Goal: Task Accomplishment & Management: Manage account settings

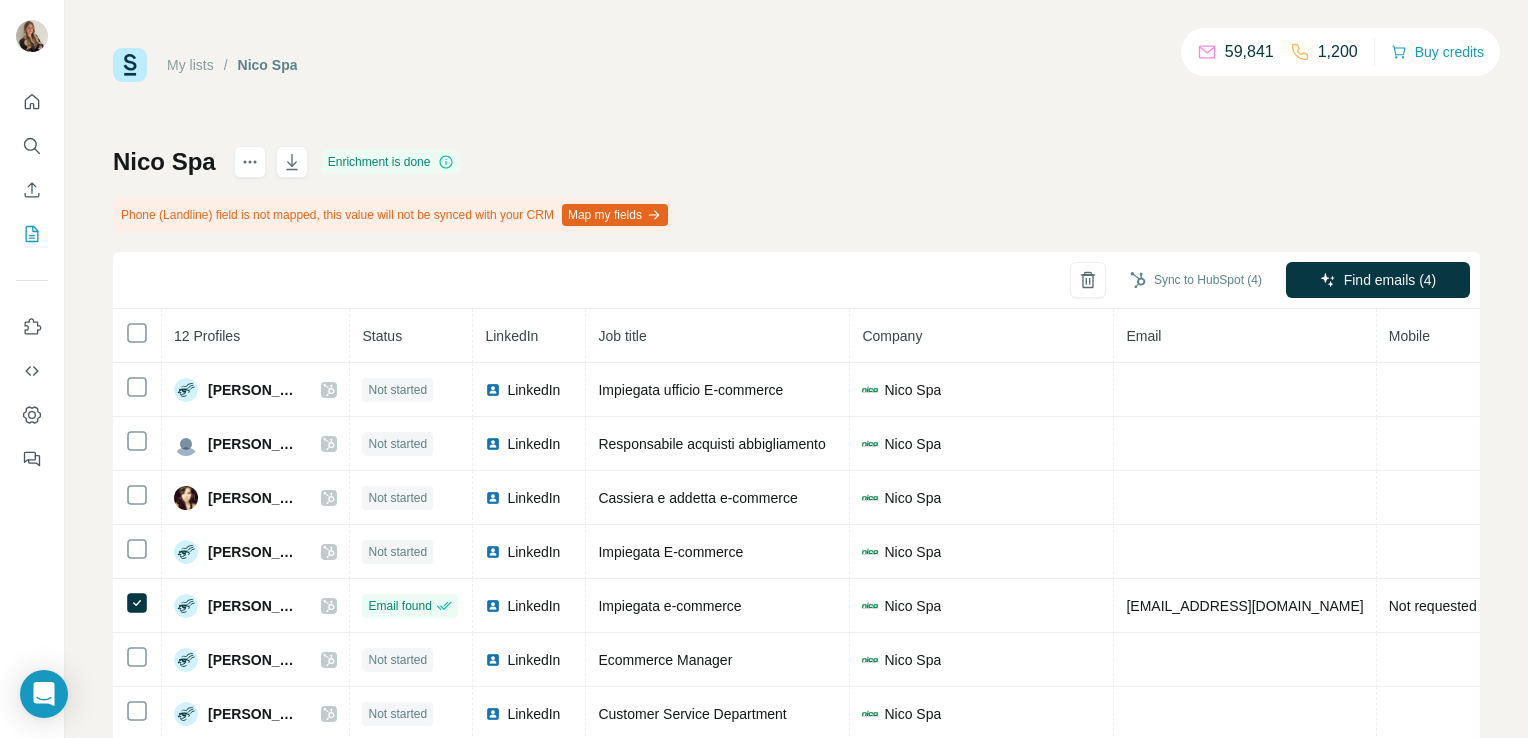
scroll to position [146, 0]
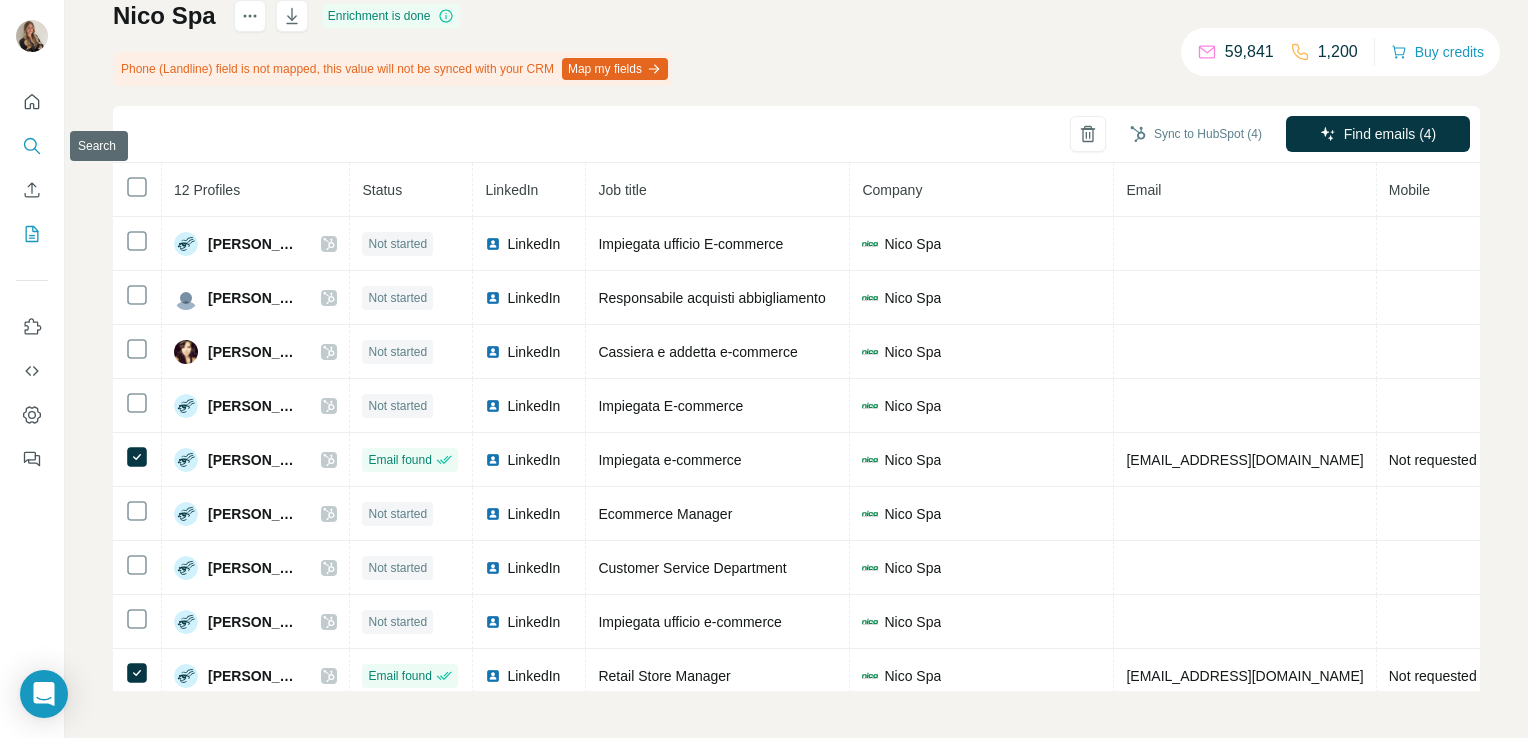
click at [34, 137] on icon "Search" at bounding box center [32, 146] width 20 height 20
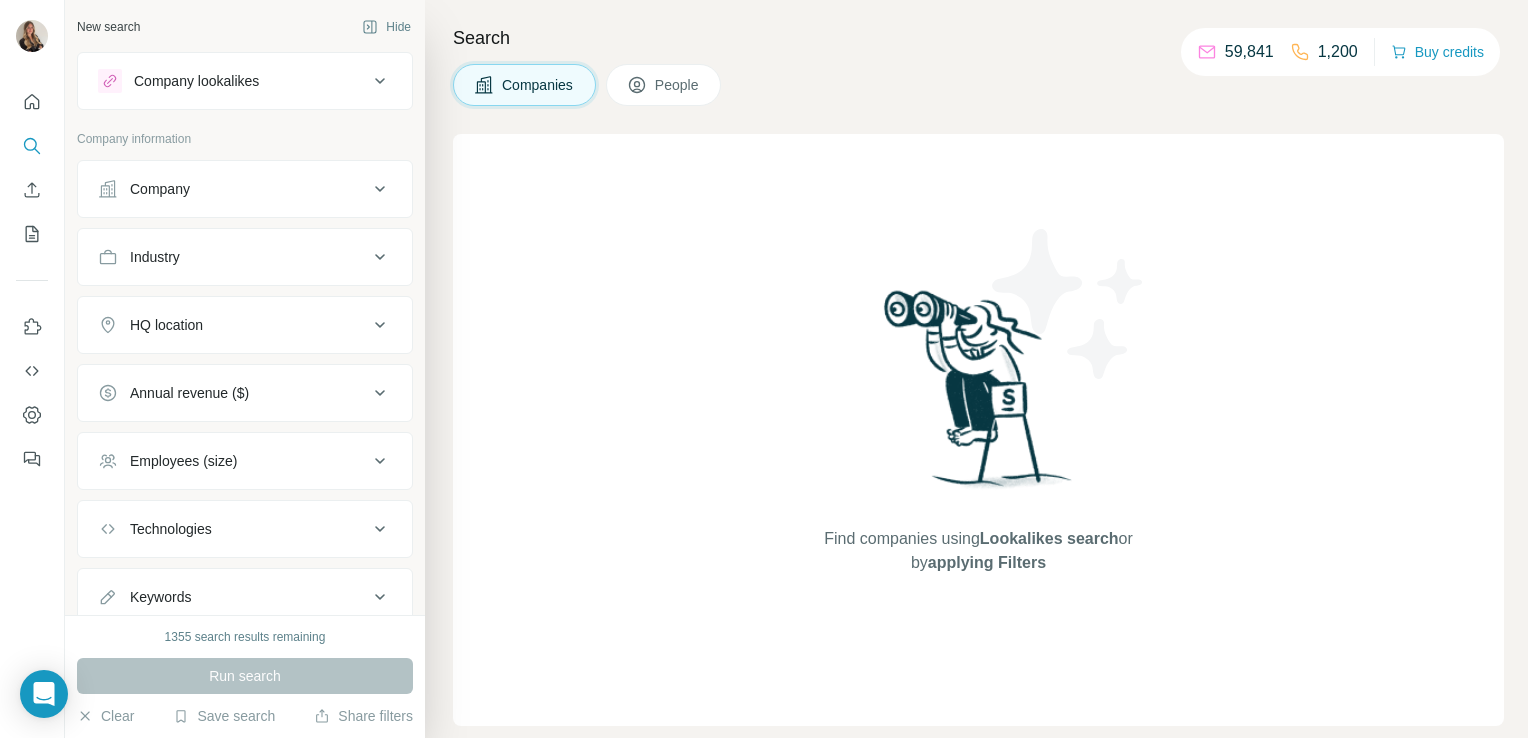
click at [184, 234] on button "Industry" at bounding box center [245, 257] width 334 height 48
click at [186, 305] on input at bounding box center [234, 307] width 247 height 22
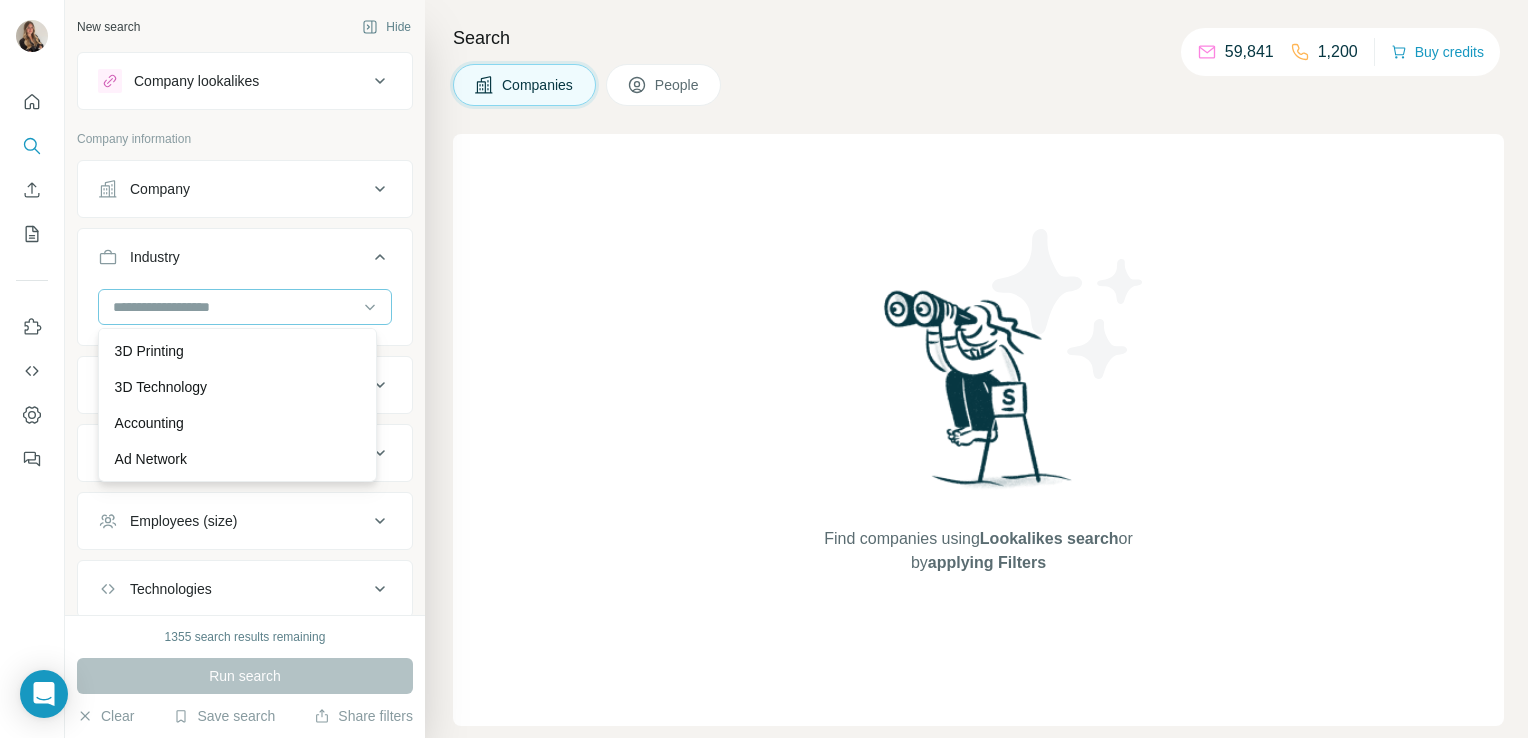
click at [129, 291] on div at bounding box center [234, 307] width 247 height 34
click at [144, 314] on input at bounding box center [234, 307] width 247 height 22
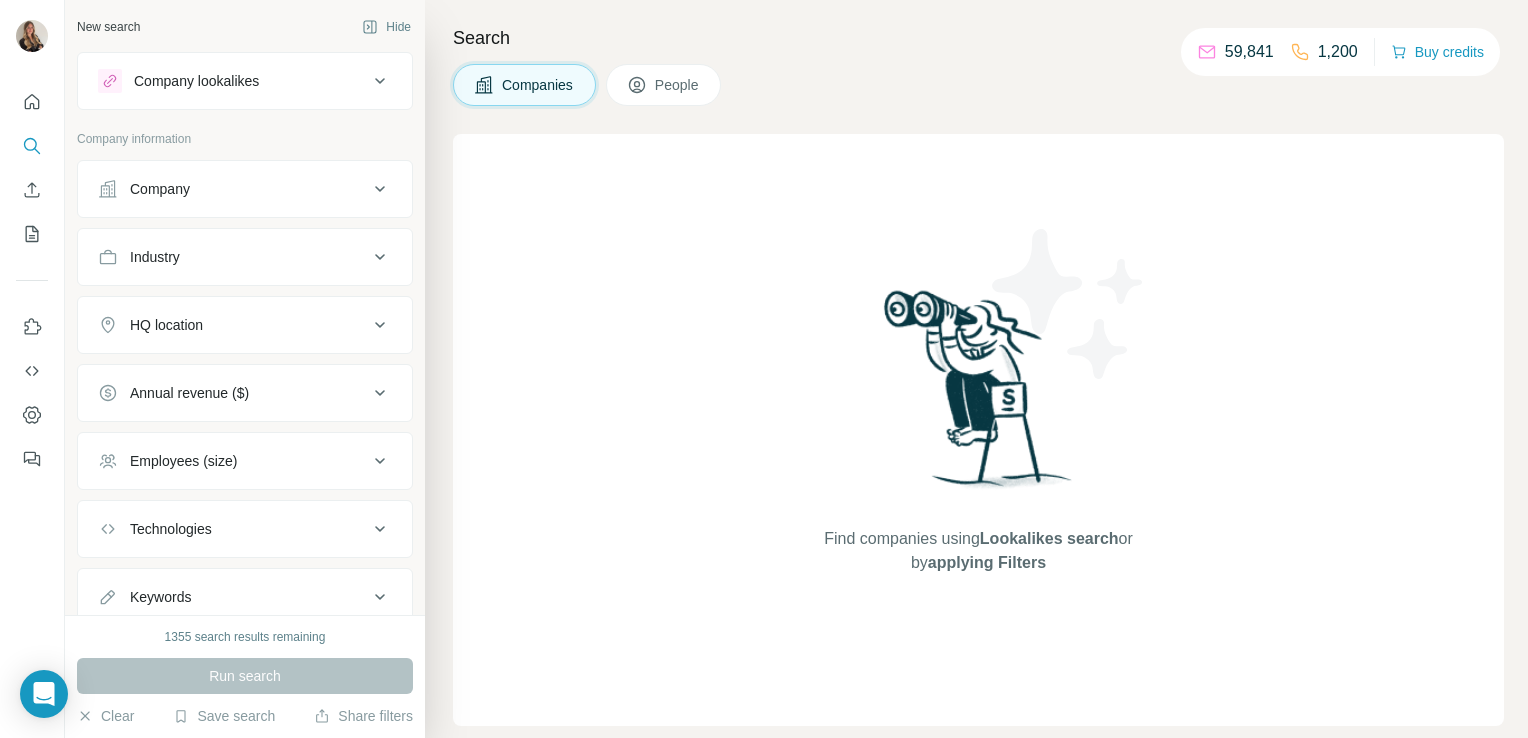
click at [168, 175] on button "Company" at bounding box center [245, 189] width 334 height 48
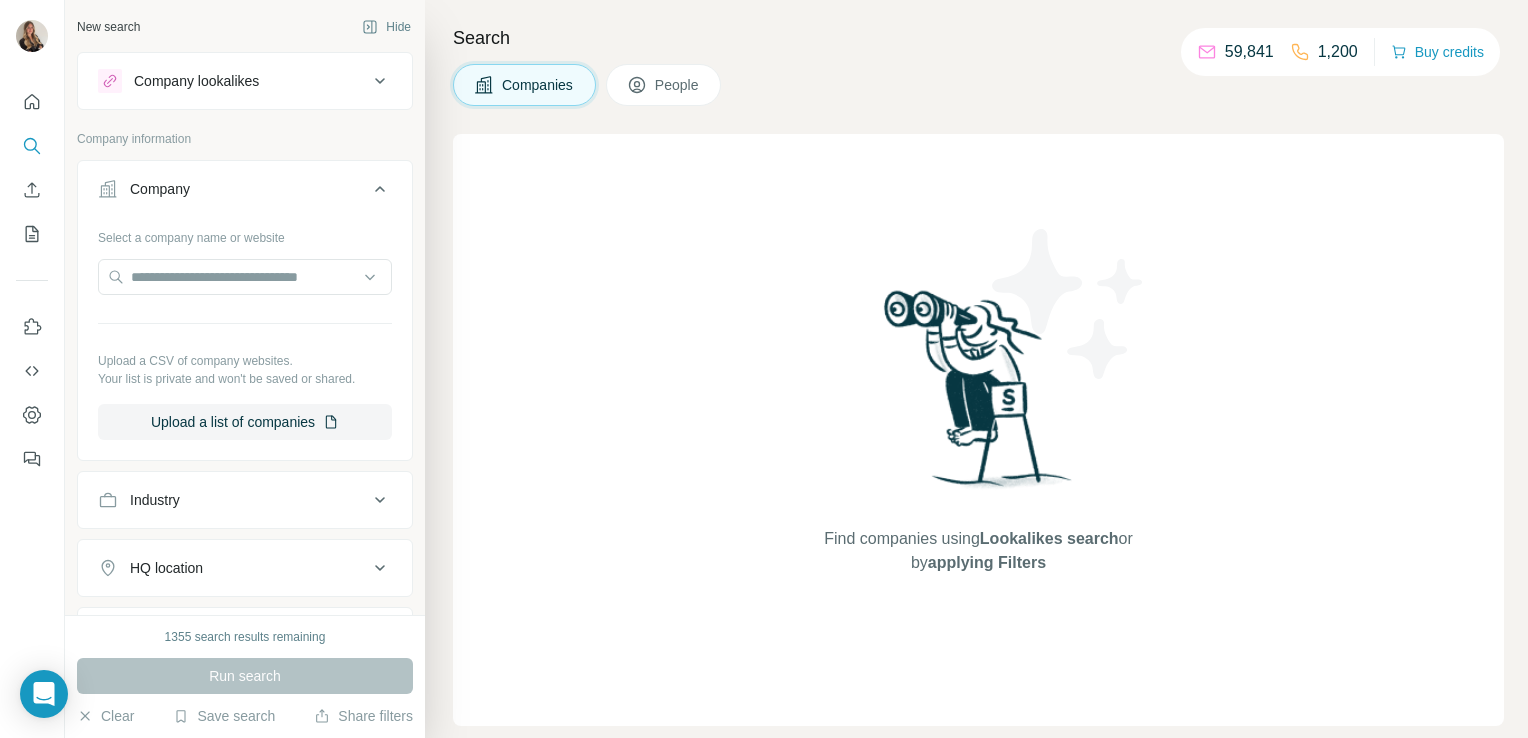
scroll to position [200, 0]
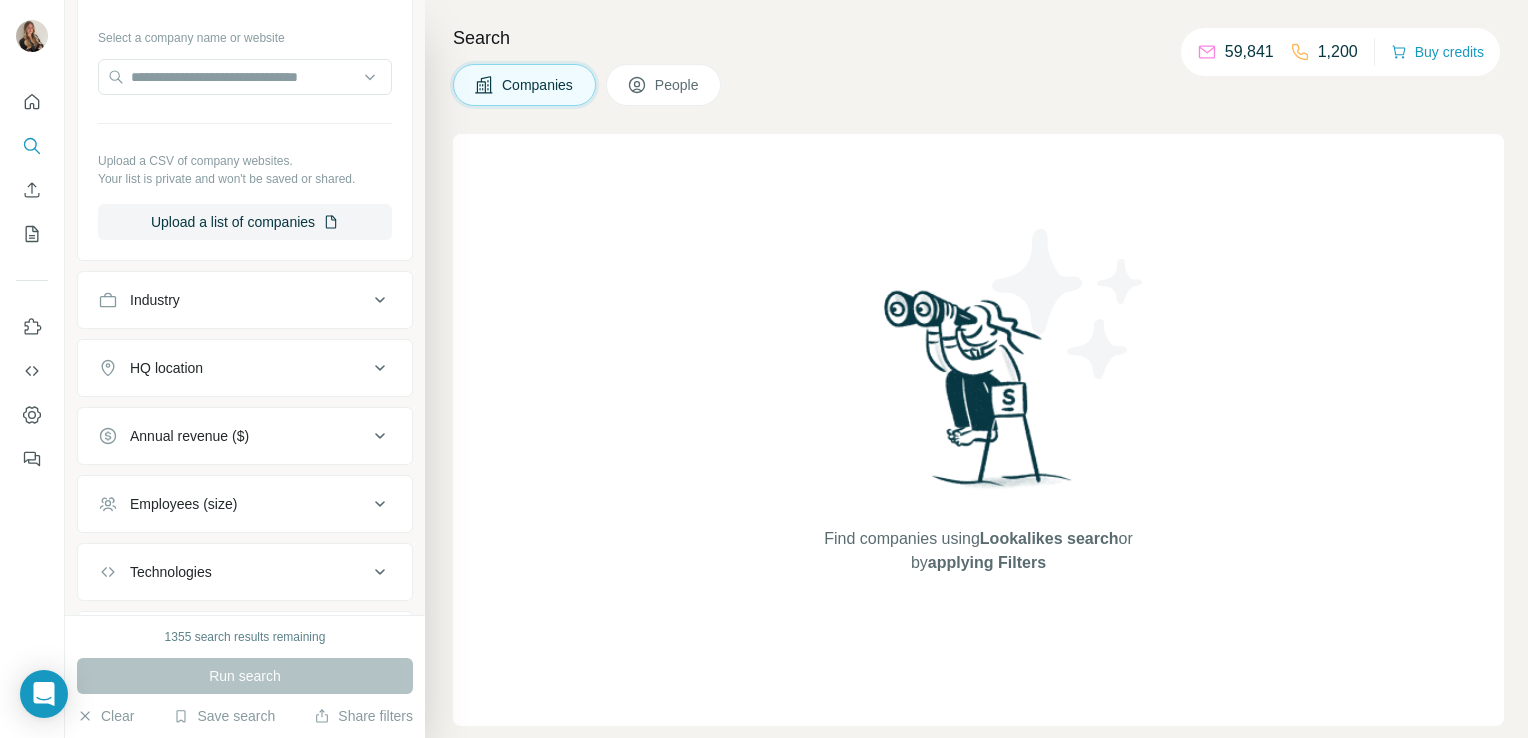
click at [217, 303] on div "Industry" at bounding box center [233, 300] width 270 height 20
click at [191, 341] on input at bounding box center [234, 350] width 247 height 22
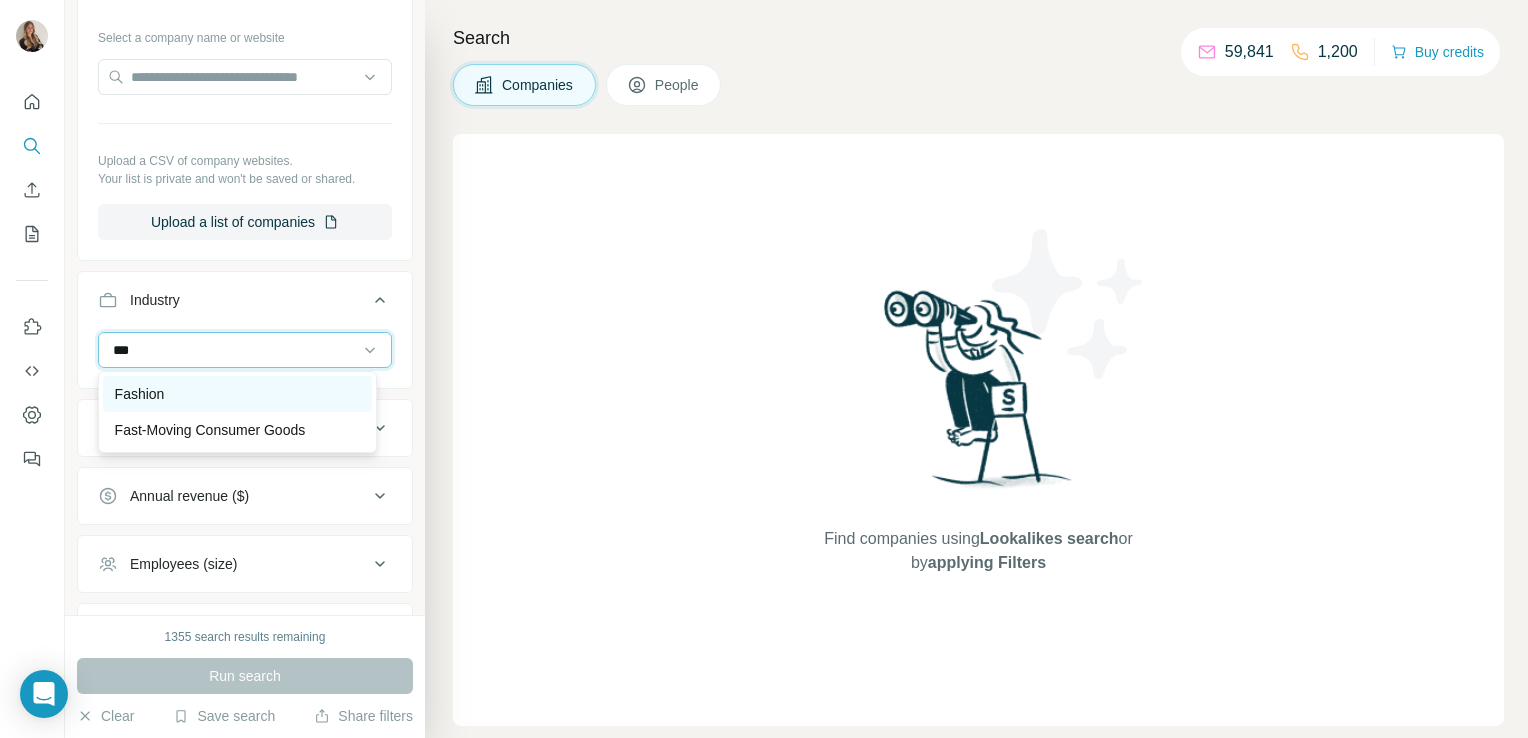
type input "***"
click at [195, 398] on div "Fashion" at bounding box center [237, 394] width 245 height 20
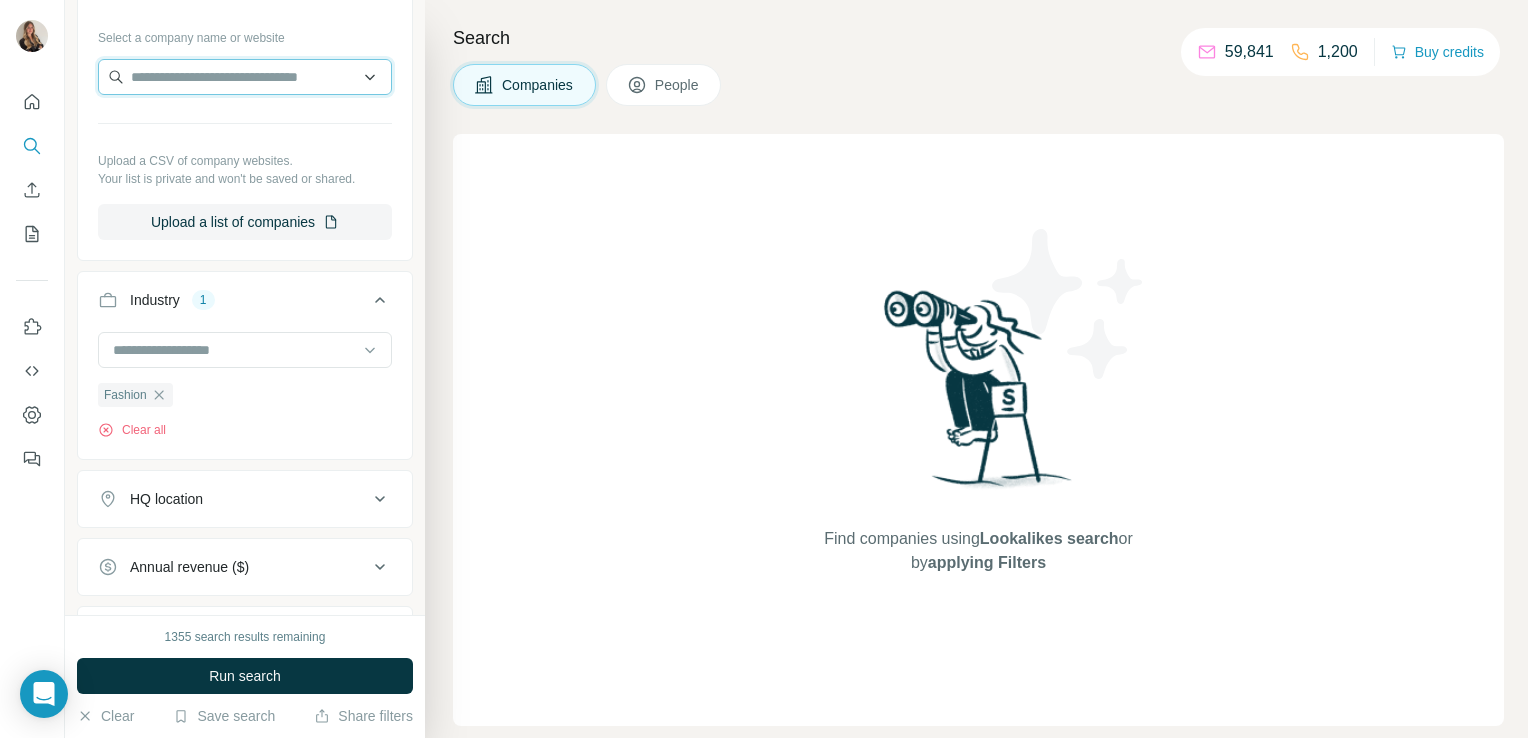
click at [235, 81] on input "text" at bounding box center [245, 77] width 294 height 36
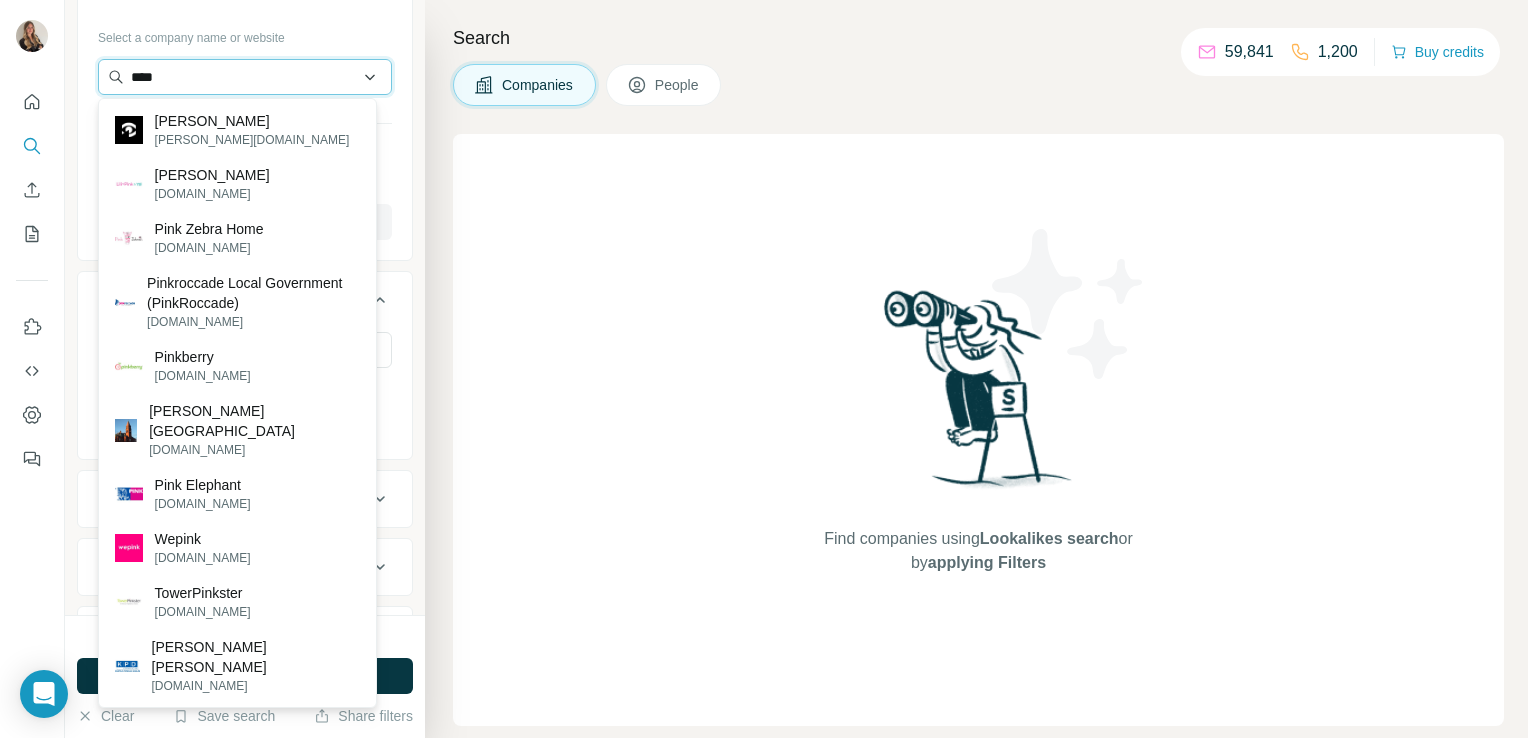
type input "*****"
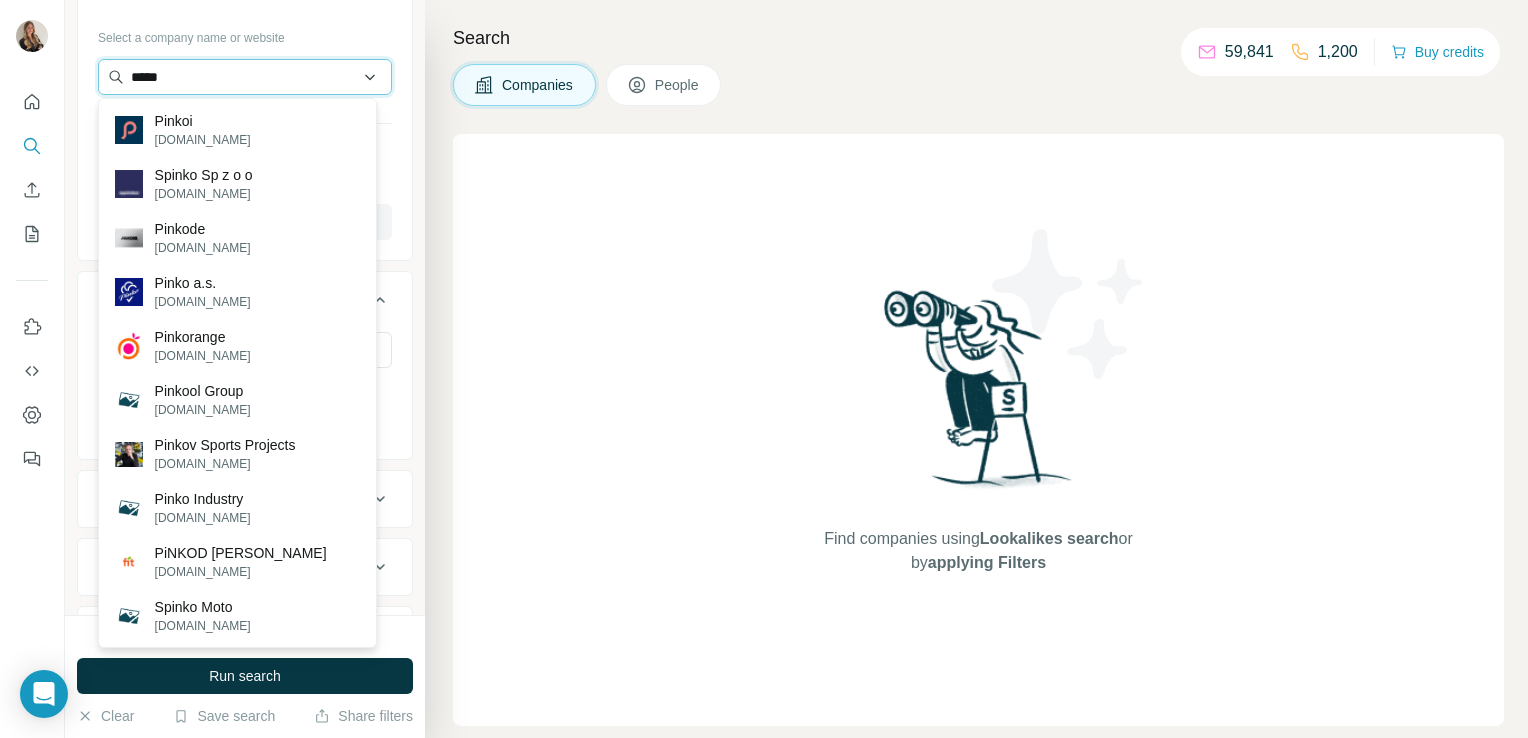
drag, startPoint x: 175, startPoint y: 76, endPoint x: 108, endPoint y: 76, distance: 67.0
click at [108, 76] on input "*****" at bounding box center [245, 77] width 294 height 36
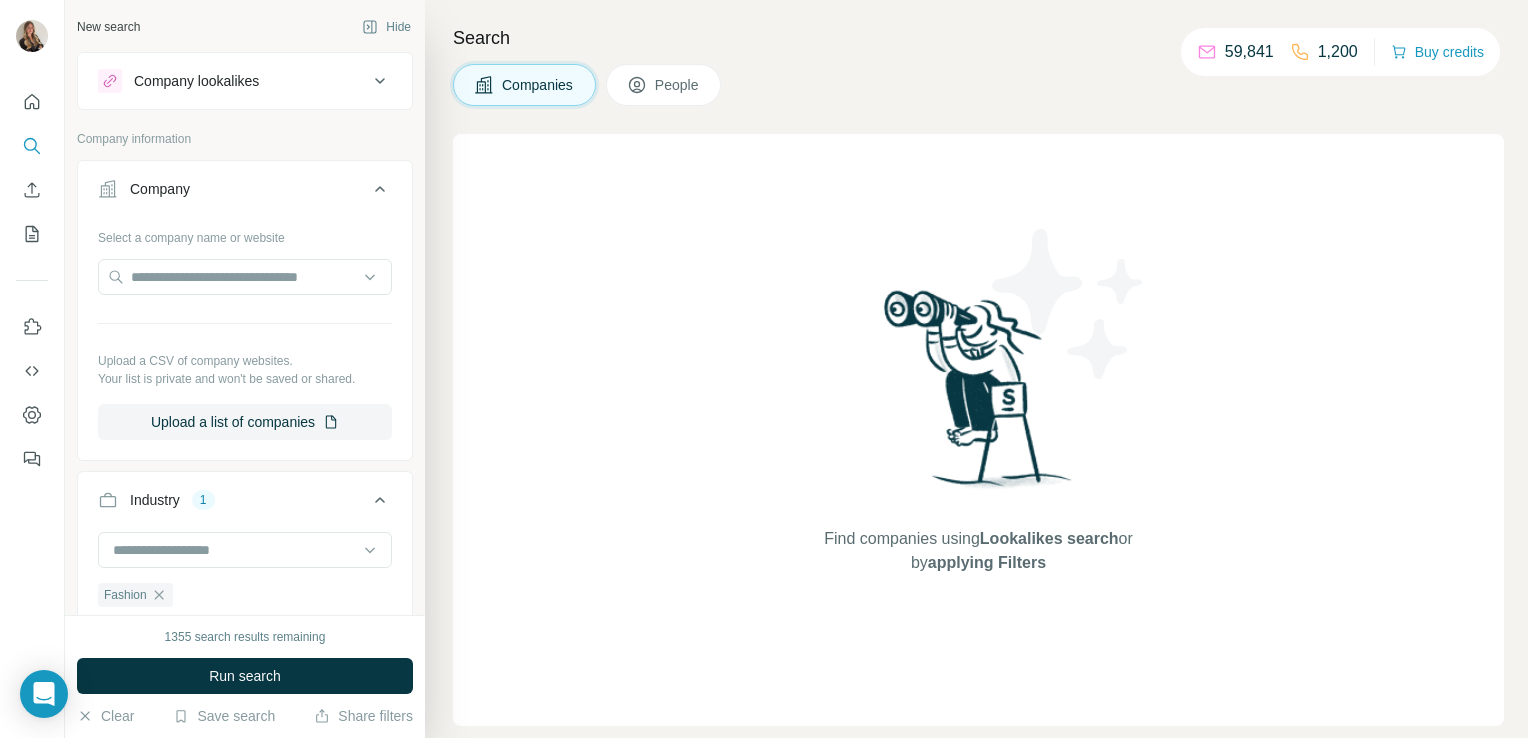
click at [190, 91] on div "Company lookalikes" at bounding box center [233, 81] width 270 height 24
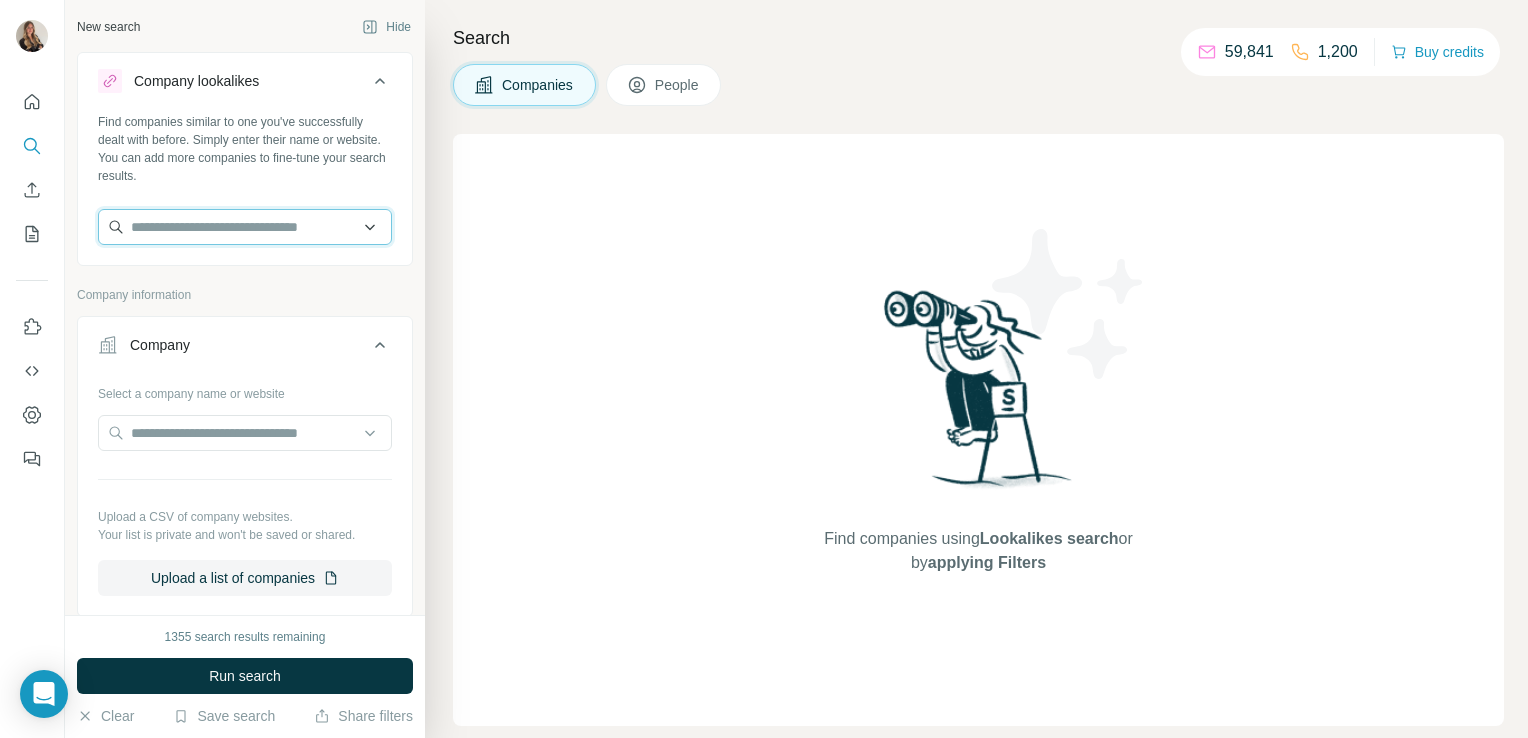
click at [151, 222] on input "text" at bounding box center [245, 227] width 294 height 36
paste input "**********"
type input "**********"
drag, startPoint x: 284, startPoint y: 233, endPoint x: 129, endPoint y: 238, distance: 155.1
click at [129, 238] on input "**********" at bounding box center [245, 227] width 294 height 36
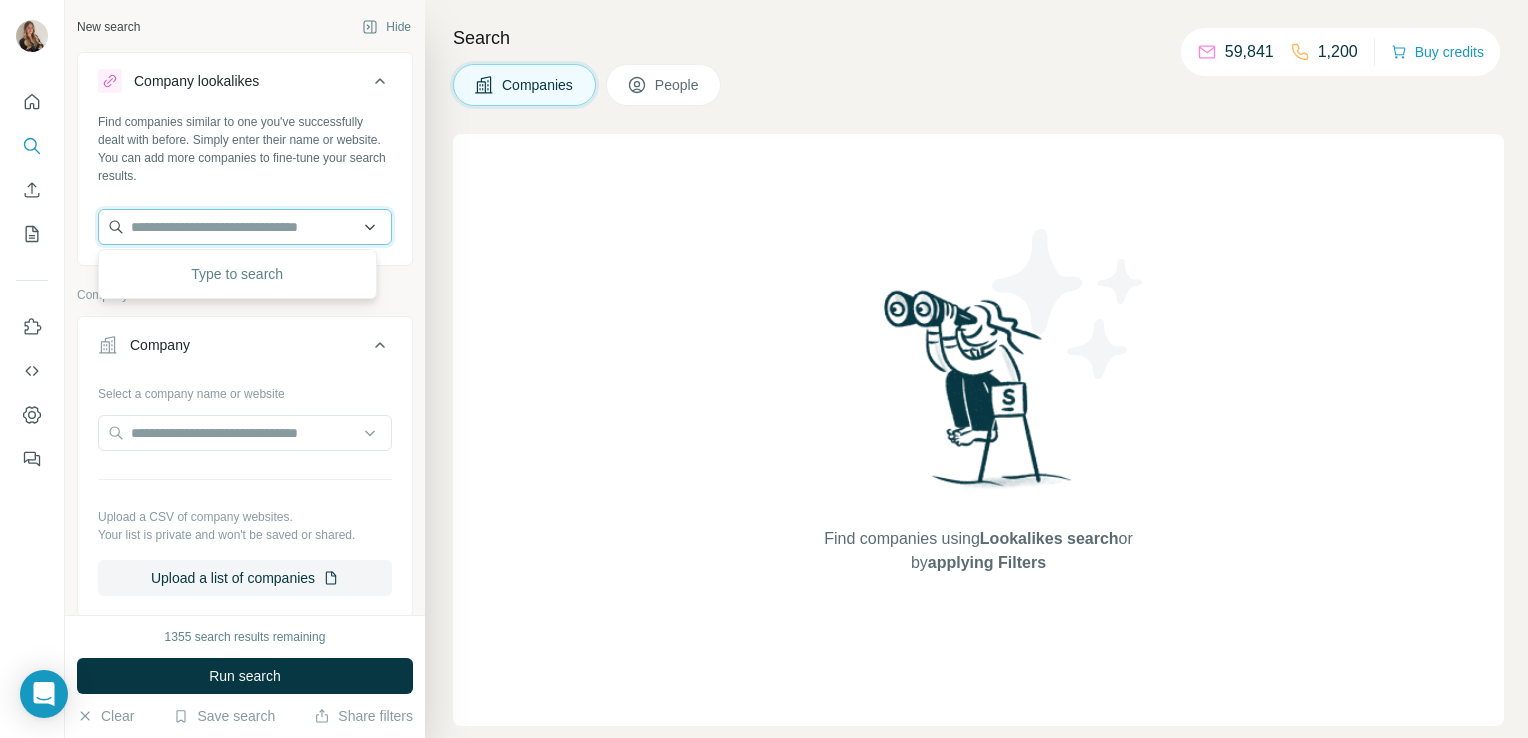
paste input "**********"
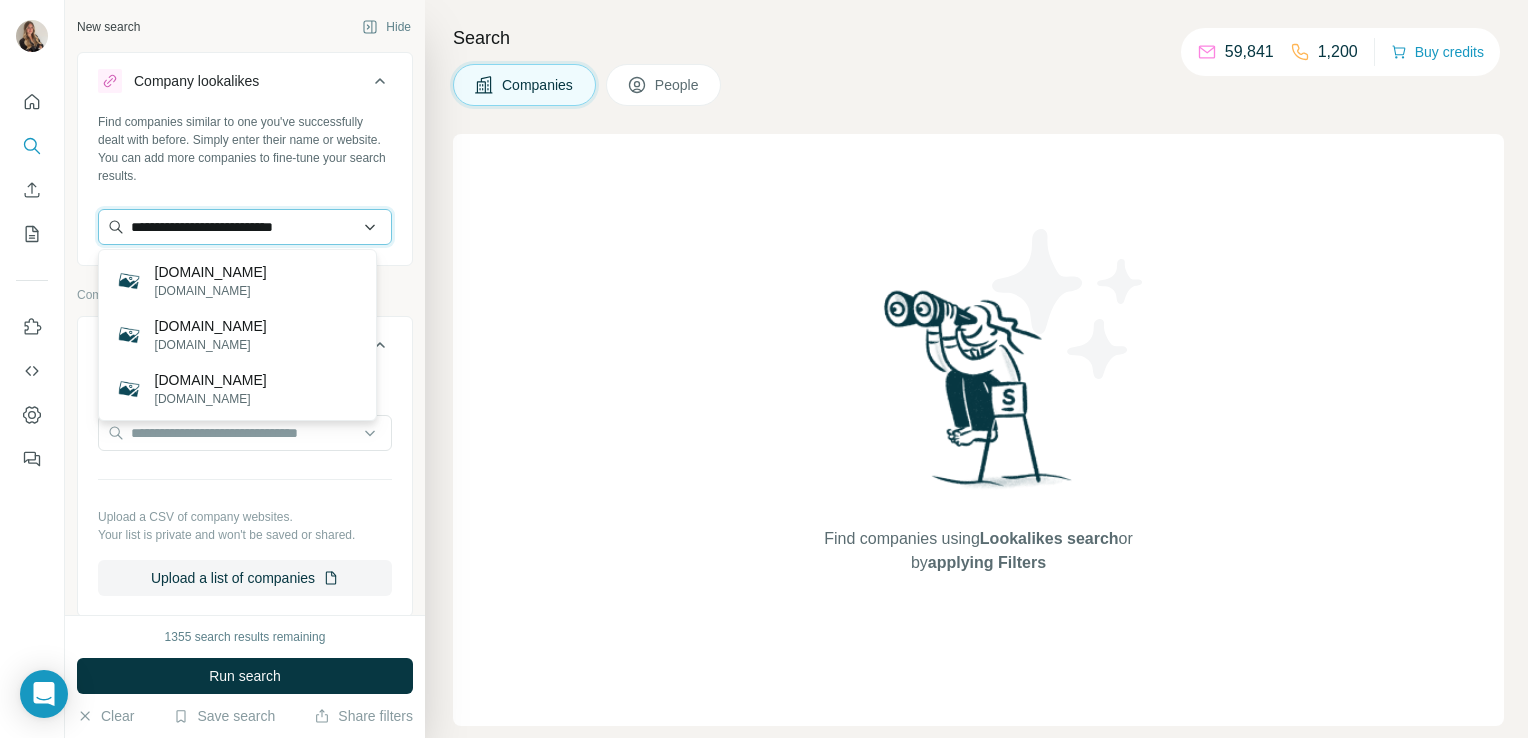
click at [129, 236] on input "**********" at bounding box center [245, 227] width 294 height 36
type input "**********"
drag, startPoint x: 321, startPoint y: 229, endPoint x: 123, endPoint y: 233, distance: 198.0
click at [123, 233] on input "**********" at bounding box center [245, 227] width 294 height 36
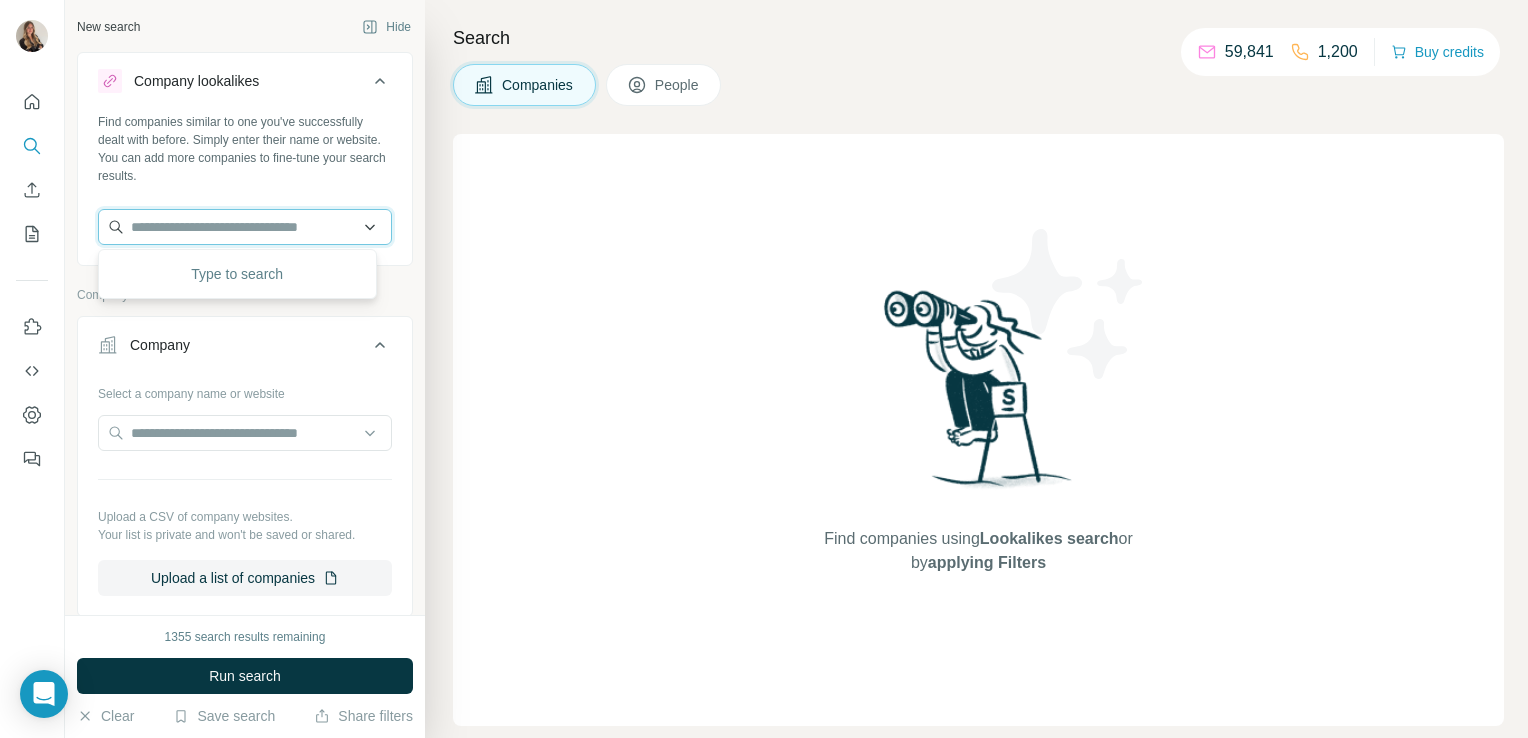
click at [151, 226] on input "text" at bounding box center [245, 227] width 294 height 36
paste input "**********"
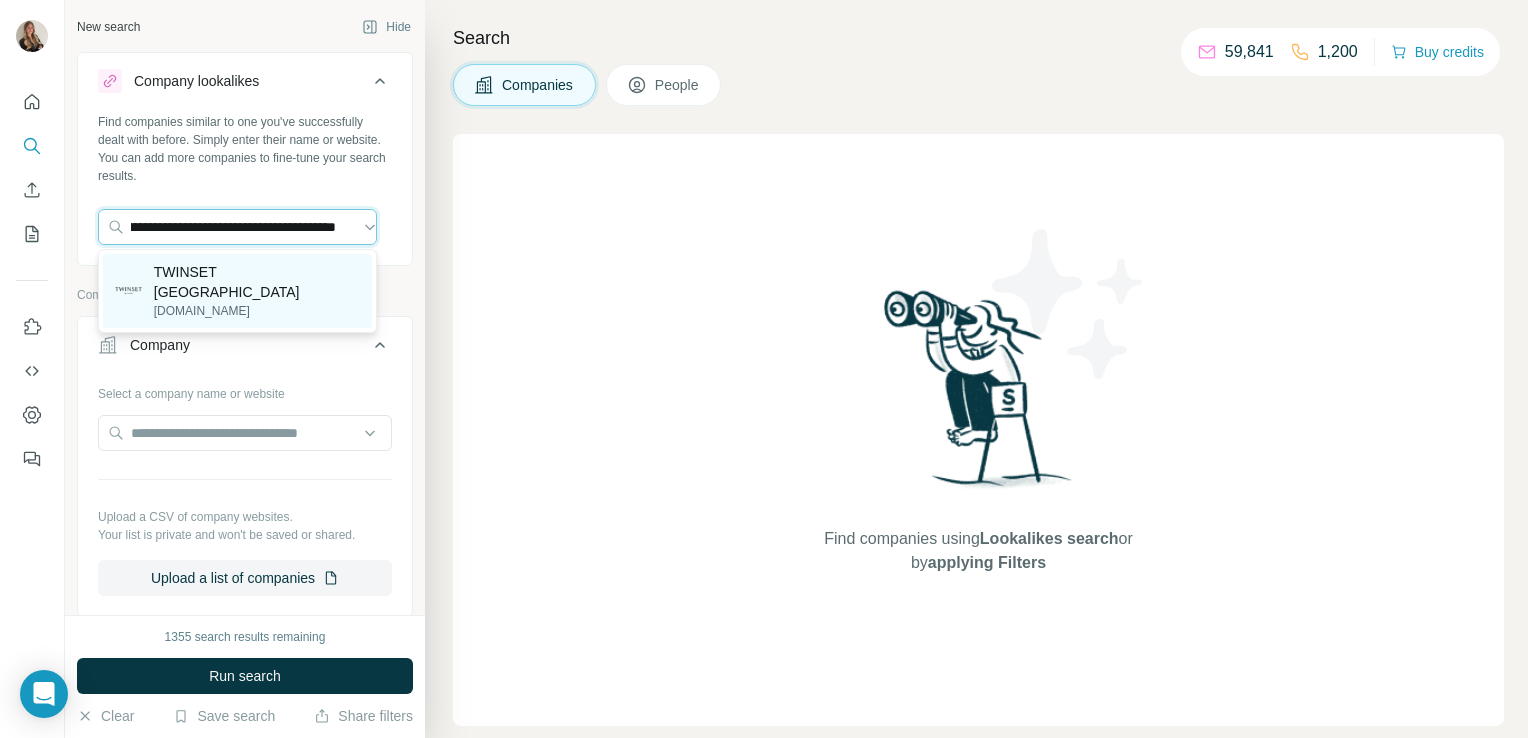
type input "**********"
click at [192, 262] on p "TWINSET Milano" at bounding box center [257, 282] width 206 height 40
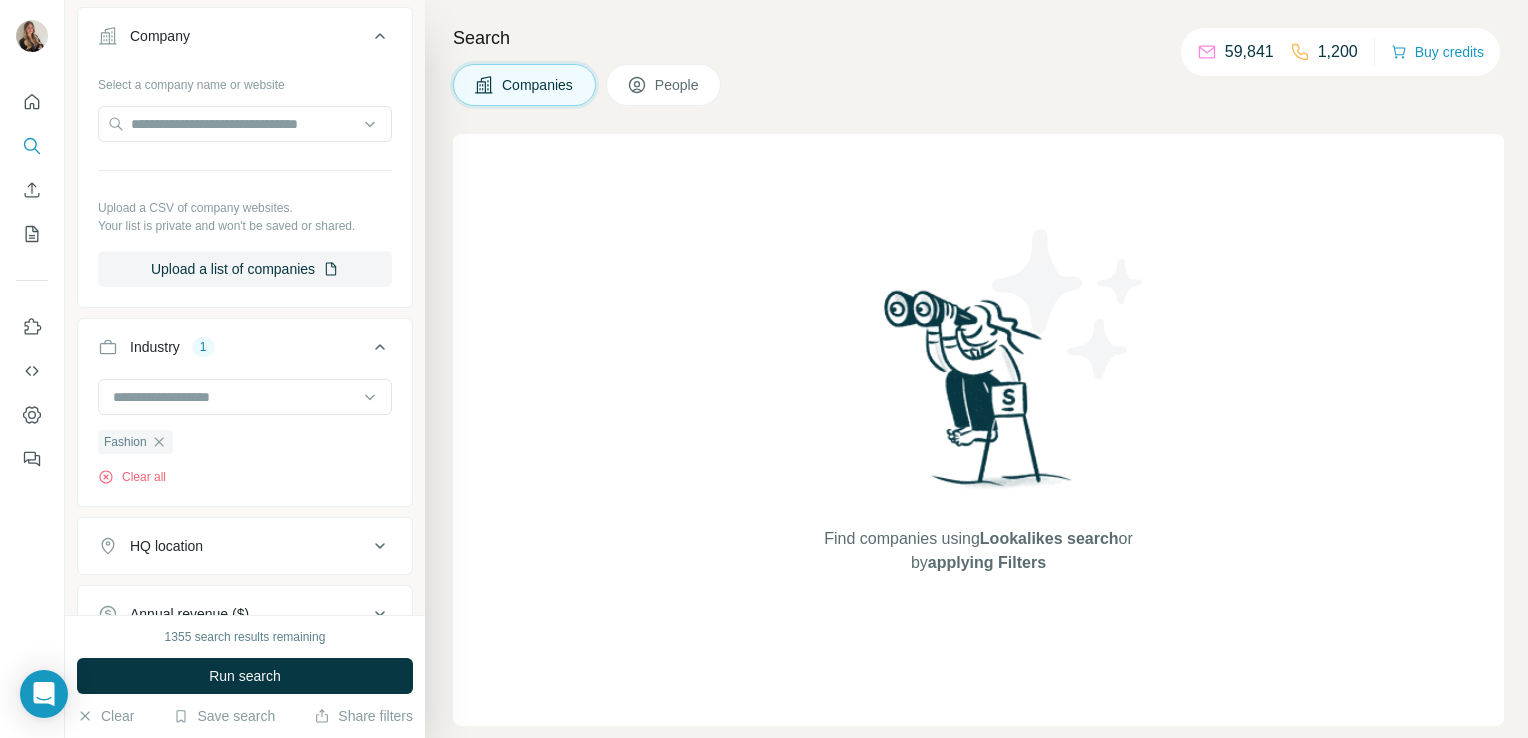
scroll to position [530, 0]
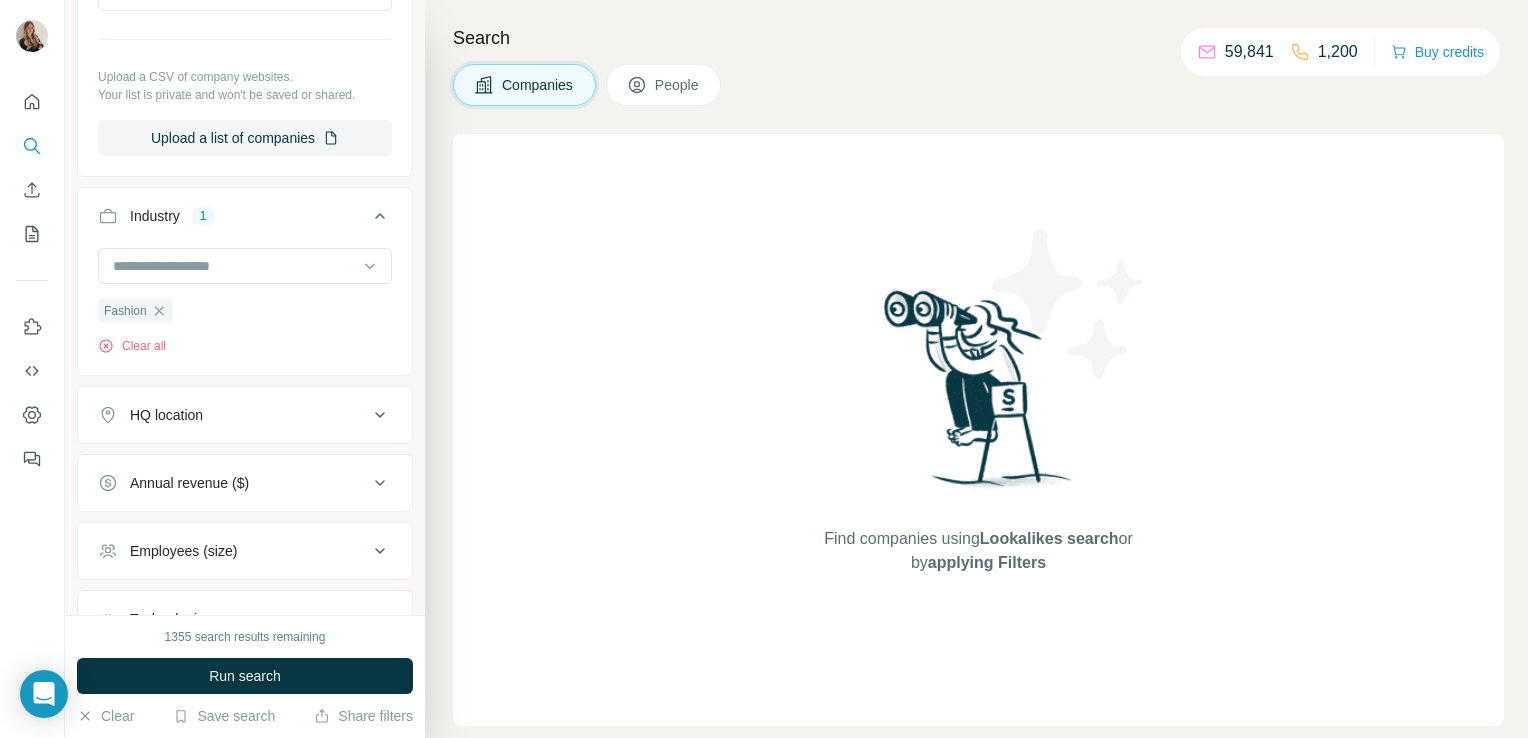
click at [268, 406] on div "HQ location" at bounding box center [233, 415] width 270 height 20
click at [189, 454] on input "text" at bounding box center [245, 465] width 294 height 36
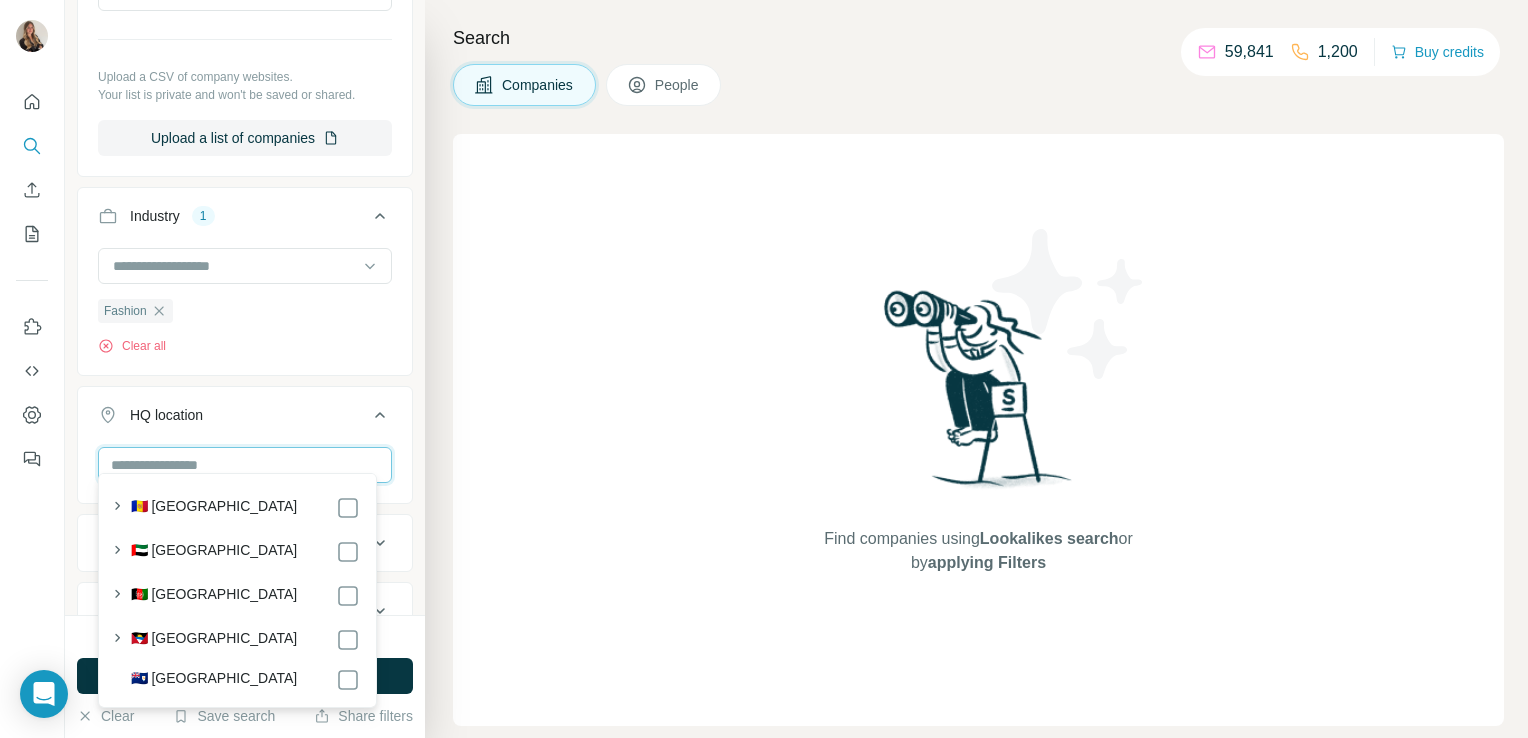
type input "*"
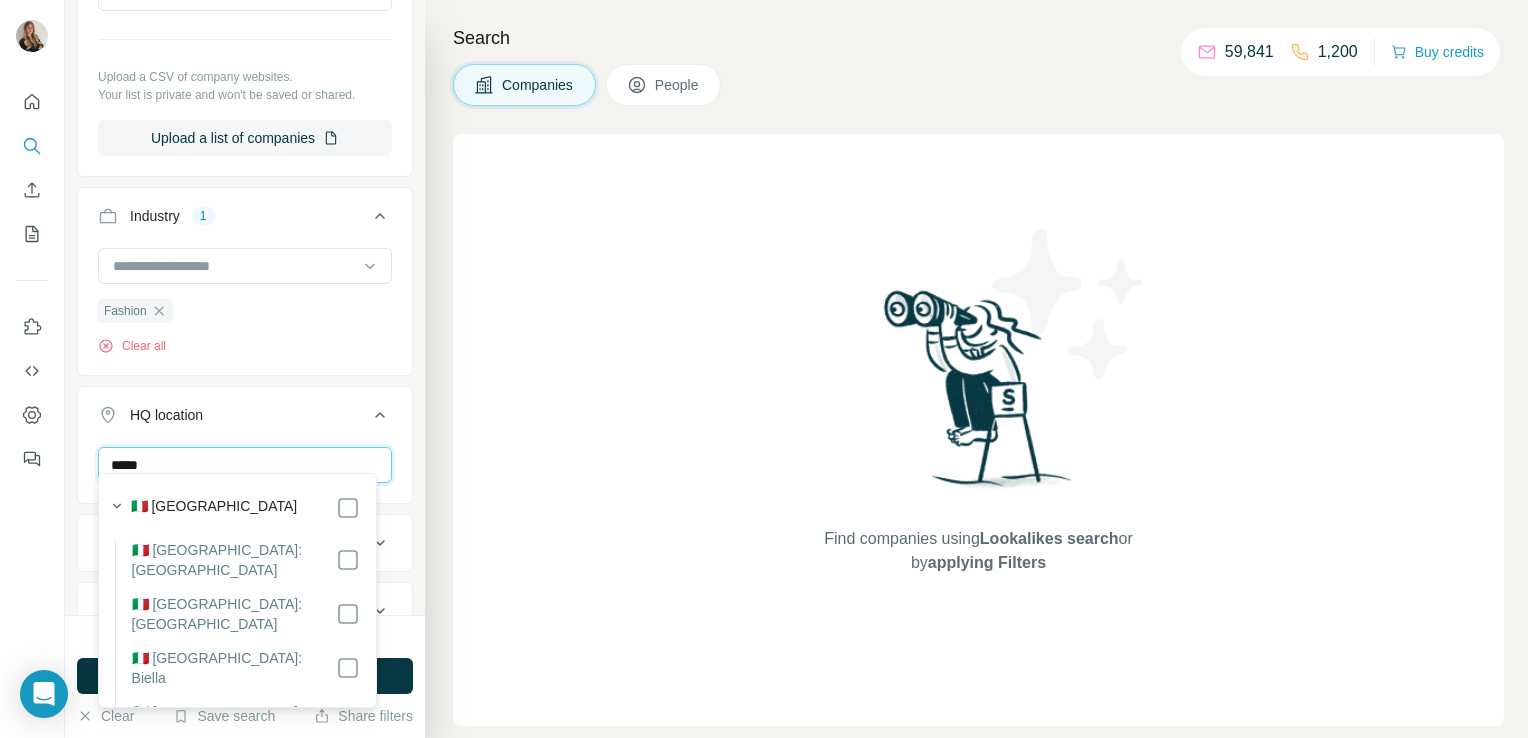
type input "*****"
click at [554, 471] on div "Find companies using Lookalikes search or by applying Filters" at bounding box center [978, 430] width 1051 height 592
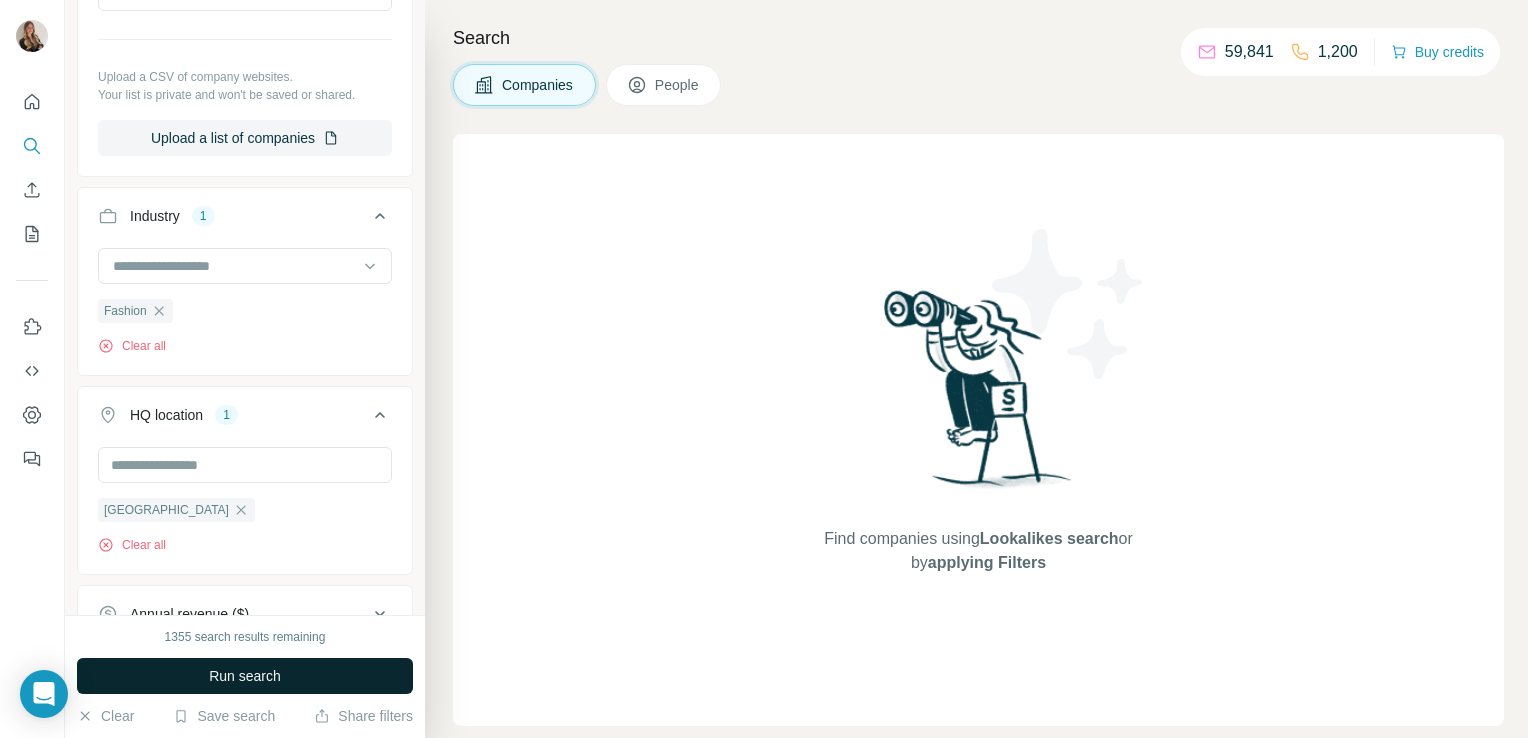
click at [195, 670] on button "Run search" at bounding box center [245, 676] width 336 height 36
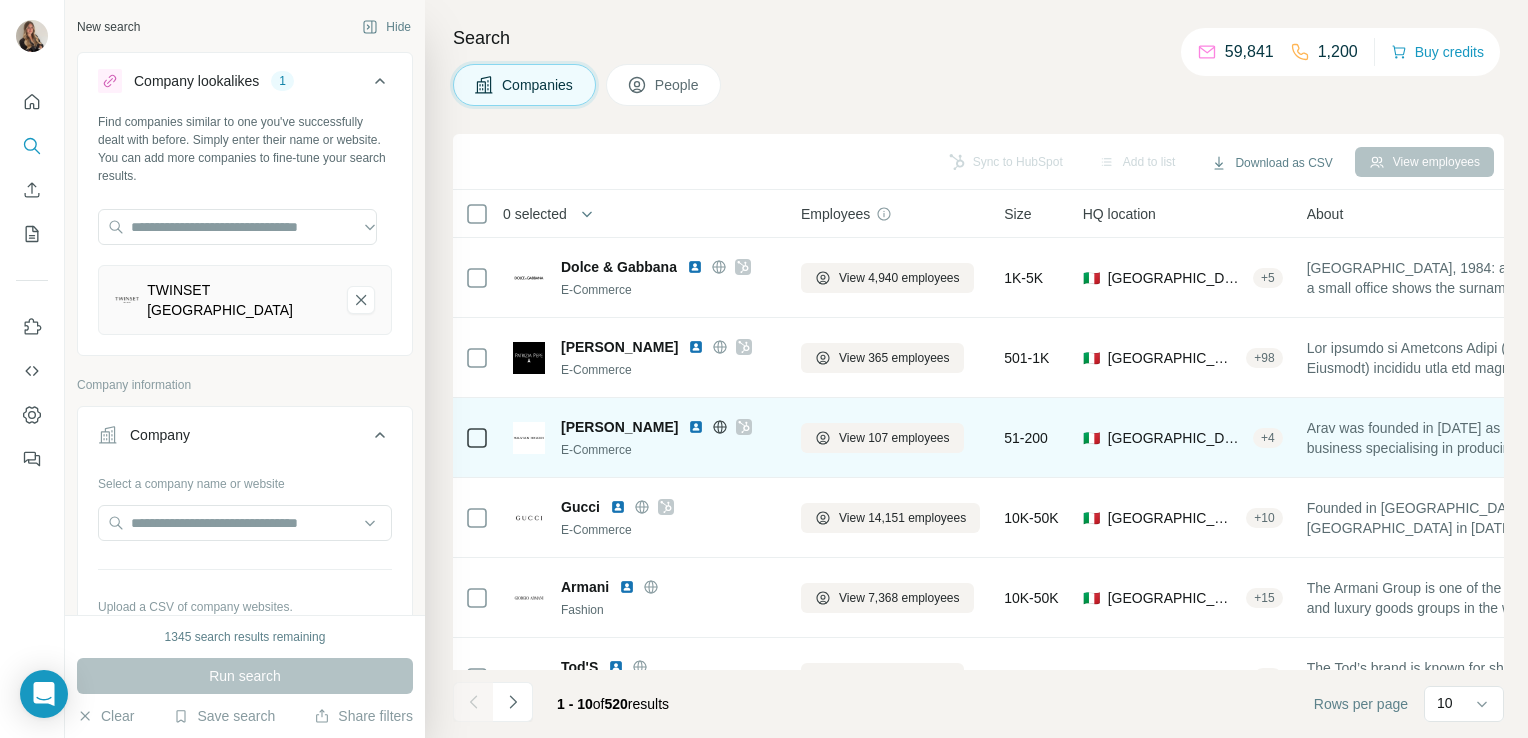
click at [738, 426] on icon at bounding box center [744, 427] width 12 height 16
click at [839, 438] on span "View 107 employees" at bounding box center [894, 438] width 111 height 18
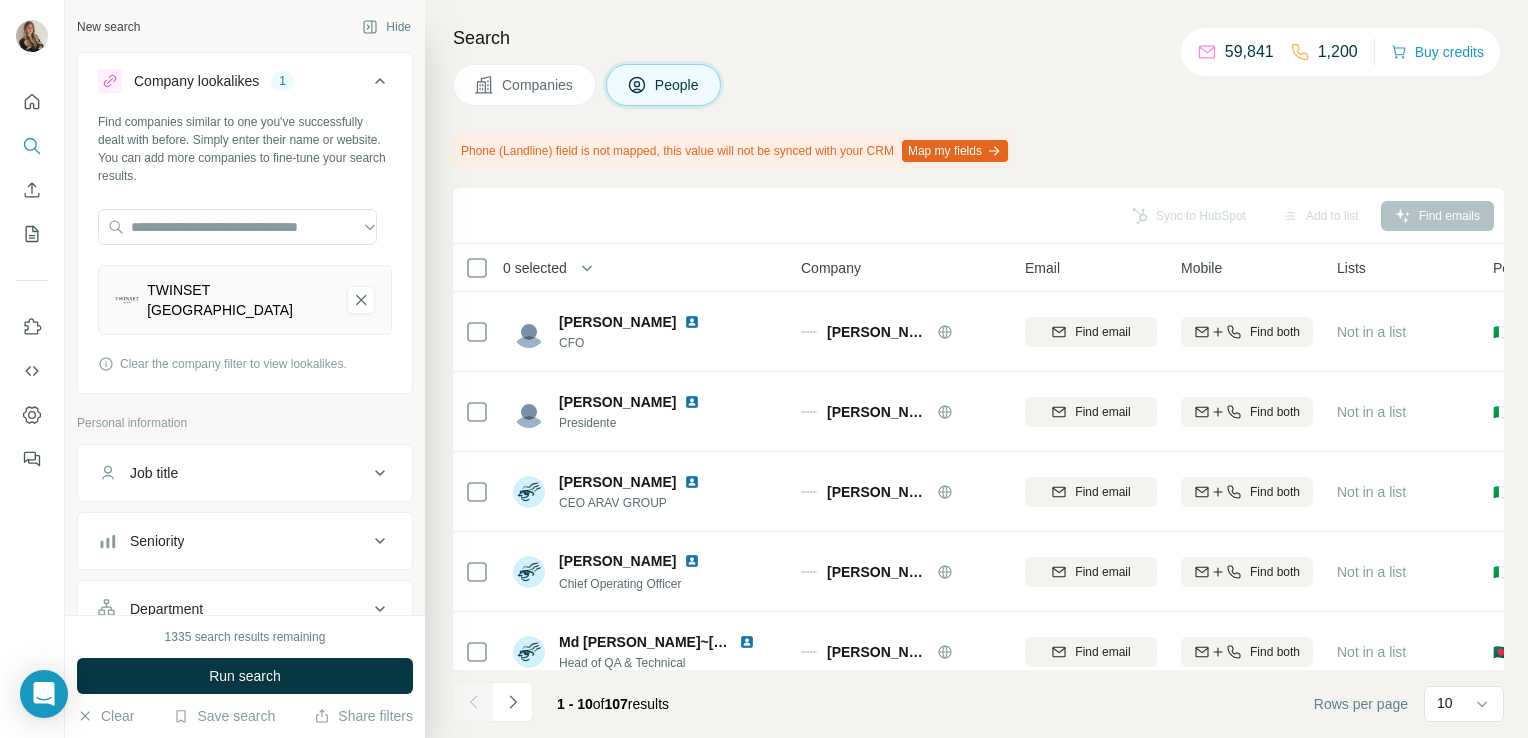
click at [515, 67] on button "Companies" at bounding box center [524, 85] width 143 height 42
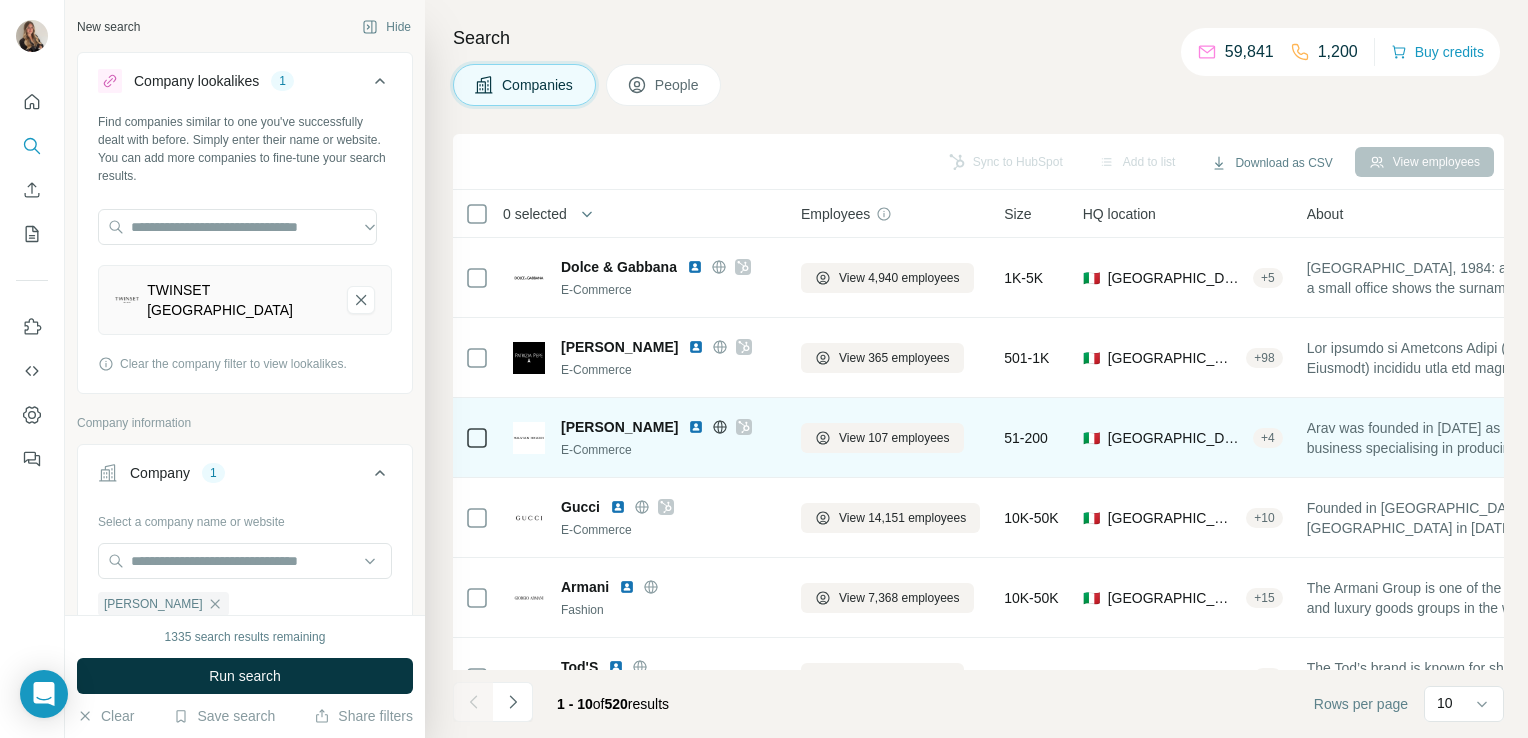
click at [718, 431] on icon at bounding box center [720, 426] width 5 height 13
click at [847, 438] on span "View 107 employees" at bounding box center [894, 438] width 111 height 18
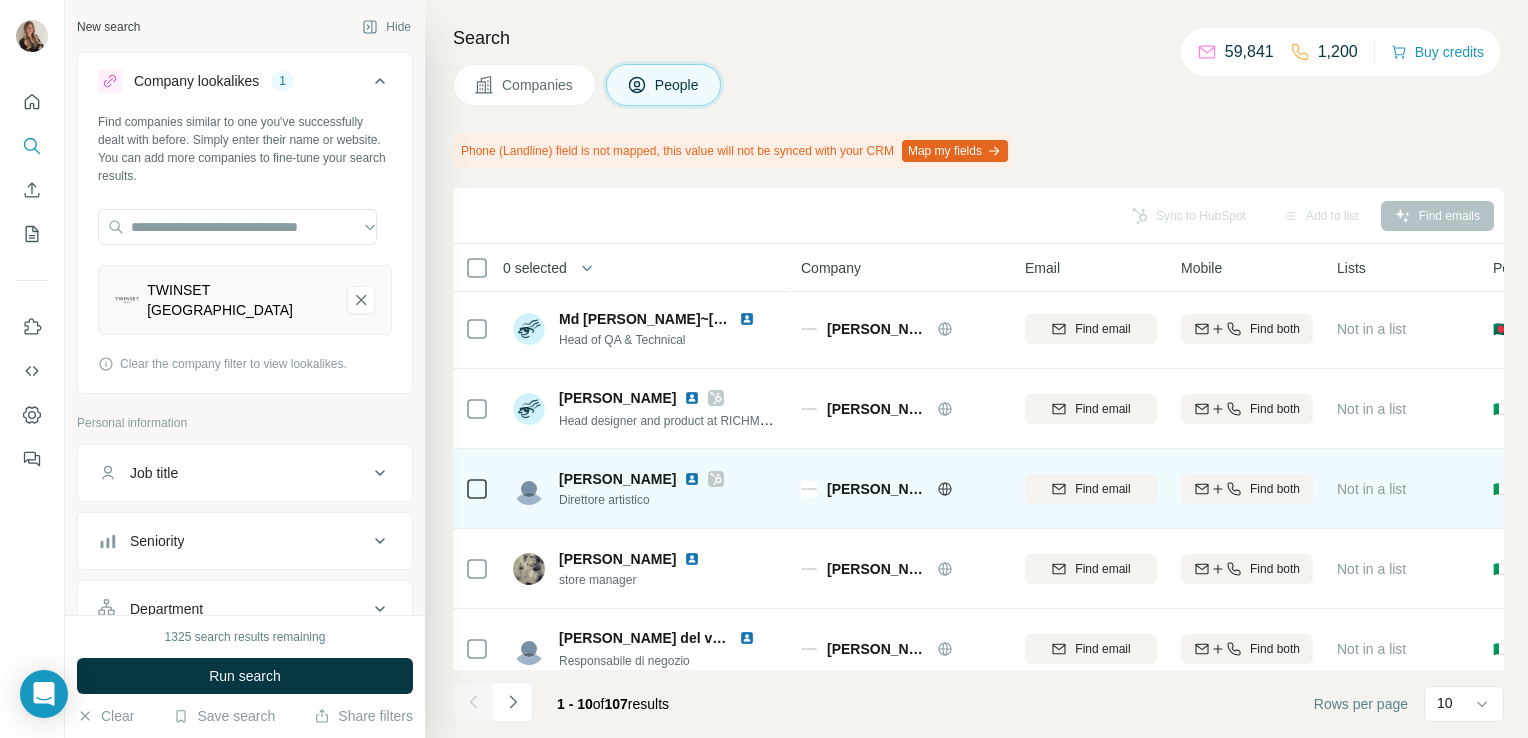
scroll to position [322, 0]
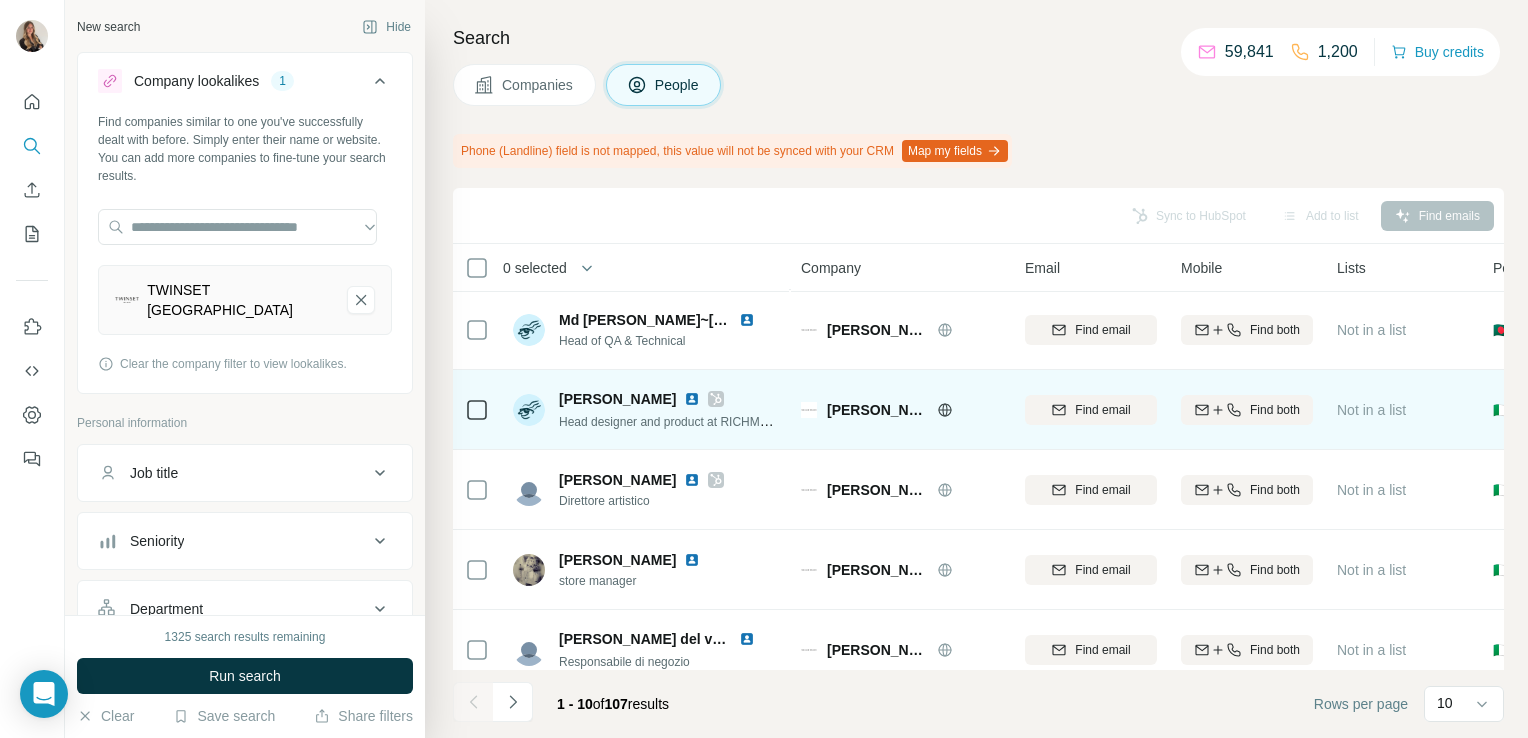
click at [710, 404] on icon at bounding box center [716, 399] width 12 height 16
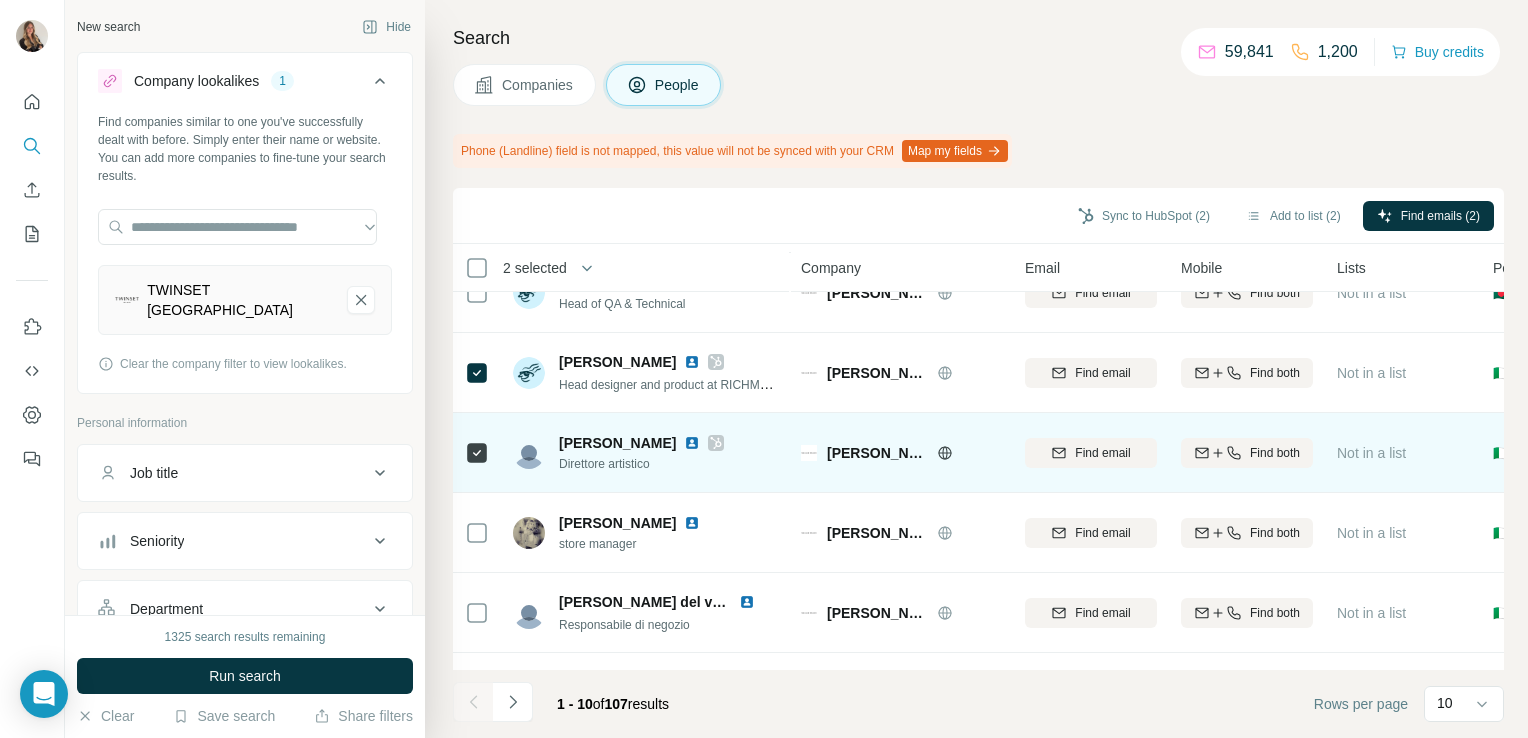
scroll to position [431, 0]
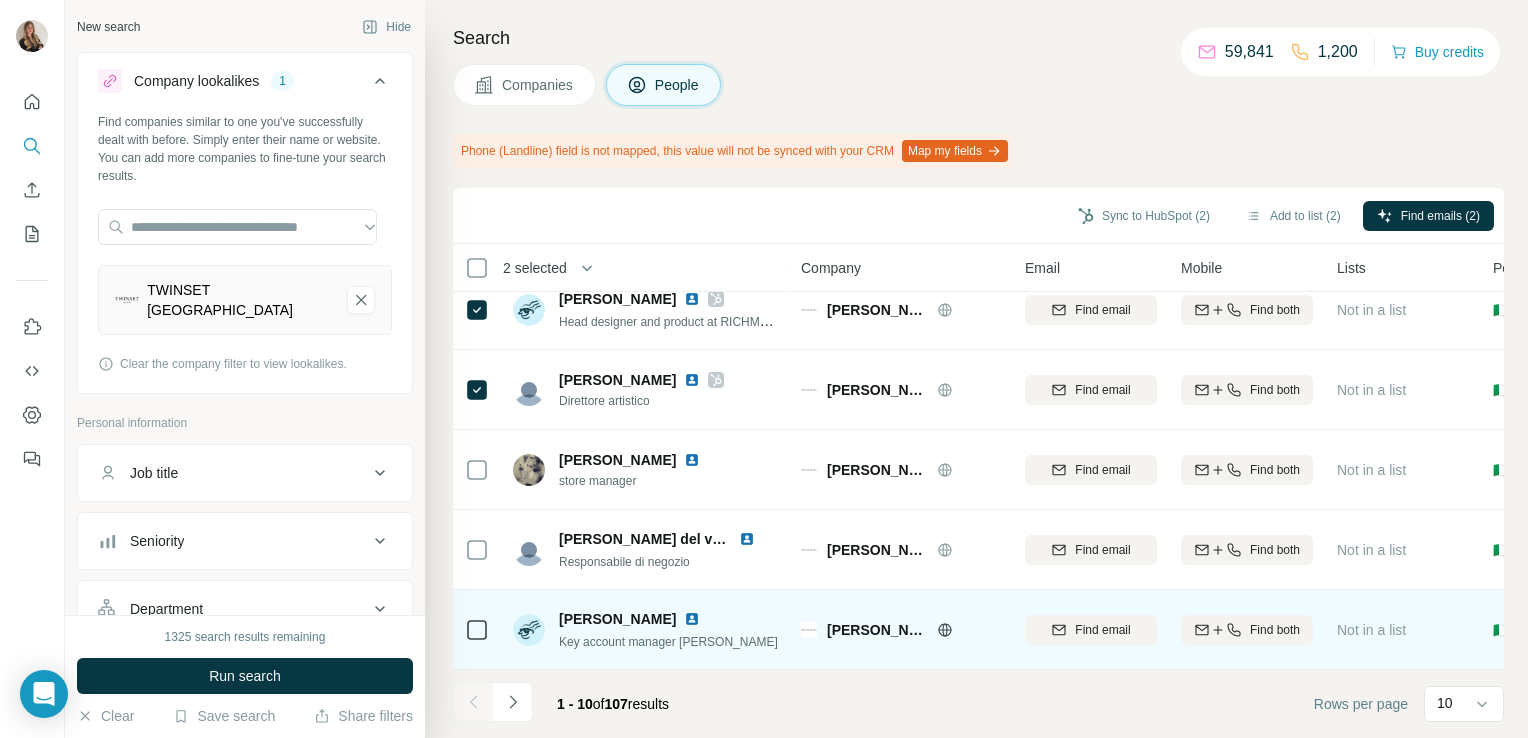
click at [696, 611] on img at bounding box center [692, 619] width 16 height 16
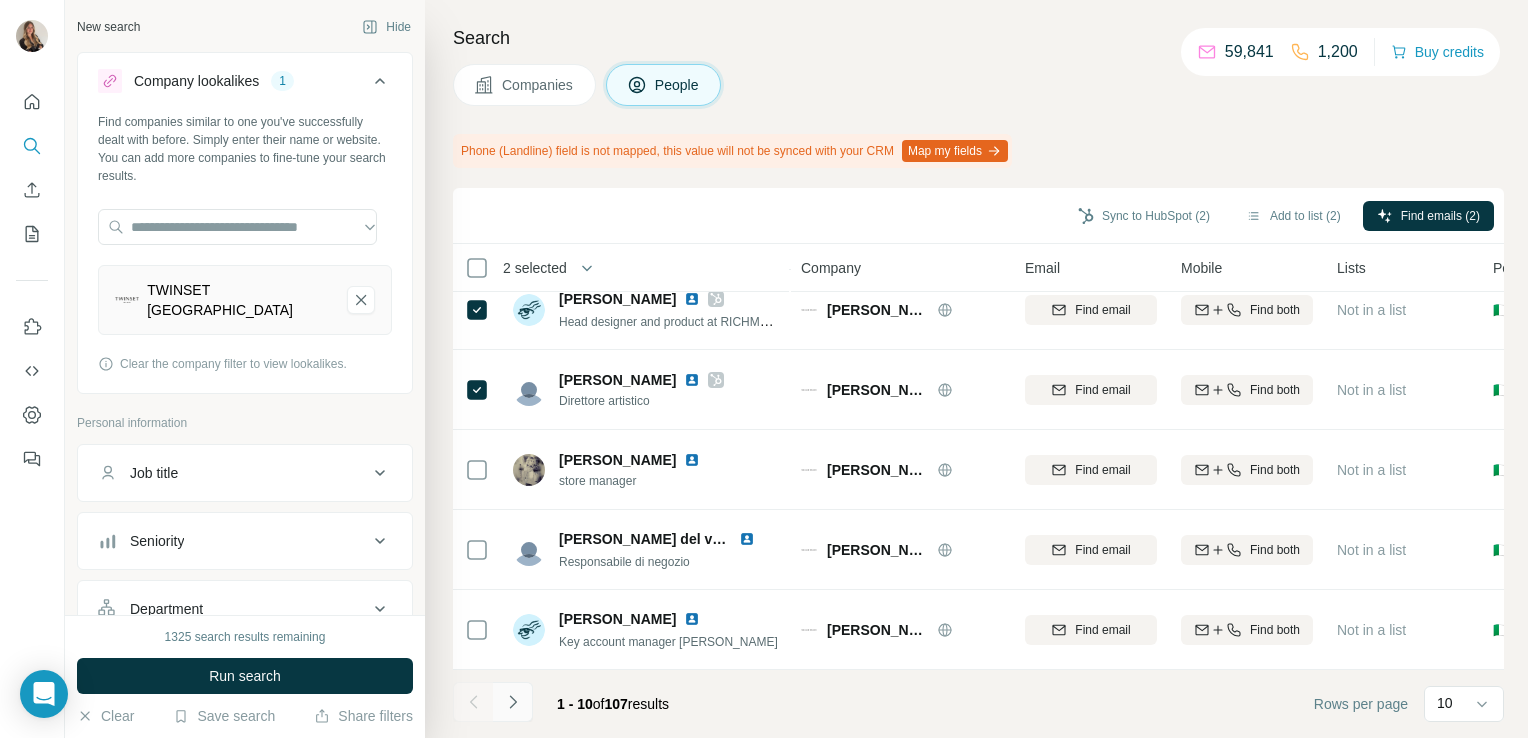
click at [510, 701] on icon "Navigate to next page" at bounding box center [513, 702] width 20 height 20
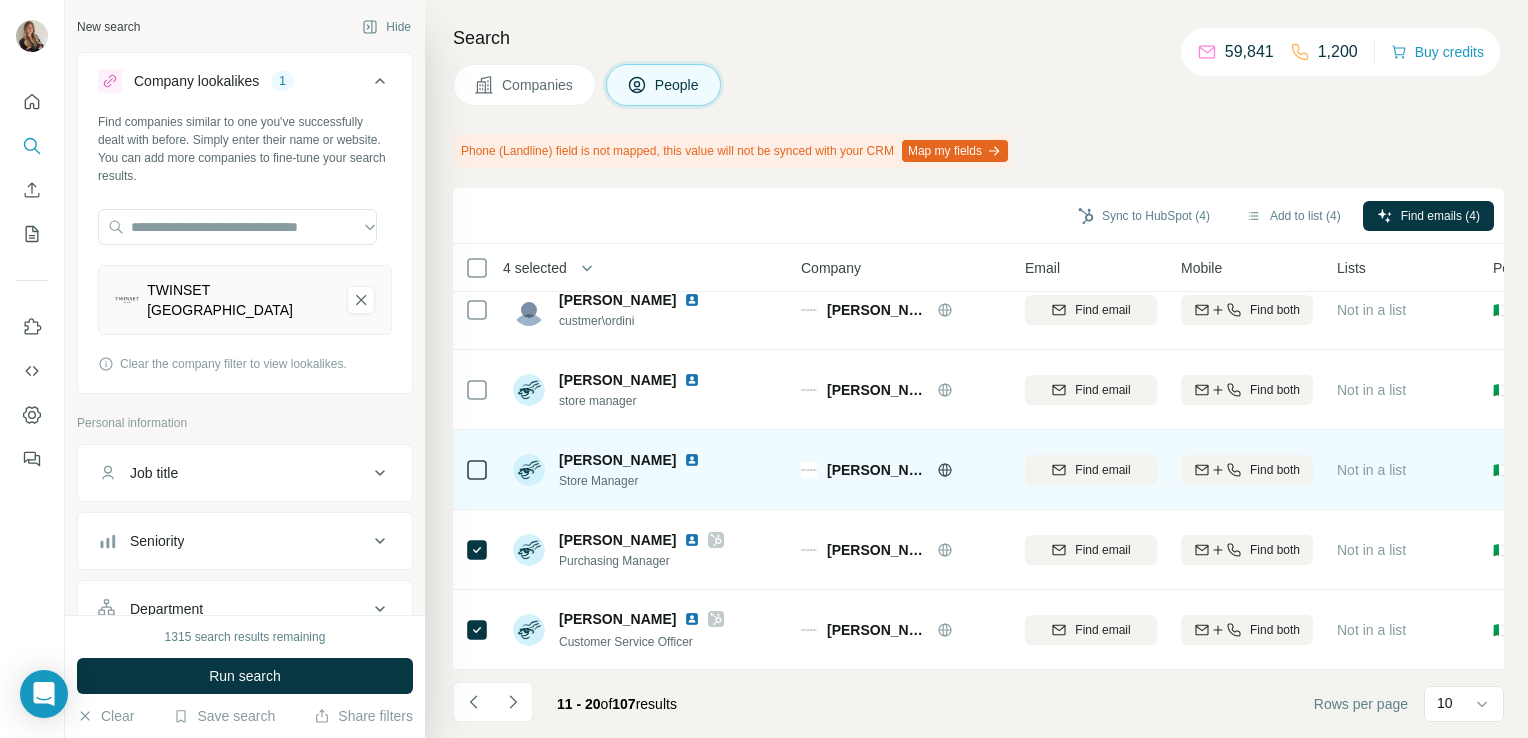
click at [472, 470] on icon at bounding box center [477, 470] width 24 height 24
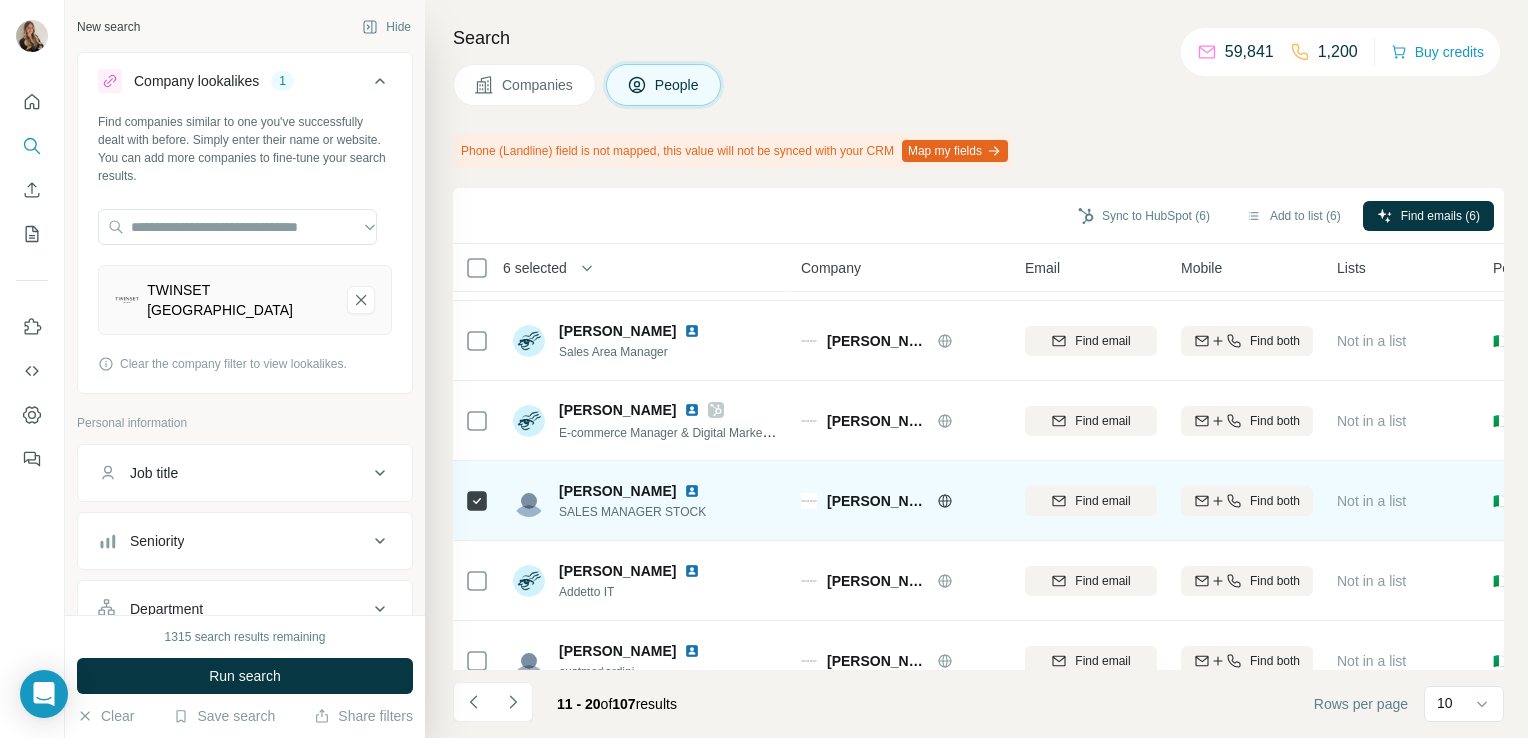
scroll to position [70, 0]
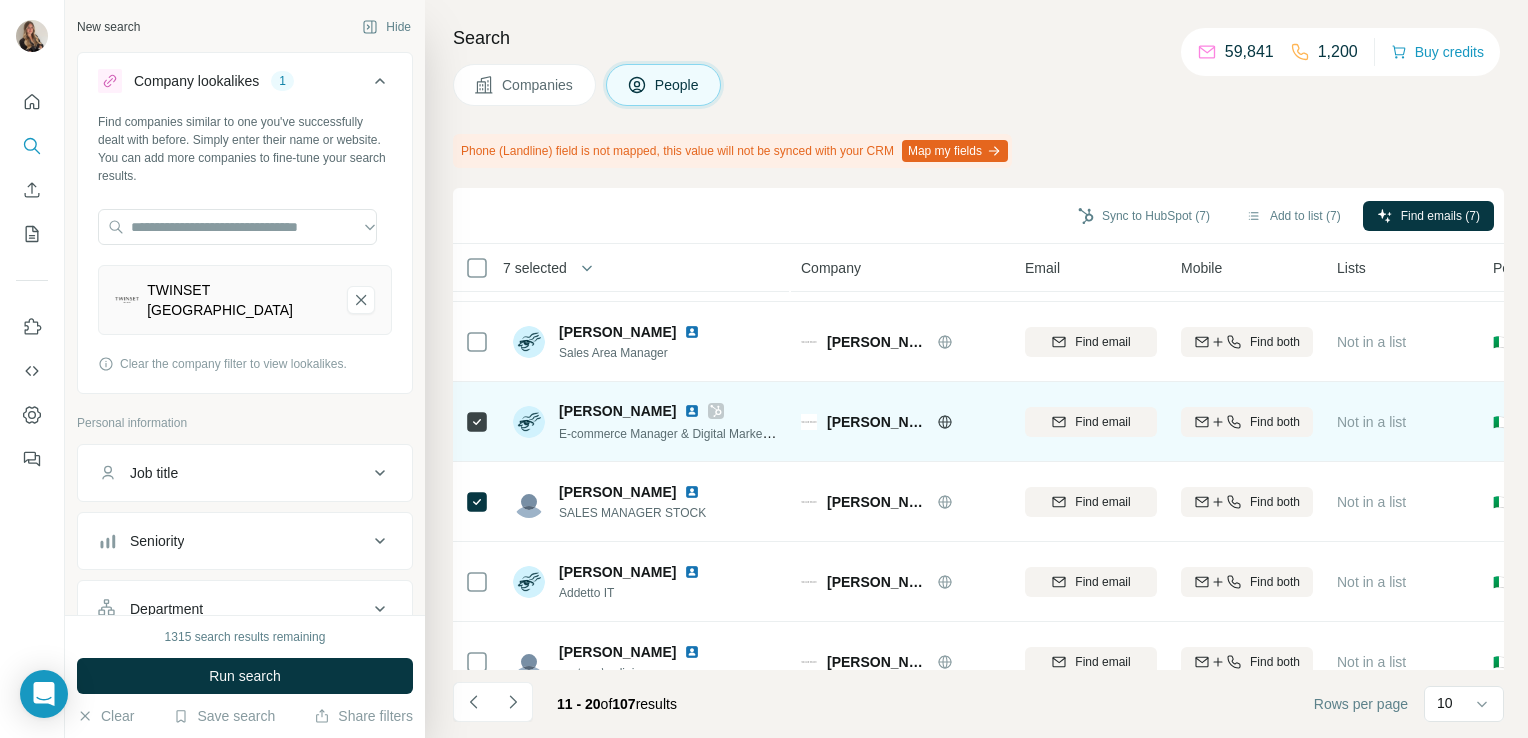
click at [710, 405] on icon at bounding box center [716, 411] width 12 height 16
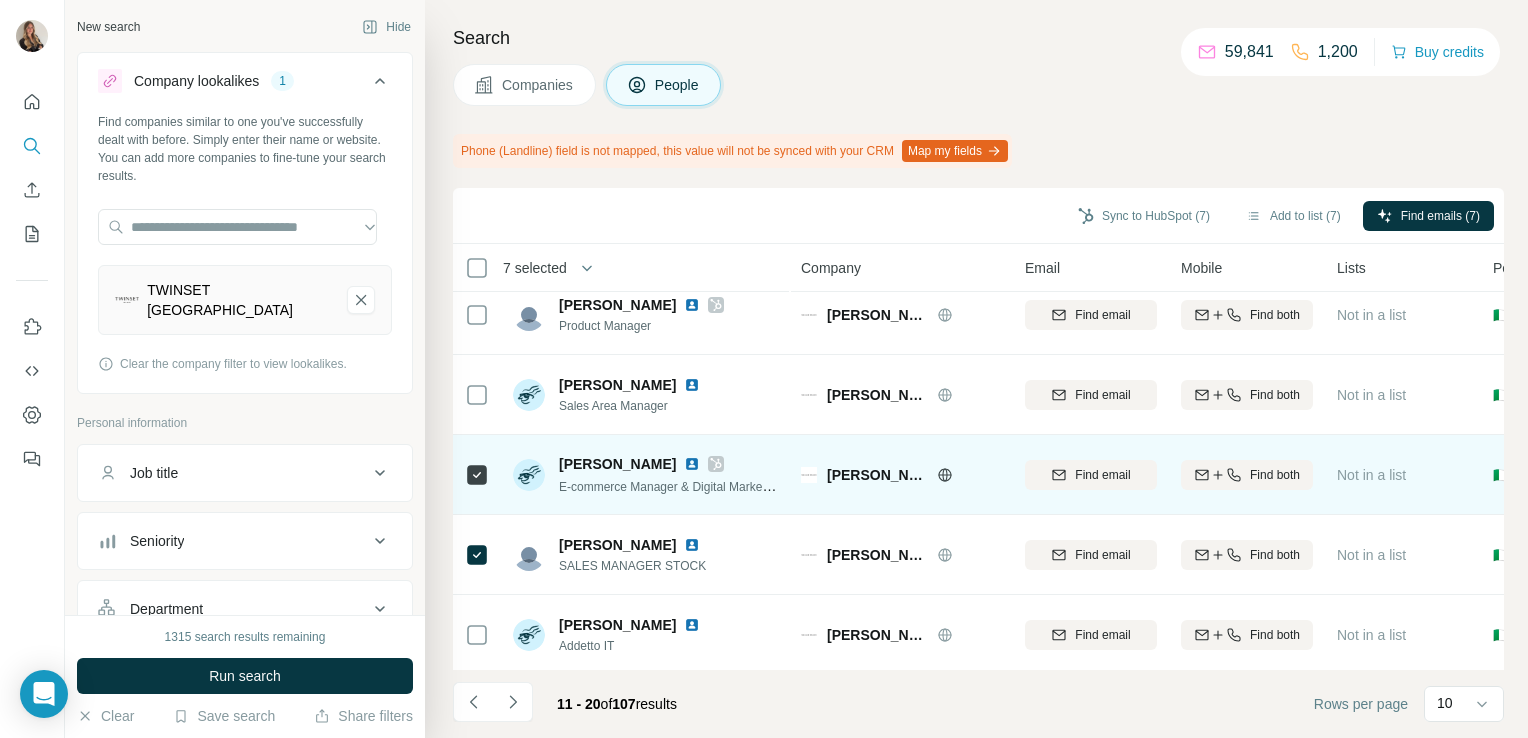
scroll to position [0, 0]
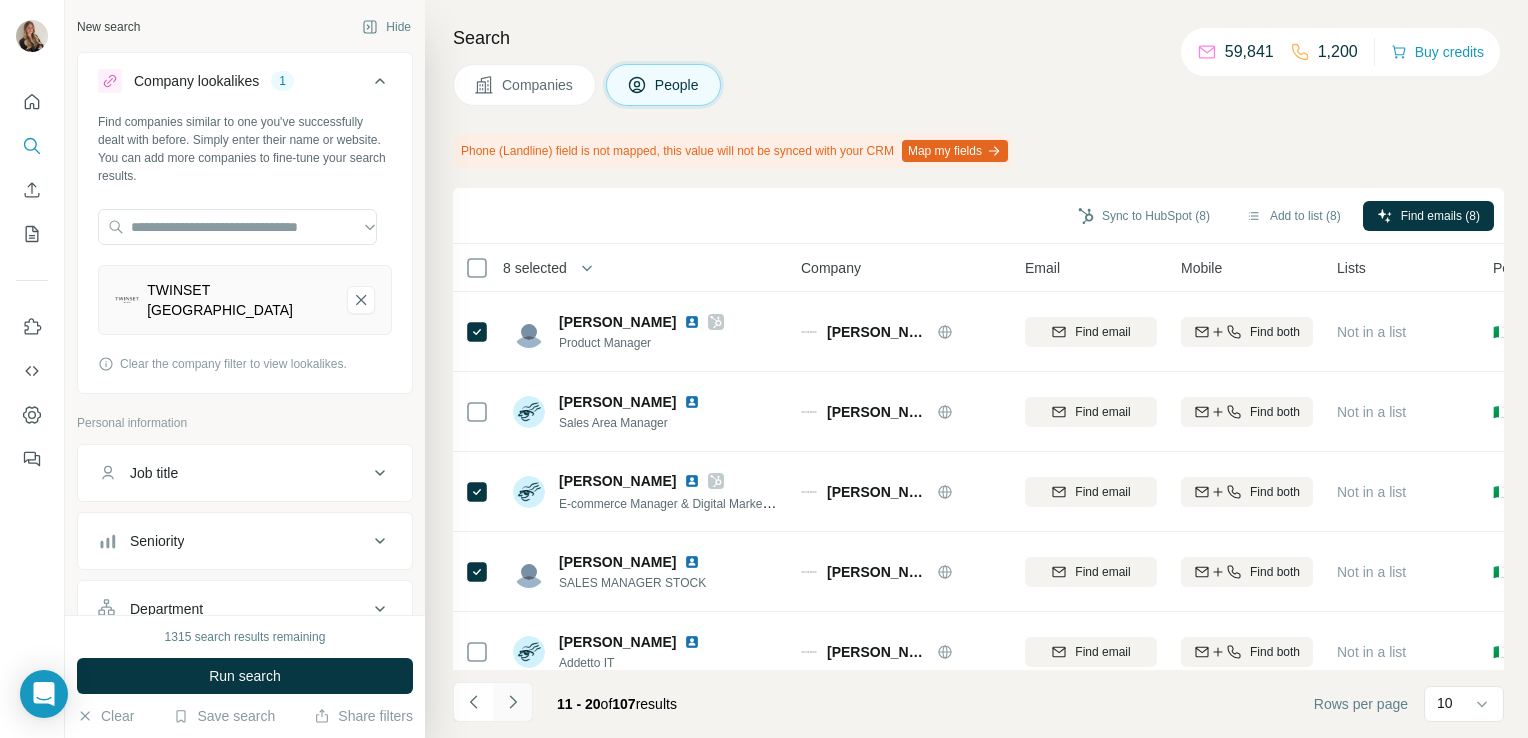
click at [514, 707] on icon "Navigate to next page" at bounding box center [513, 702] width 20 height 20
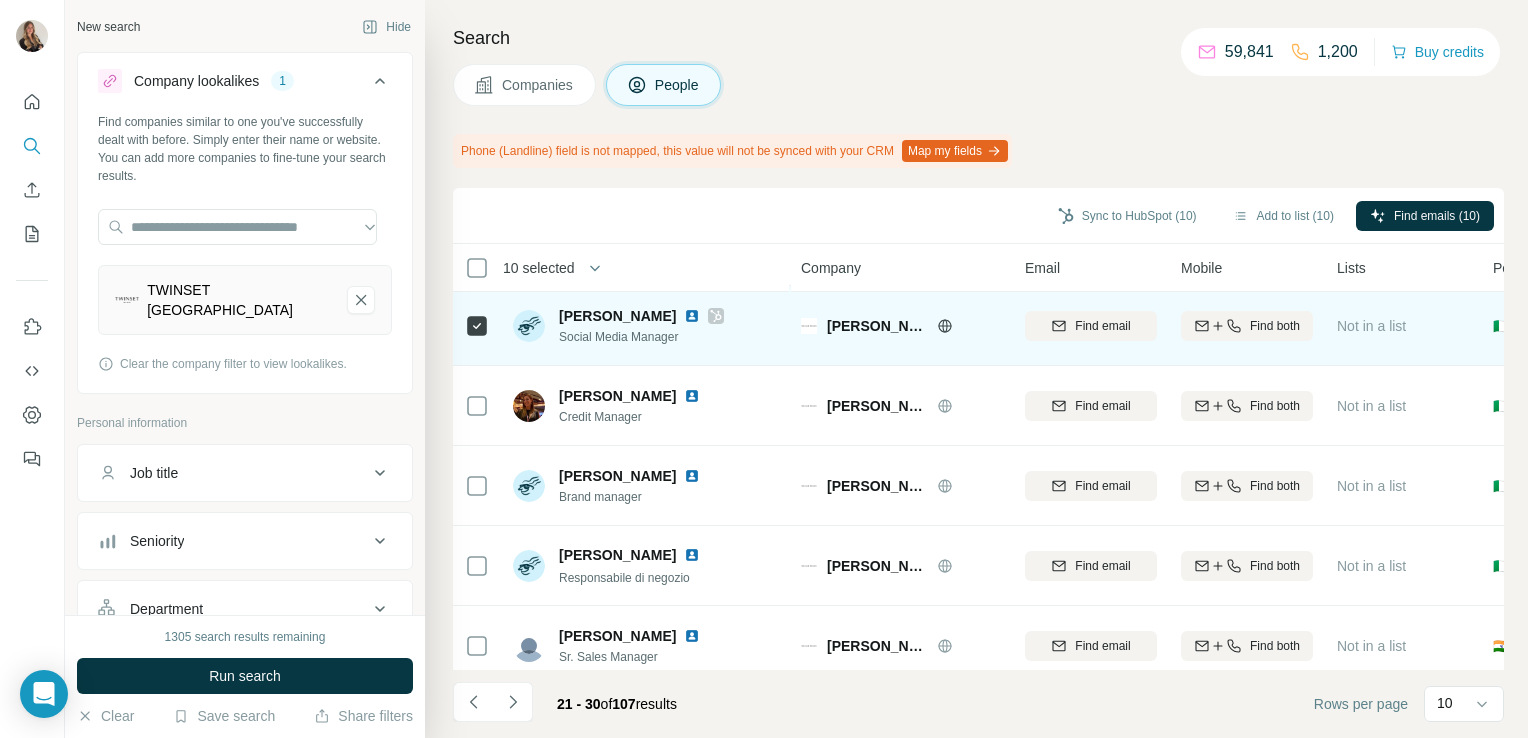
scroll to position [431, 0]
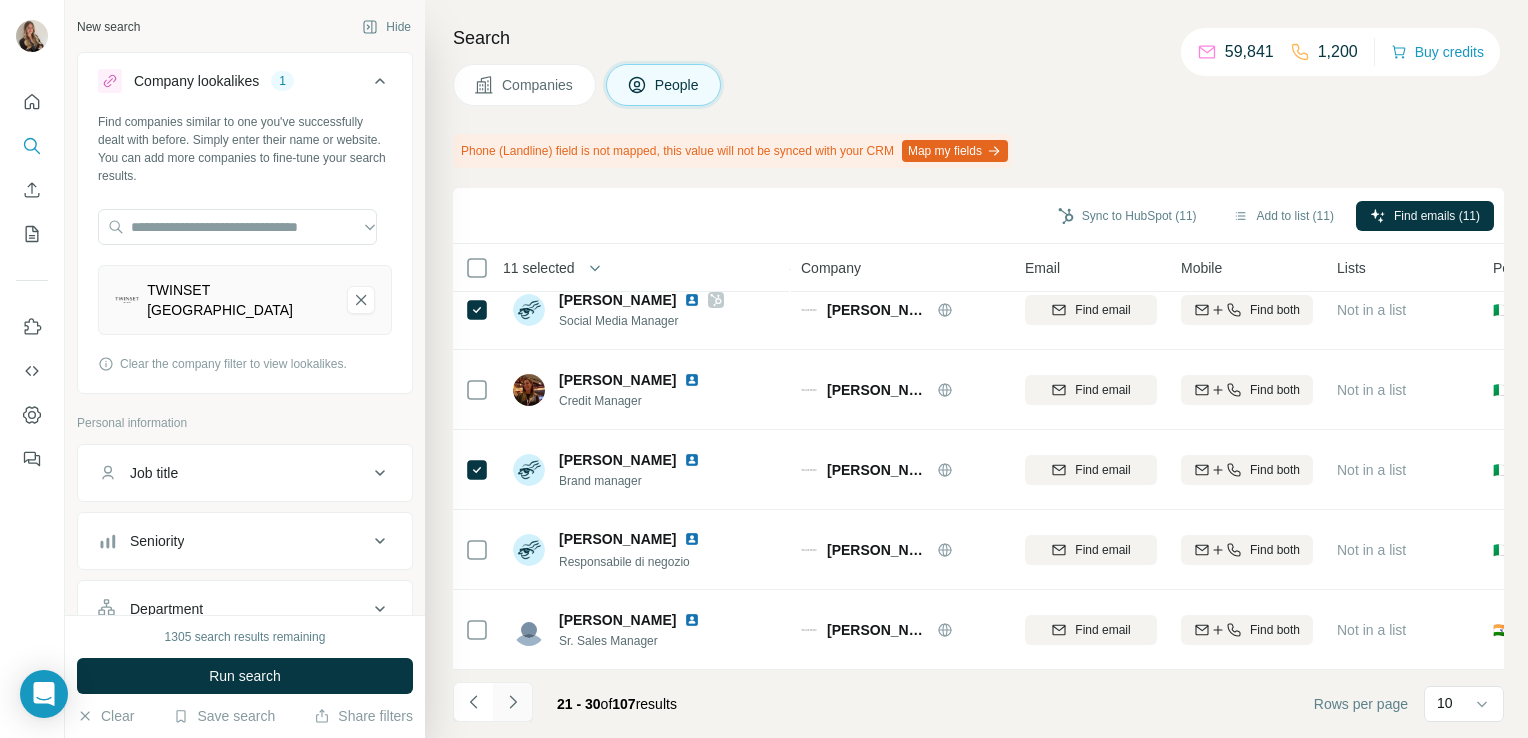
click at [515, 703] on icon "Navigate to next page" at bounding box center [512, 701] width 7 height 13
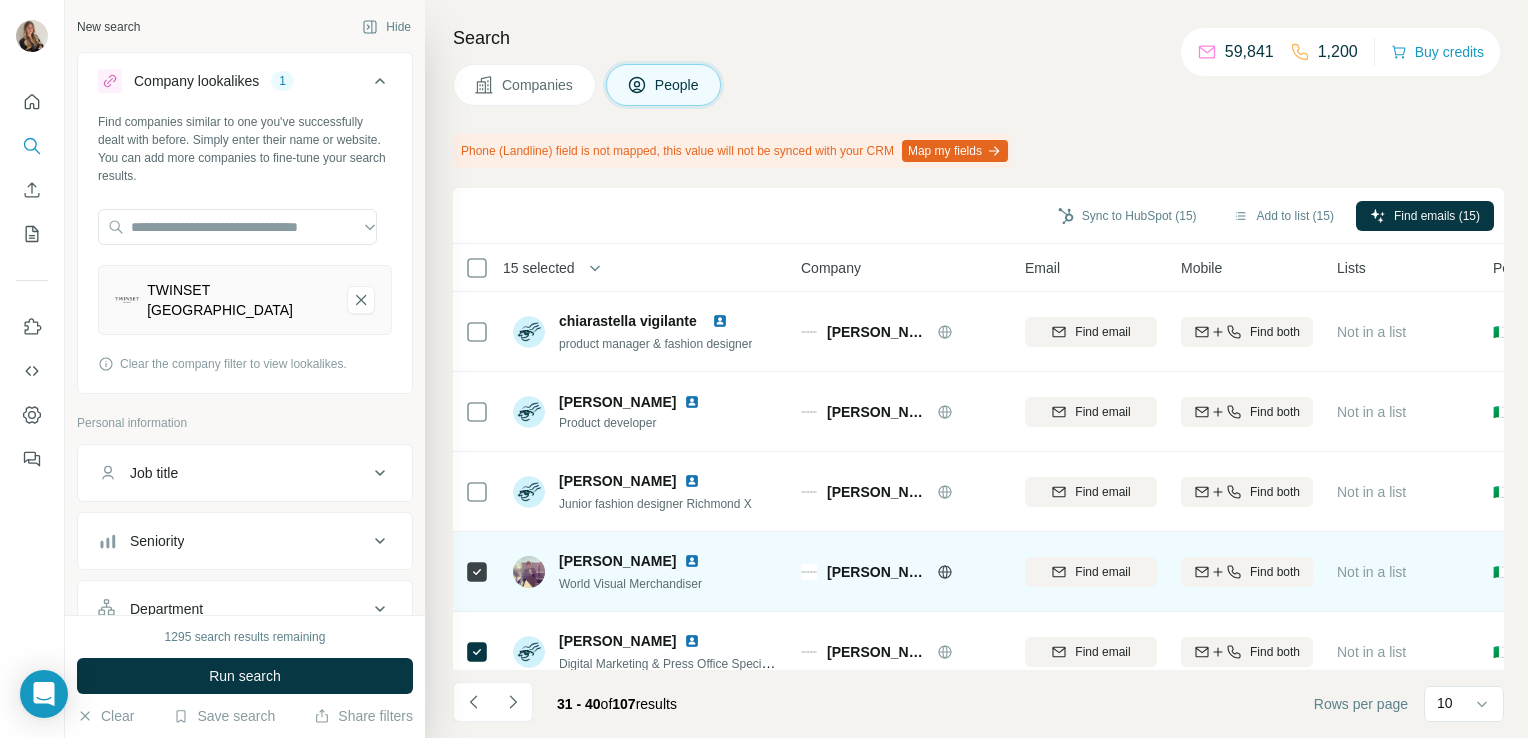
scroll to position [0, 0]
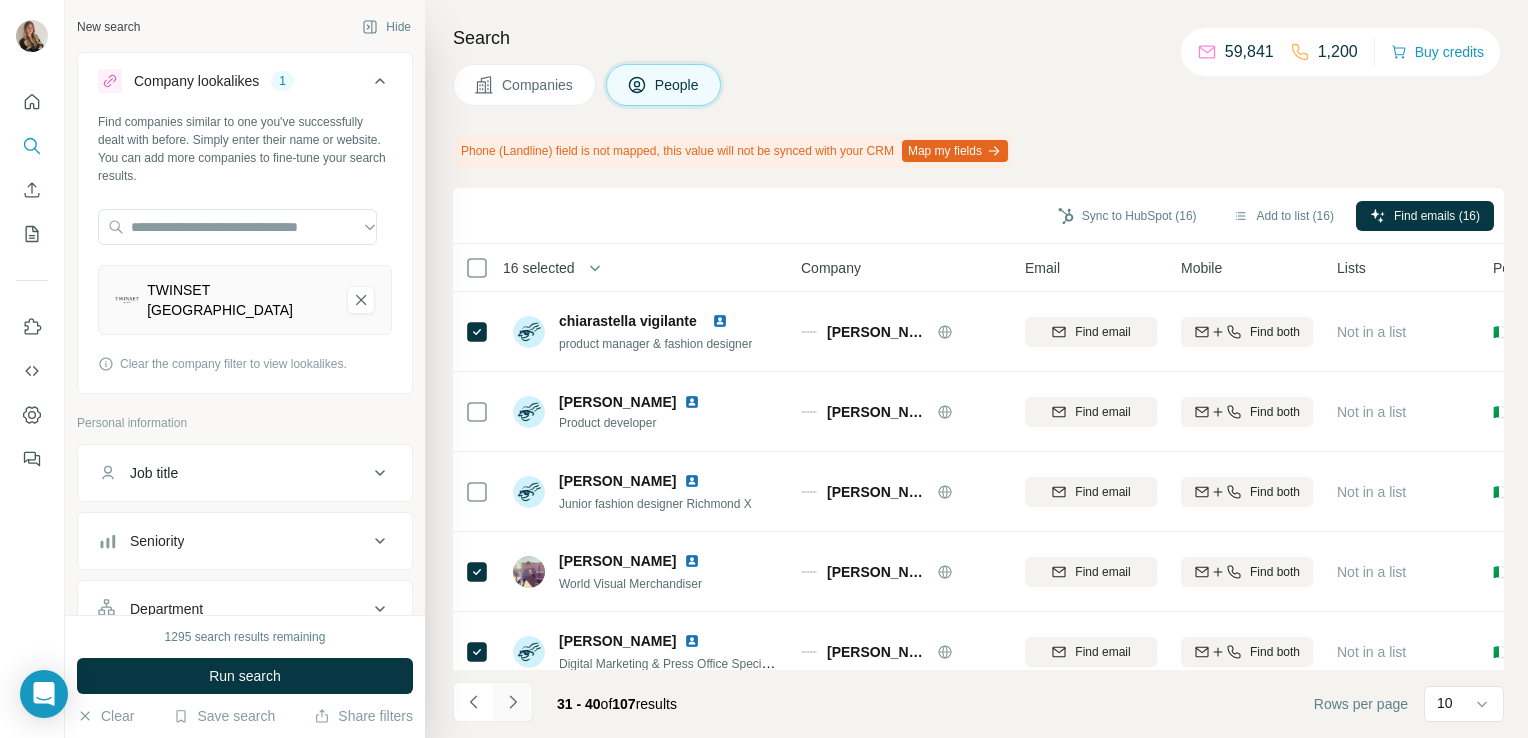
click at [520, 696] on icon "Navigate to next page" at bounding box center [513, 702] width 20 height 20
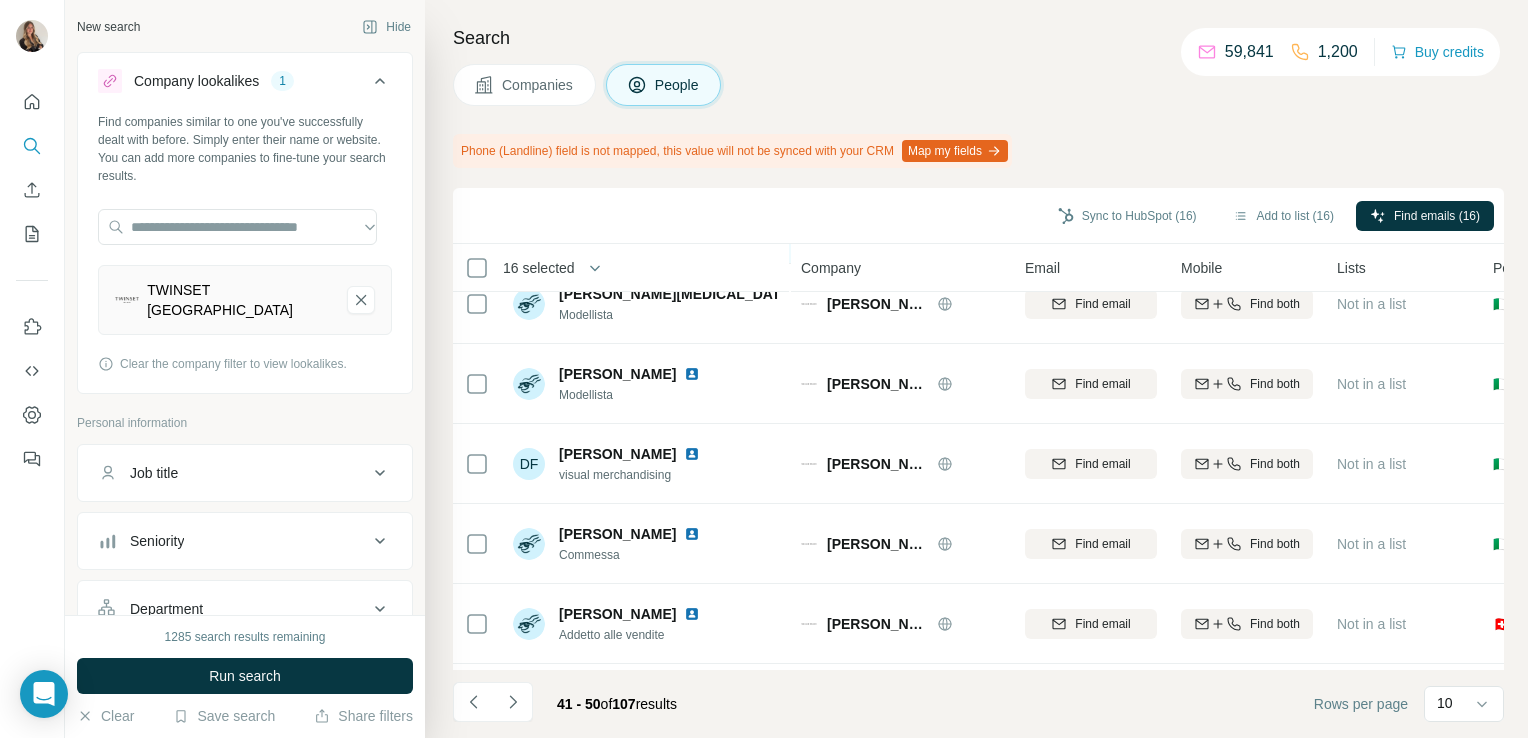
scroll to position [431, 0]
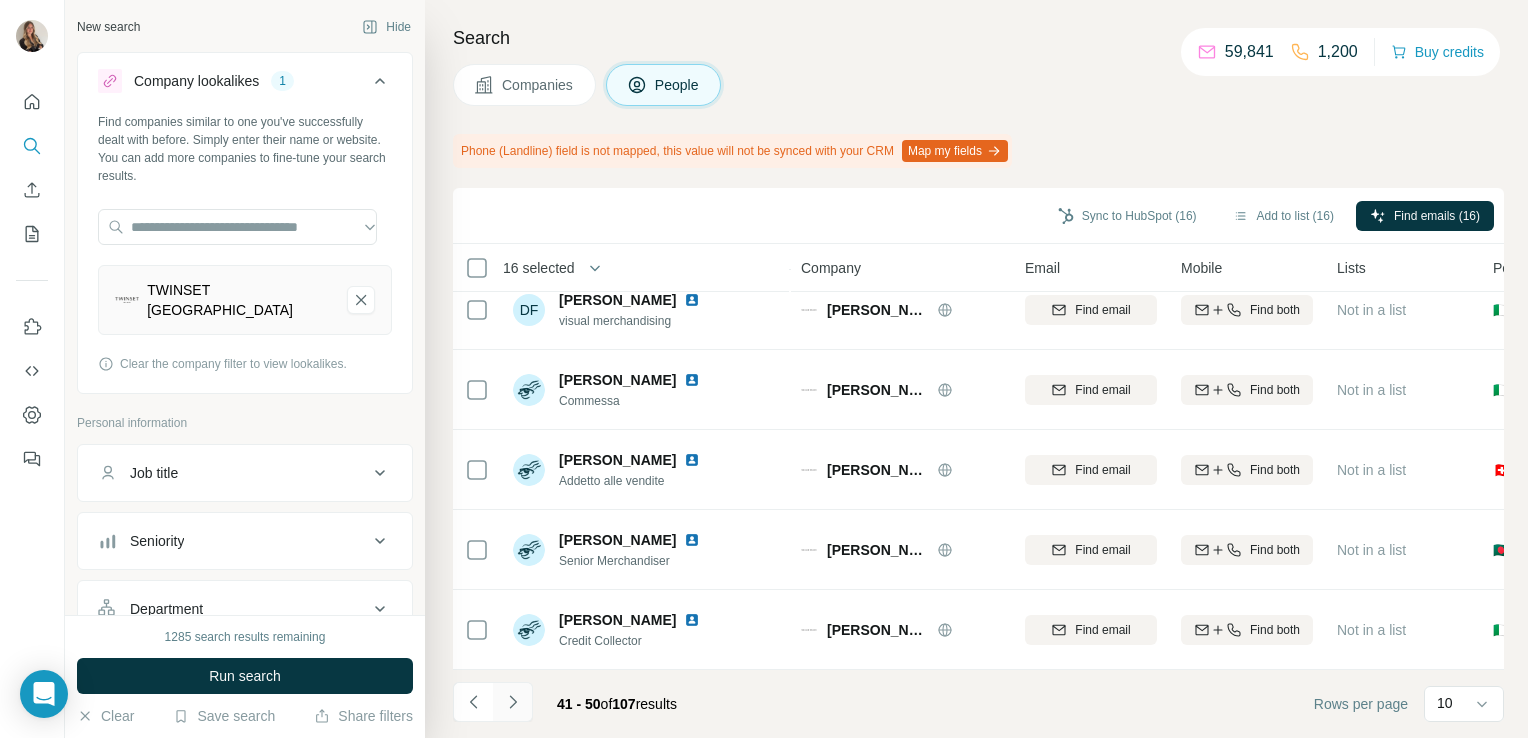
click at [525, 698] on button "Navigate to next page" at bounding box center [513, 702] width 40 height 40
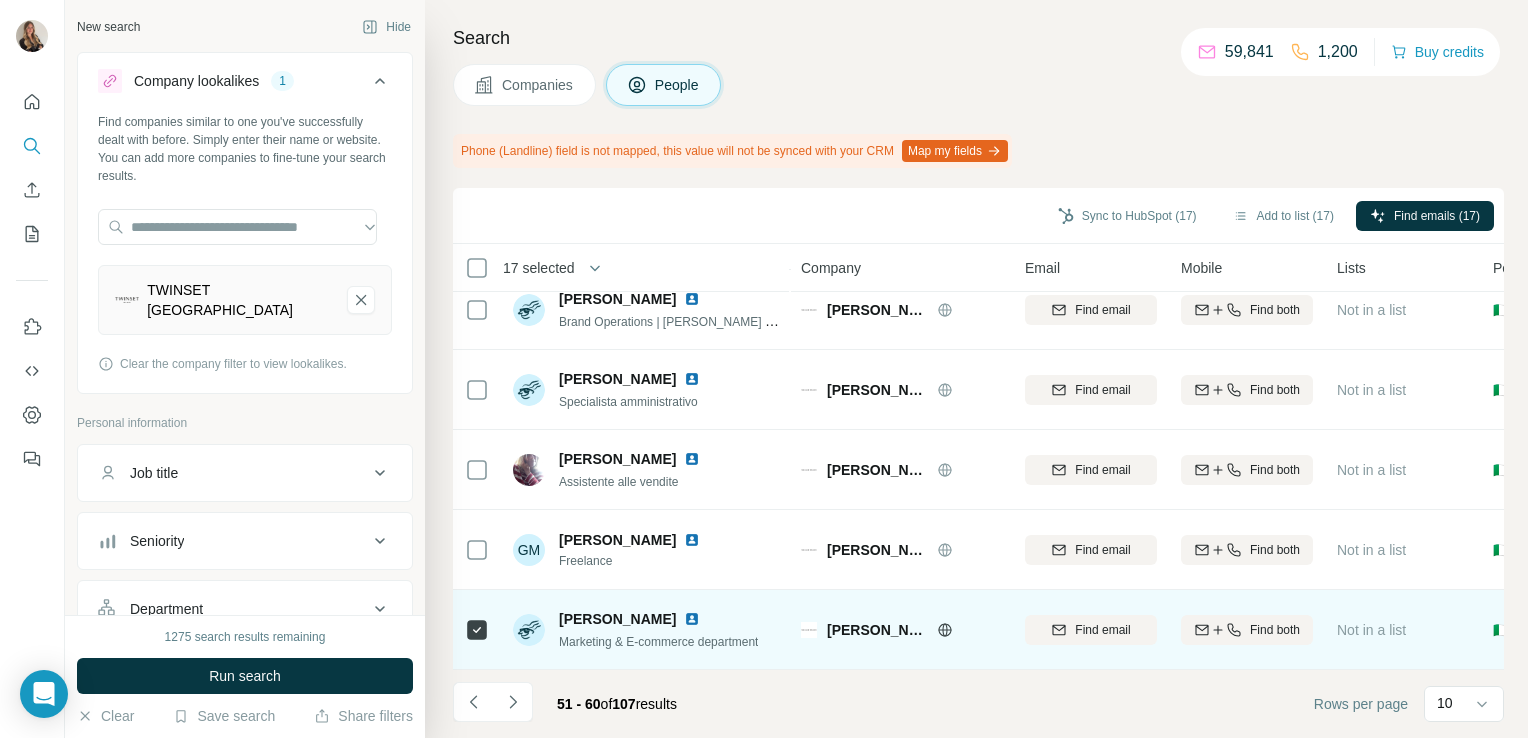
click at [700, 611] on img at bounding box center [692, 619] width 16 height 16
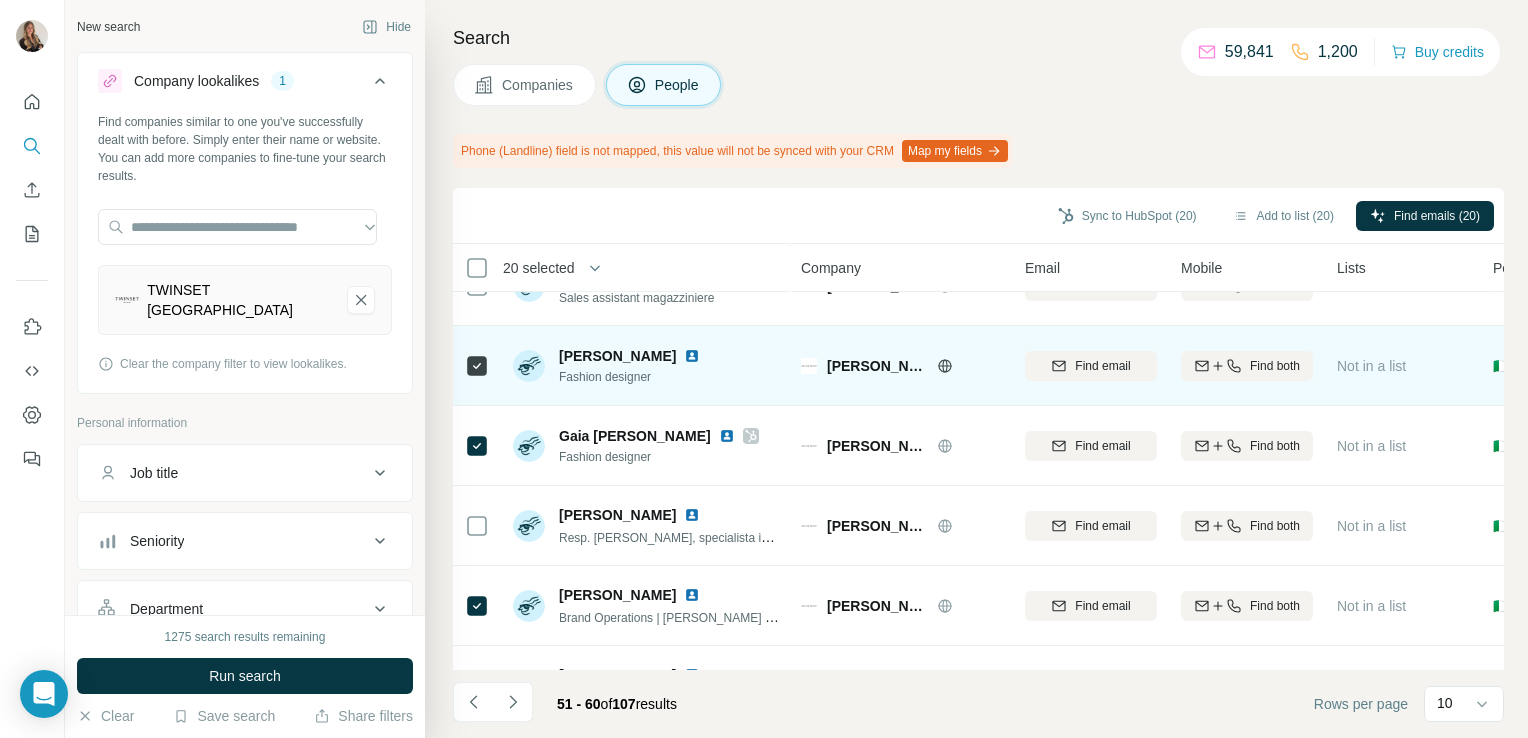
scroll to position [0, 0]
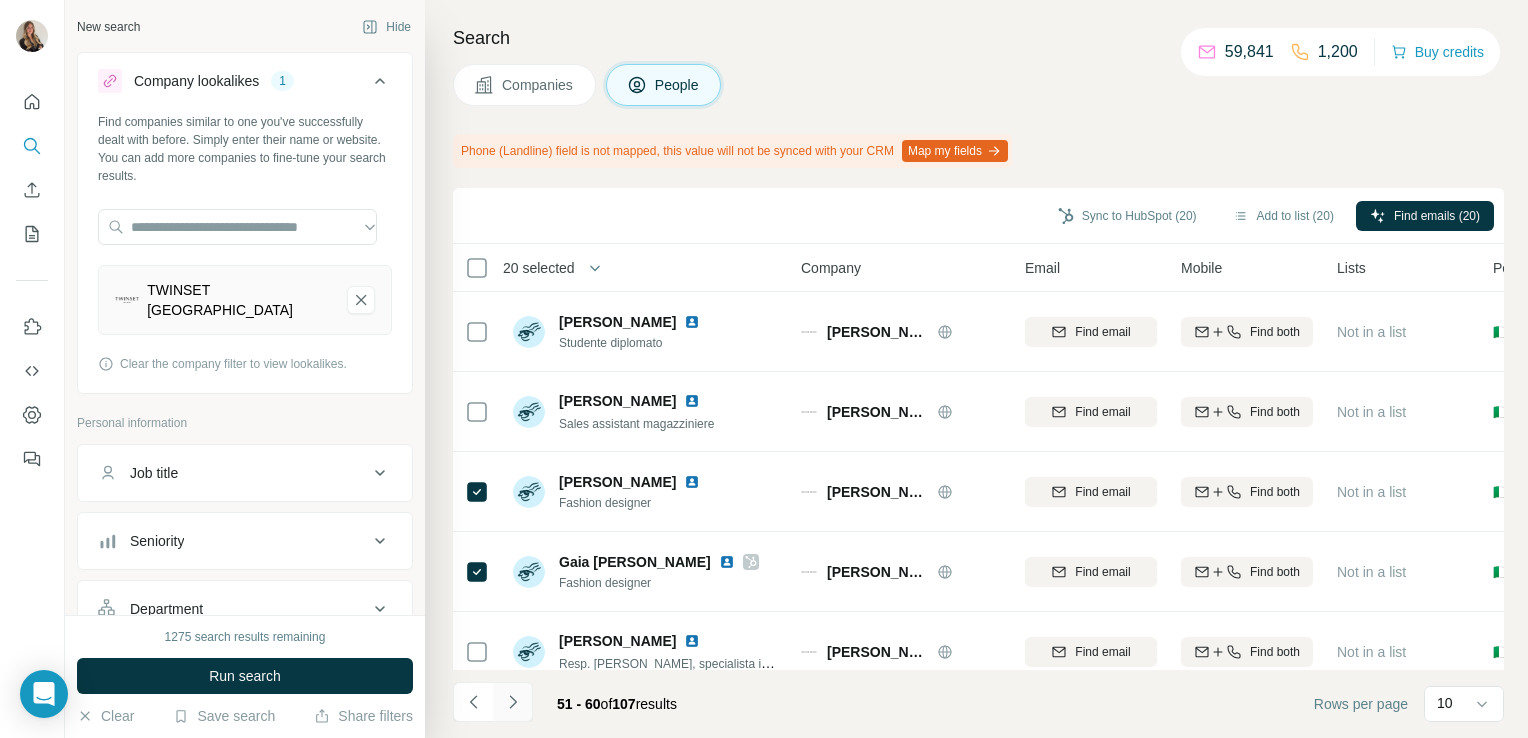
click at [522, 696] on button "Navigate to next page" at bounding box center [513, 702] width 40 height 40
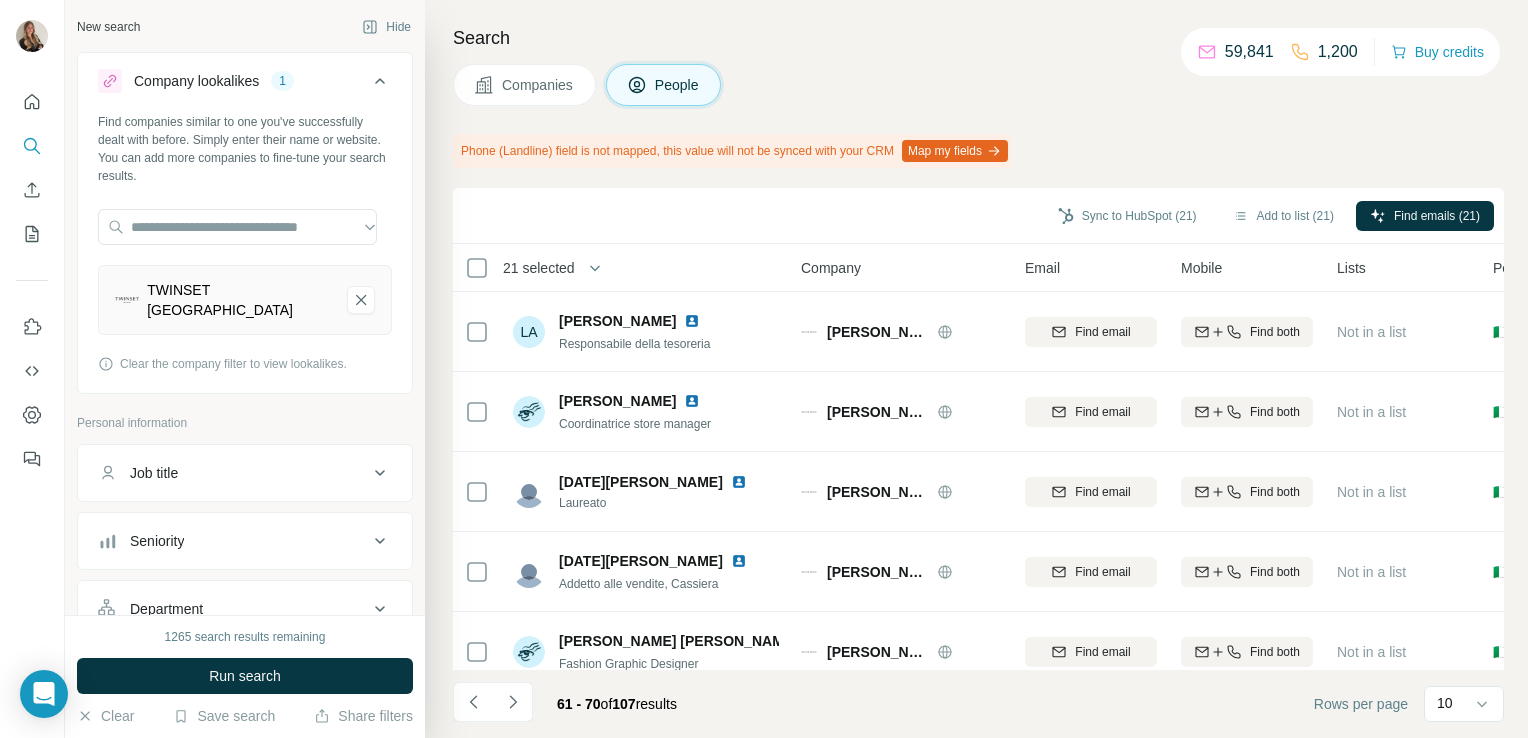
scroll to position [431, 0]
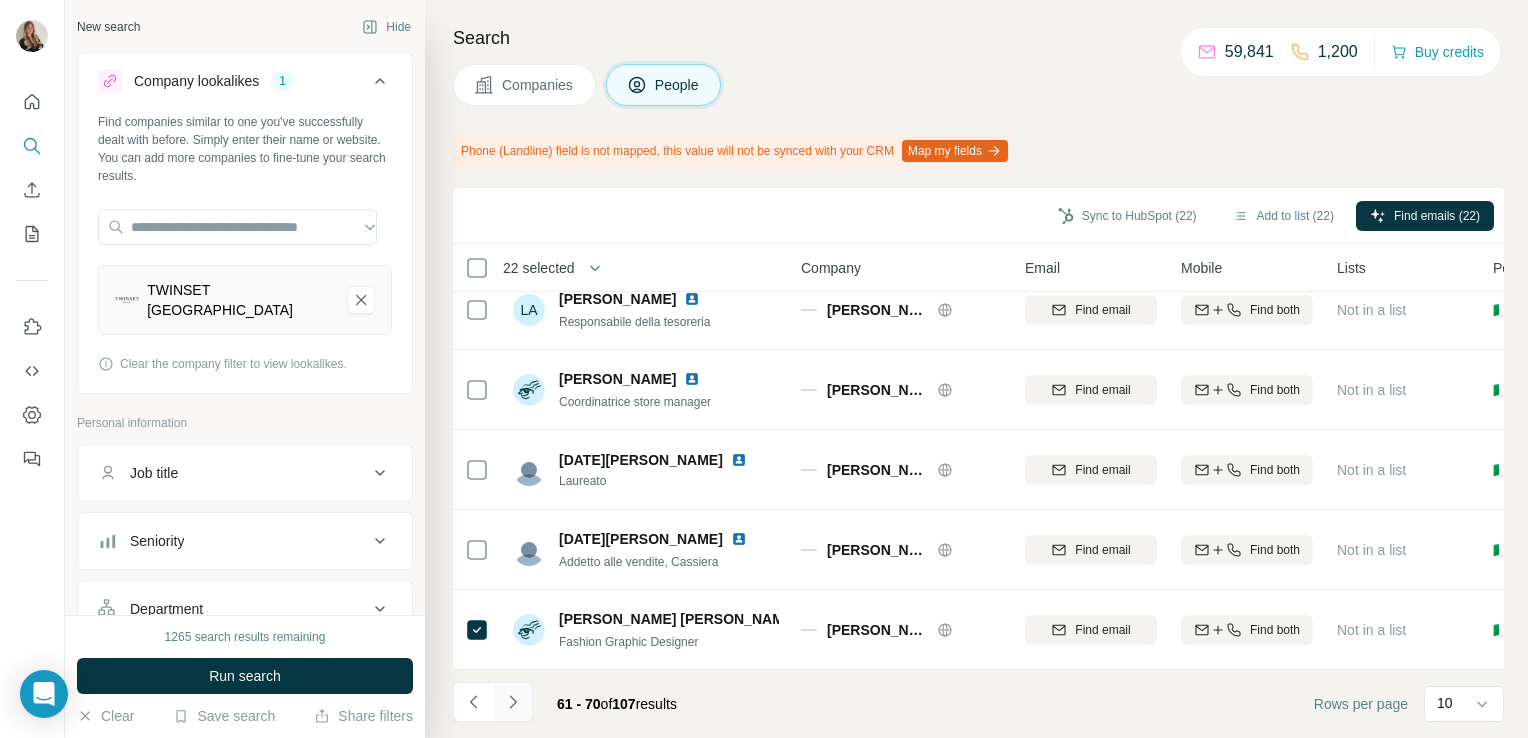
click at [515, 716] on button "Navigate to next page" at bounding box center [513, 702] width 40 height 40
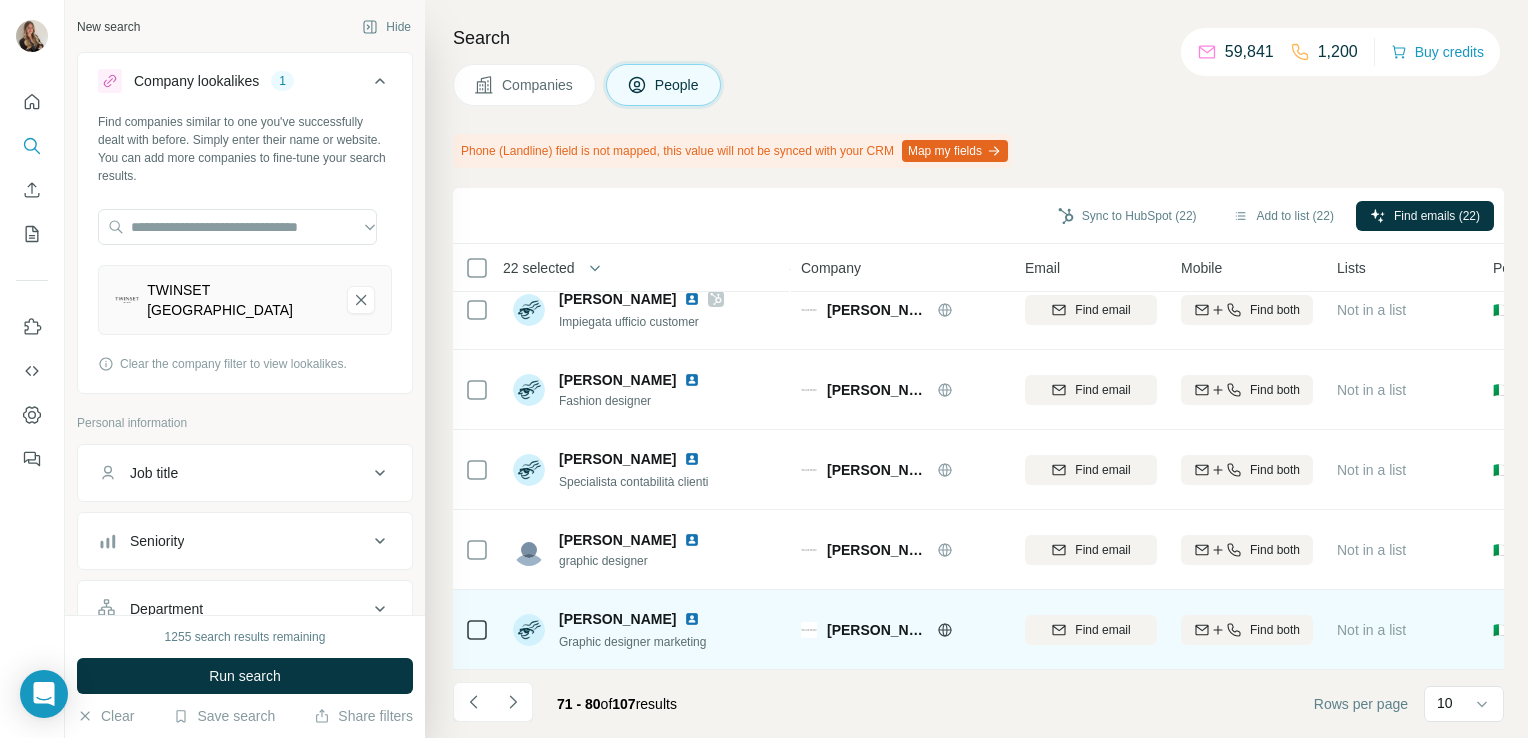
click at [487, 624] on icon at bounding box center [477, 630] width 24 height 24
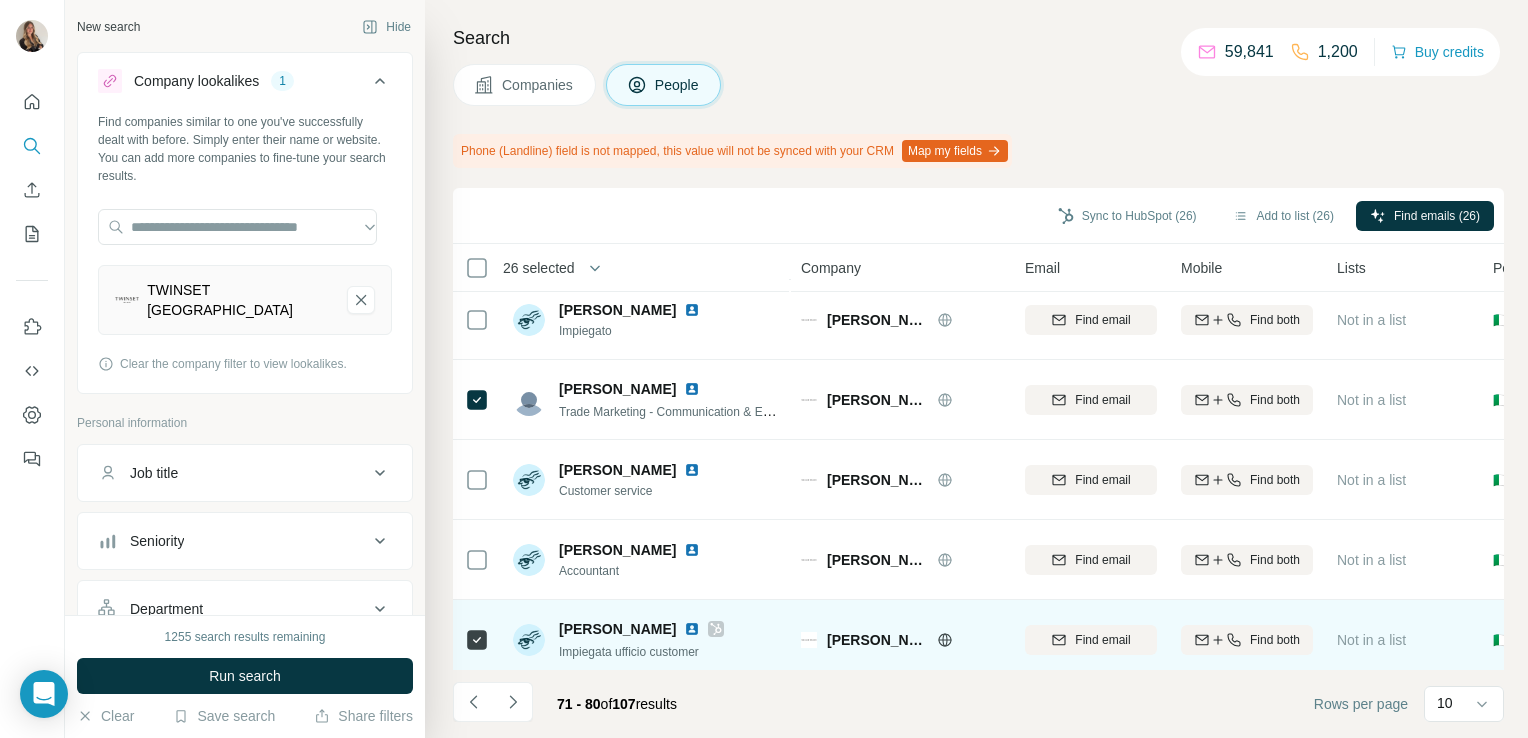
scroll to position [0, 0]
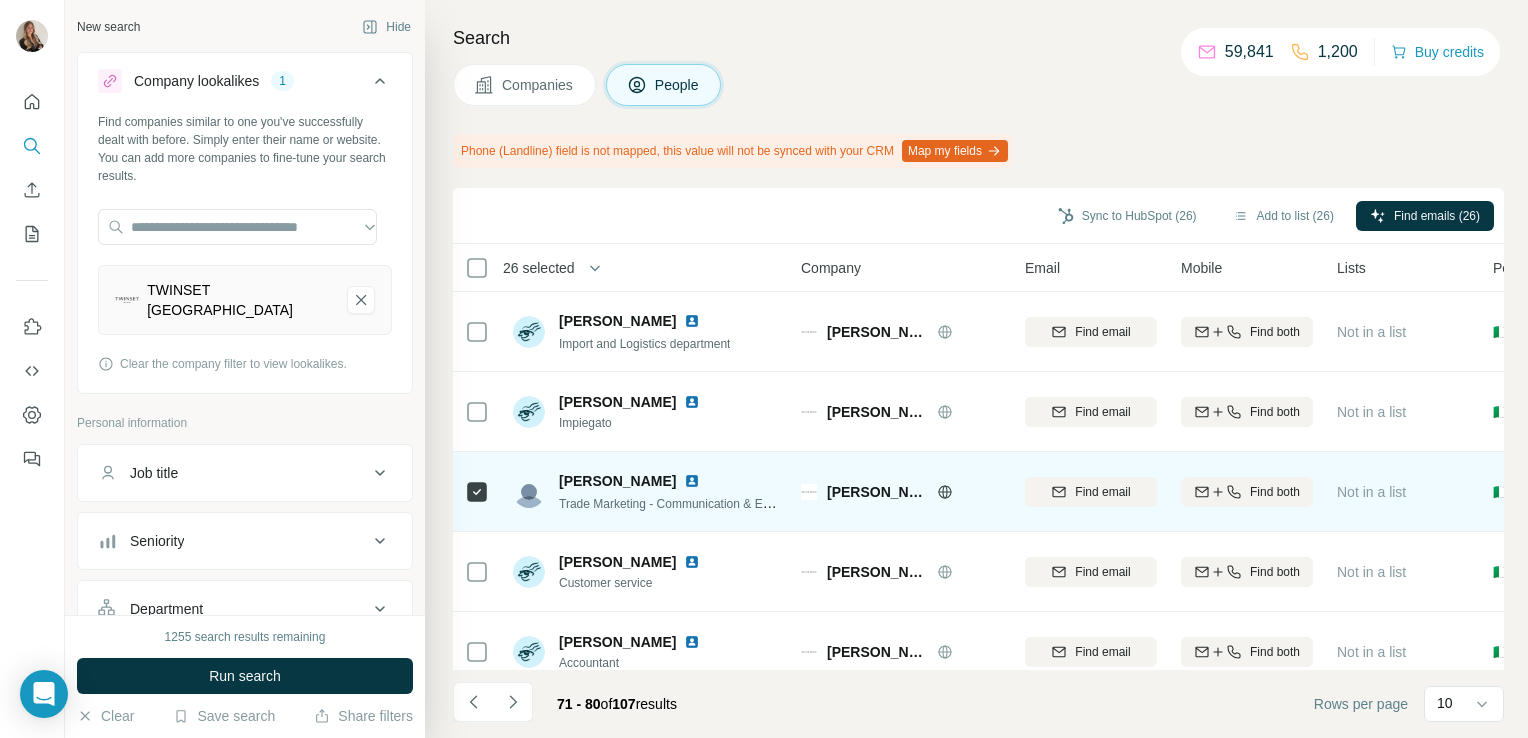
click at [689, 484] on img at bounding box center [692, 481] width 16 height 16
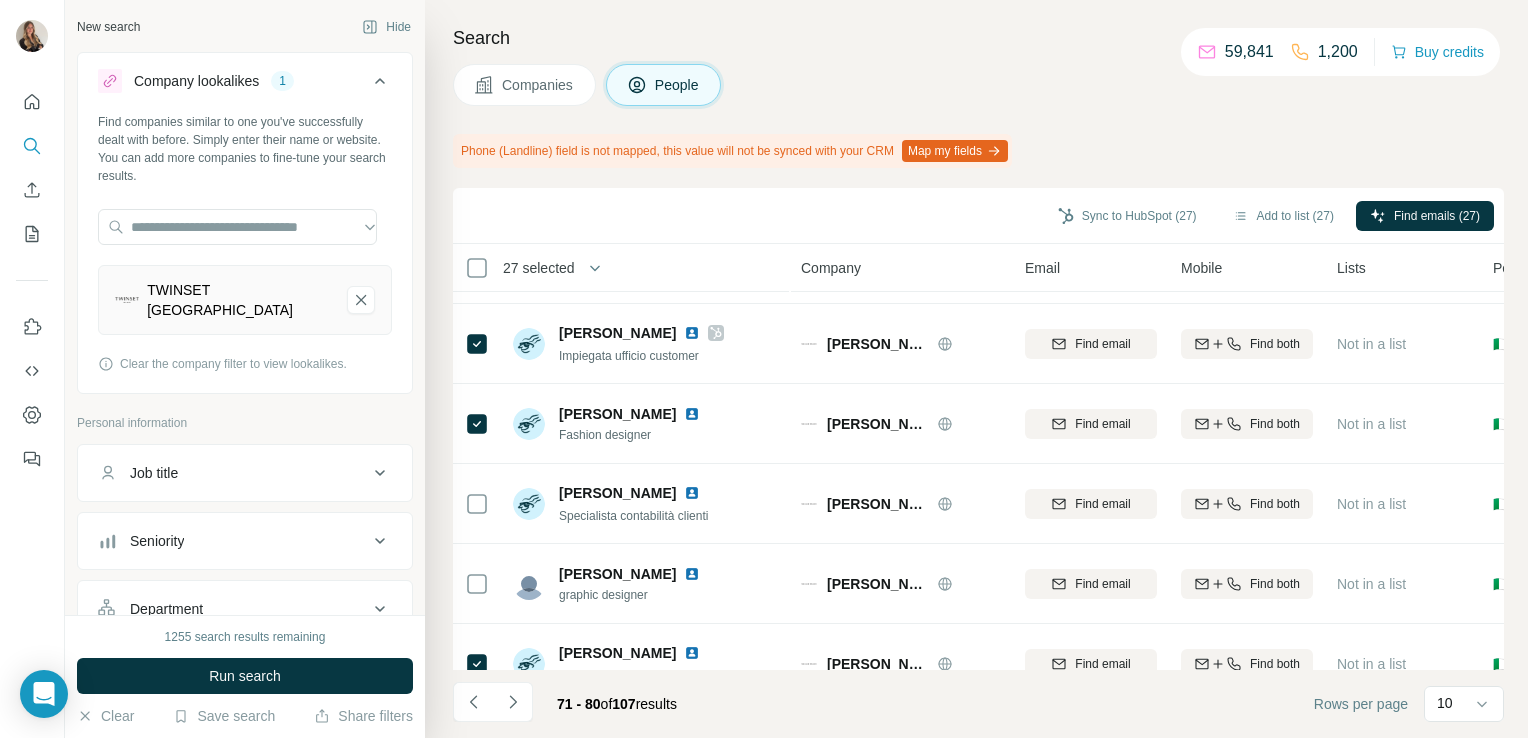
scroll to position [431, 0]
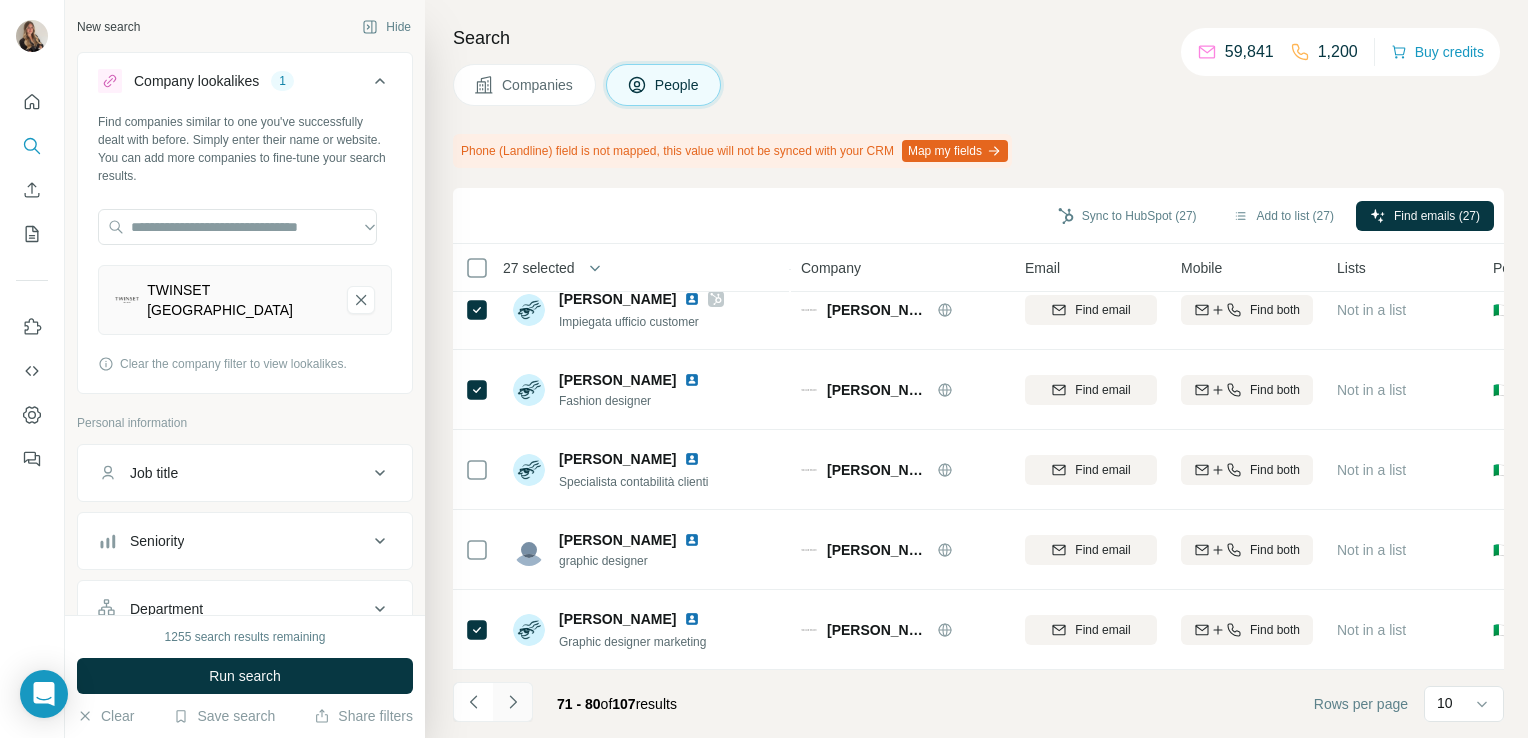
click at [520, 696] on icon "Navigate to next page" at bounding box center [513, 702] width 20 height 20
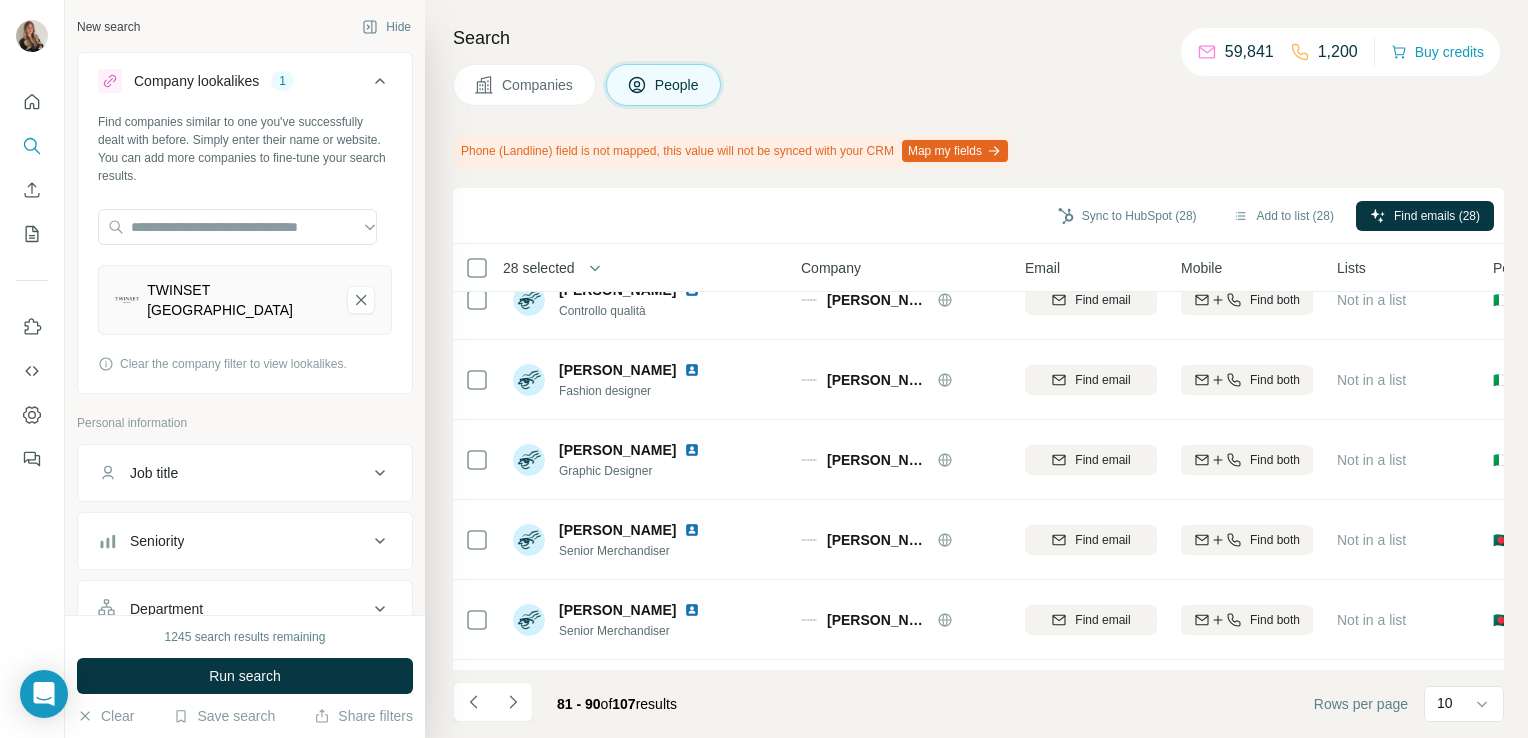
scroll to position [0, 0]
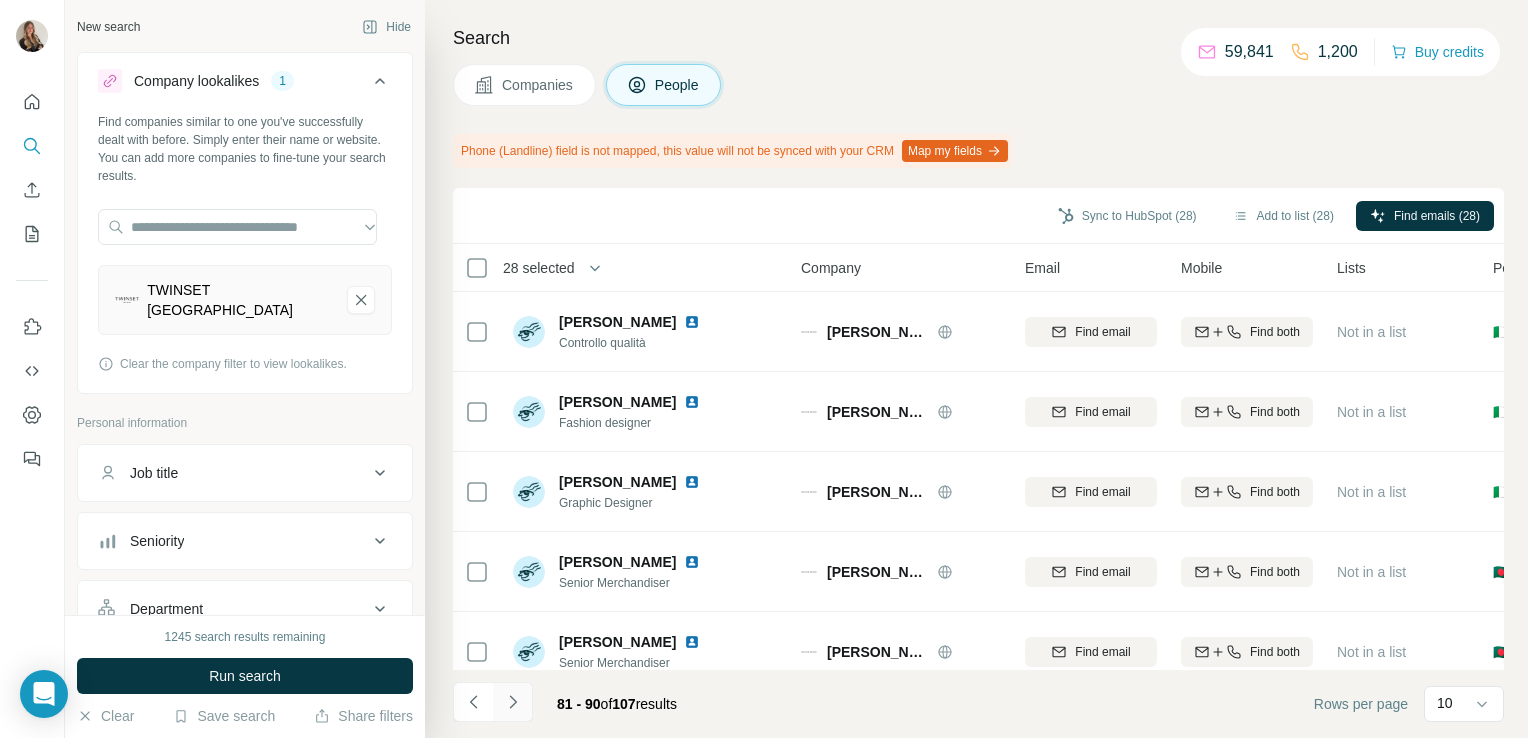
click at [517, 706] on icon "Navigate to next page" at bounding box center [513, 702] width 20 height 20
click at [520, 711] on icon "Navigate to next page" at bounding box center [513, 702] width 20 height 20
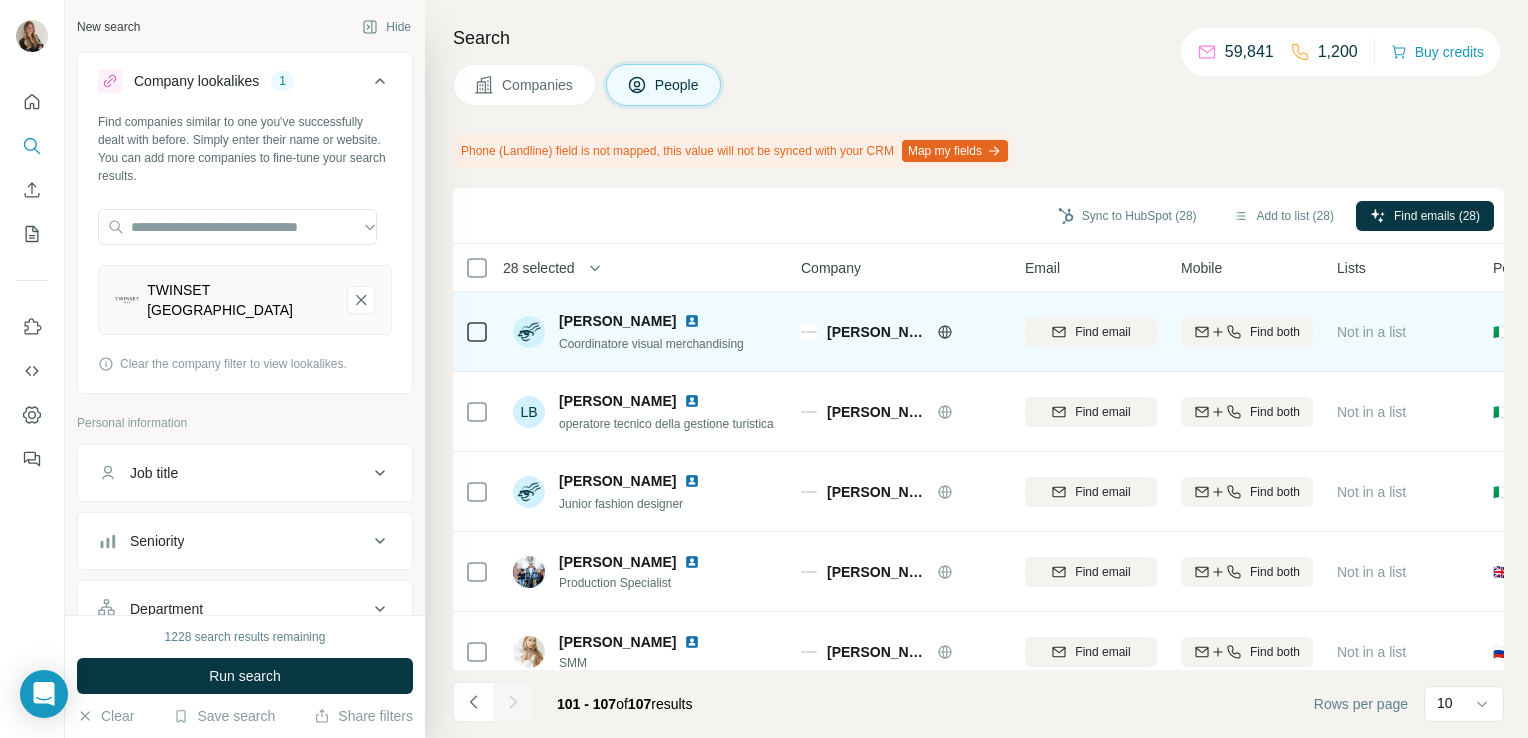
click at [684, 325] on img at bounding box center [692, 321] width 16 height 16
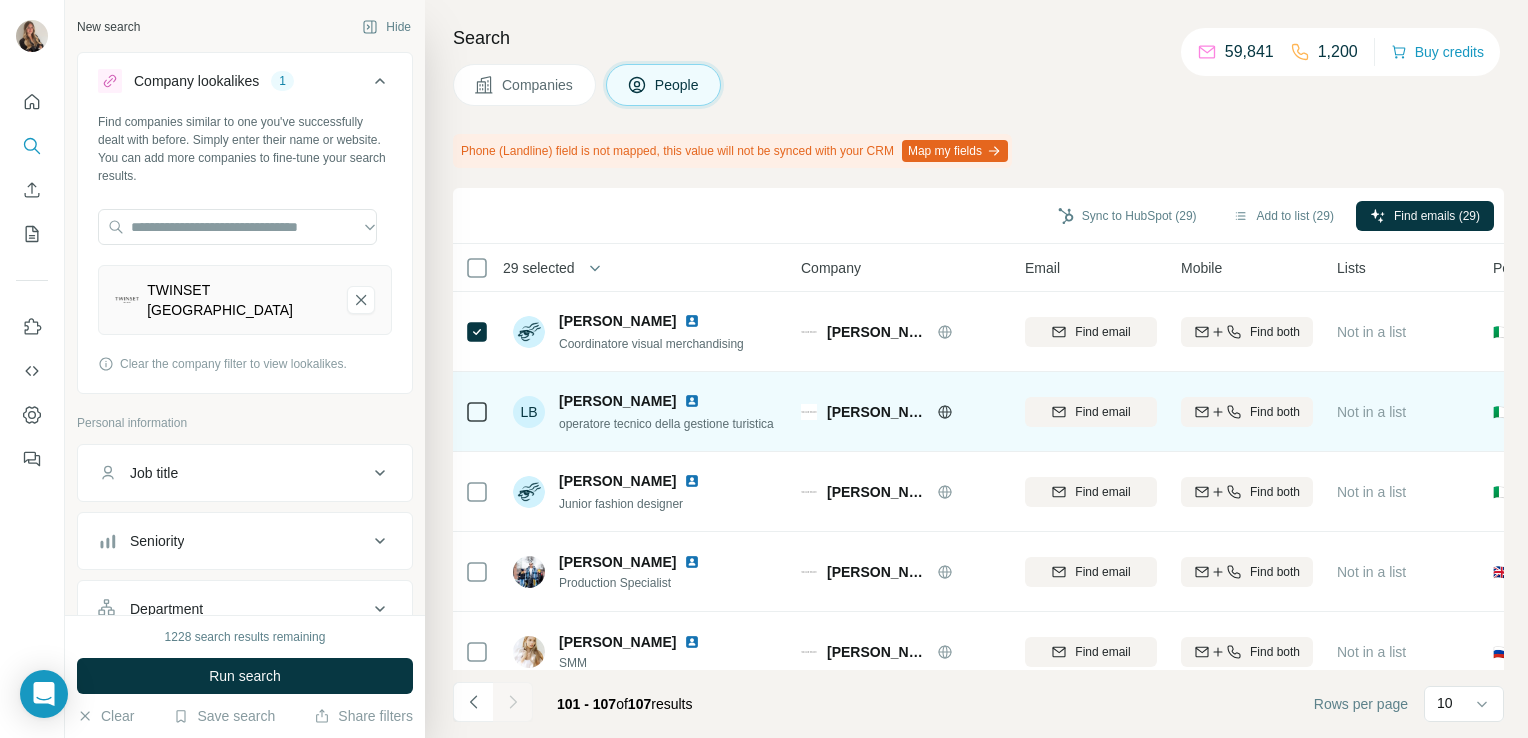
scroll to position [191, 0]
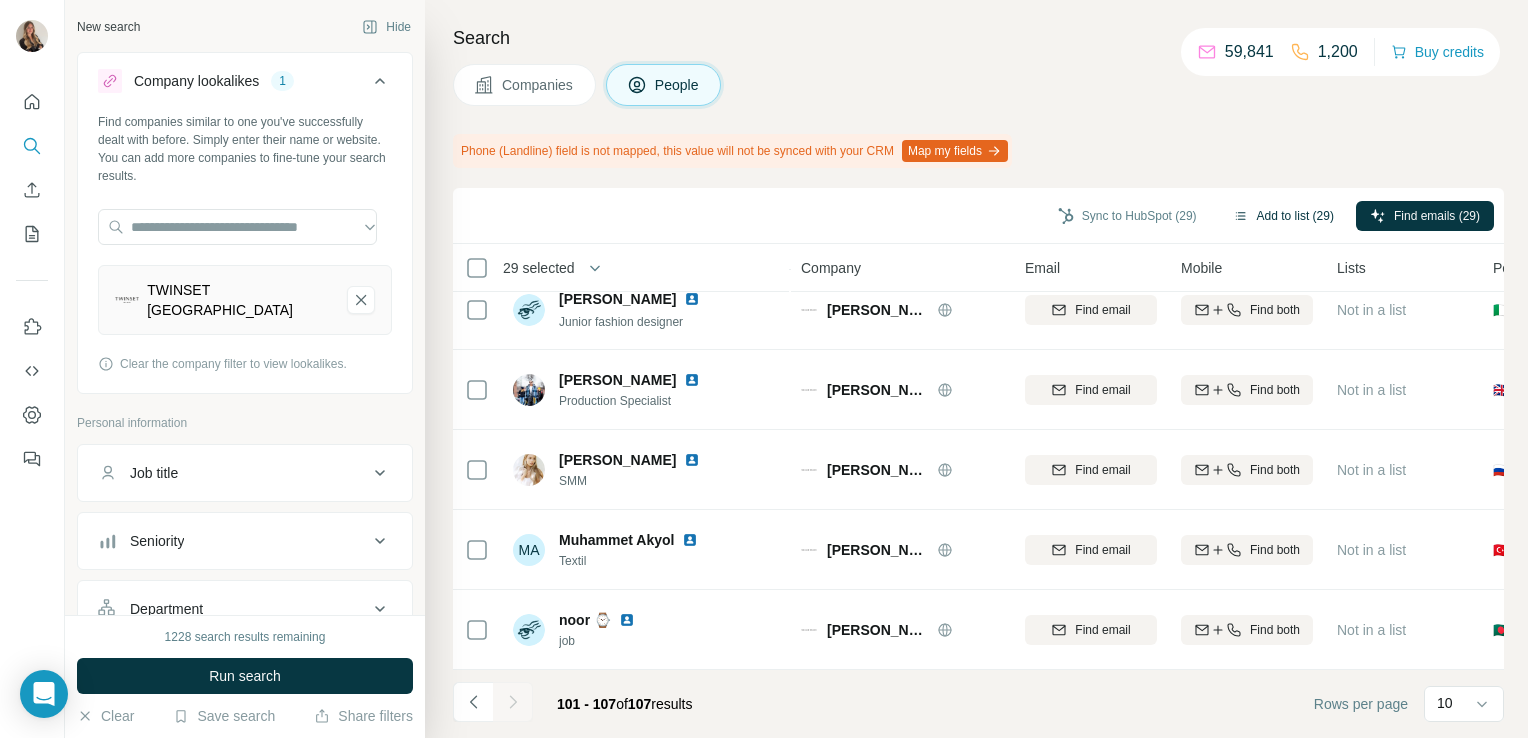
click at [1279, 217] on button "Add to list (29)" at bounding box center [1283, 216] width 129 height 30
click at [1280, 222] on button "Add to list (29)" at bounding box center [1283, 216] width 129 height 30
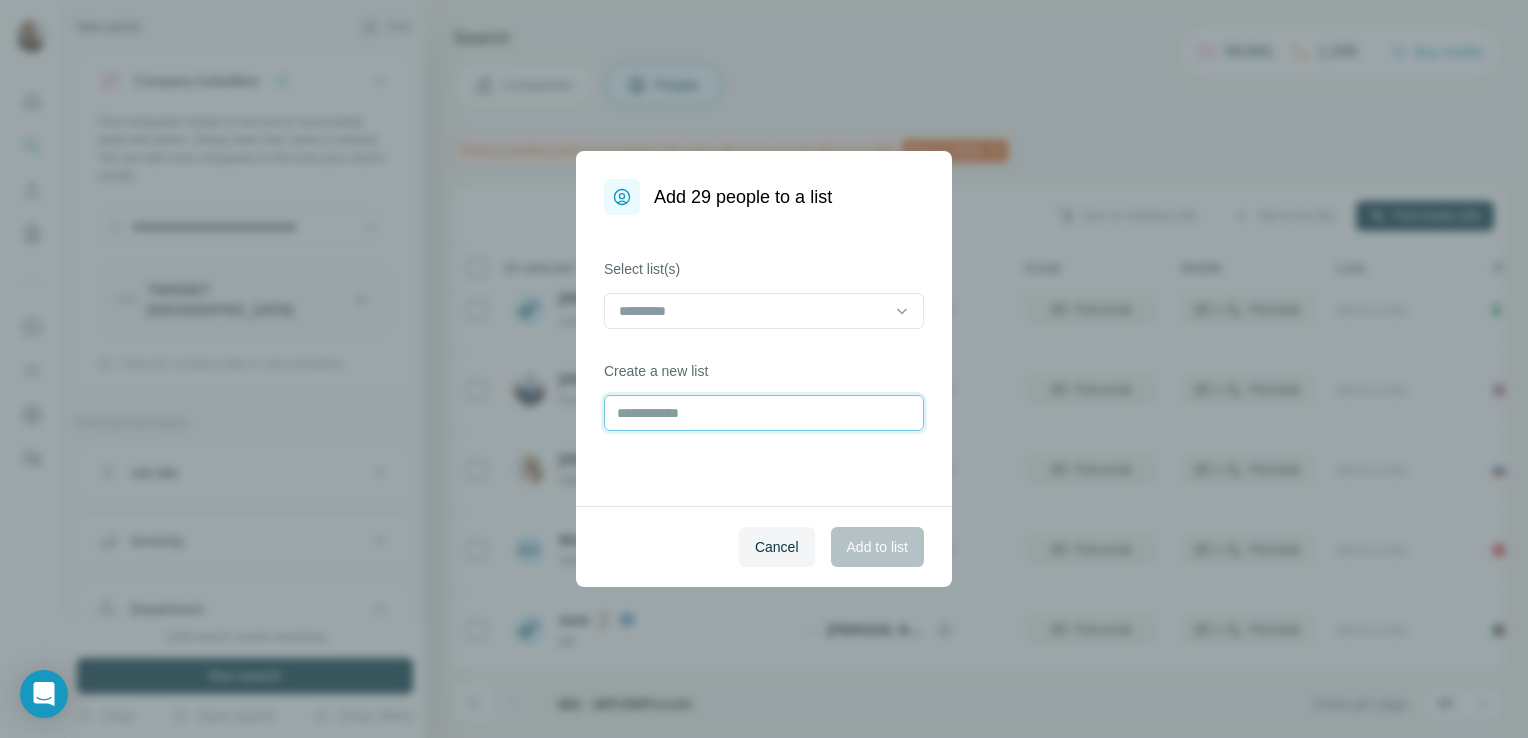
click at [681, 406] on input "text" at bounding box center [764, 413] width 320 height 36
type input "***"
click at [755, 545] on span "Cancel" at bounding box center [777, 547] width 44 height 20
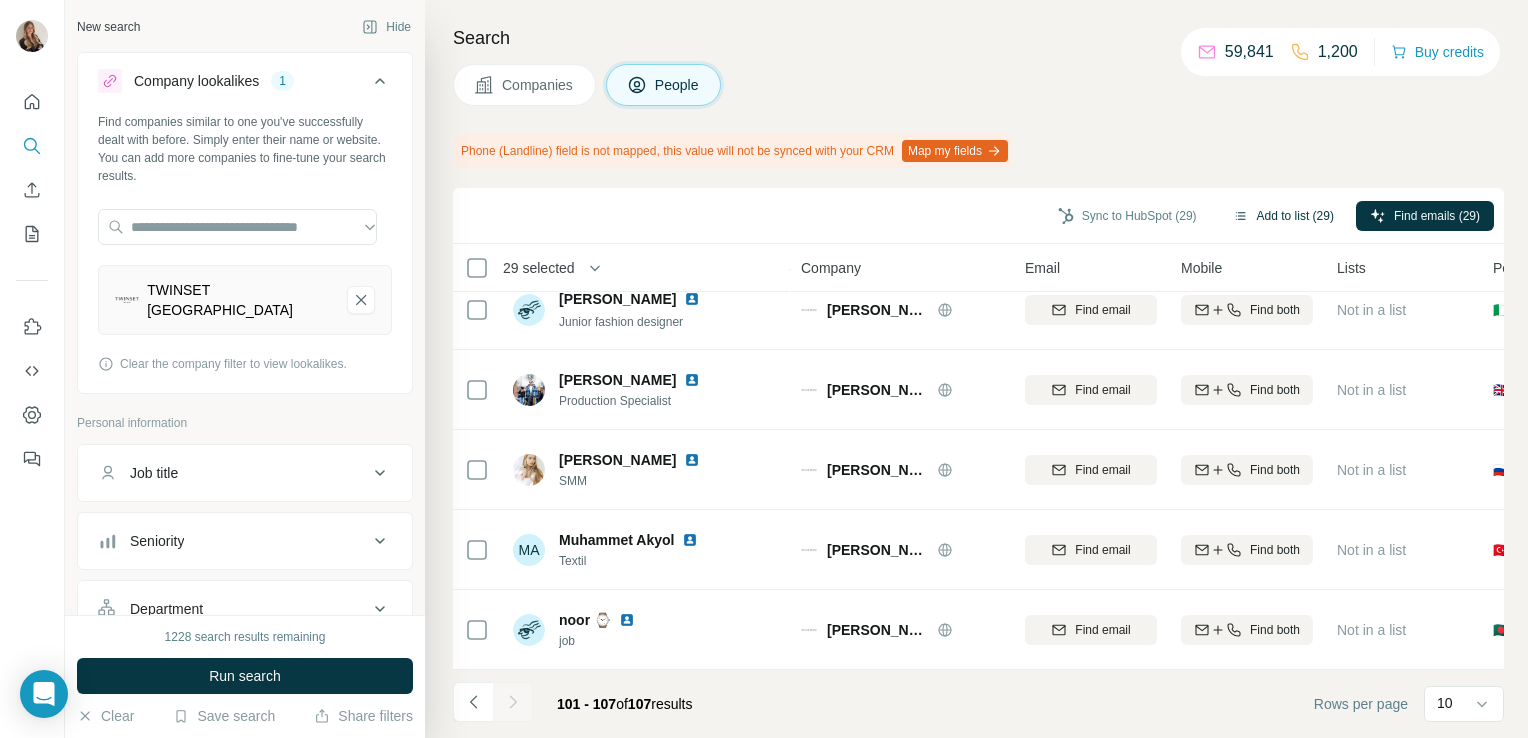
click at [1267, 226] on button "Add to list (29)" at bounding box center [1283, 216] width 129 height 30
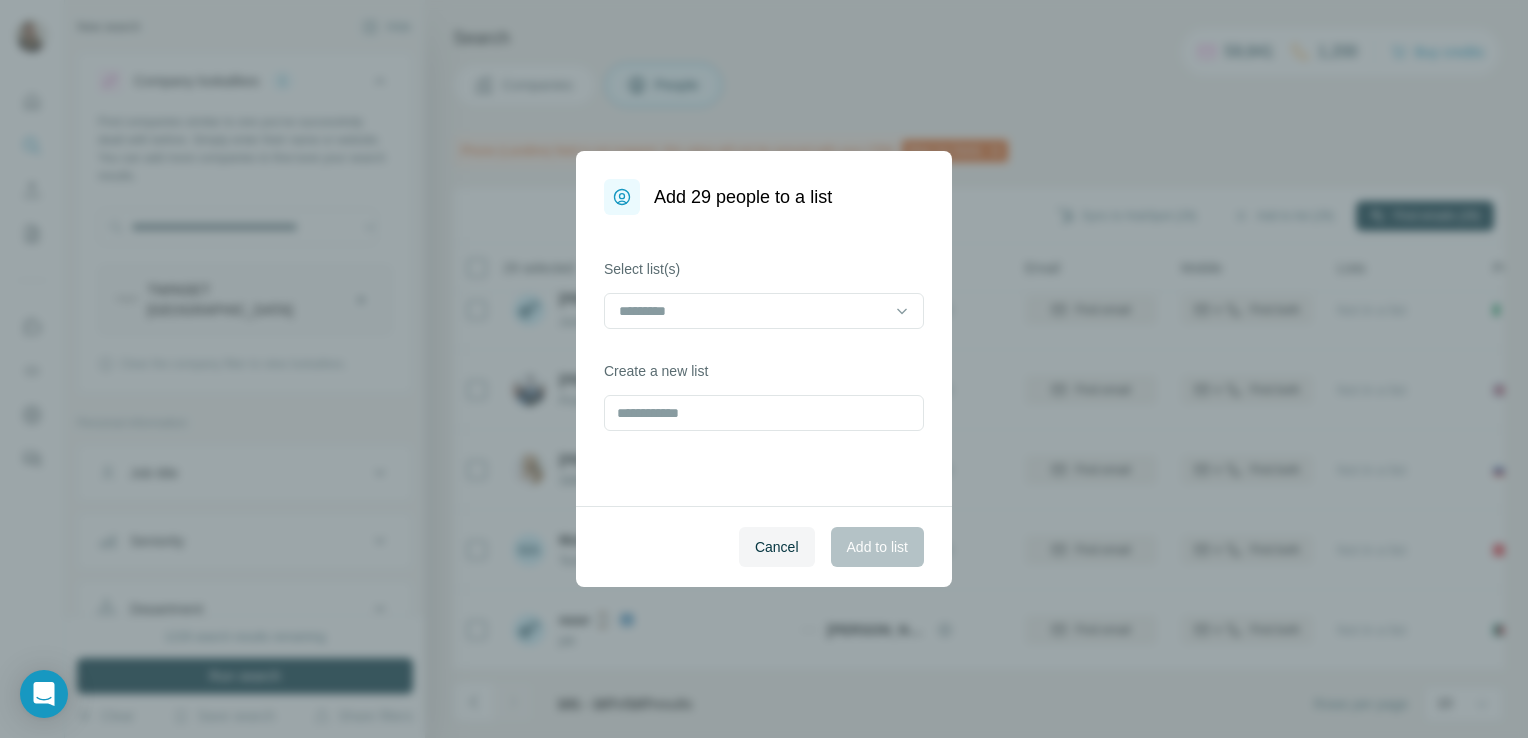
click at [716, 386] on div "Create a new list" at bounding box center [764, 396] width 320 height 70
click at [700, 406] on input "text" at bounding box center [764, 413] width 320 height 36
type input "**********"
click at [873, 547] on span "Add to list" at bounding box center [877, 547] width 61 height 20
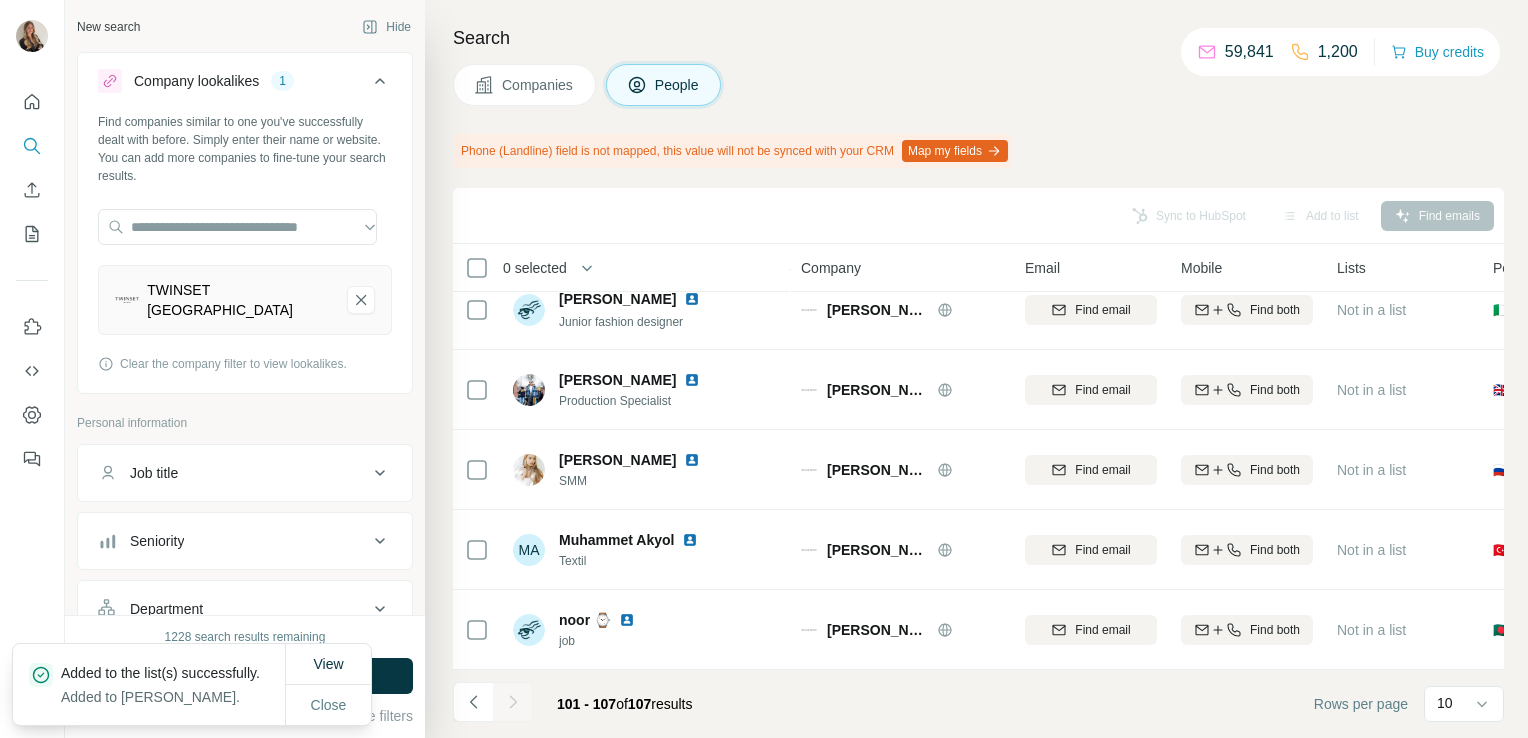
click at [503, 66] on button "Companies" at bounding box center [524, 85] width 143 height 42
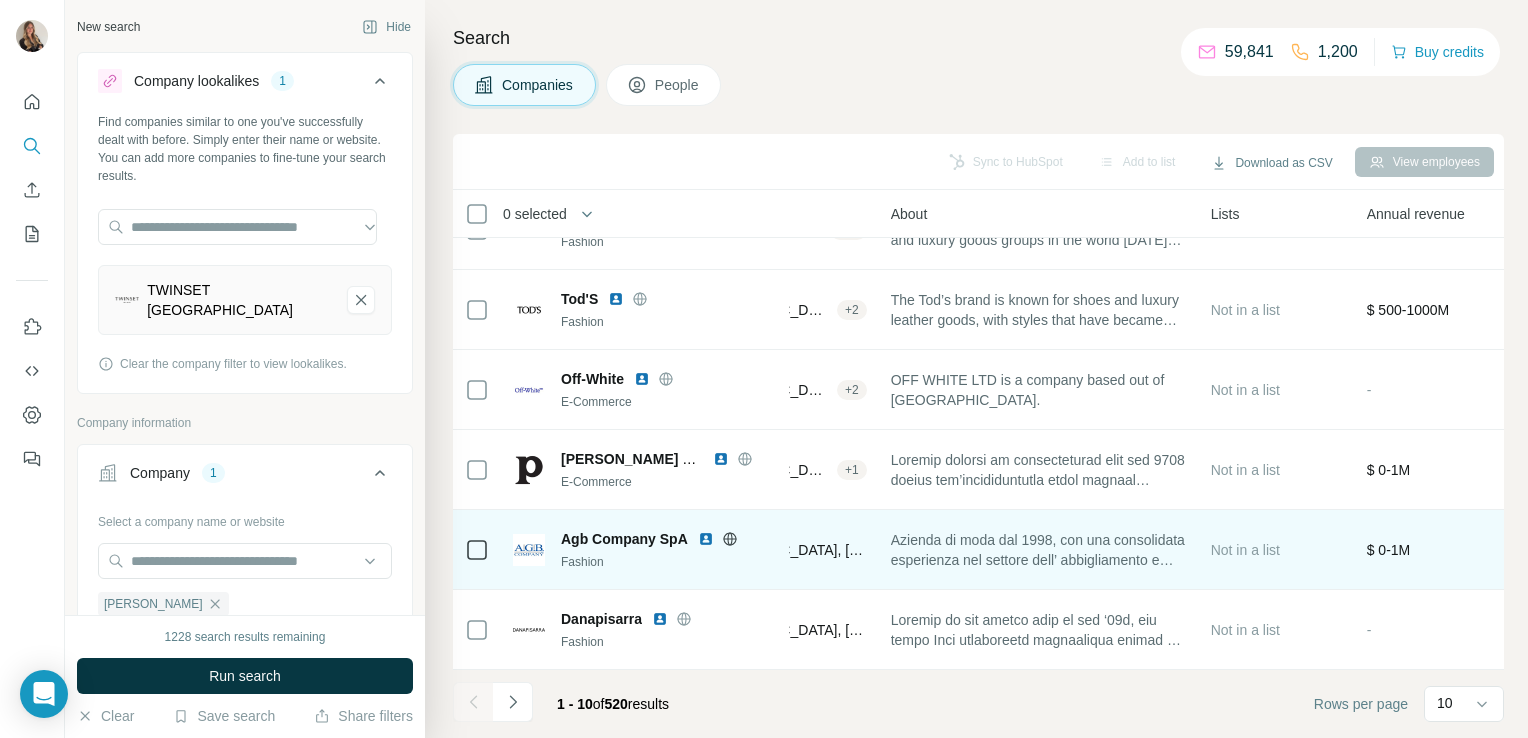
scroll to position [377, 0]
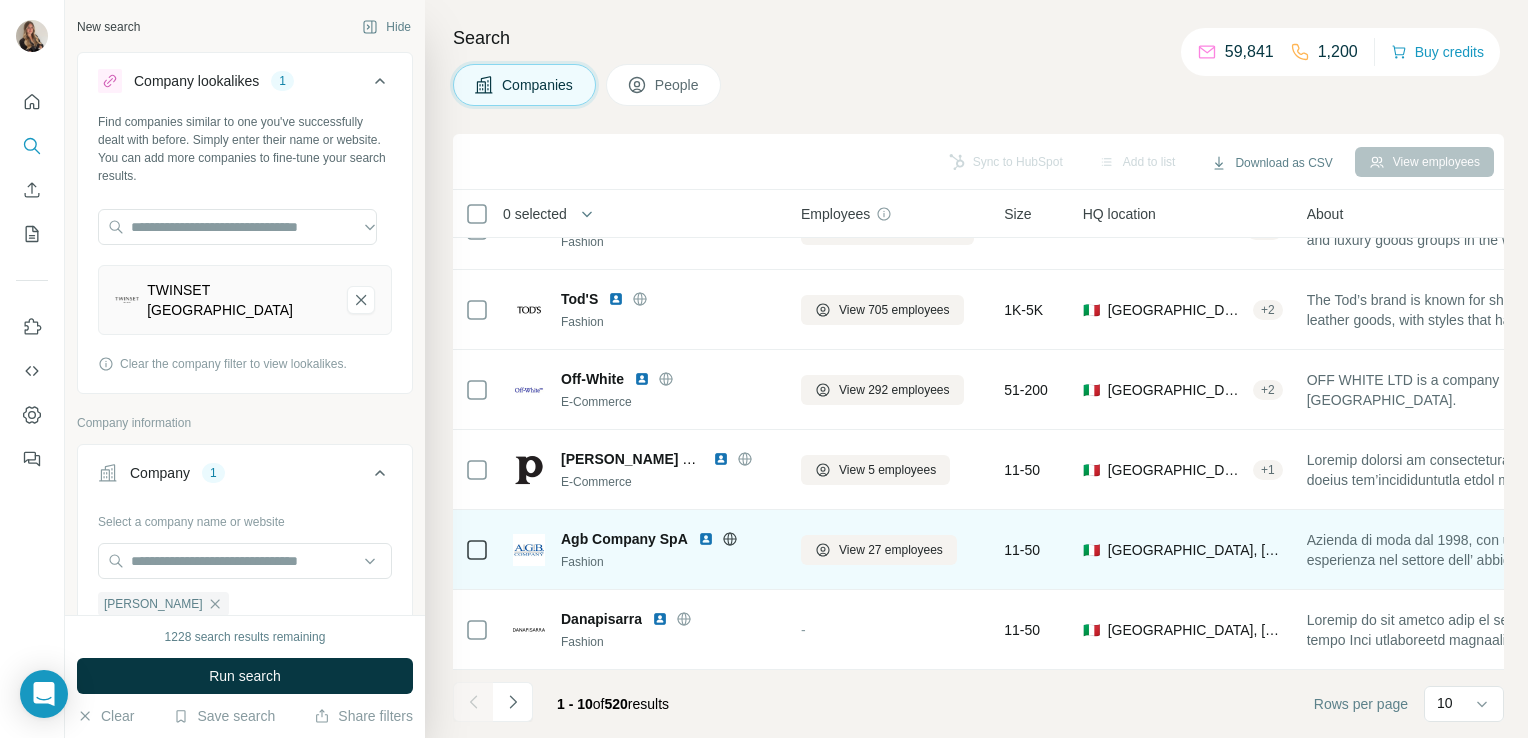
click at [727, 532] on icon at bounding box center [729, 538] width 5 height 13
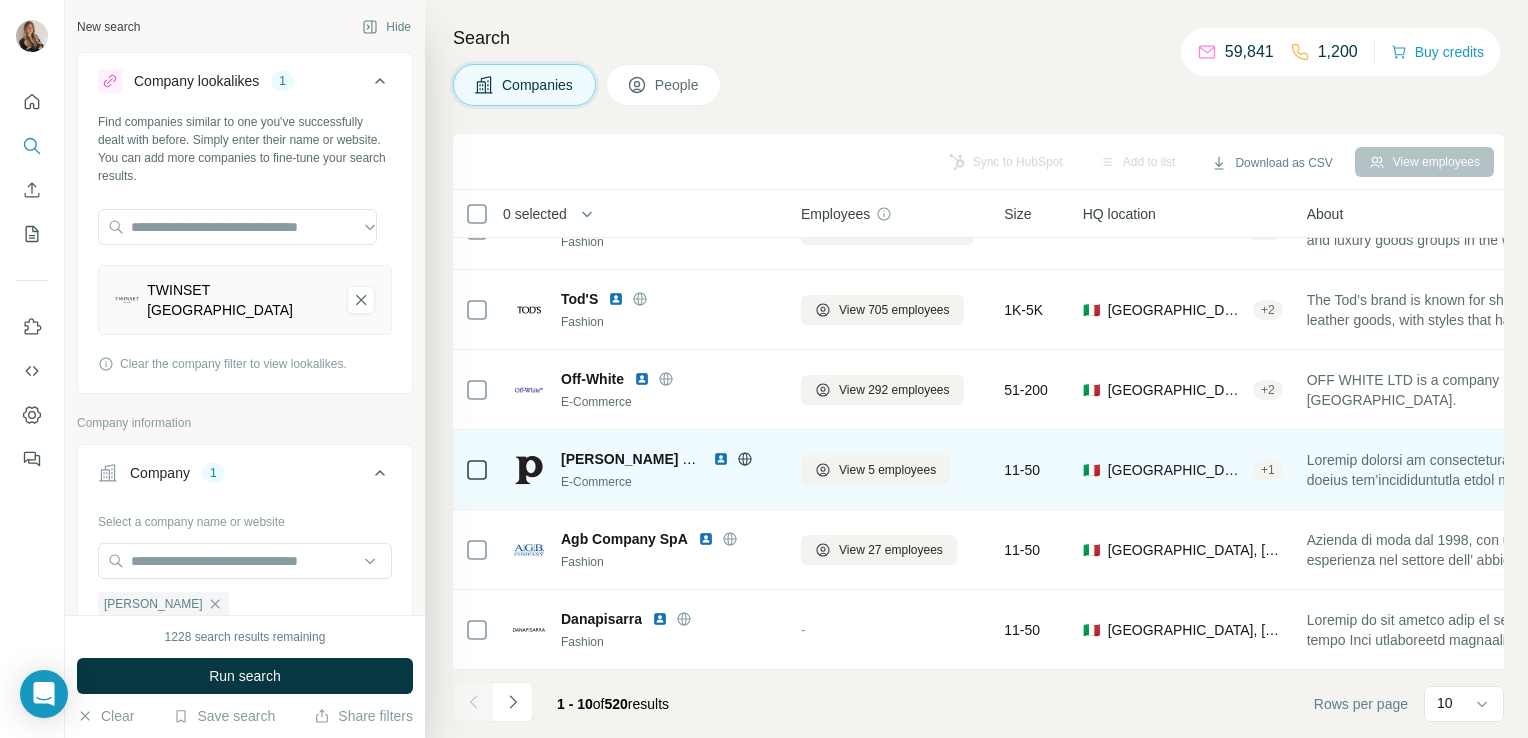
scroll to position [352, 0]
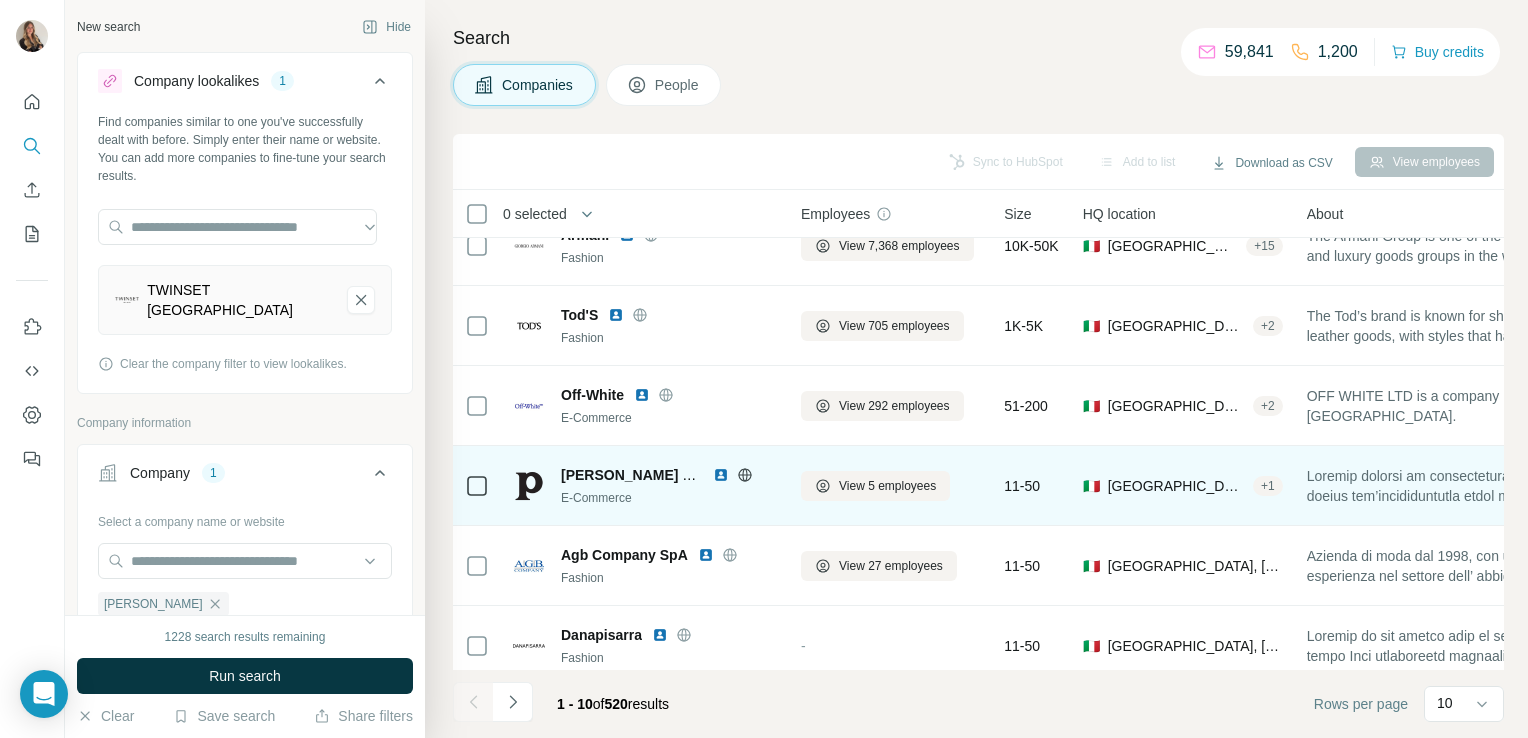
click at [744, 471] on icon at bounding box center [745, 475] width 16 height 16
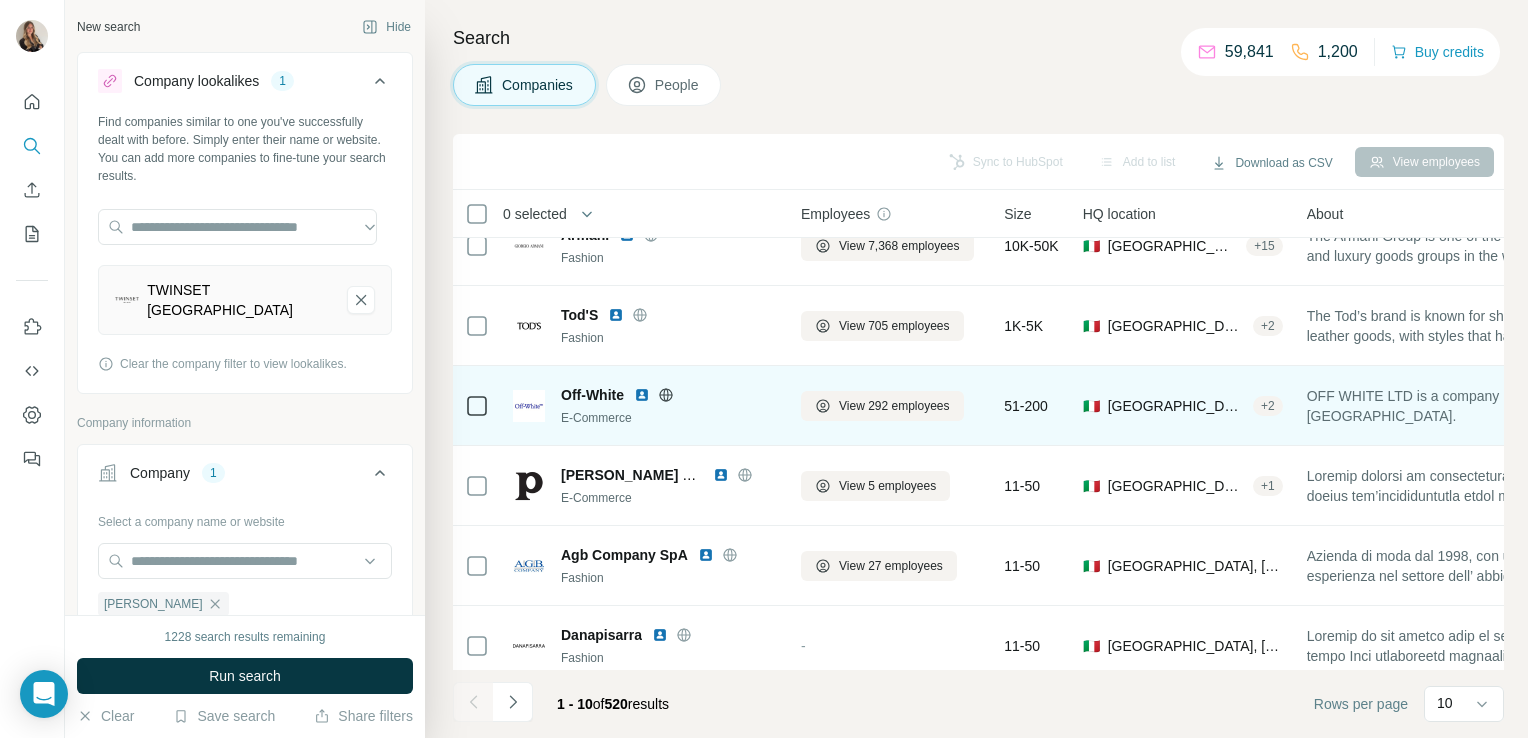
scroll to position [377, 0]
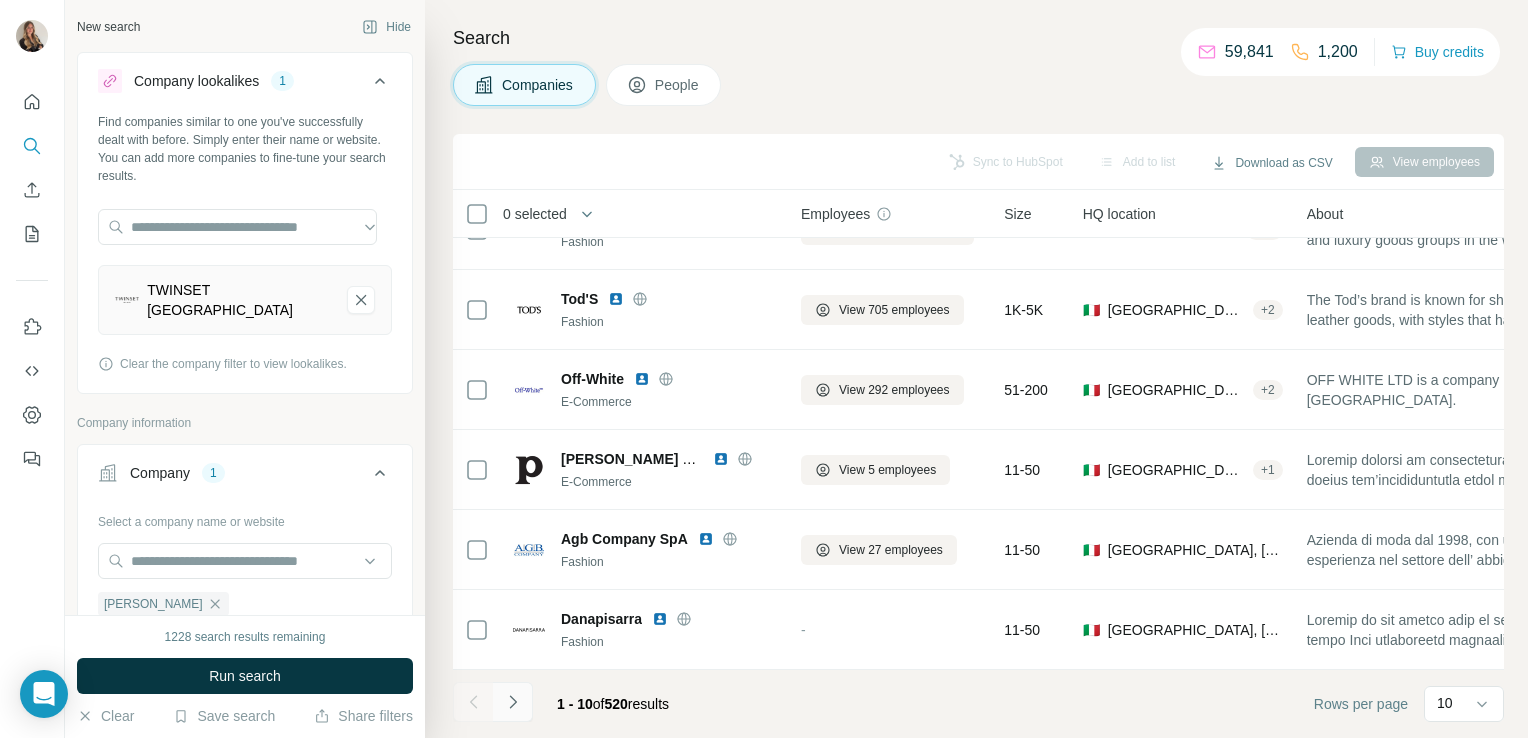
click at [509, 698] on icon "Navigate to next page" at bounding box center [513, 702] width 20 height 20
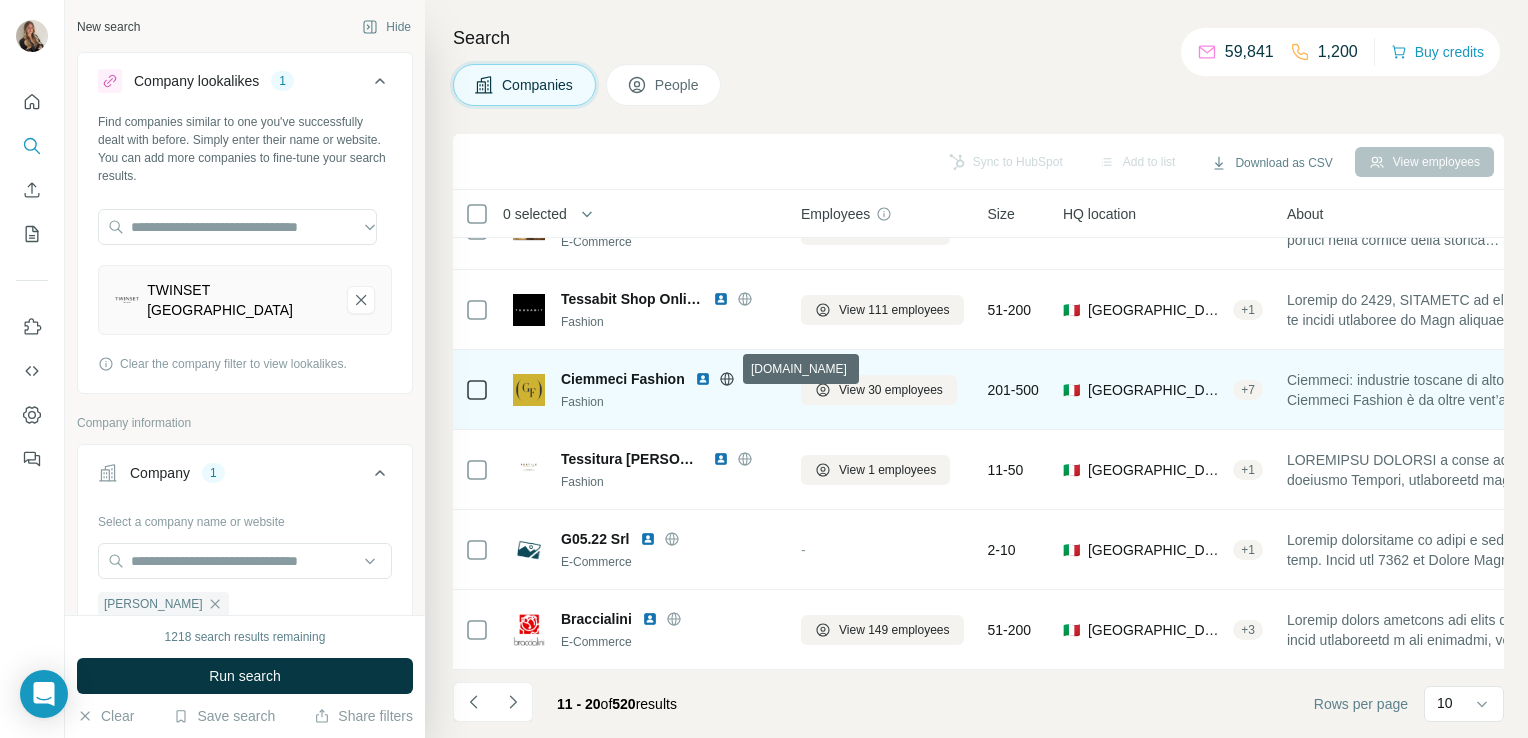
click at [724, 374] on icon at bounding box center [727, 379] width 16 height 16
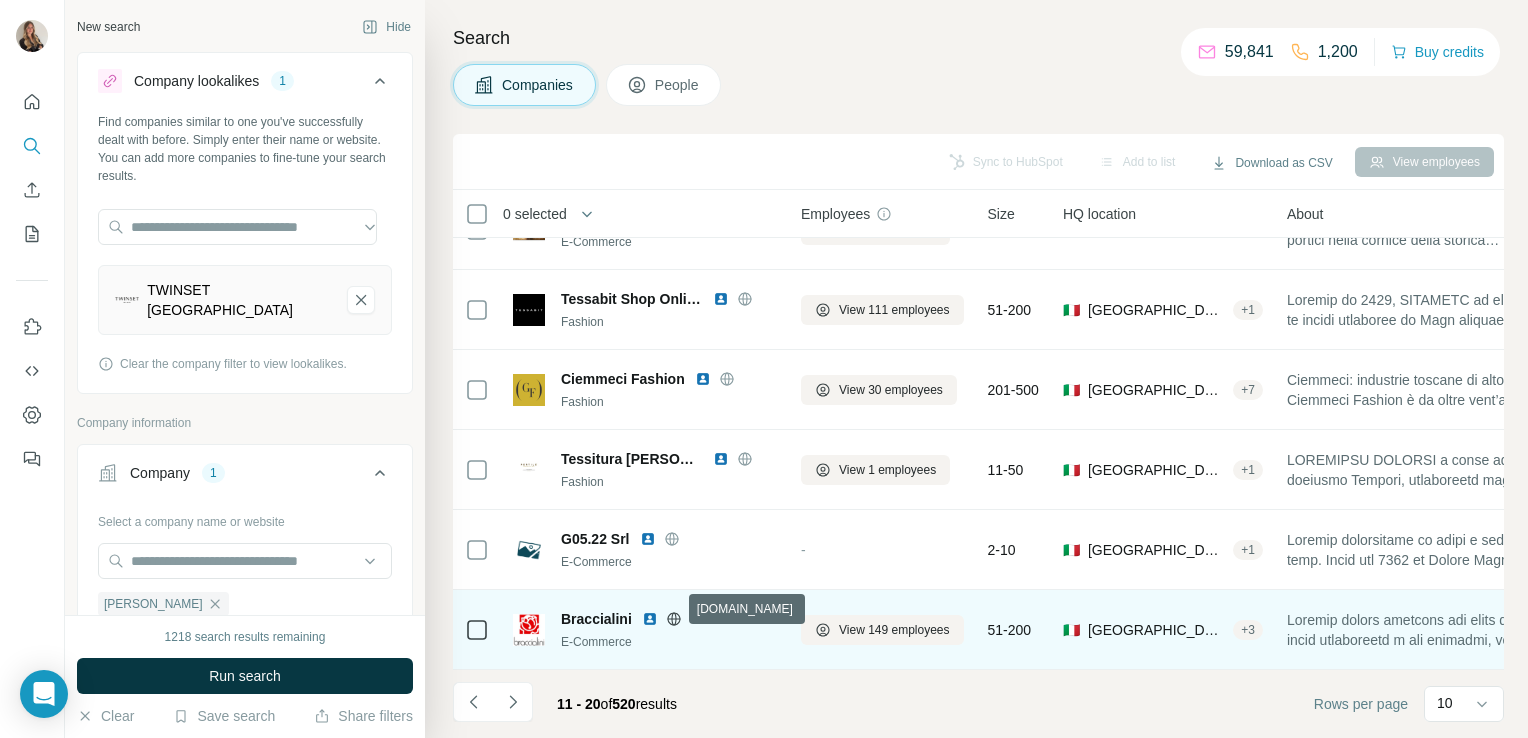
click at [672, 613] on icon at bounding box center [673, 618] width 5 height 13
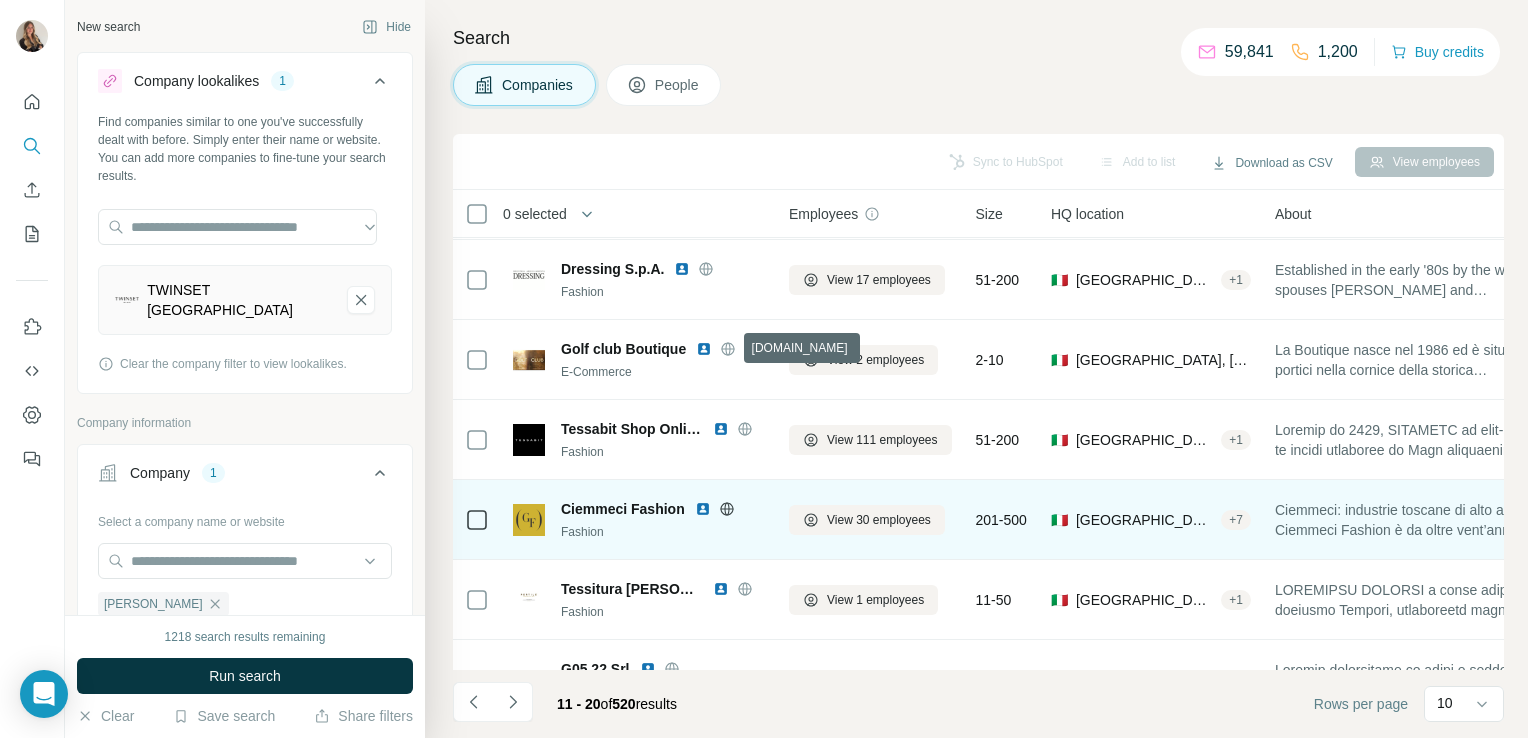
scroll to position [238, 0]
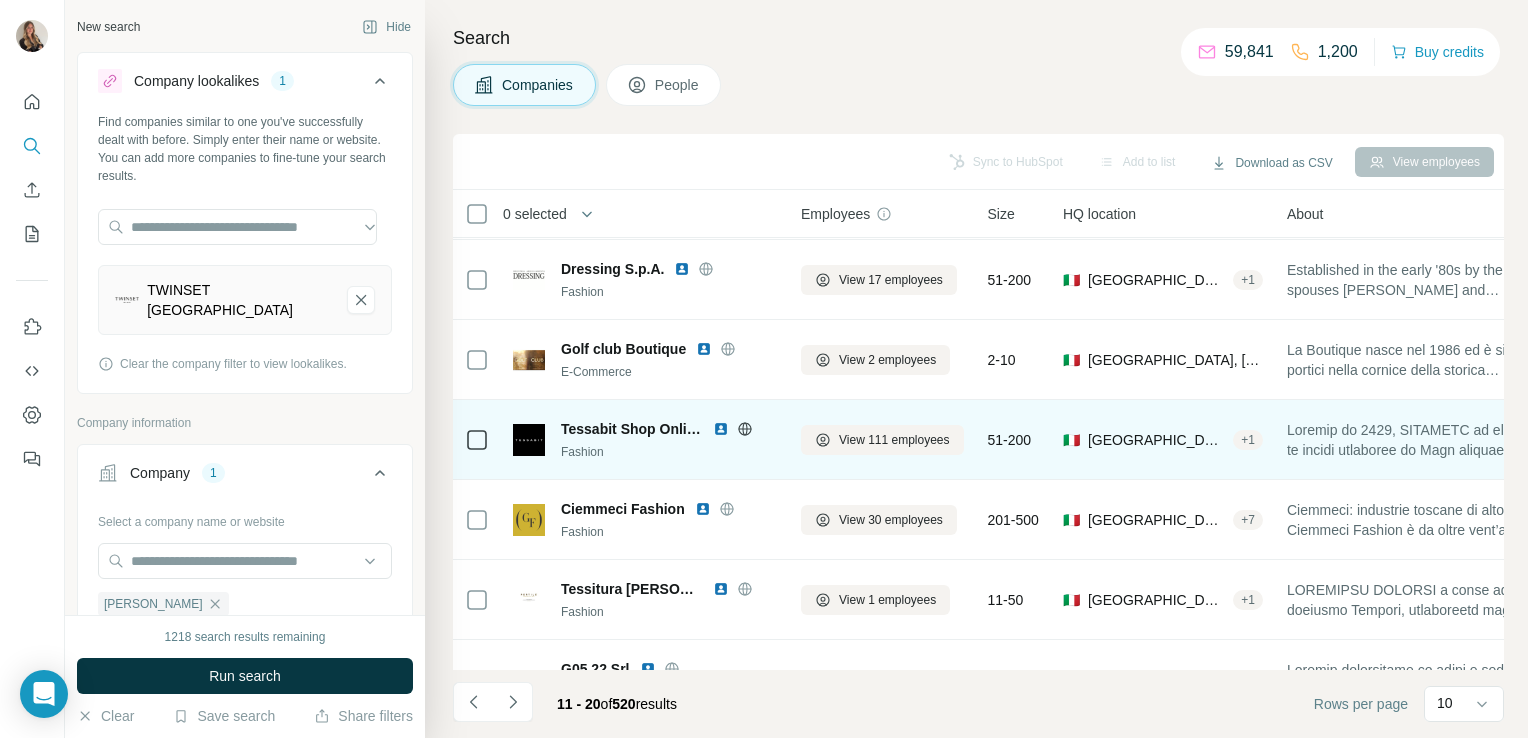
click at [747, 428] on icon at bounding box center [744, 428] width 5 height 13
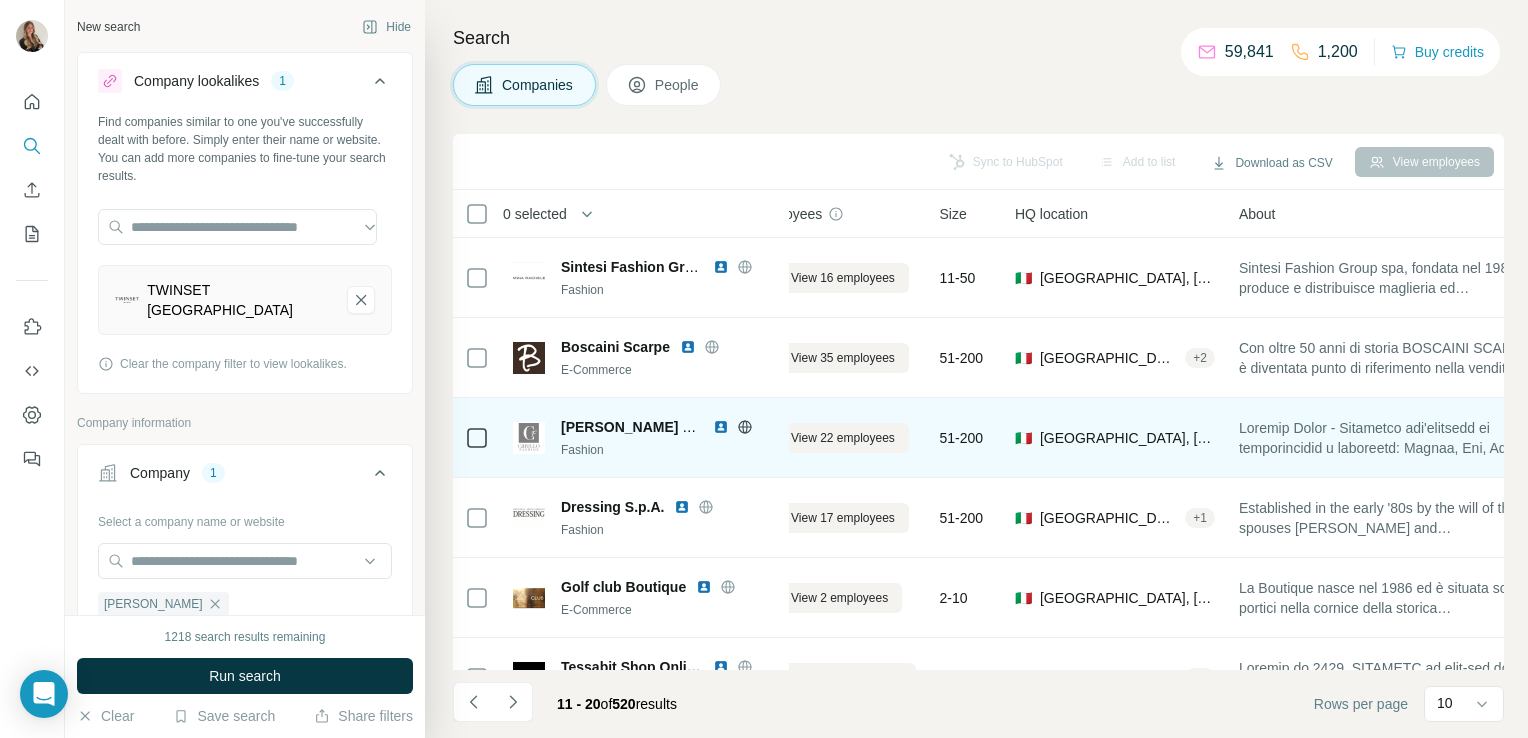
scroll to position [0, 44]
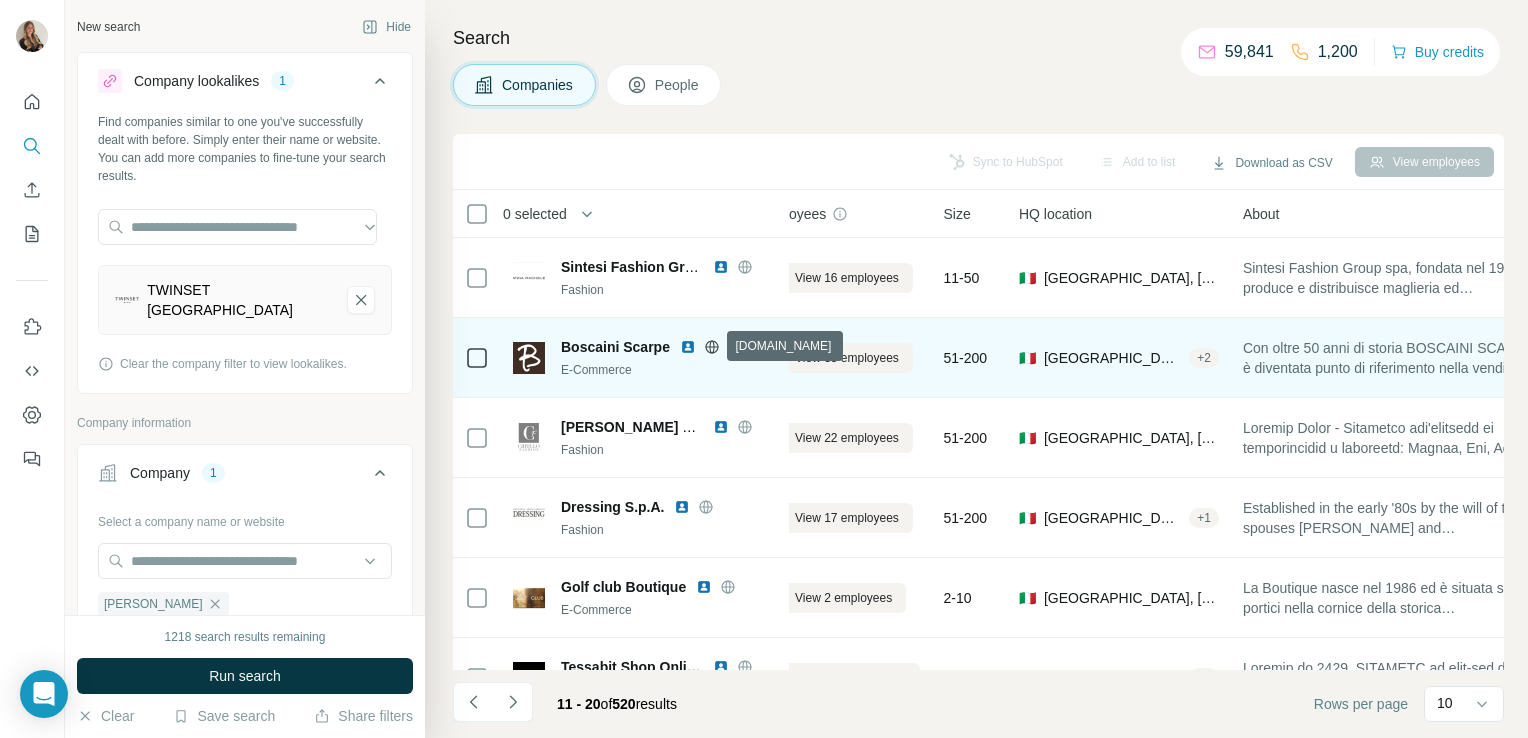
click at [716, 350] on icon at bounding box center [712, 347] width 16 height 16
click at [848, 366] on span "View 35 employees" at bounding box center [847, 358] width 104 height 18
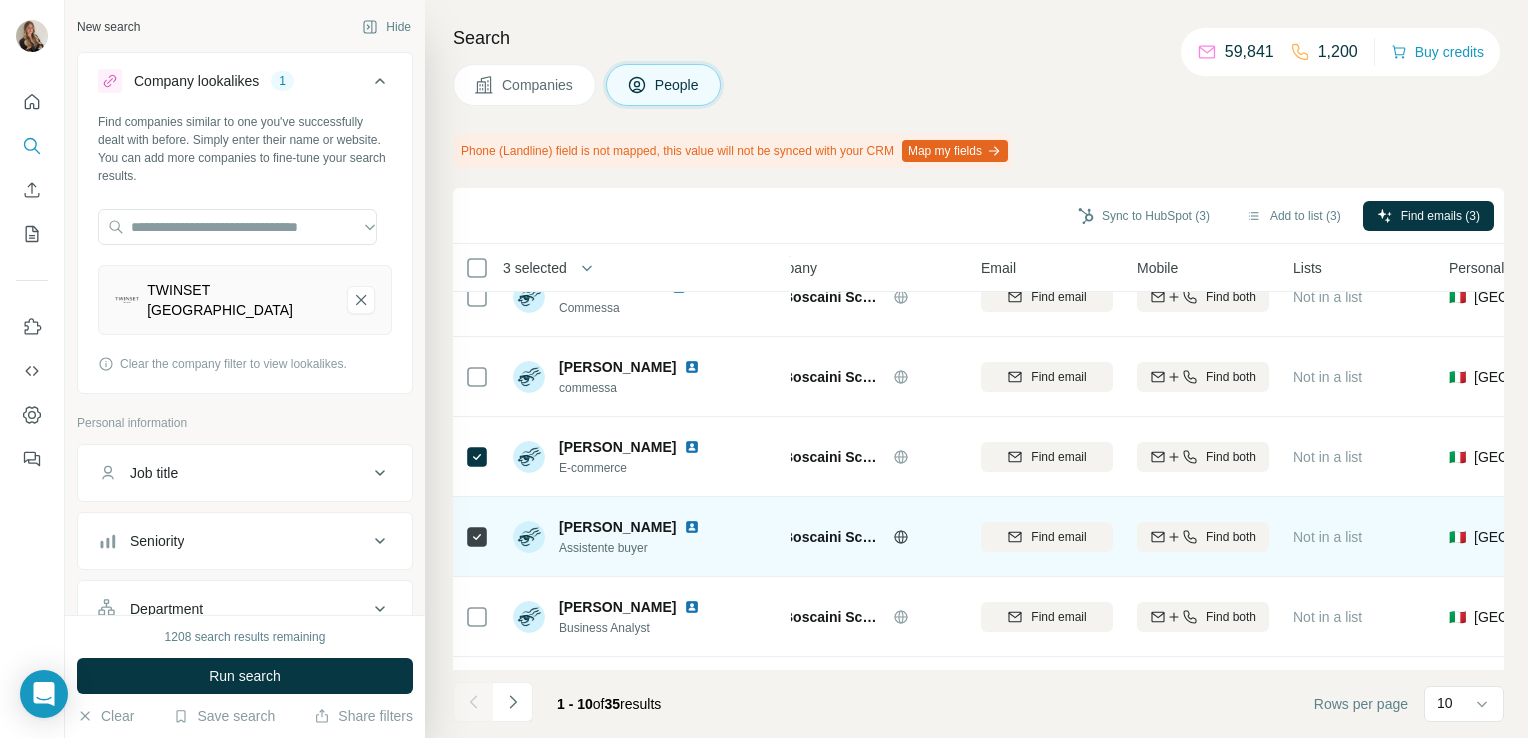
scroll to position [431, 44]
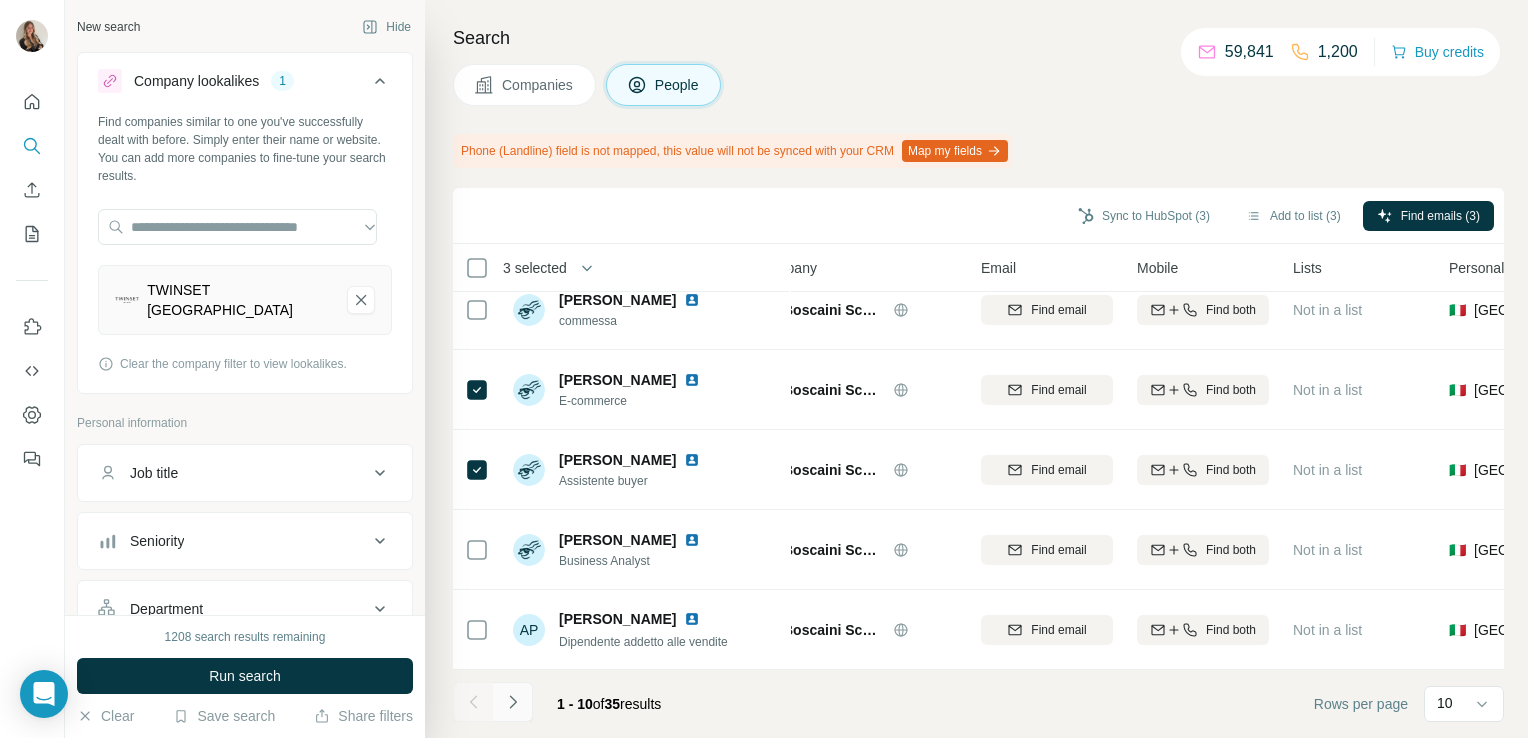
click at [508, 702] on icon "Navigate to next page" at bounding box center [513, 702] width 20 height 20
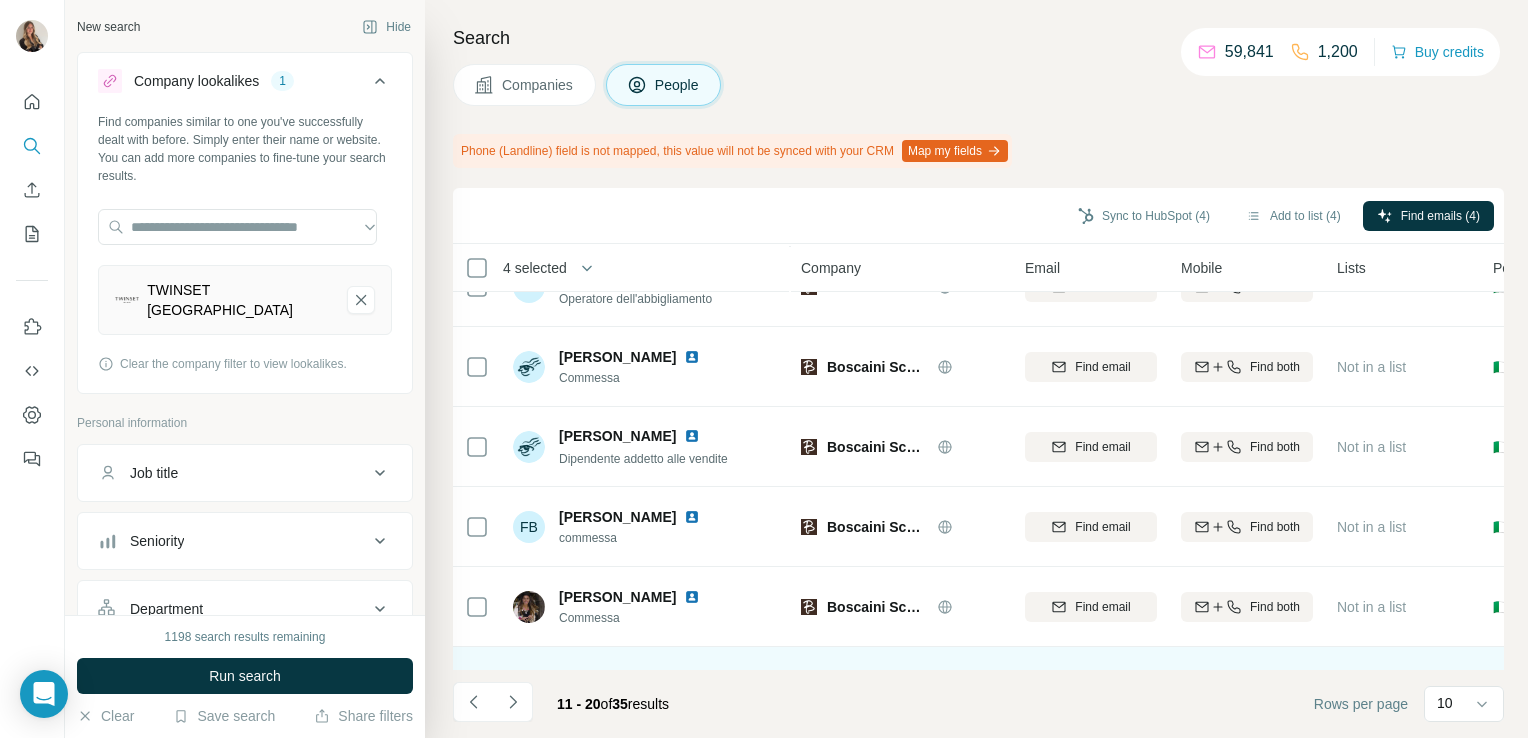
scroll to position [0, 0]
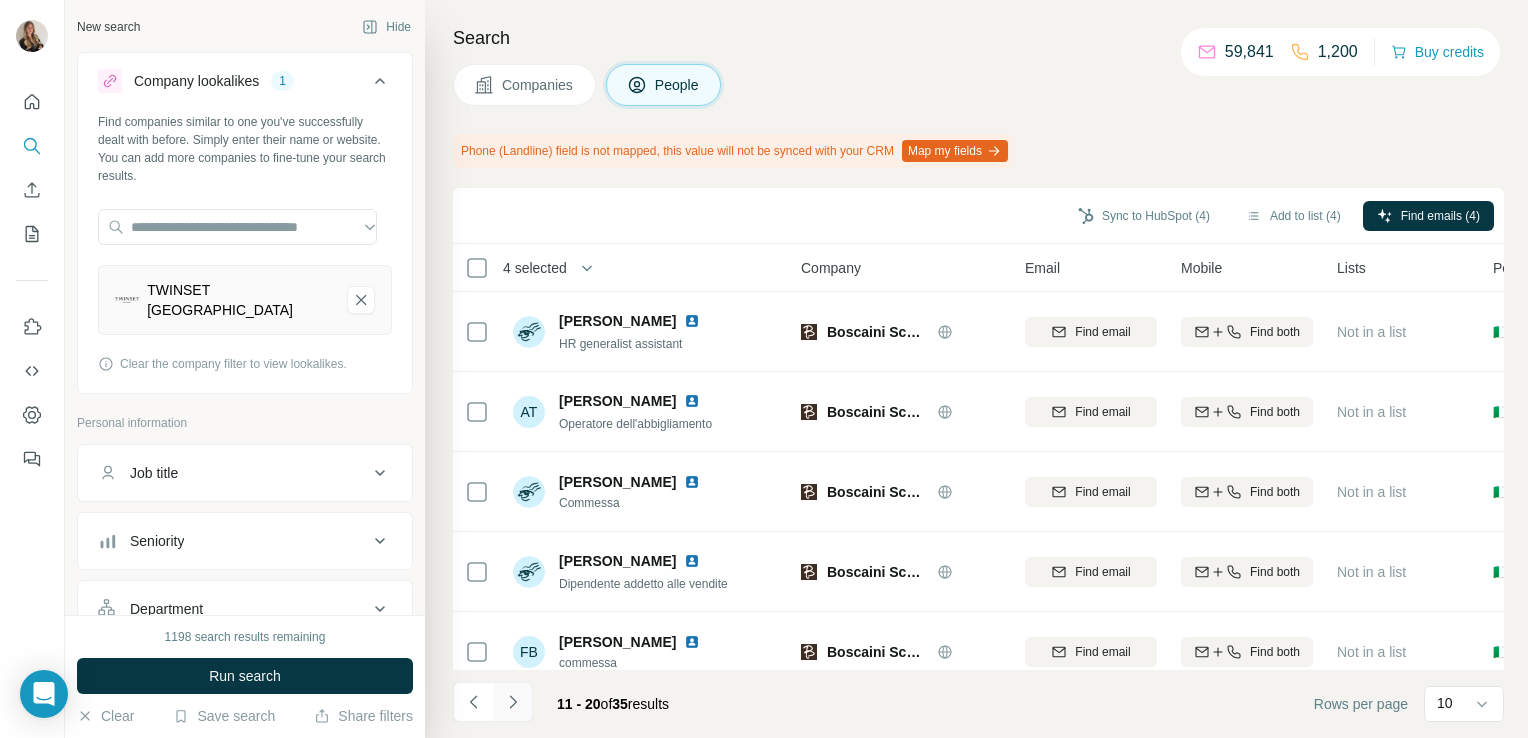
click at [516, 708] on icon "Navigate to next page" at bounding box center [513, 702] width 20 height 20
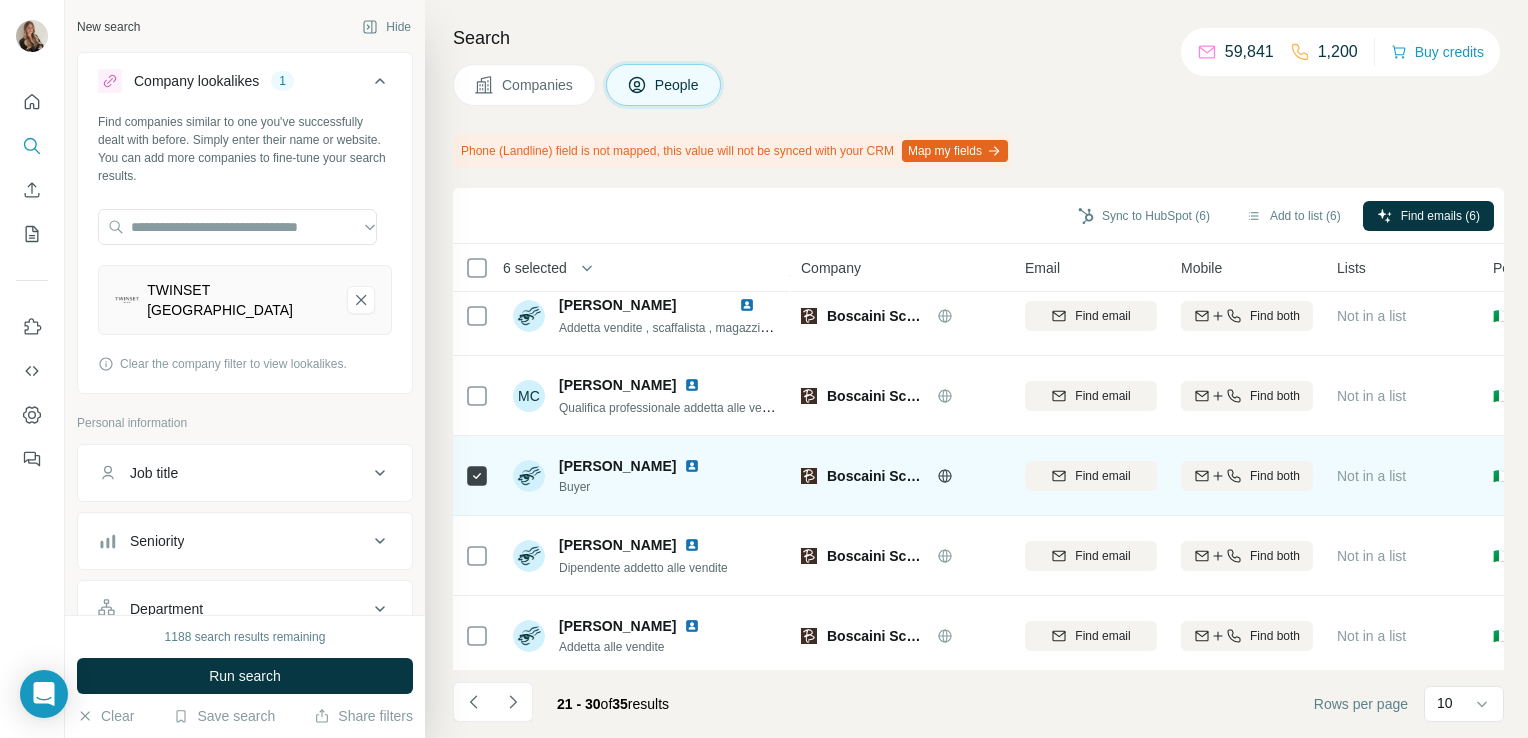
scroll to position [431, 0]
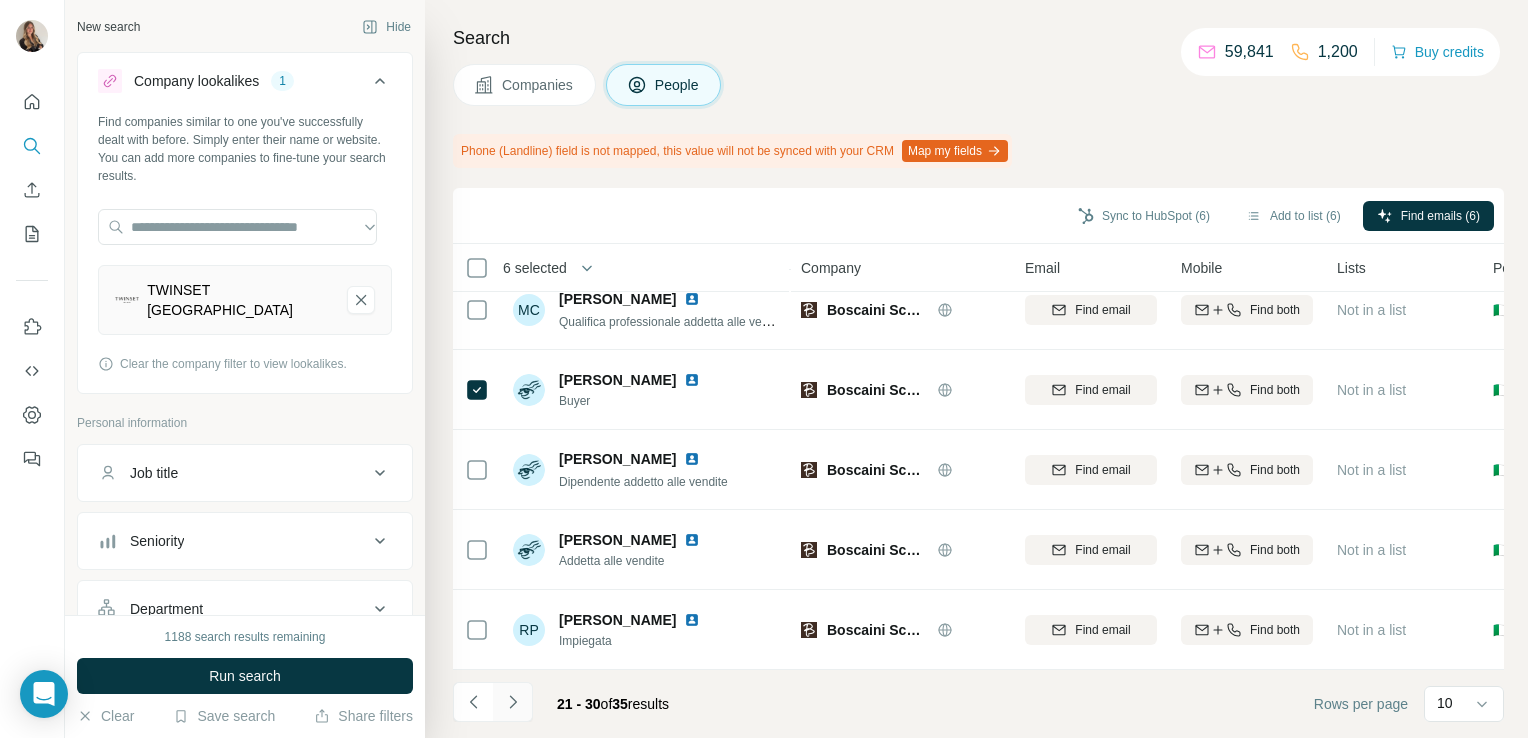
click at [508, 714] on button "Navigate to next page" at bounding box center [513, 702] width 40 height 40
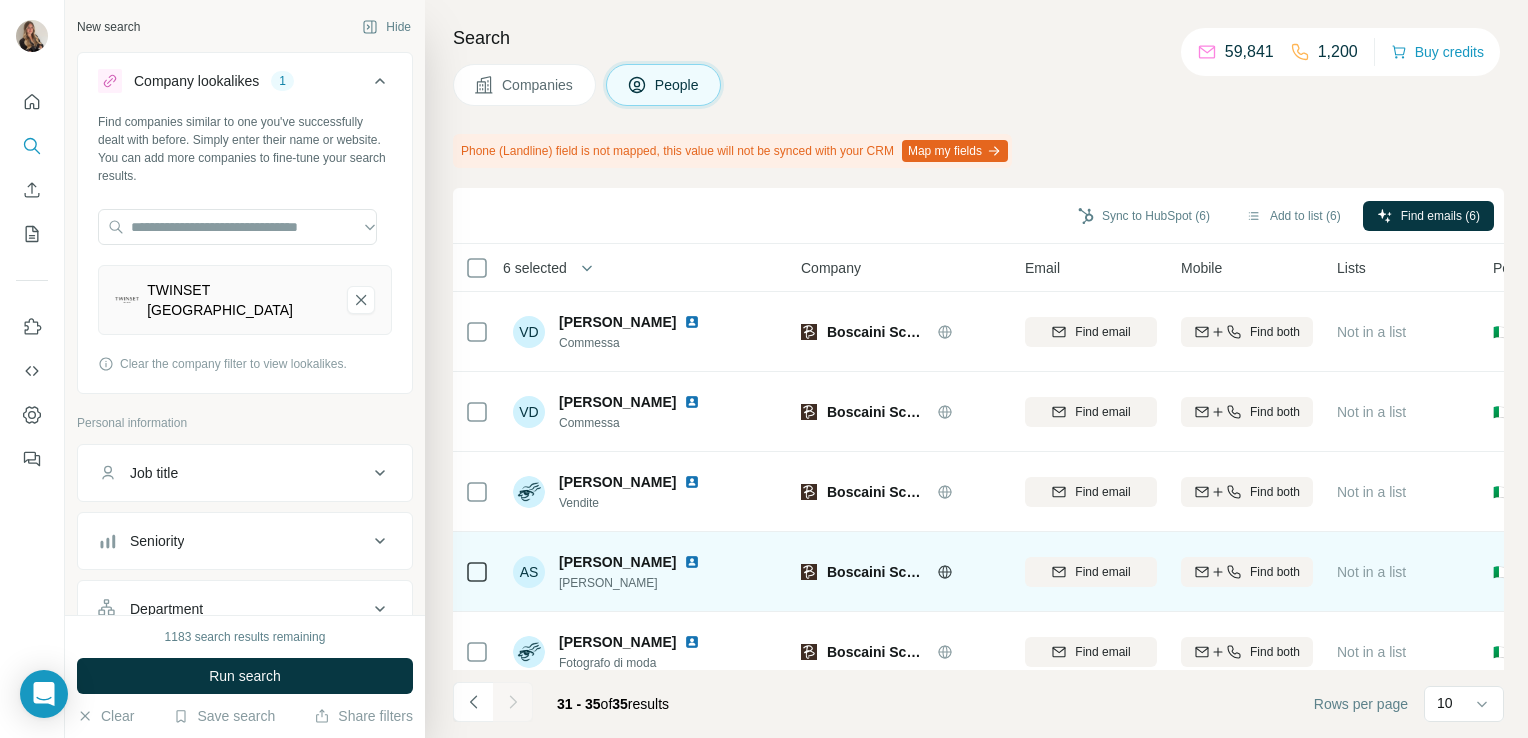
scroll to position [31, 0]
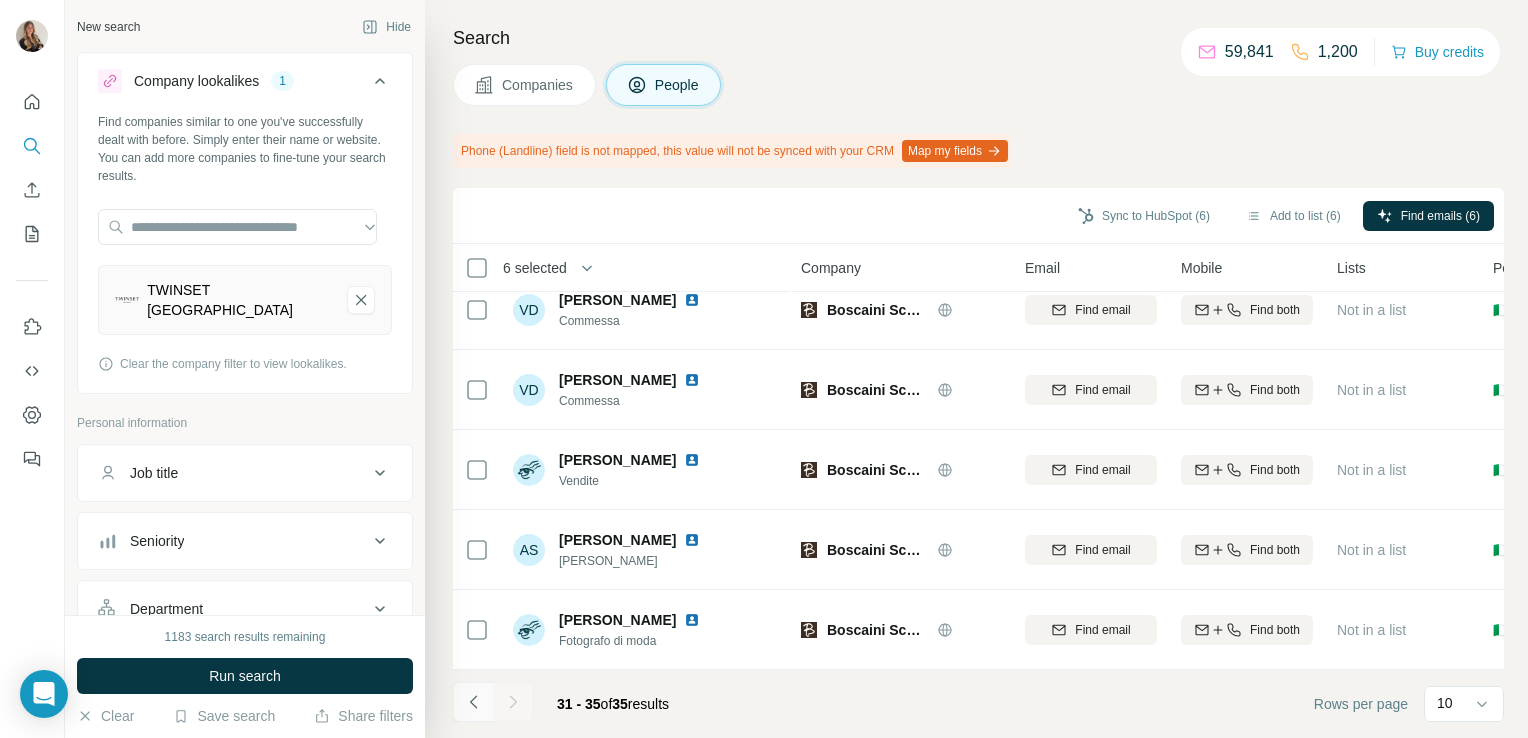
click at [472, 707] on icon "Navigate to previous page" at bounding box center [474, 702] width 20 height 20
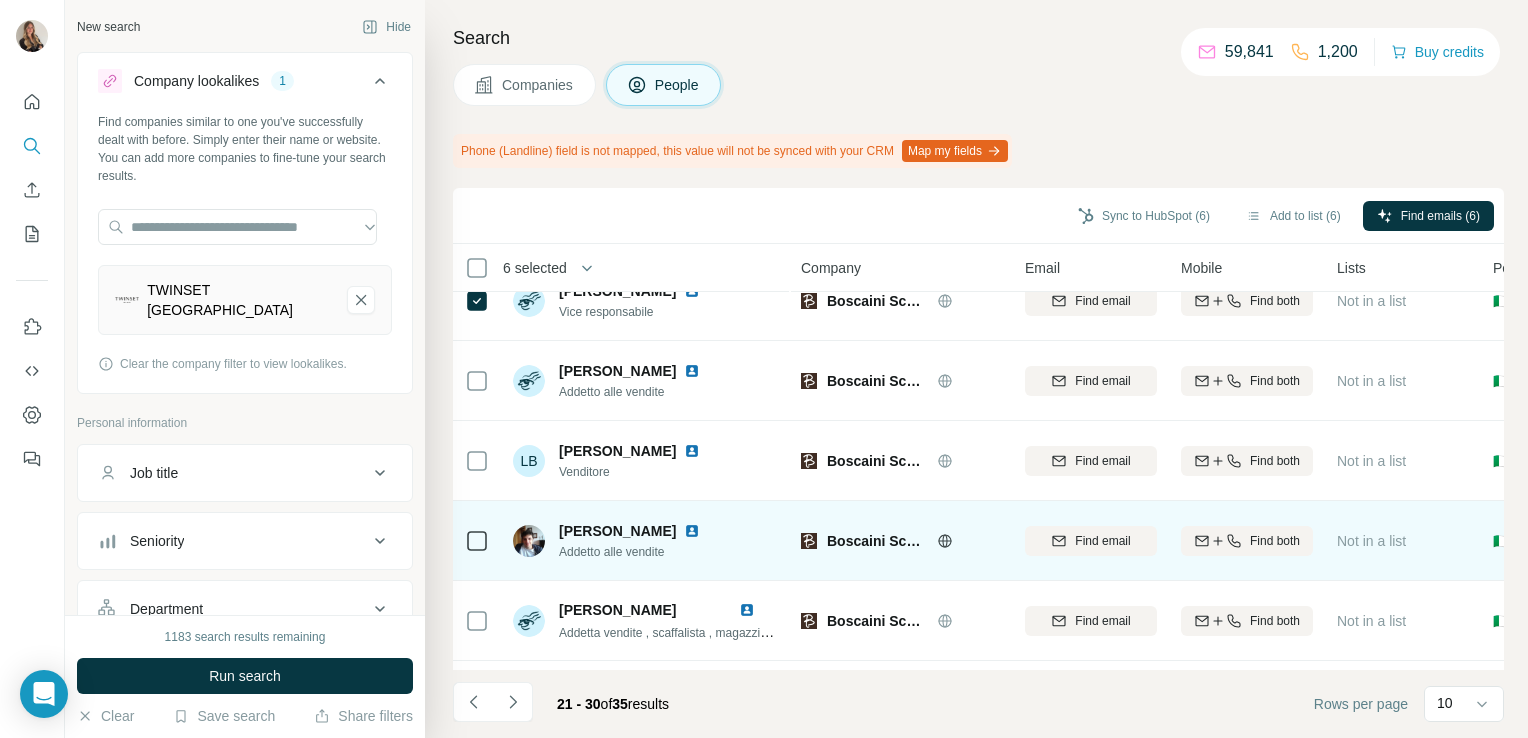
scroll to position [0, 0]
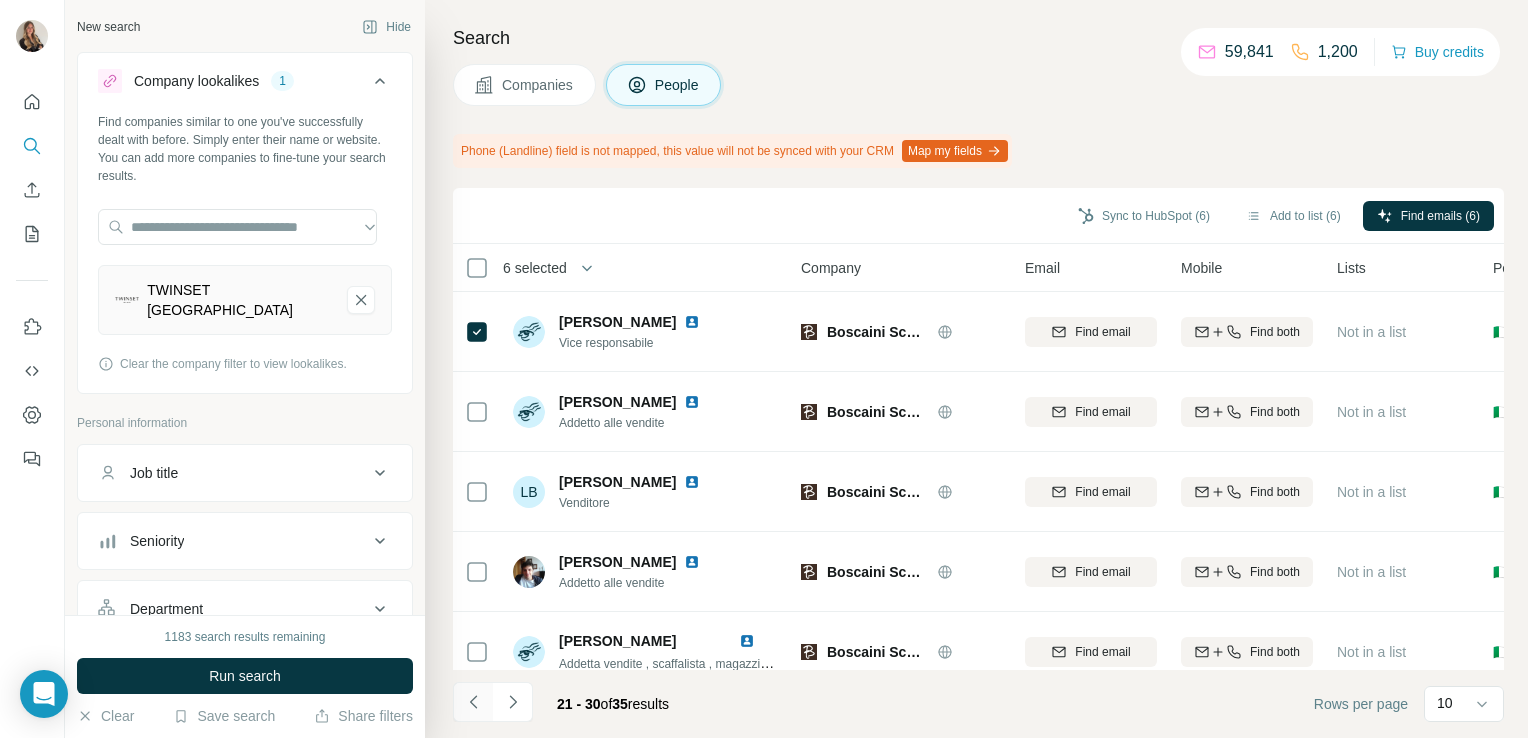
click at [475, 702] on icon "Navigate to previous page" at bounding box center [474, 702] width 20 height 20
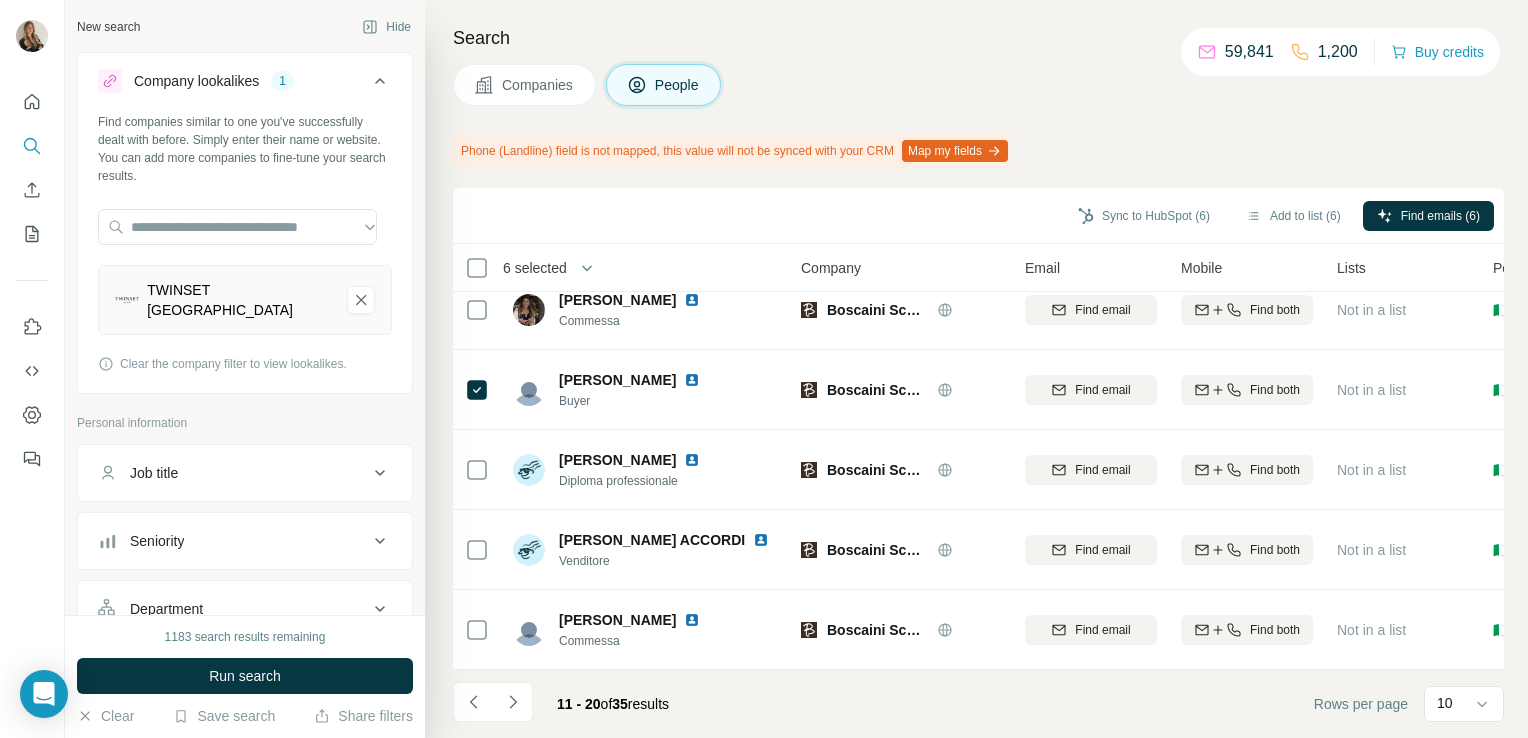
scroll to position [431, 0]
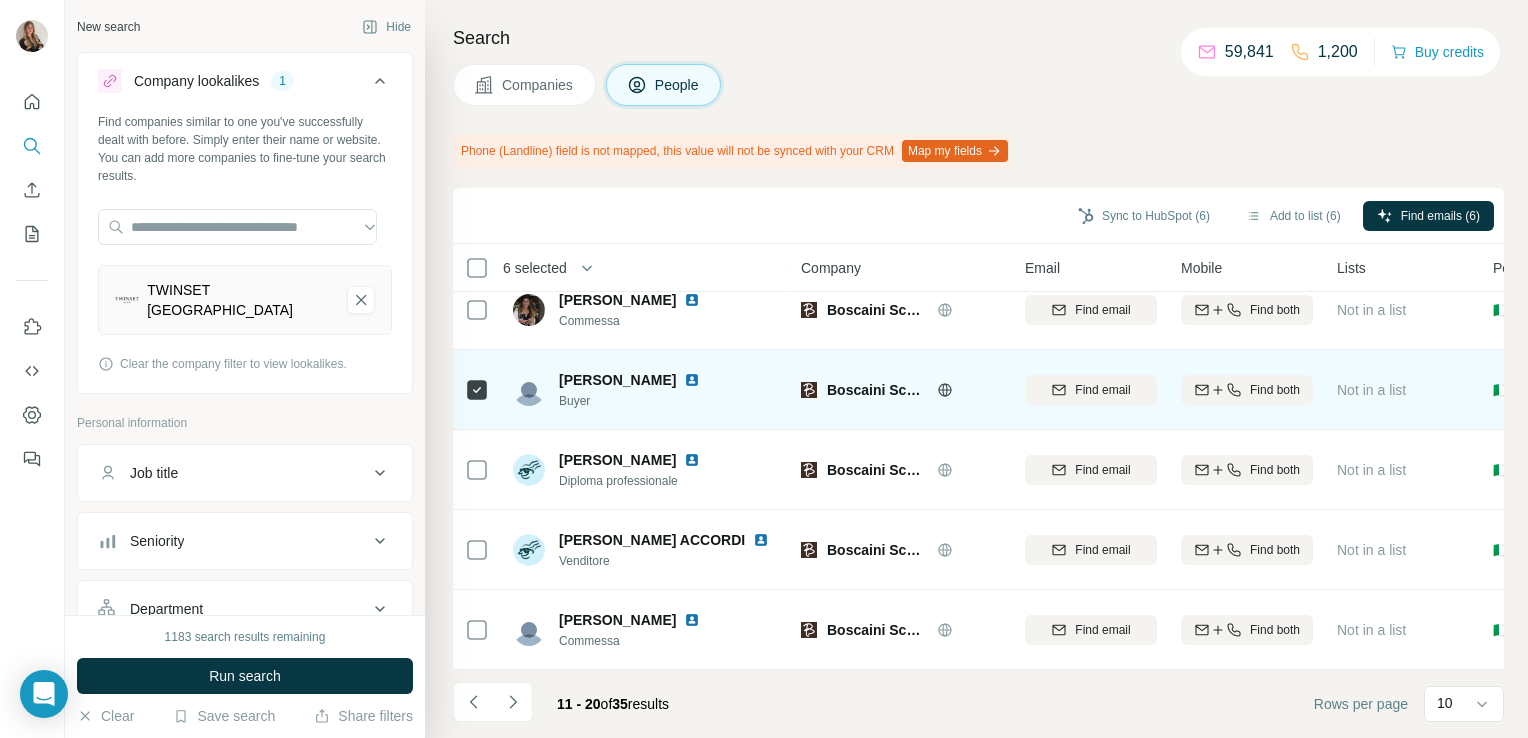
click at [700, 372] on img at bounding box center [692, 380] width 16 height 16
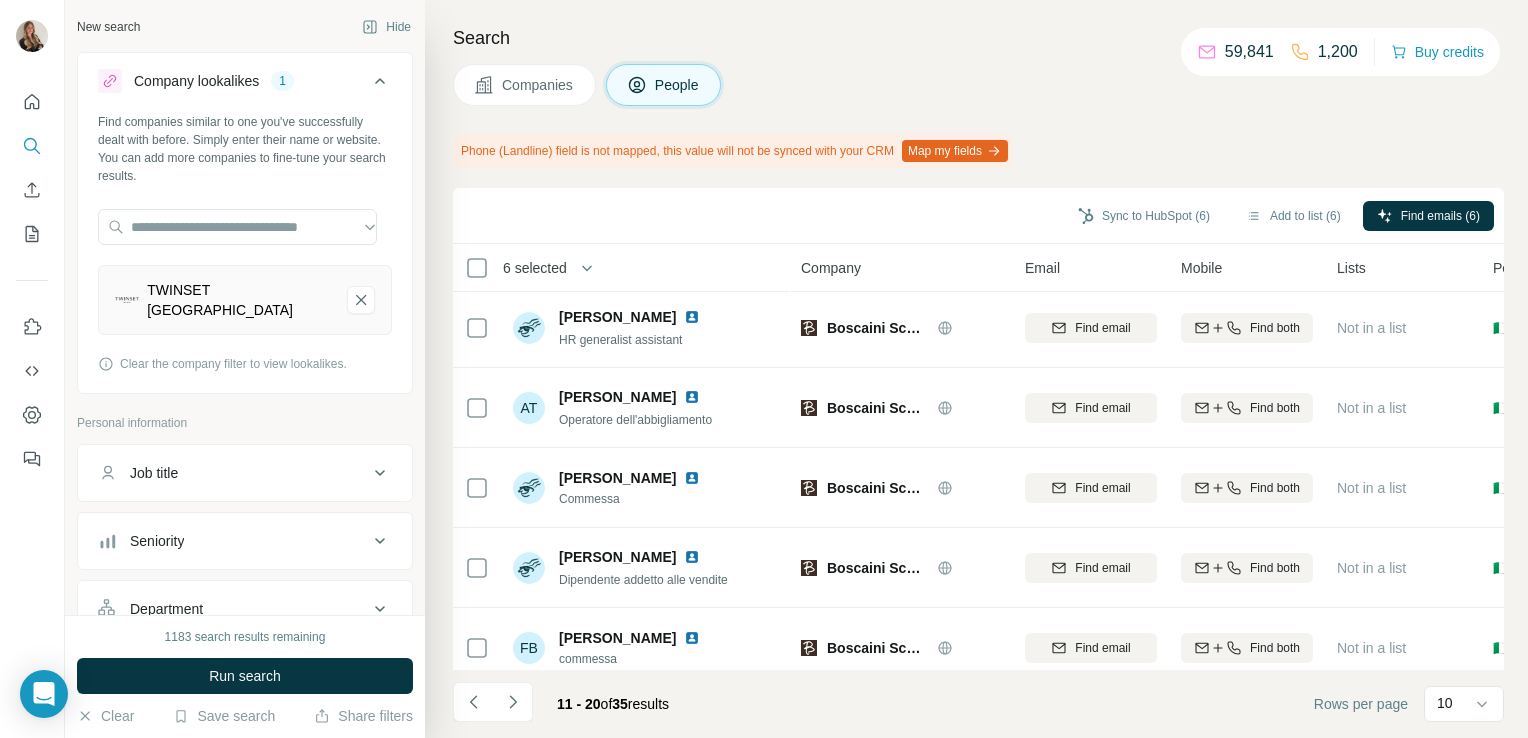
scroll to position [0, 0]
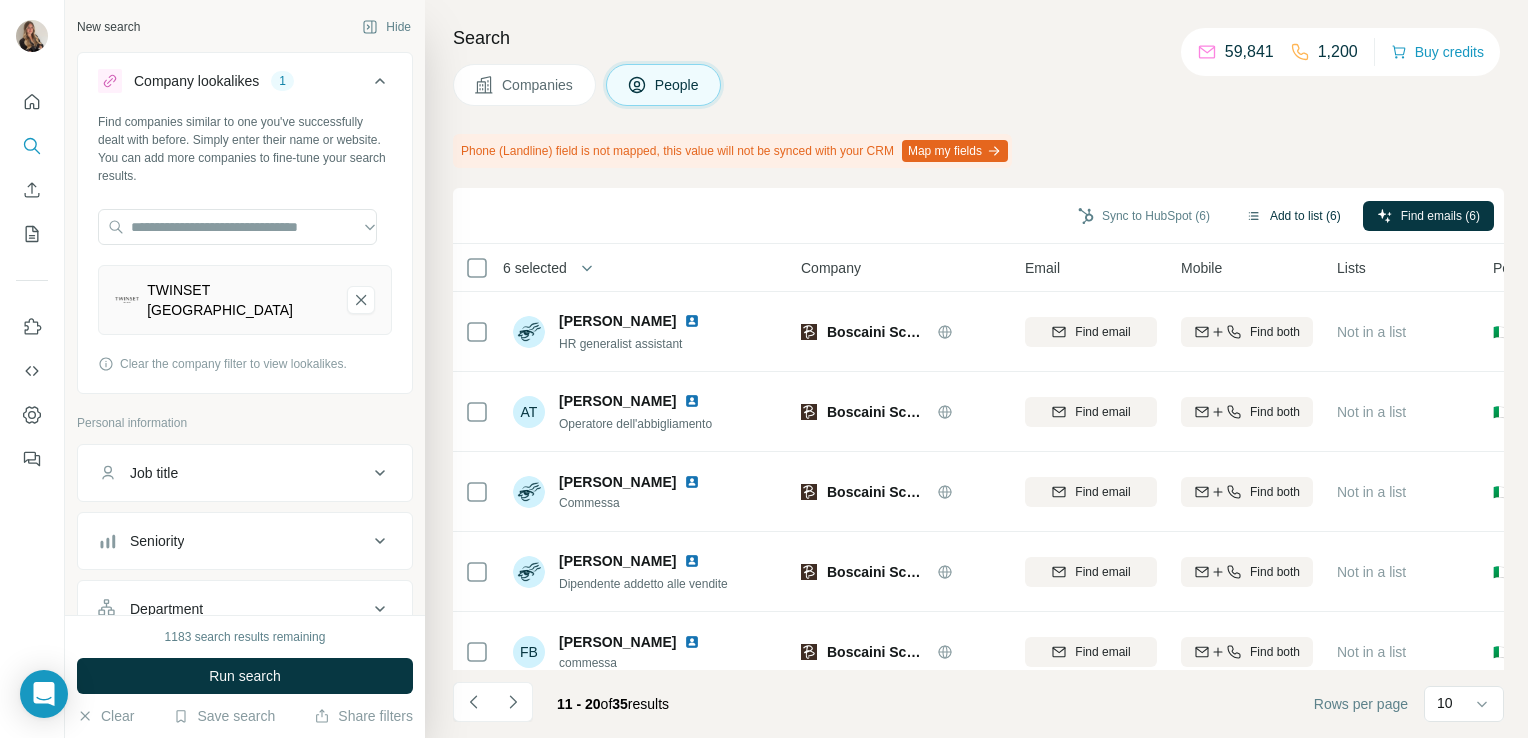
click at [1284, 218] on button "Add to list (6)" at bounding box center [1293, 216] width 123 height 30
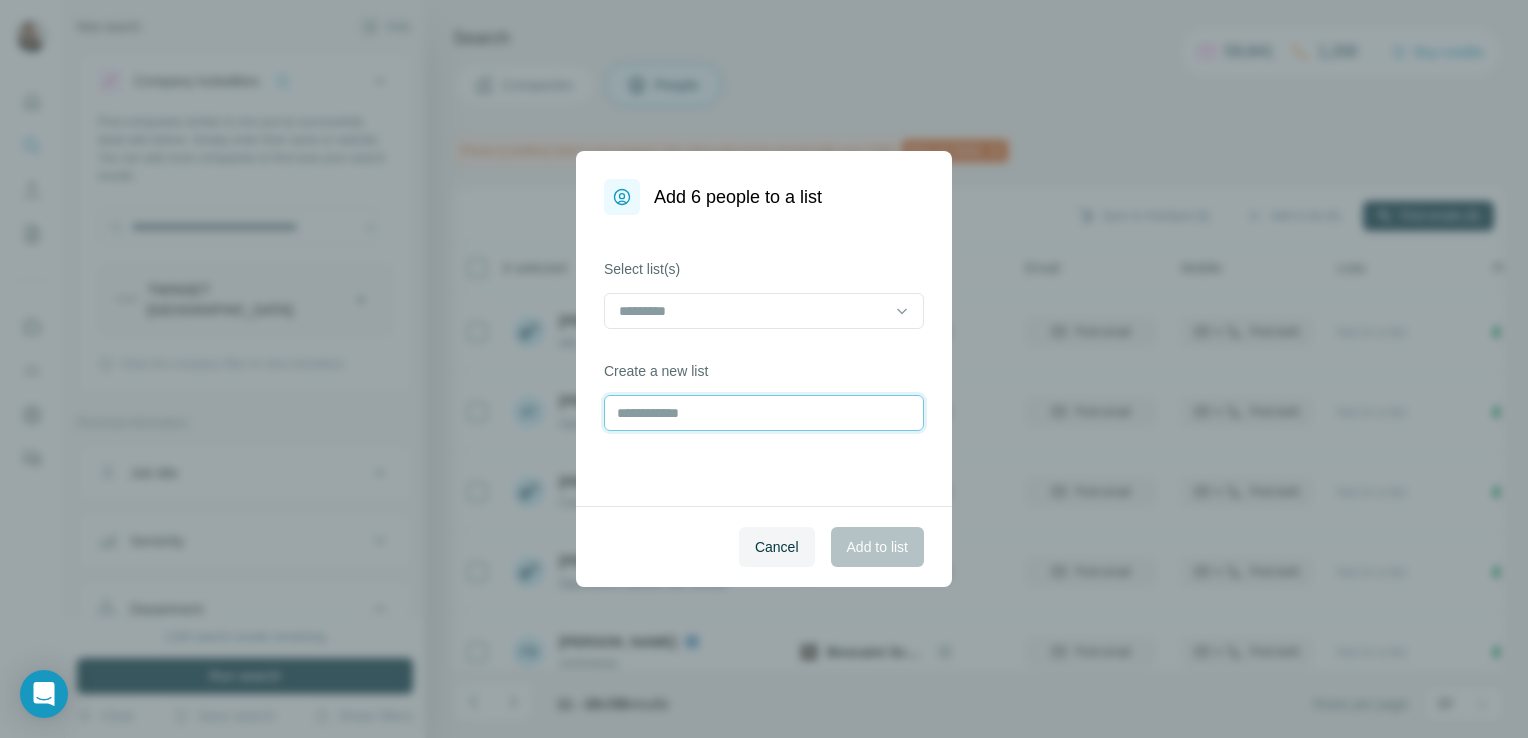
click at [705, 406] on input "text" at bounding box center [764, 413] width 320 height 36
type input "**********"
click at [891, 538] on span "Add to list" at bounding box center [877, 547] width 61 height 20
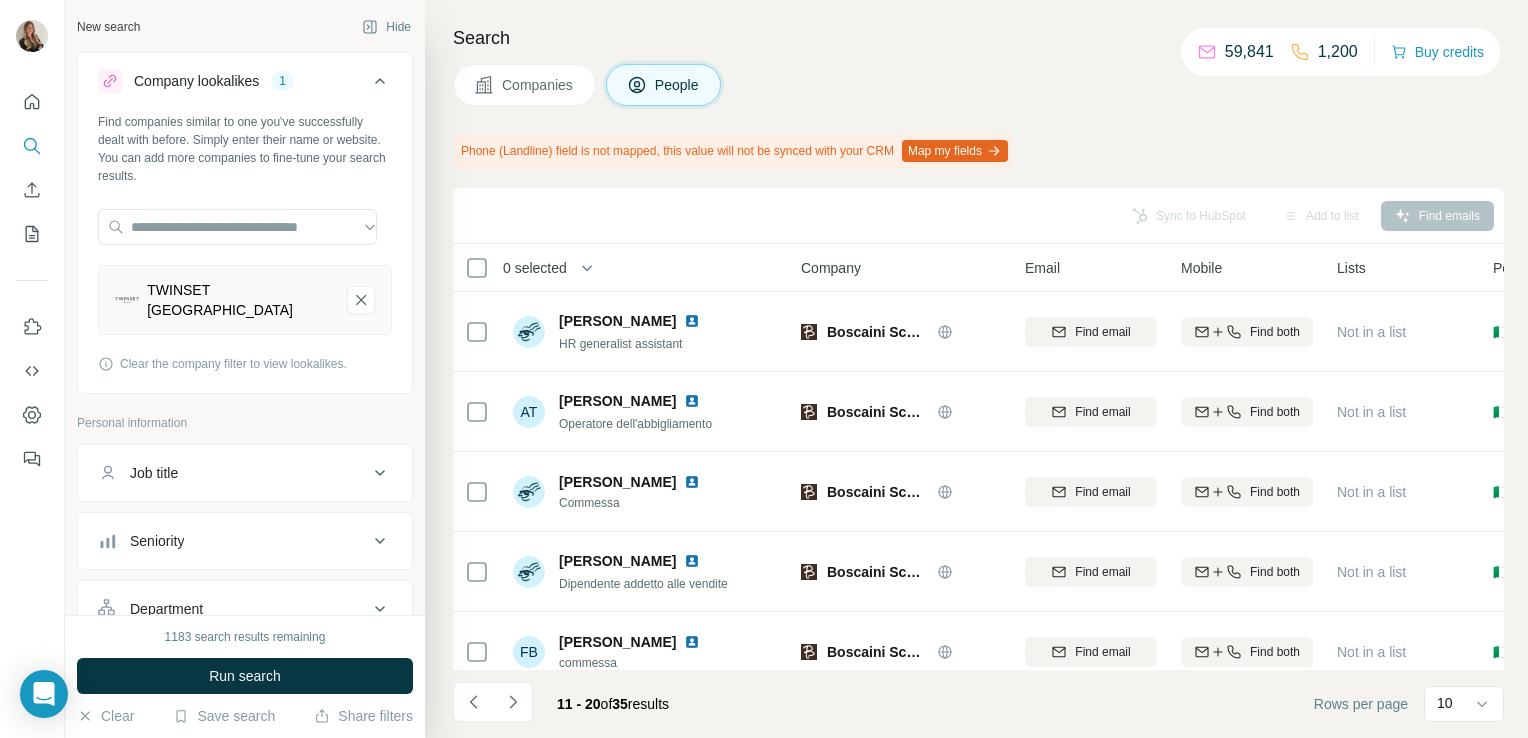
click at [575, 86] on span "Companies" at bounding box center [538, 85] width 73 height 20
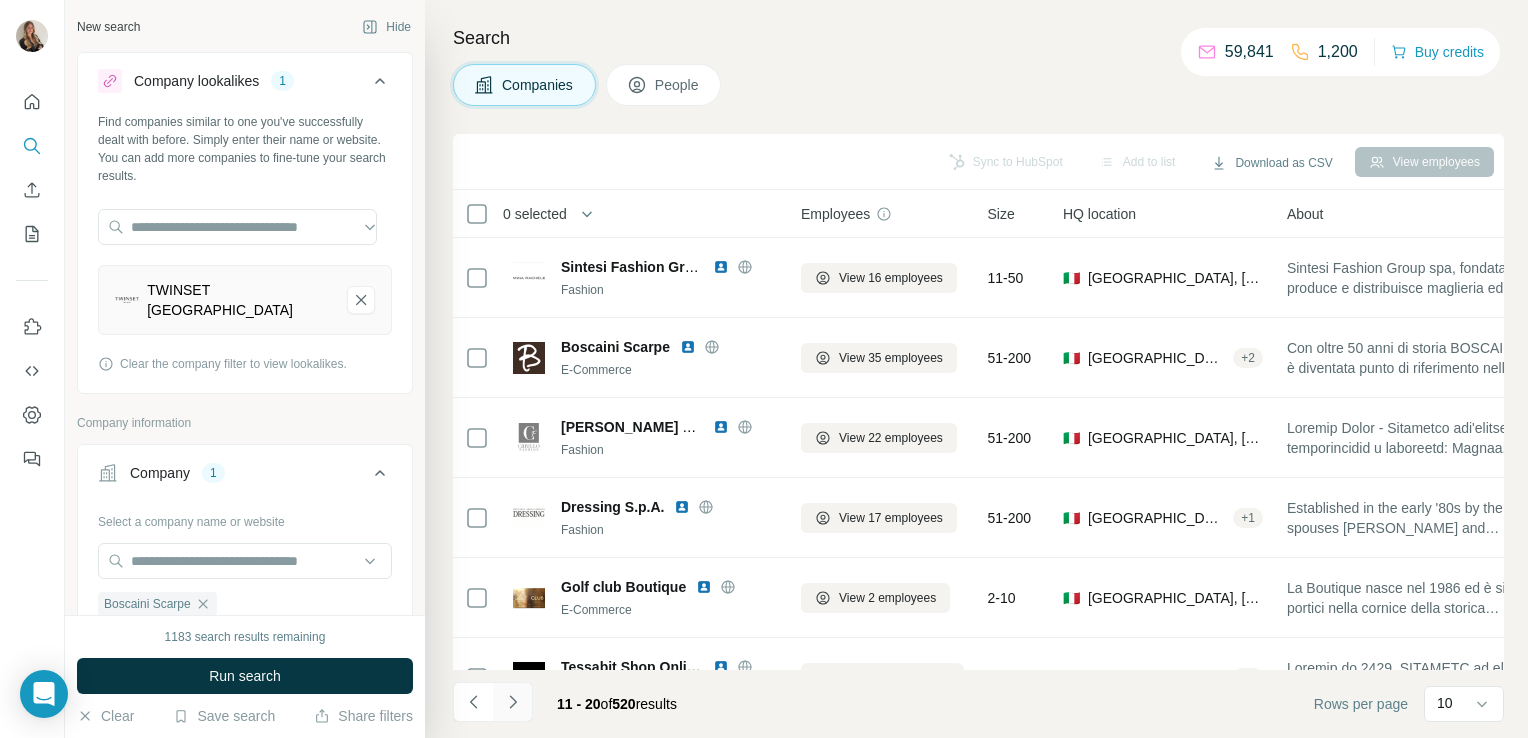
click at [508, 706] on icon "Navigate to next page" at bounding box center [513, 702] width 20 height 20
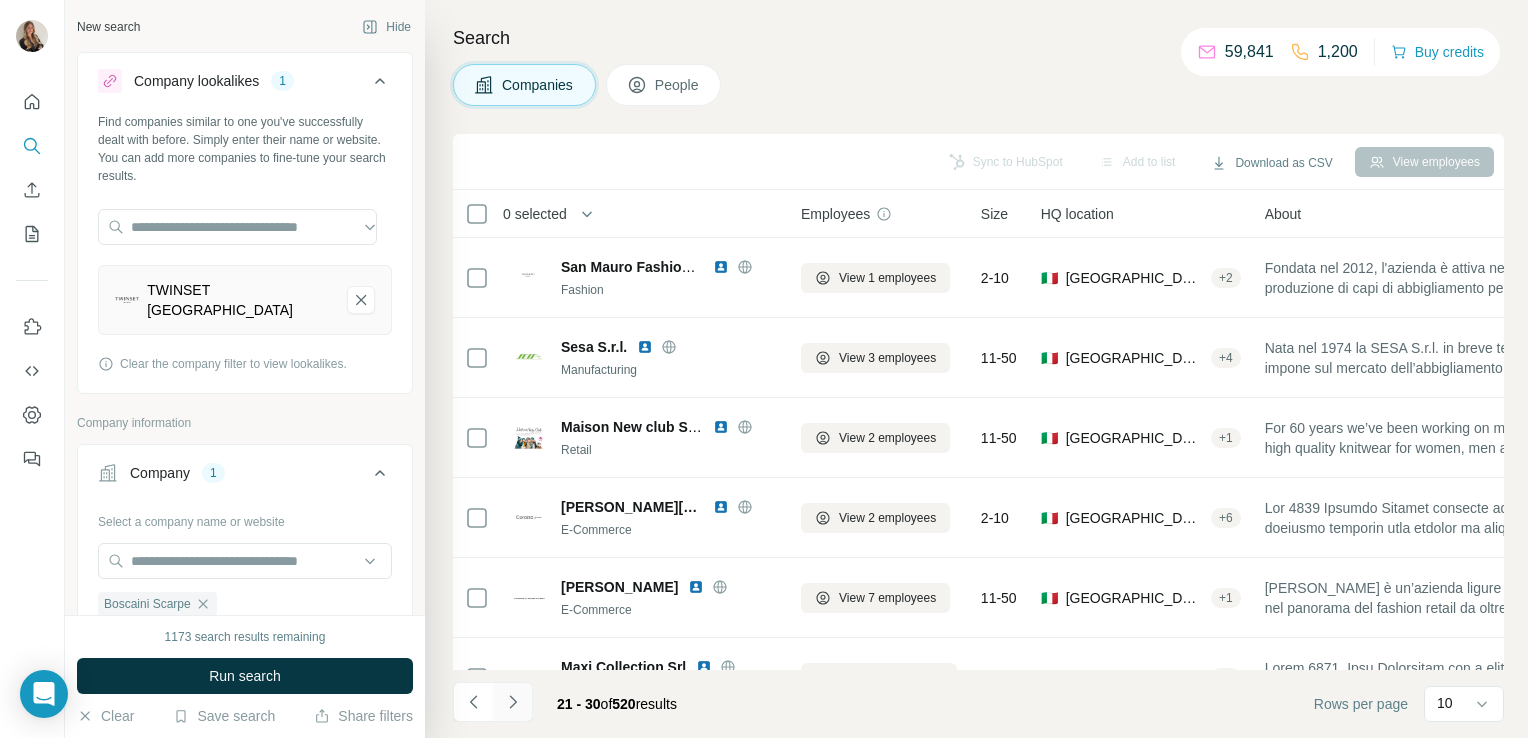
click at [515, 700] on icon "Navigate to next page" at bounding box center [513, 702] width 20 height 20
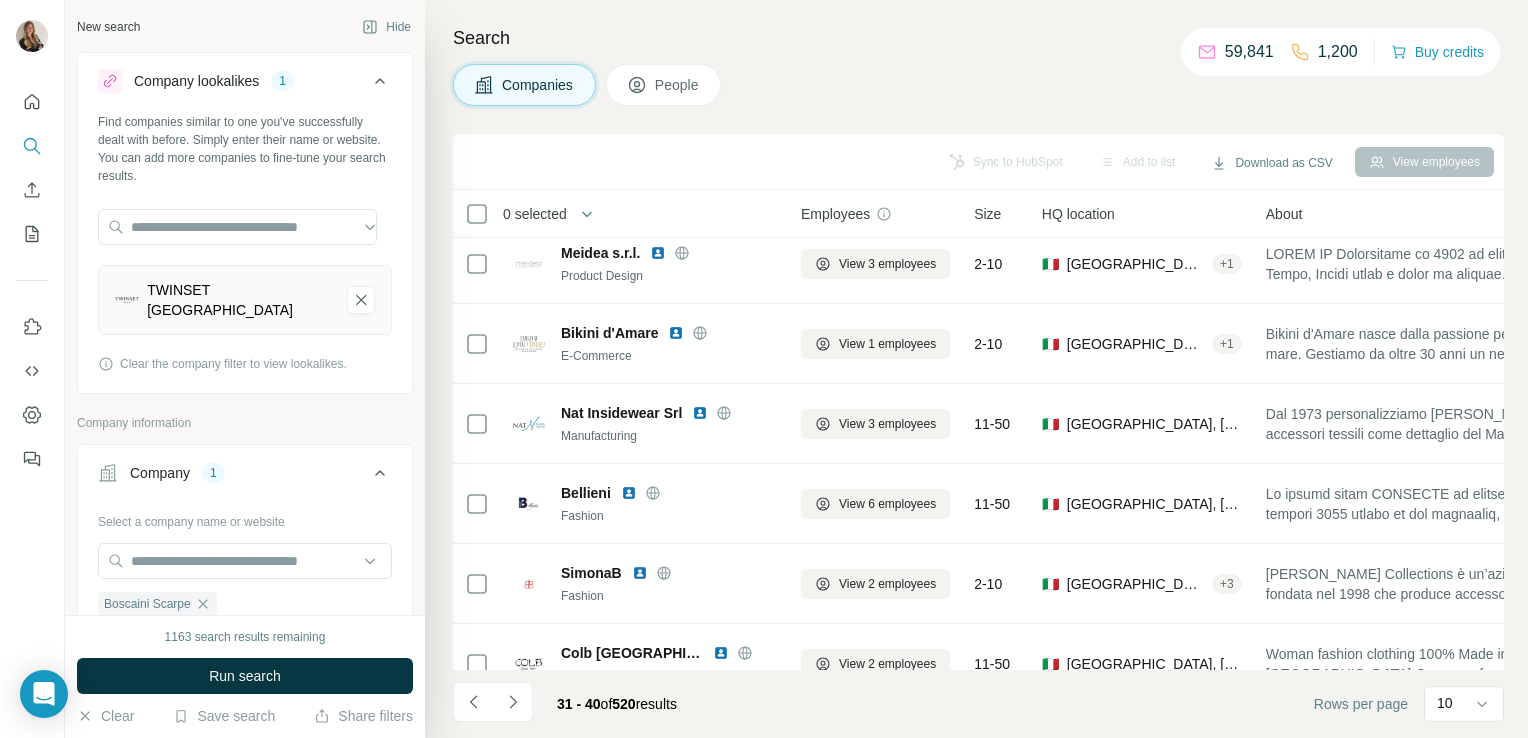
scroll to position [377, 0]
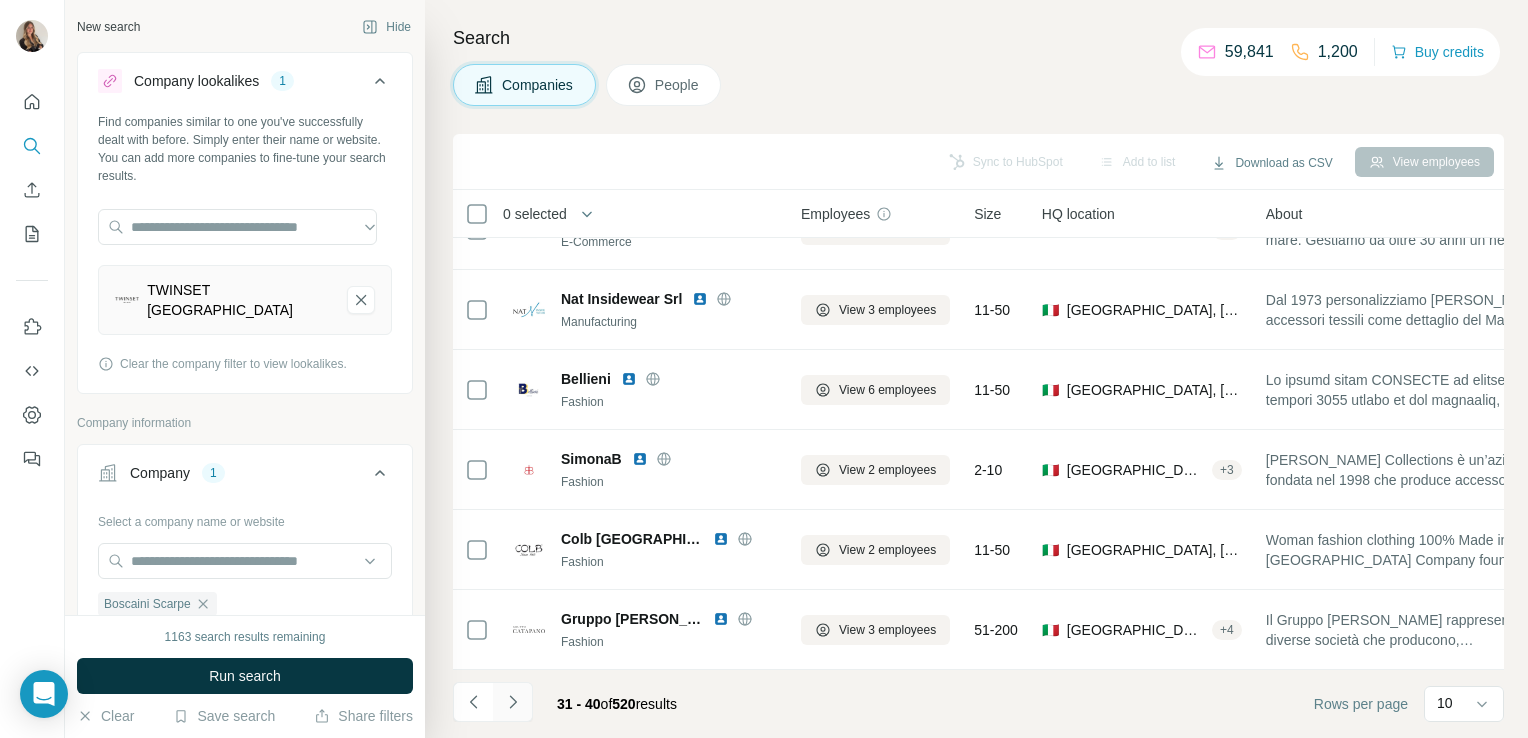
click at [507, 702] on icon "Navigate to next page" at bounding box center [513, 702] width 20 height 20
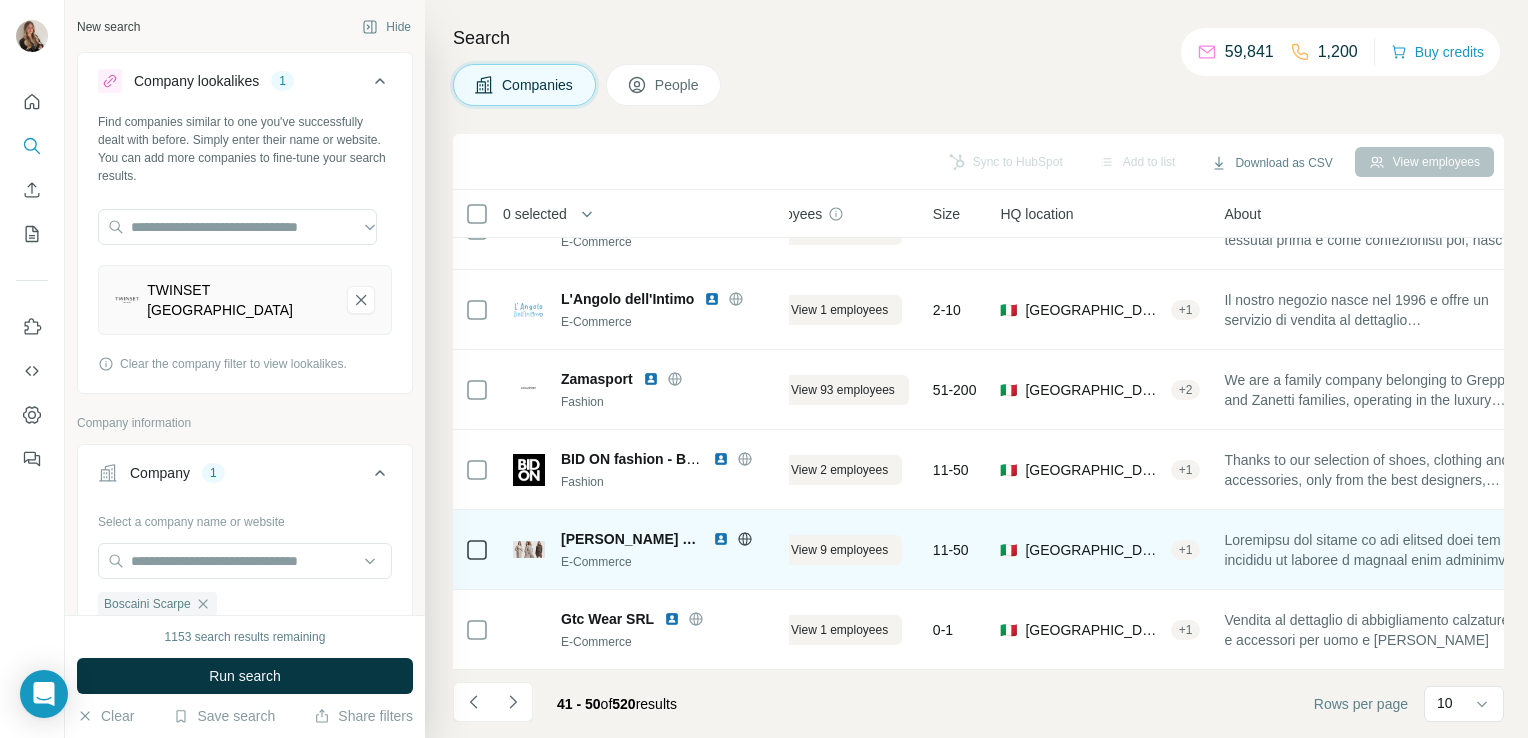
scroll to position [376, 0]
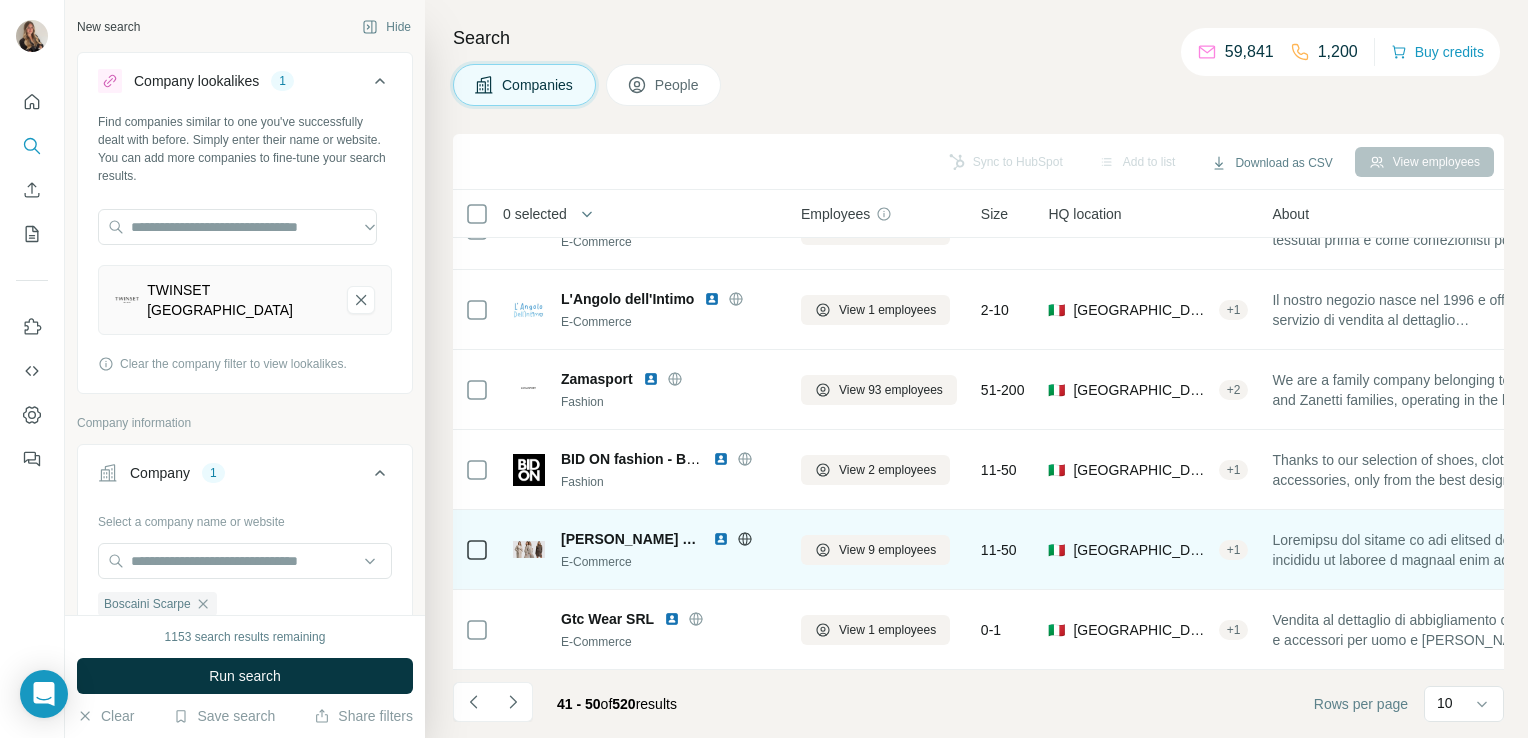
click at [737, 531] on icon at bounding box center [745, 539] width 16 height 16
click at [835, 540] on button "View 9 employees" at bounding box center [875, 550] width 149 height 30
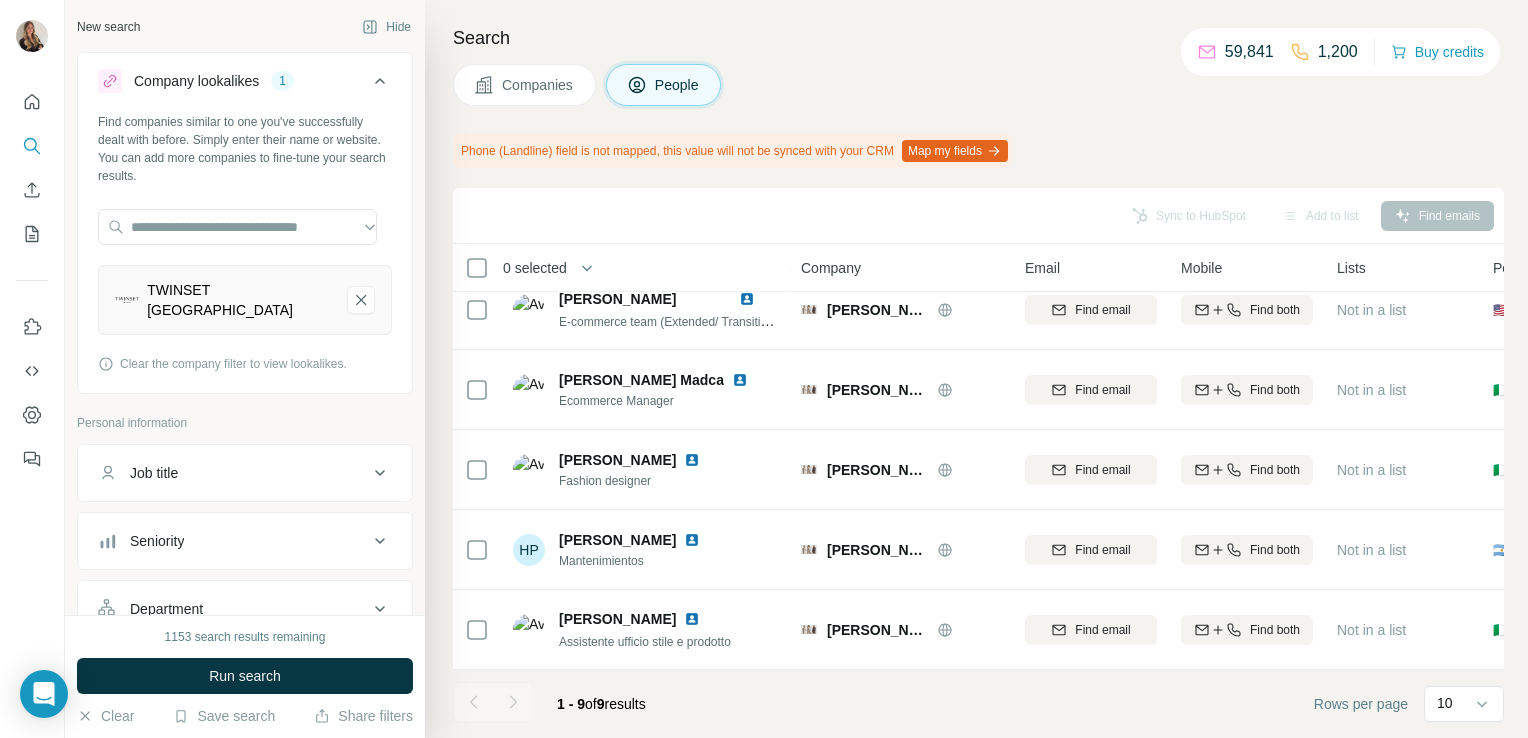
scroll to position [351, 0]
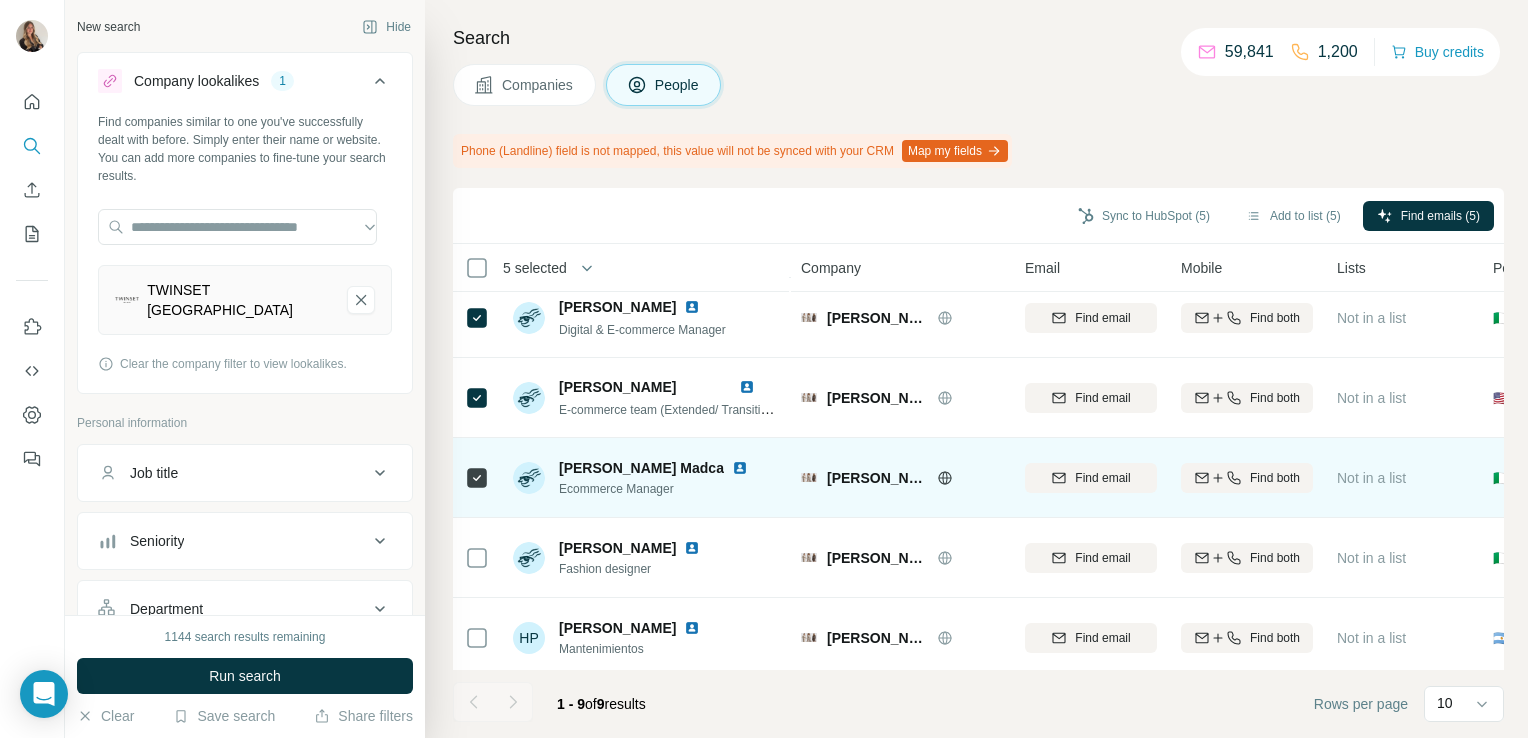
scroll to position [351, 0]
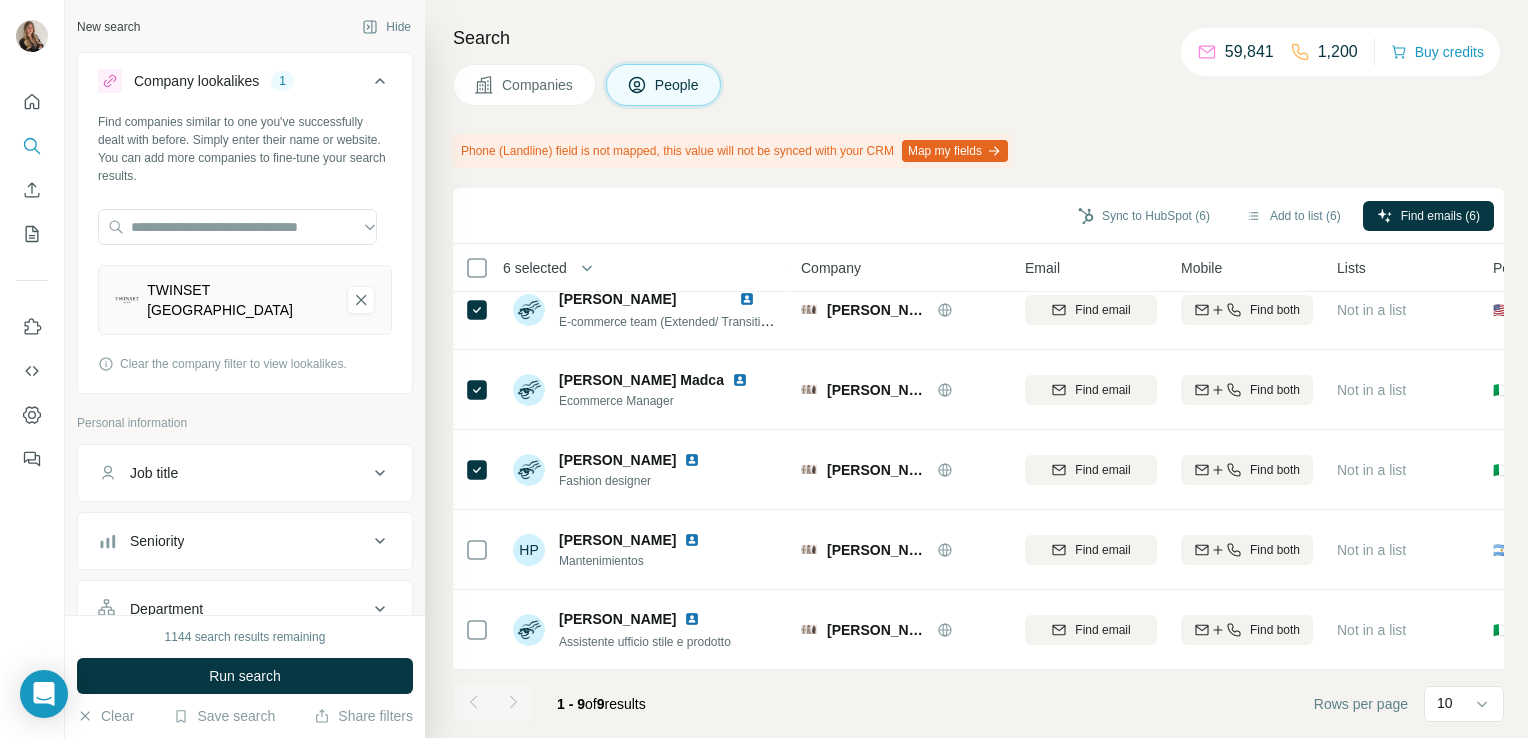
click at [516, 712] on div at bounding box center [513, 702] width 40 height 40
click at [1267, 210] on button "Add to list (6)" at bounding box center [1293, 216] width 123 height 30
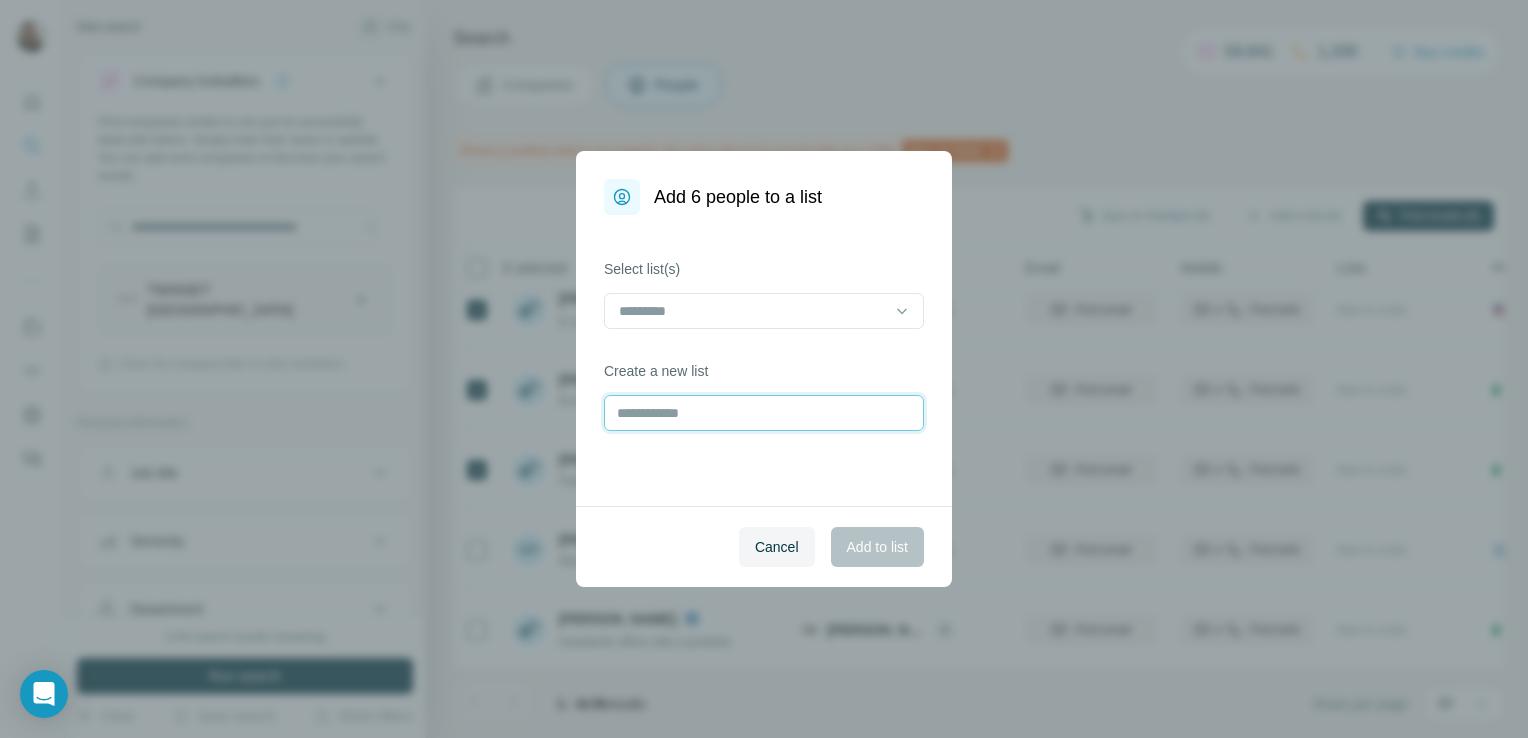
click at [684, 406] on input "text" at bounding box center [764, 413] width 320 height 36
type input "**********"
click at [865, 542] on span "Add to list" at bounding box center [877, 547] width 61 height 20
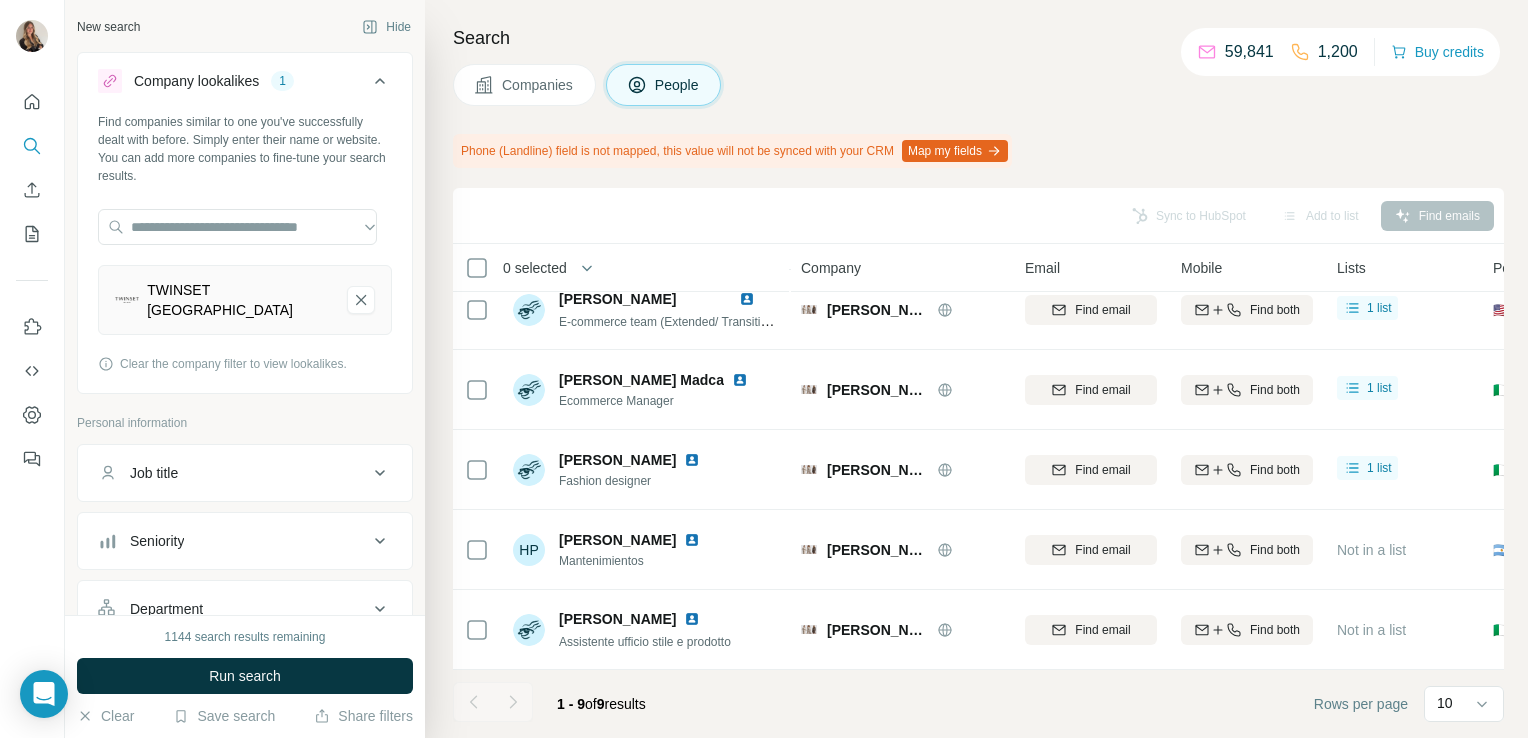
click at [500, 74] on button "Companies" at bounding box center [524, 85] width 143 height 42
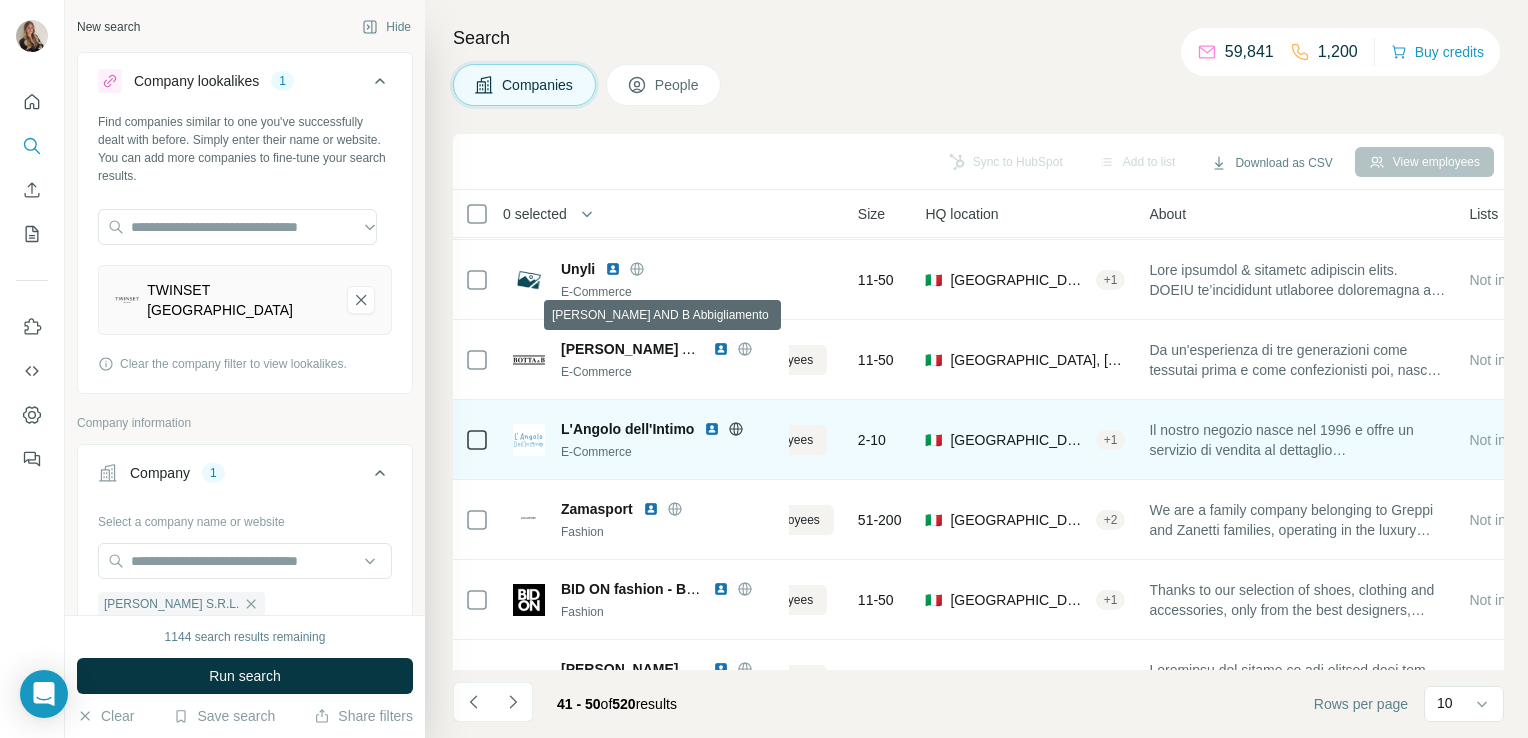
scroll to position [238, 0]
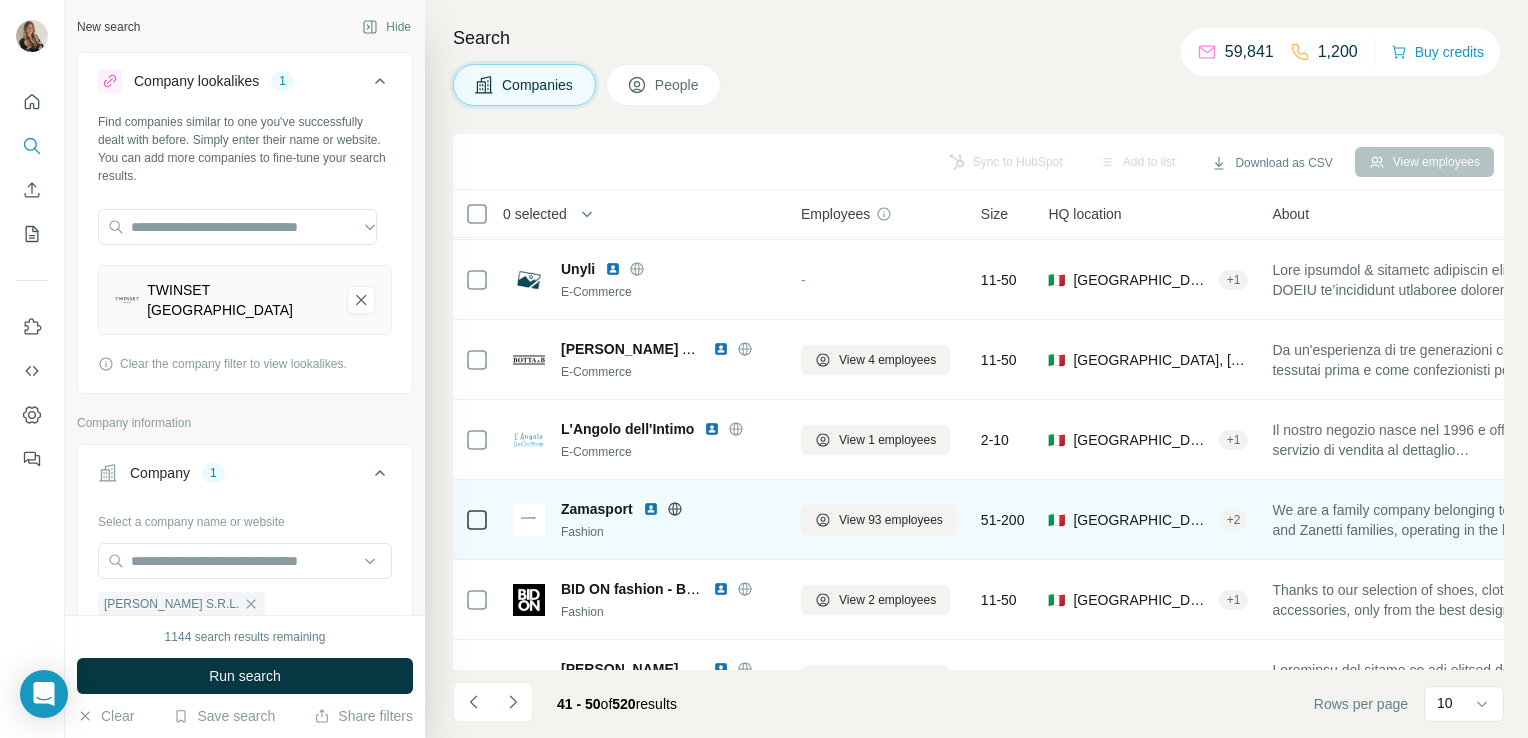
click at [680, 509] on icon at bounding box center [675, 509] width 16 height 16
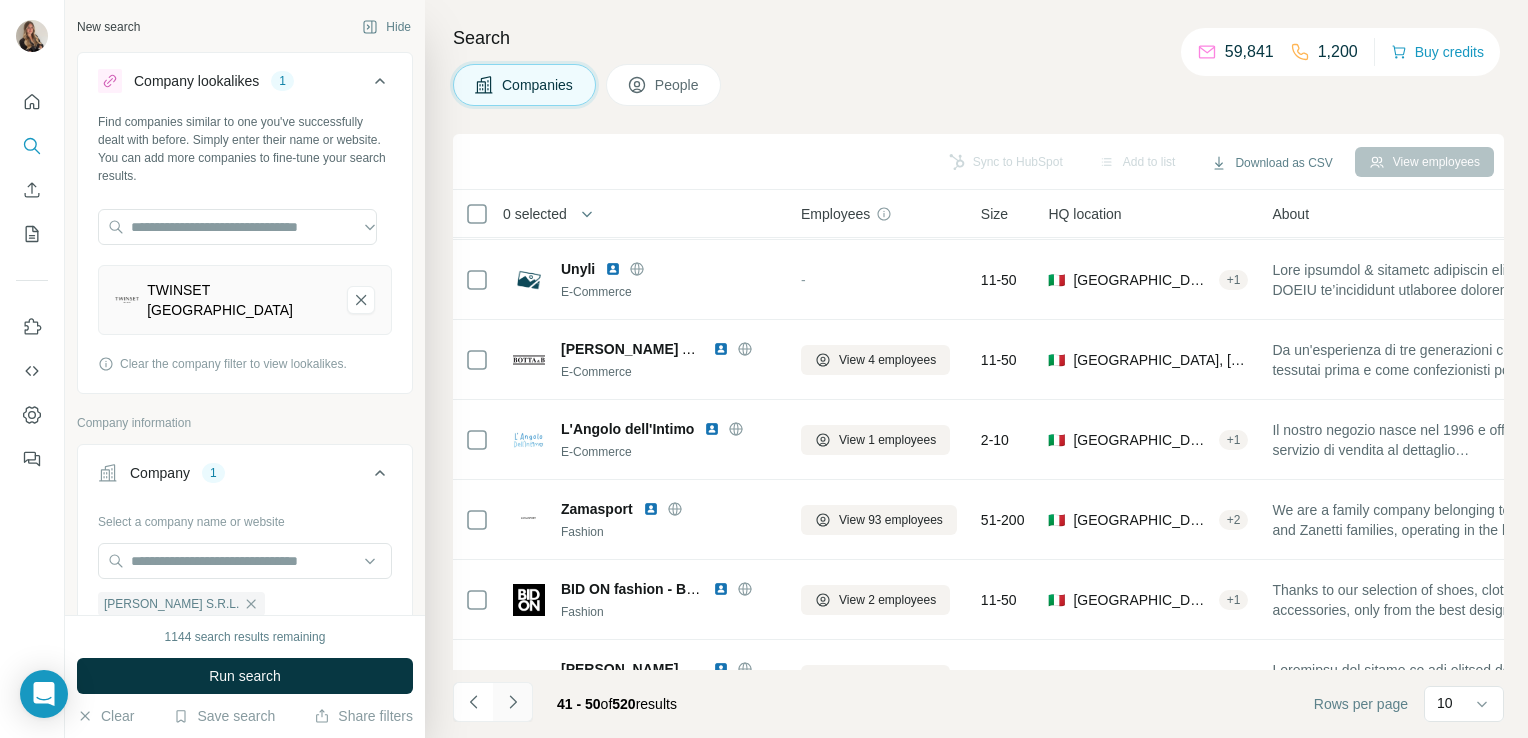
click at [509, 702] on icon "Navigate to next page" at bounding box center [513, 702] width 20 height 20
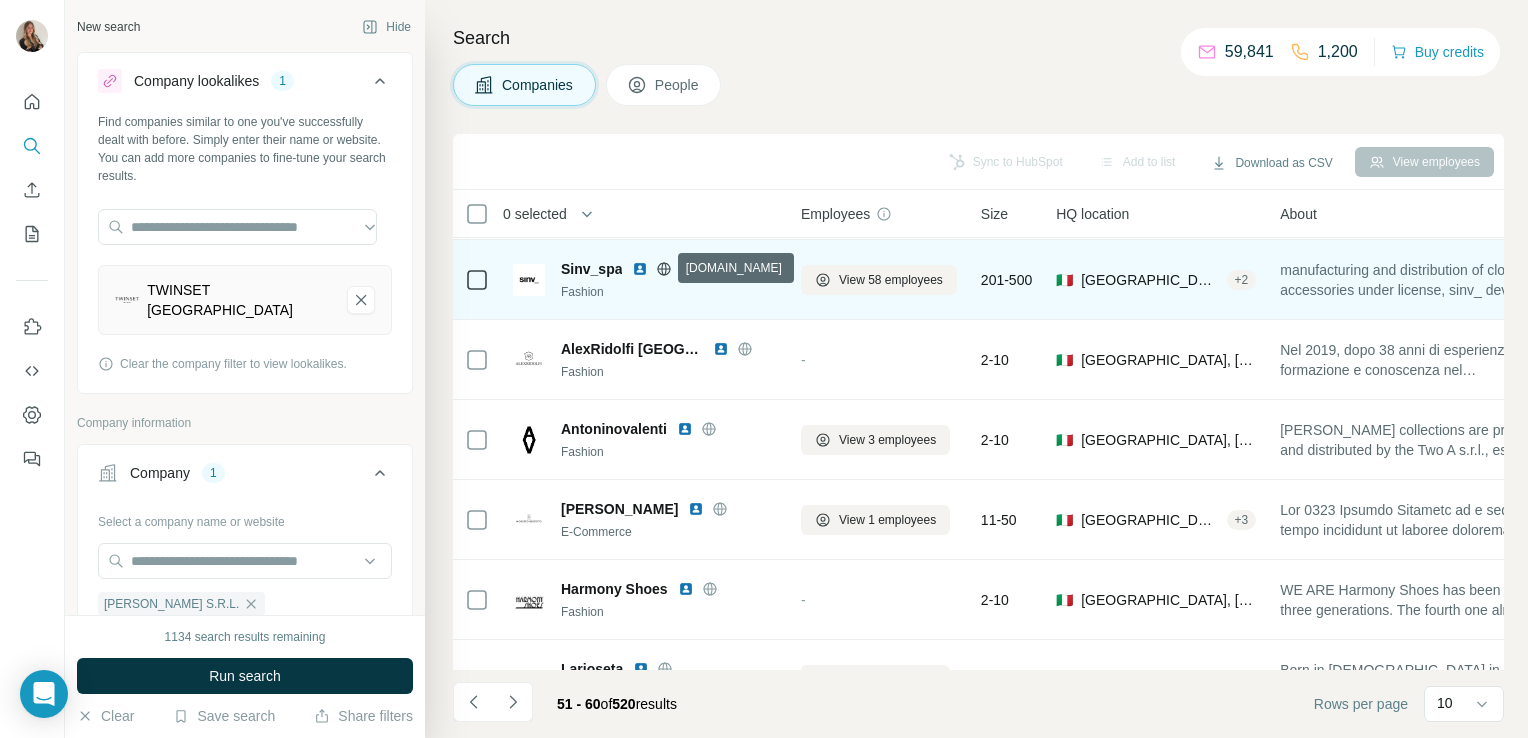
click at [662, 270] on icon at bounding box center [664, 269] width 16 height 16
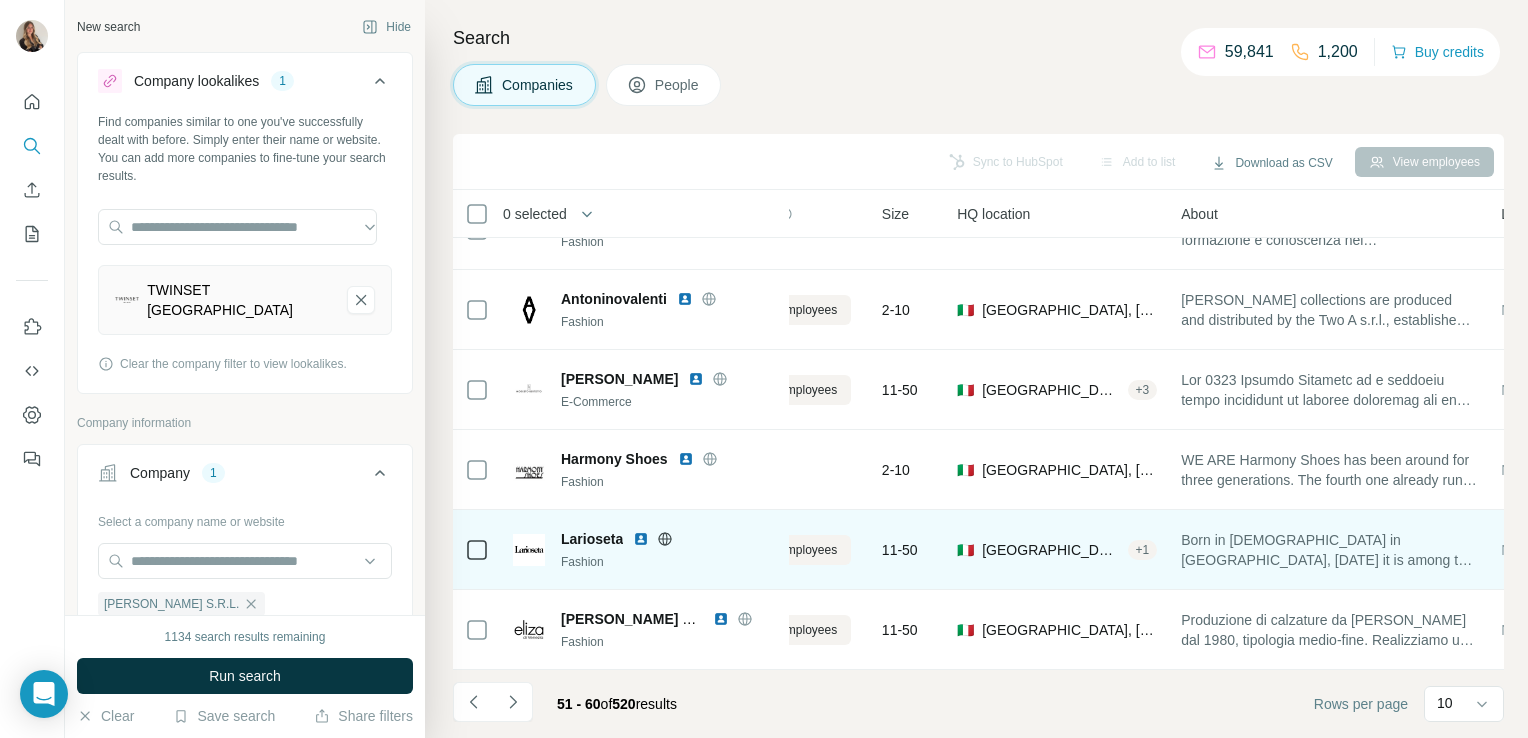
scroll to position [377, 0]
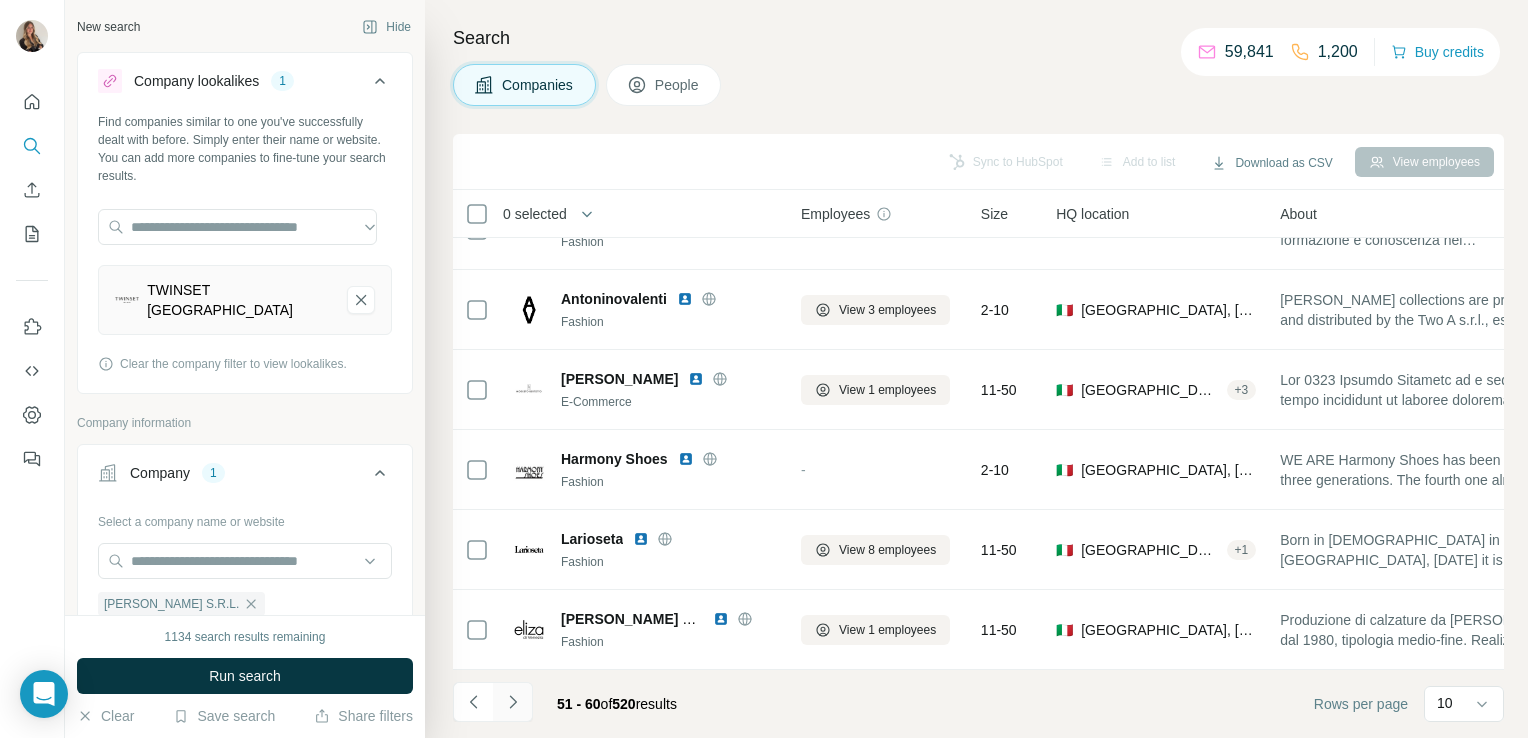
click at [511, 699] on icon "Navigate to next page" at bounding box center [513, 702] width 20 height 20
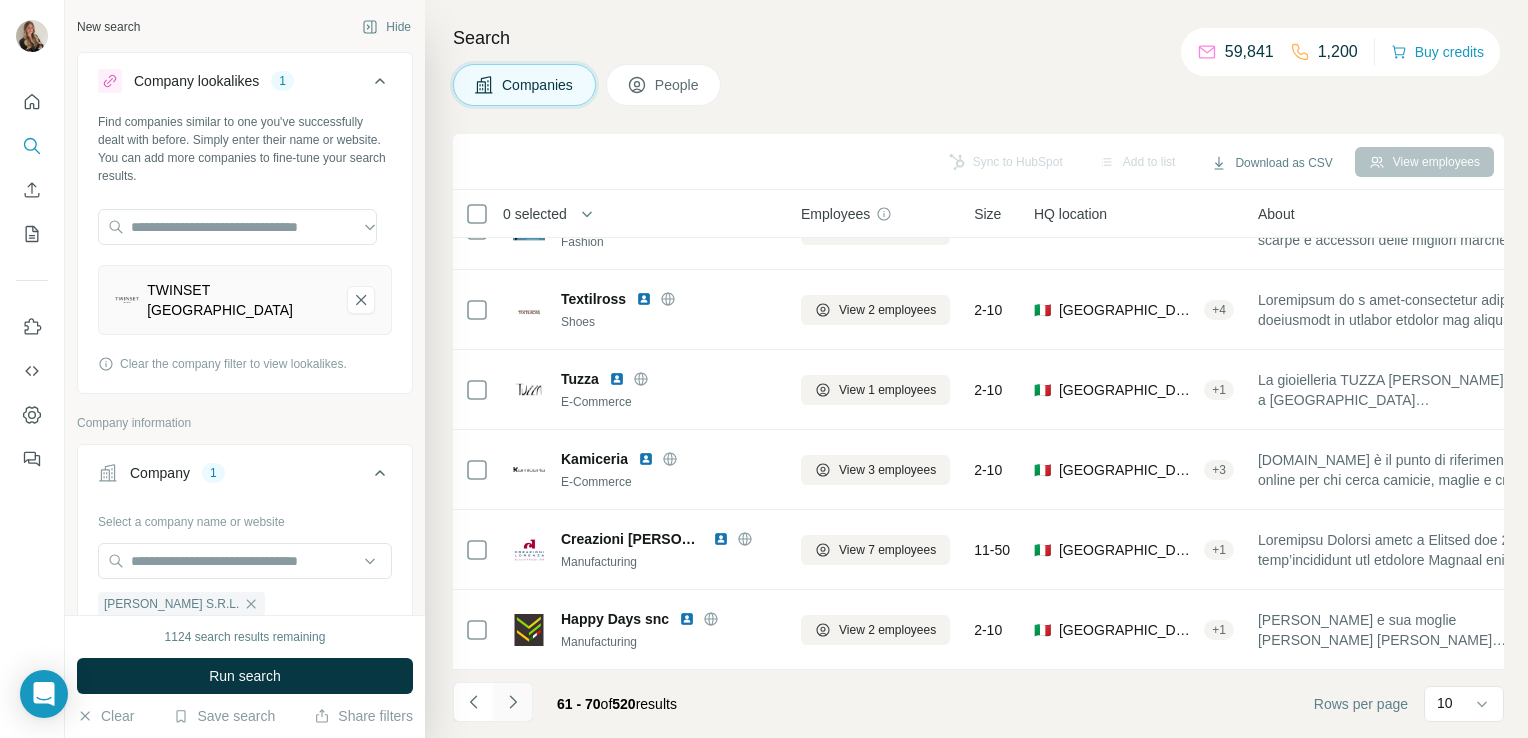
click at [516, 705] on icon "Navigate to next page" at bounding box center [513, 702] width 20 height 20
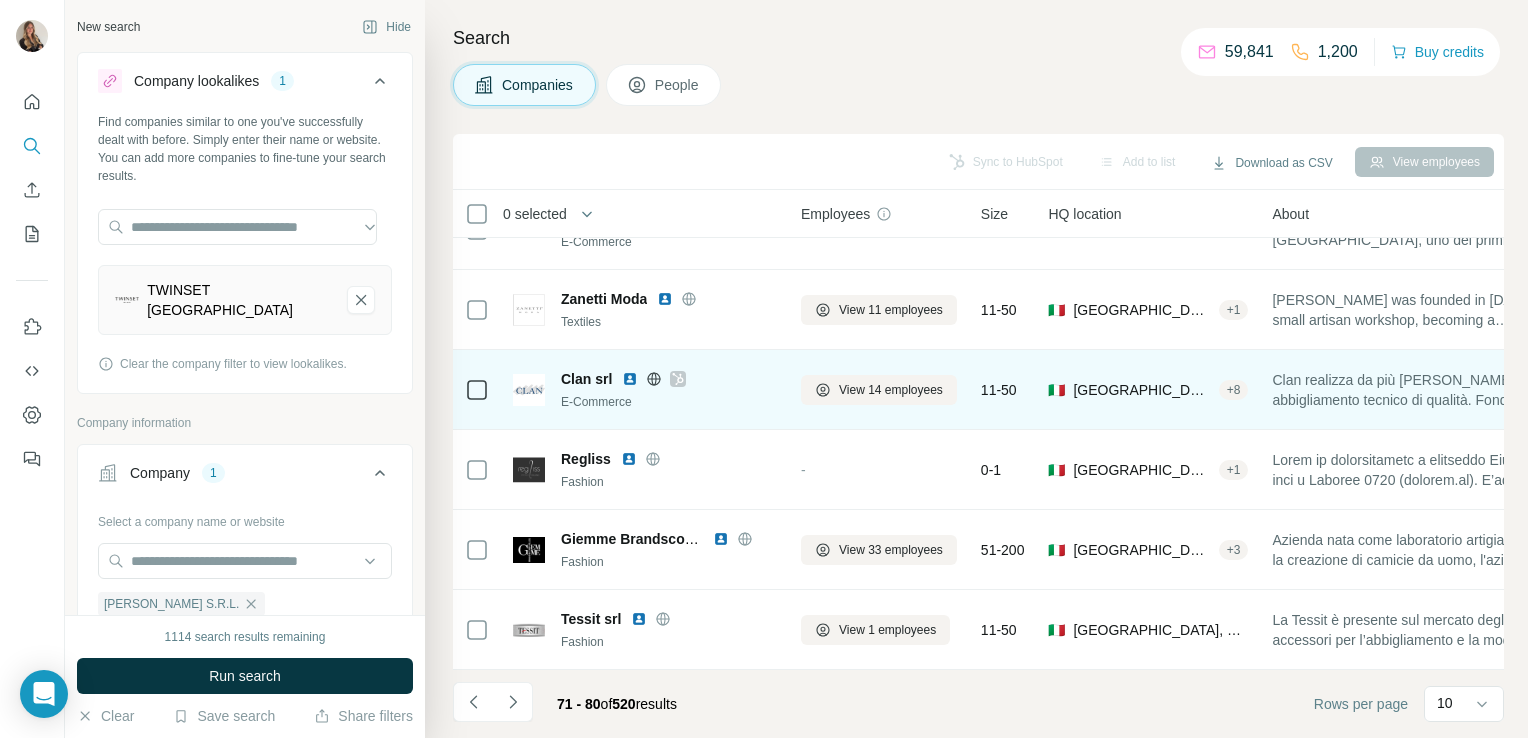
click at [656, 371] on icon at bounding box center [654, 379] width 16 height 16
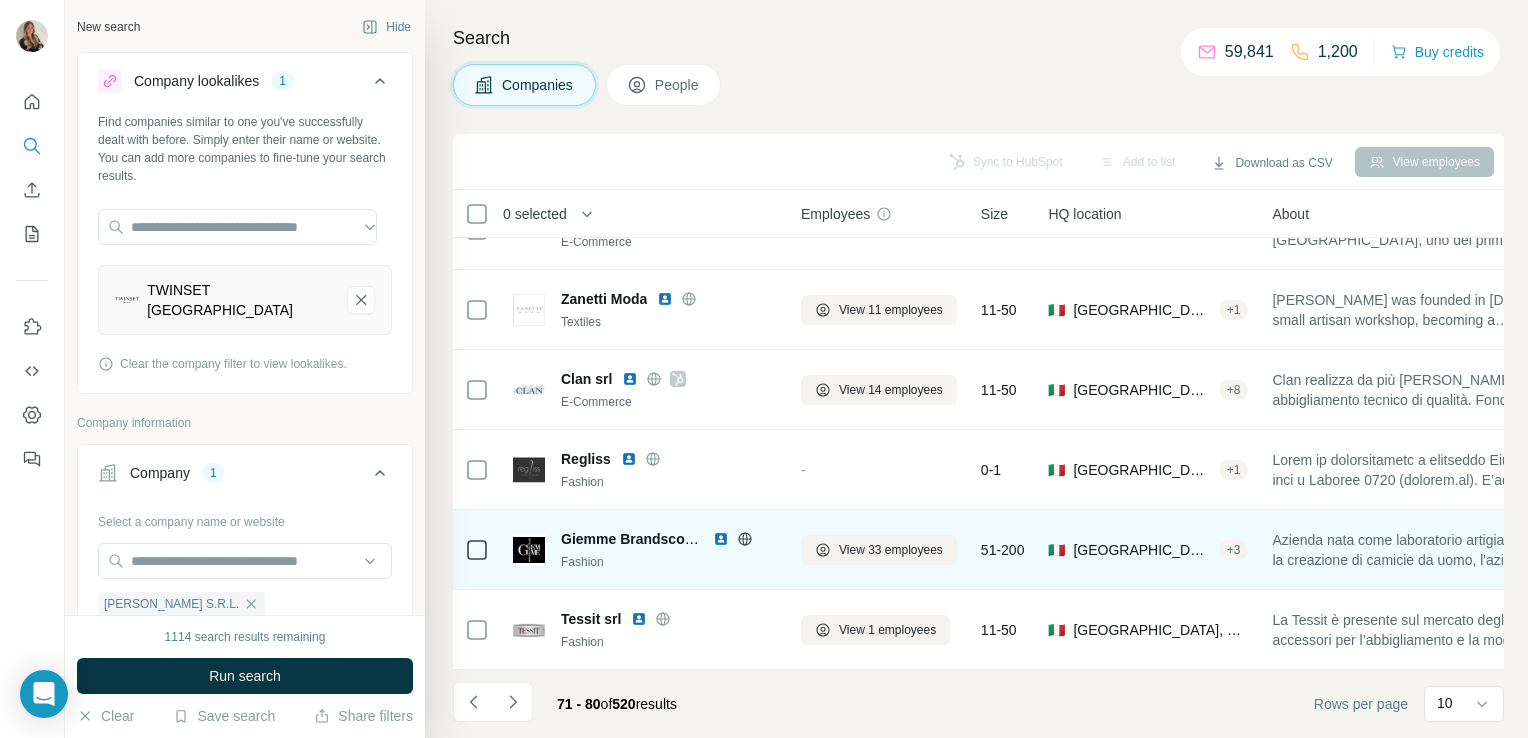
click at [742, 532] on icon at bounding box center [744, 538] width 5 height 13
click at [844, 541] on span "View 33 employees" at bounding box center [891, 550] width 104 height 18
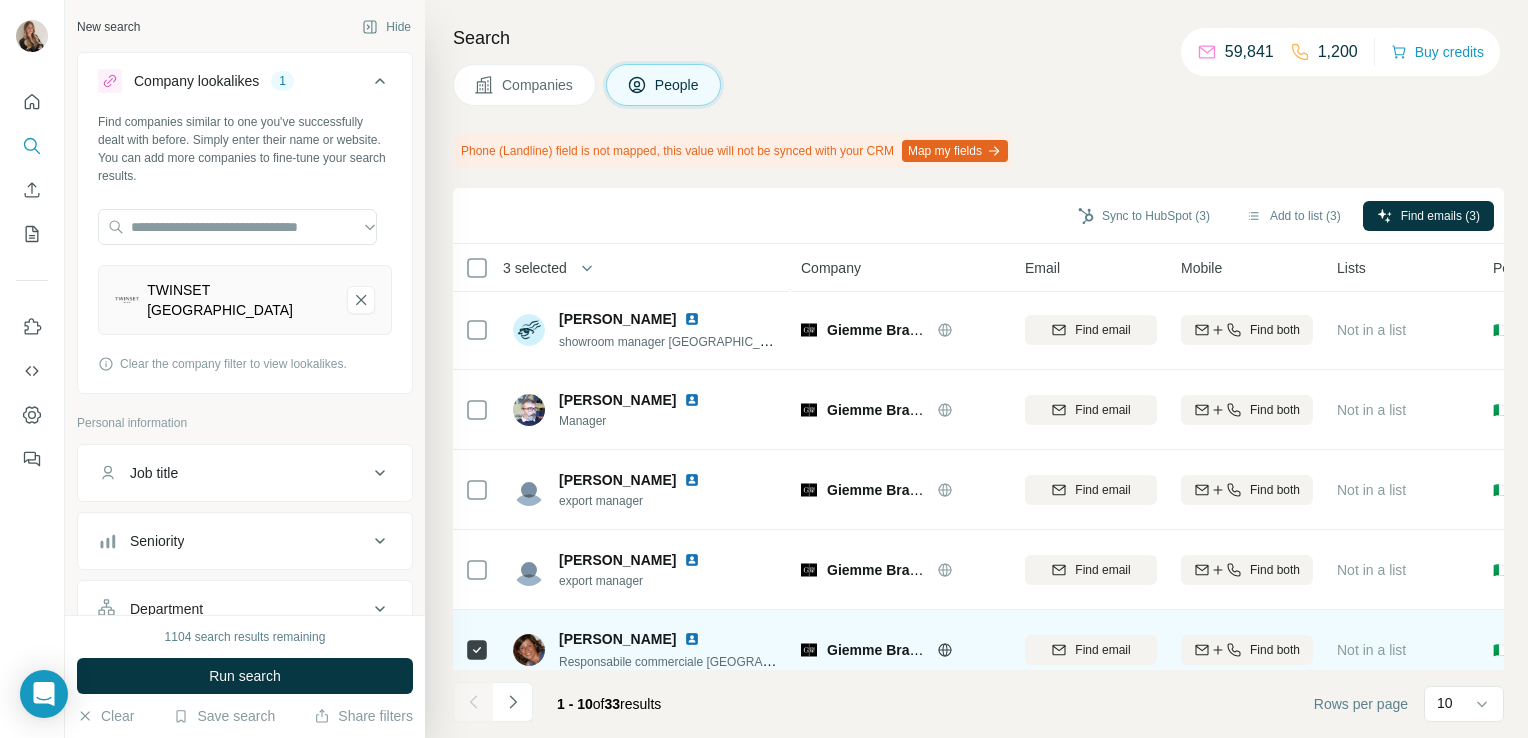
scroll to position [408, 0]
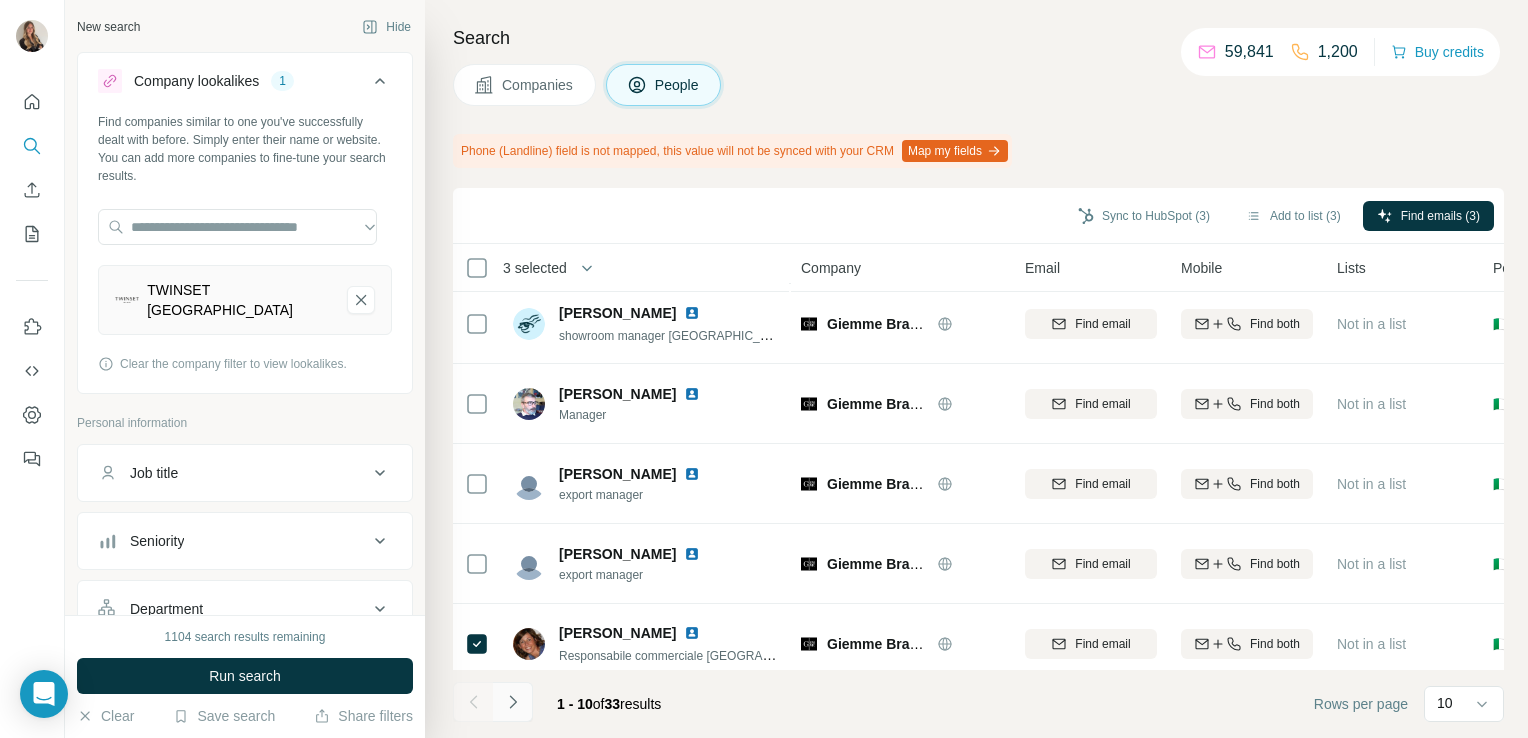
click at [523, 706] on button "Navigate to next page" at bounding box center [513, 702] width 40 height 40
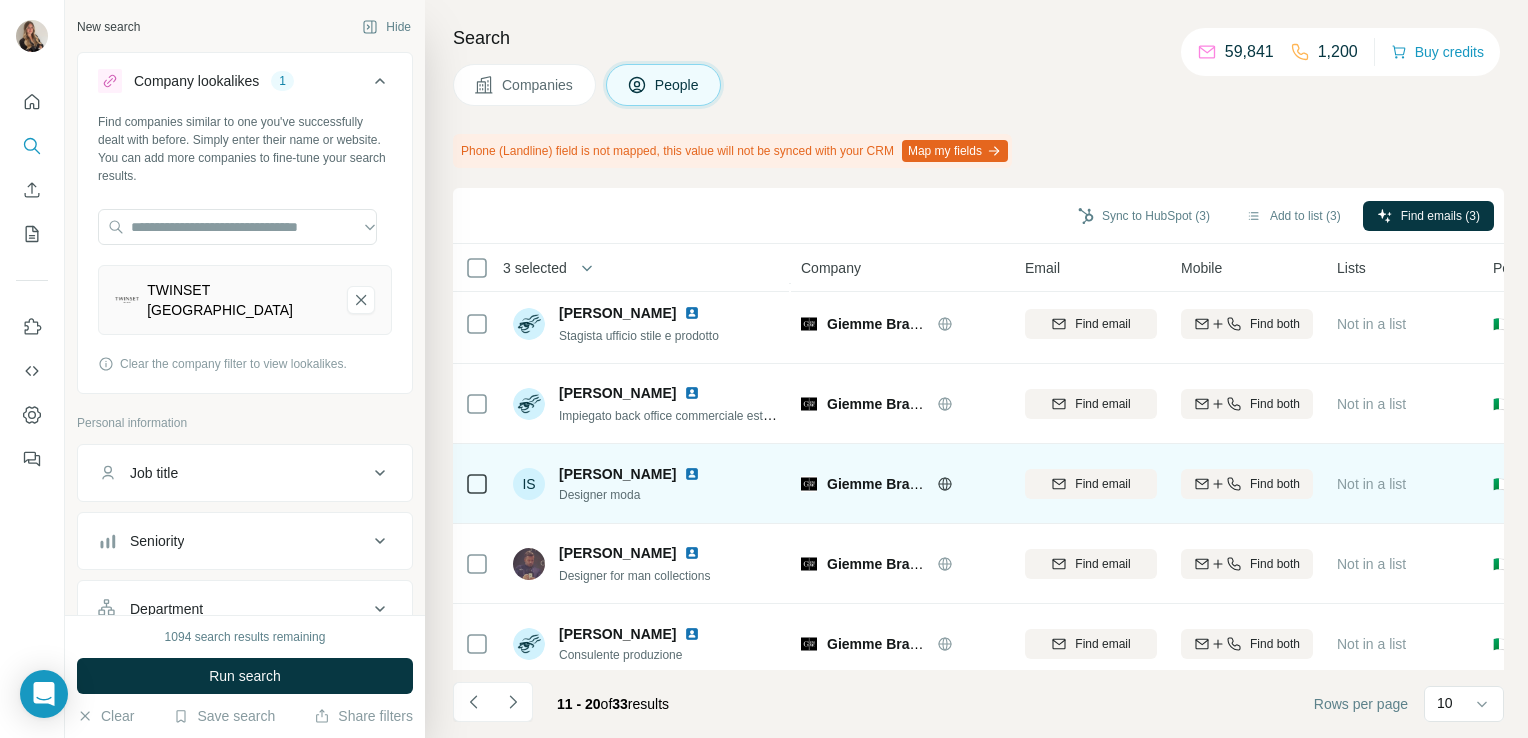
scroll to position [431, 0]
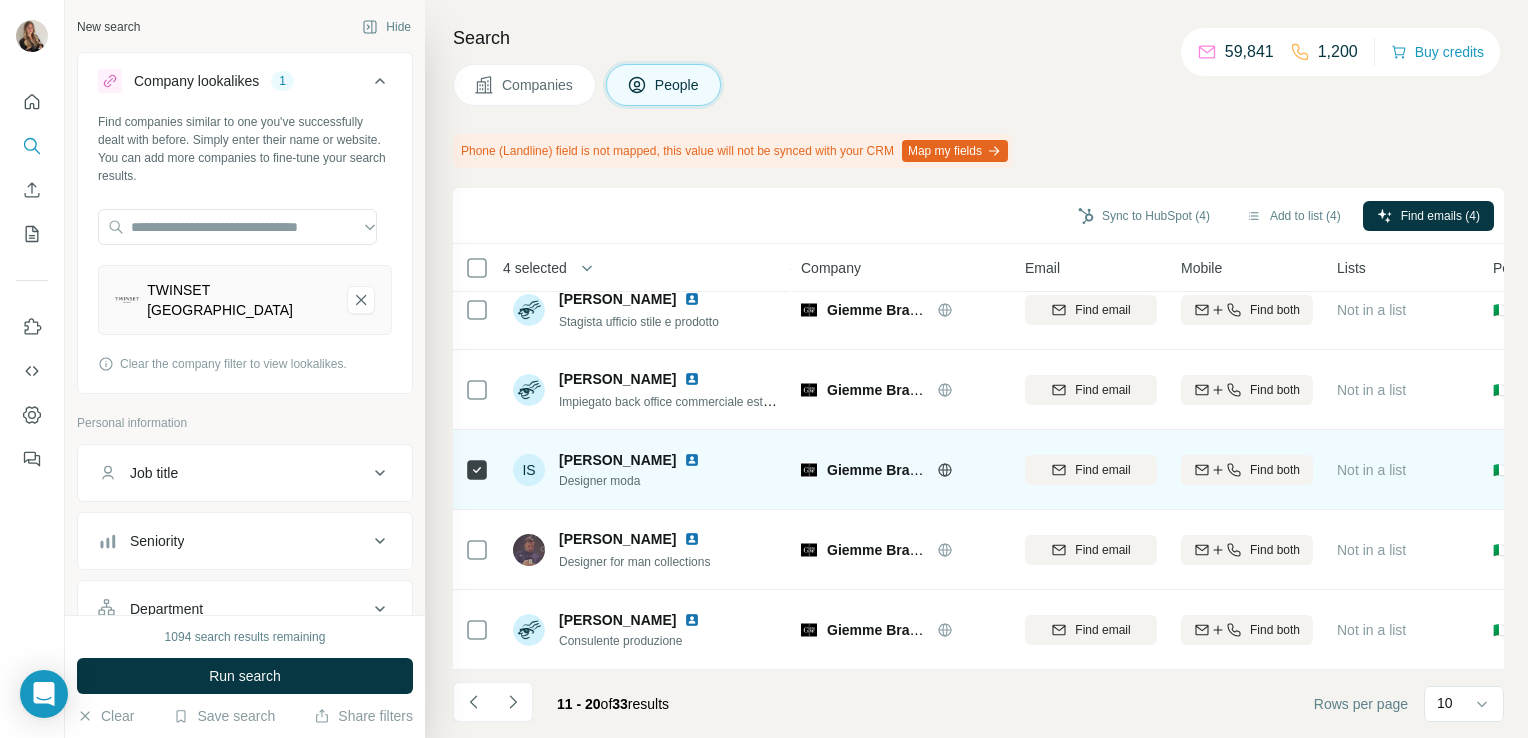
click at [684, 453] on img at bounding box center [692, 460] width 16 height 16
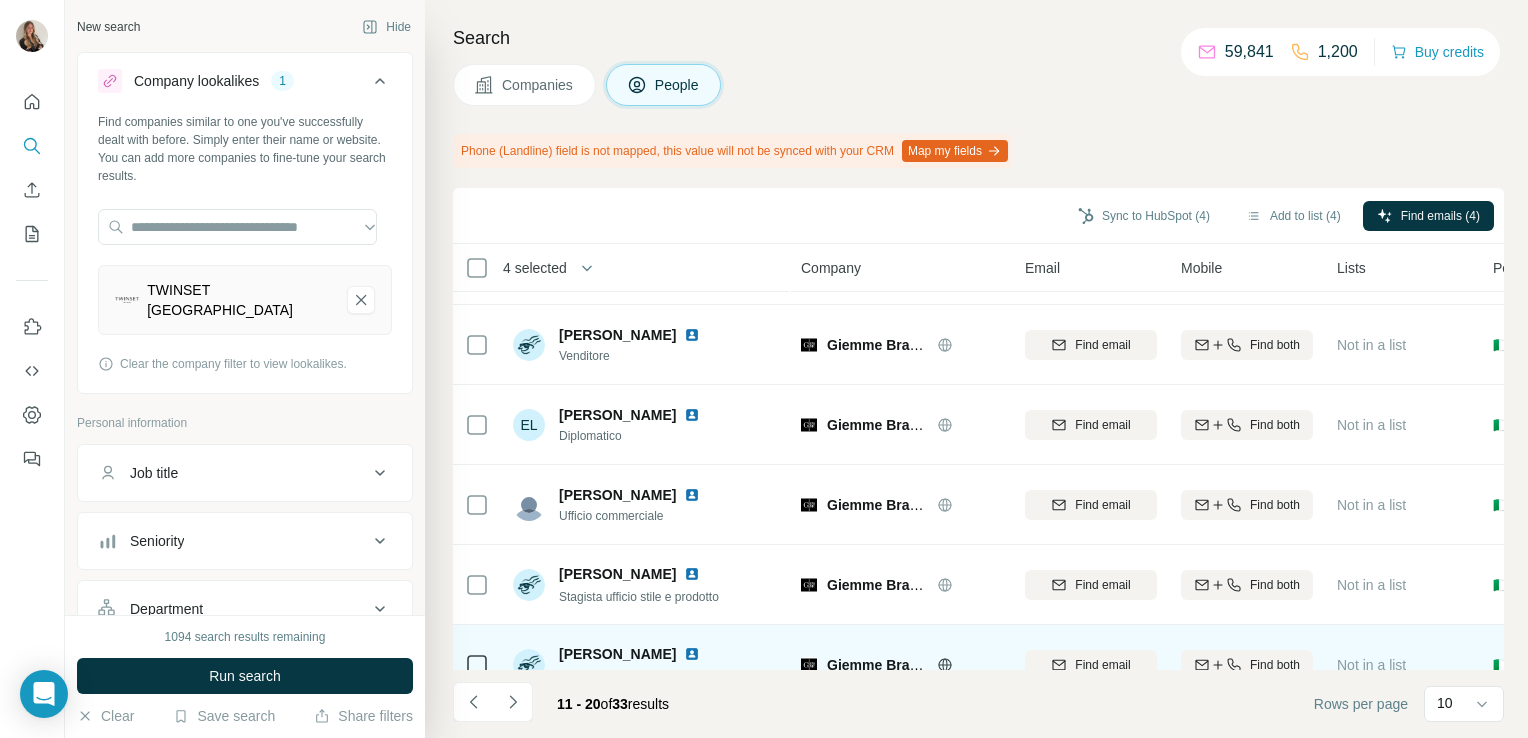
scroll to position [0, 0]
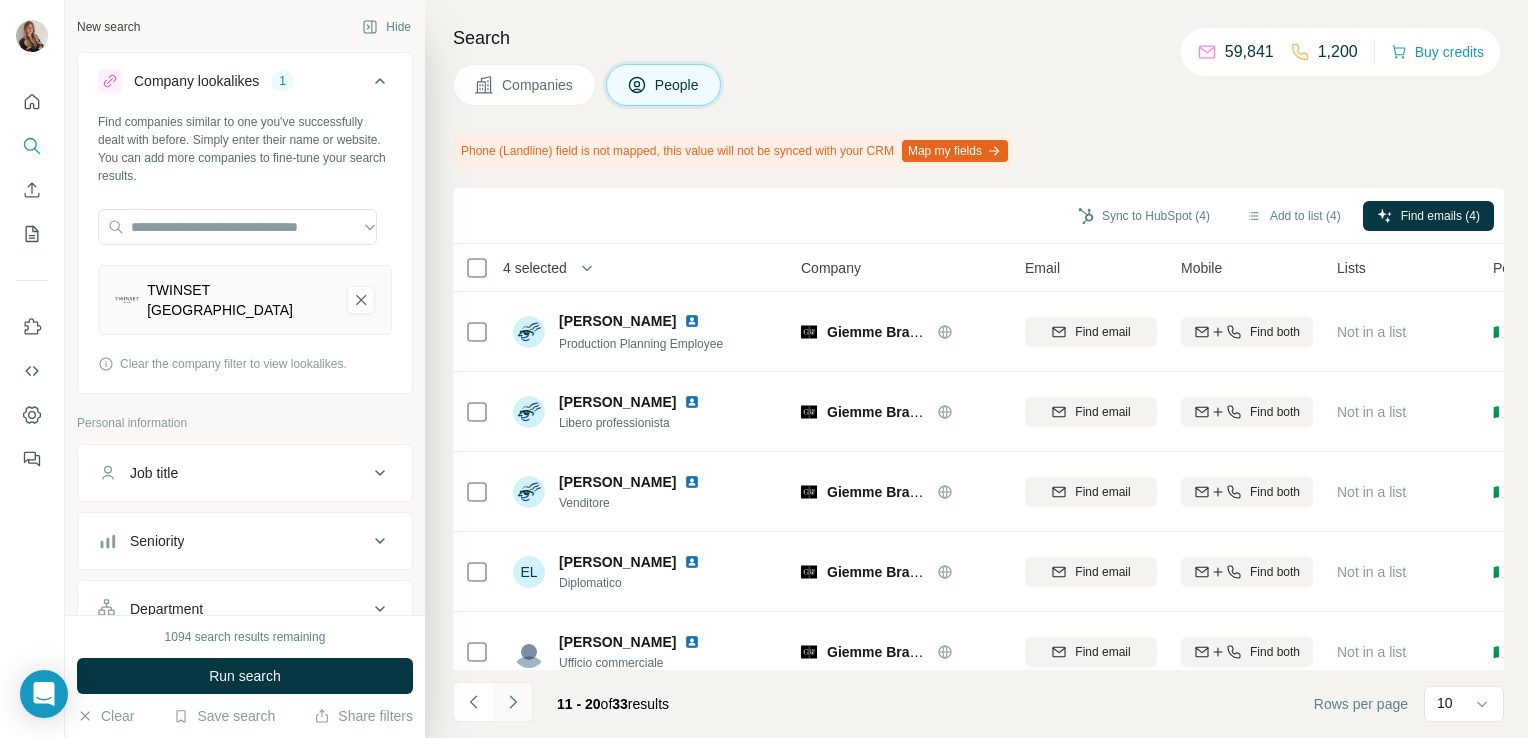
click at [514, 701] on icon "Navigate to next page" at bounding box center [512, 701] width 7 height 13
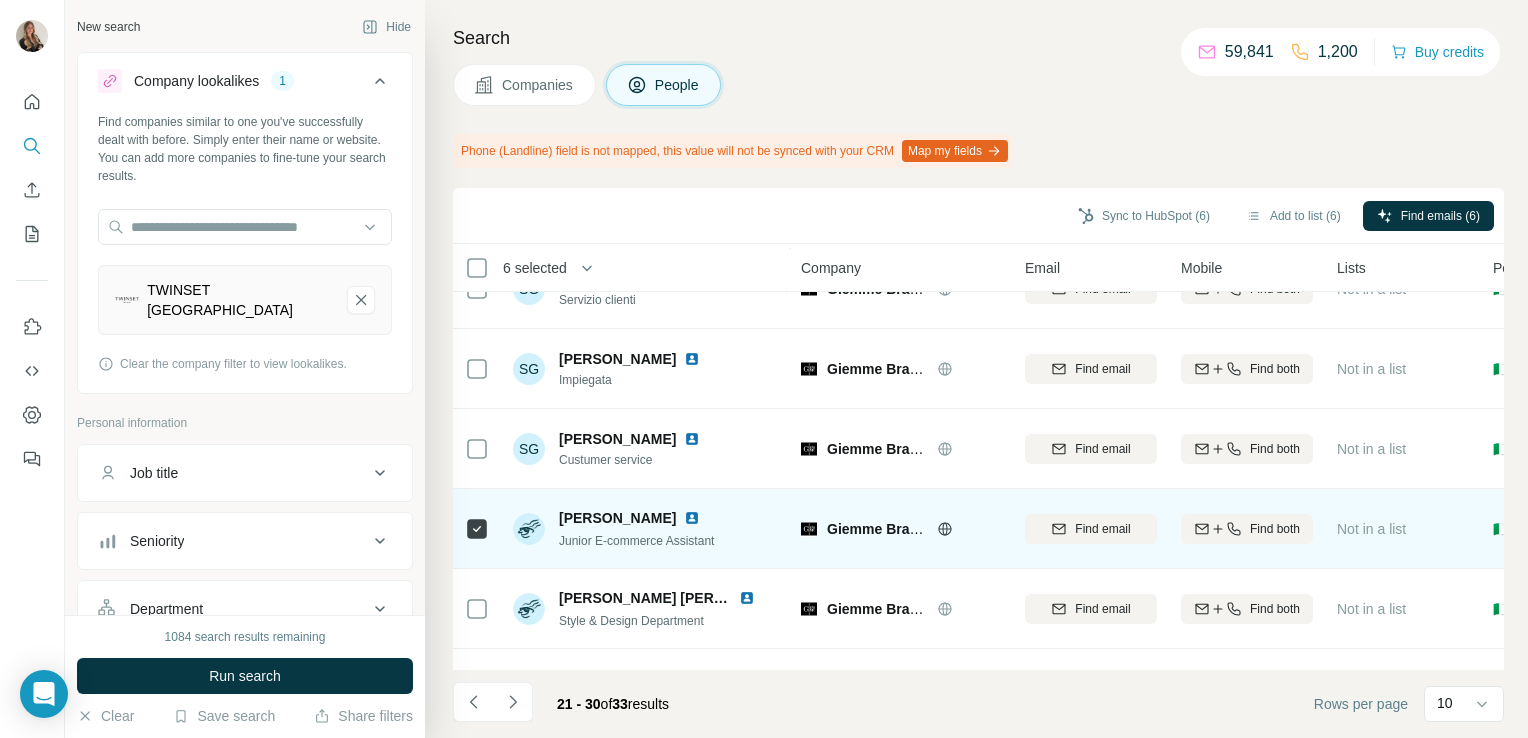
scroll to position [431, 0]
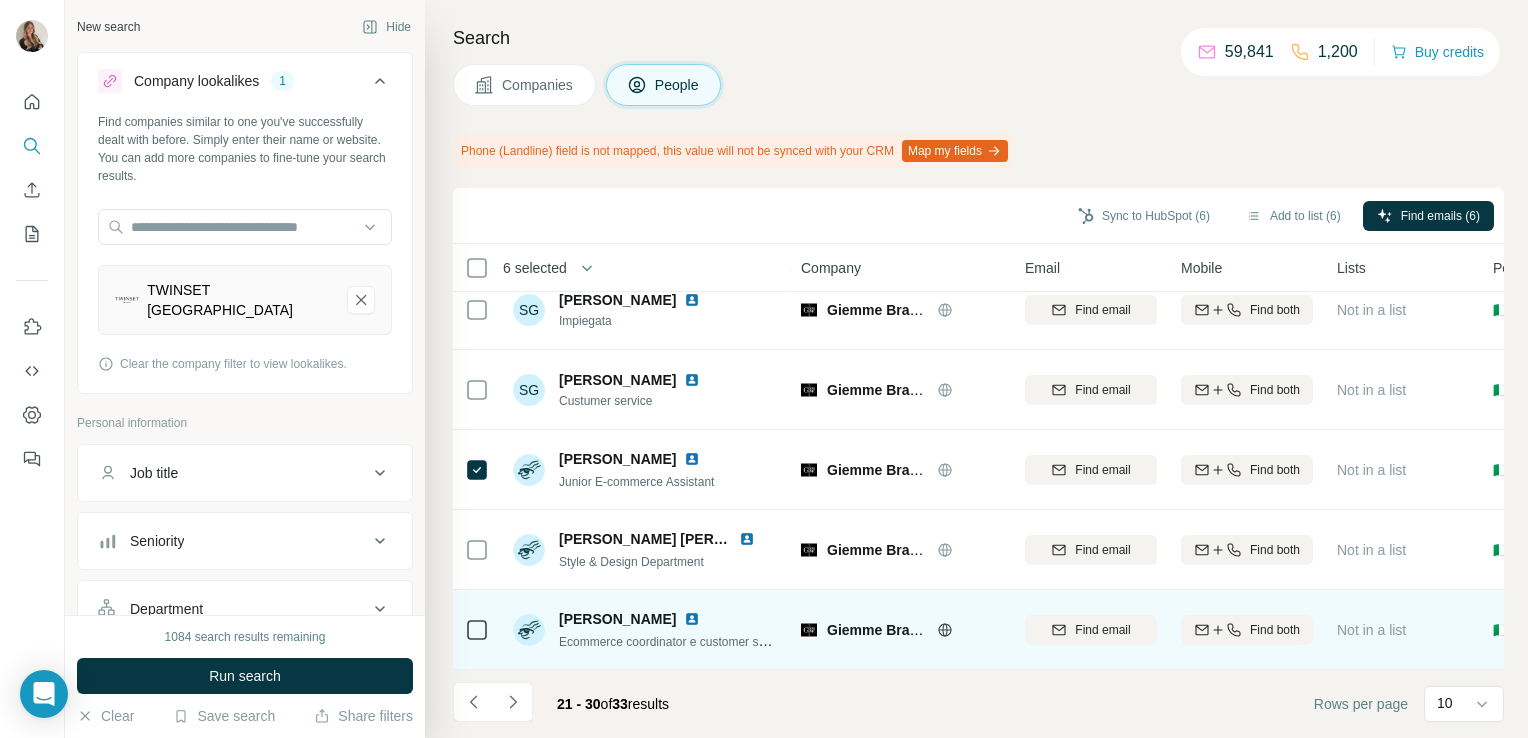
click at [480, 631] on icon at bounding box center [477, 630] width 24 height 24
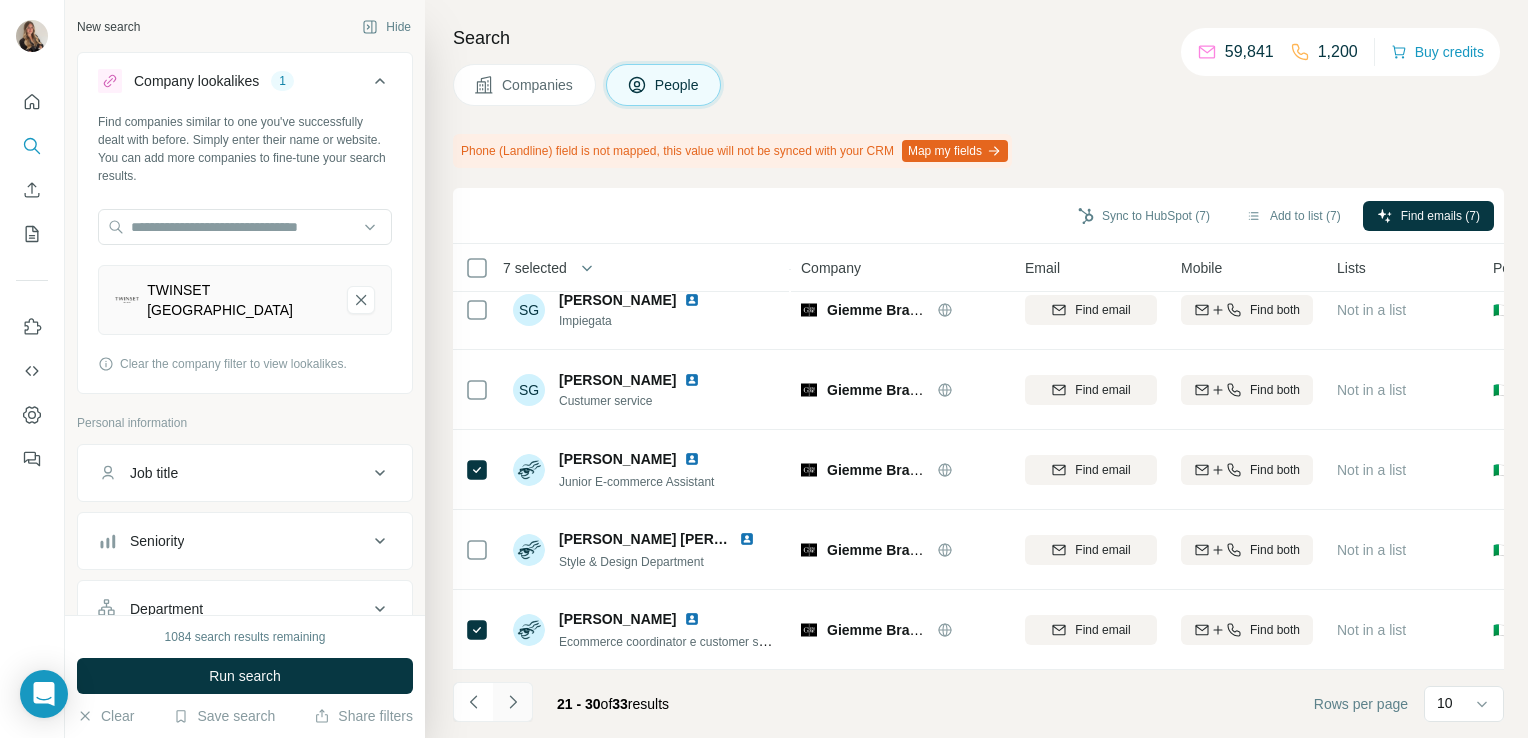
click at [509, 714] on button "Navigate to next page" at bounding box center [513, 702] width 40 height 40
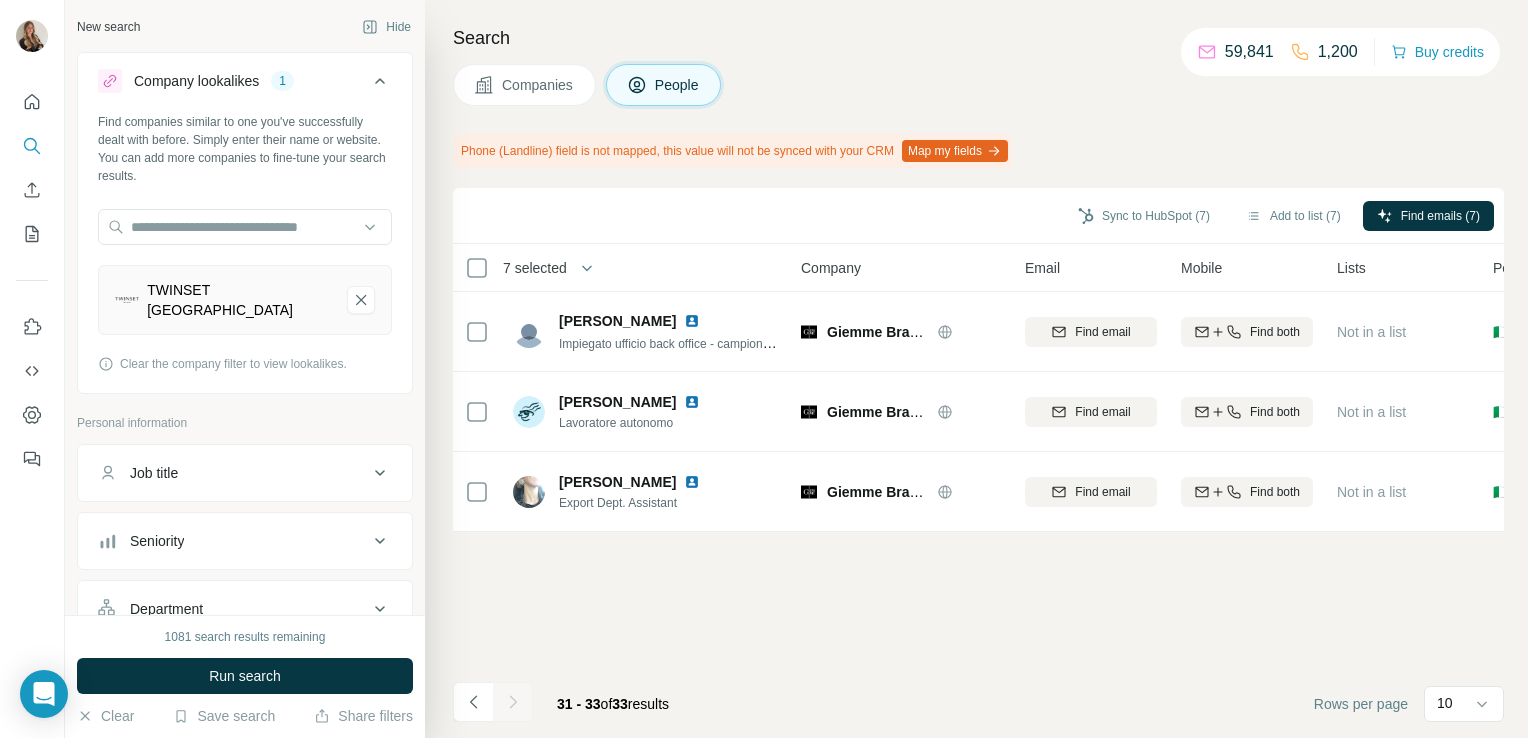
scroll to position [0, 0]
click at [468, 703] on icon "Navigate to previous page" at bounding box center [474, 702] width 20 height 20
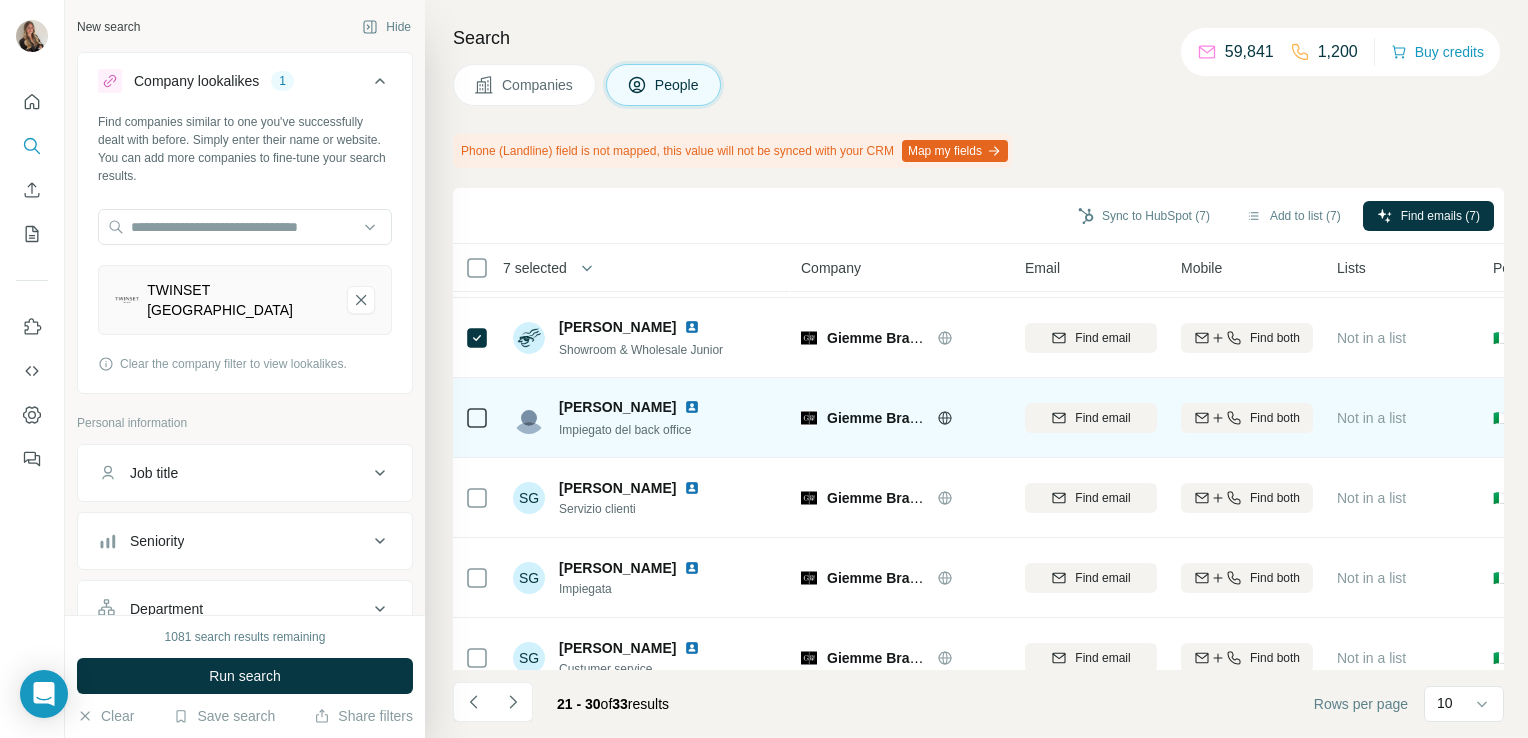
scroll to position [151, 0]
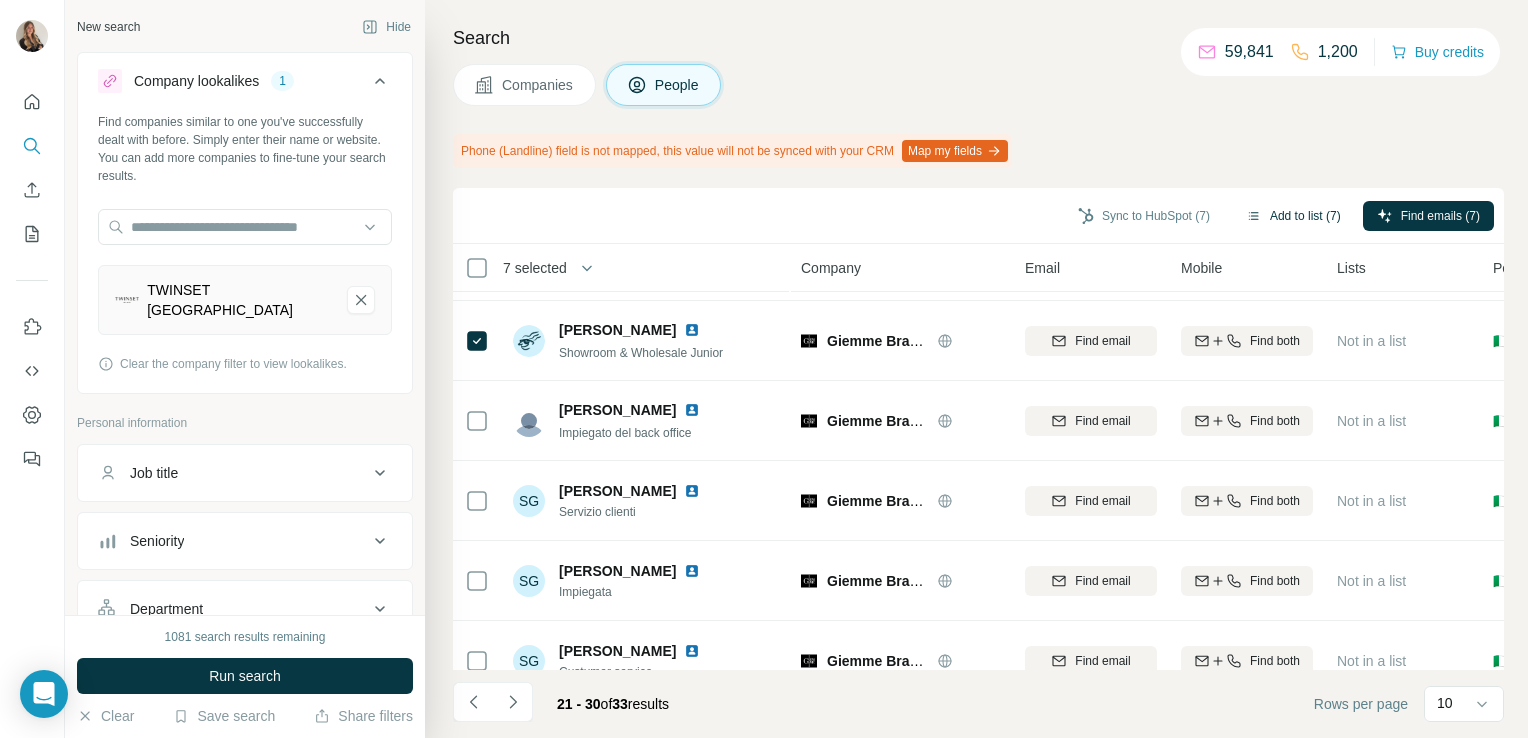
click at [1285, 221] on button "Add to list (7)" at bounding box center [1293, 216] width 123 height 30
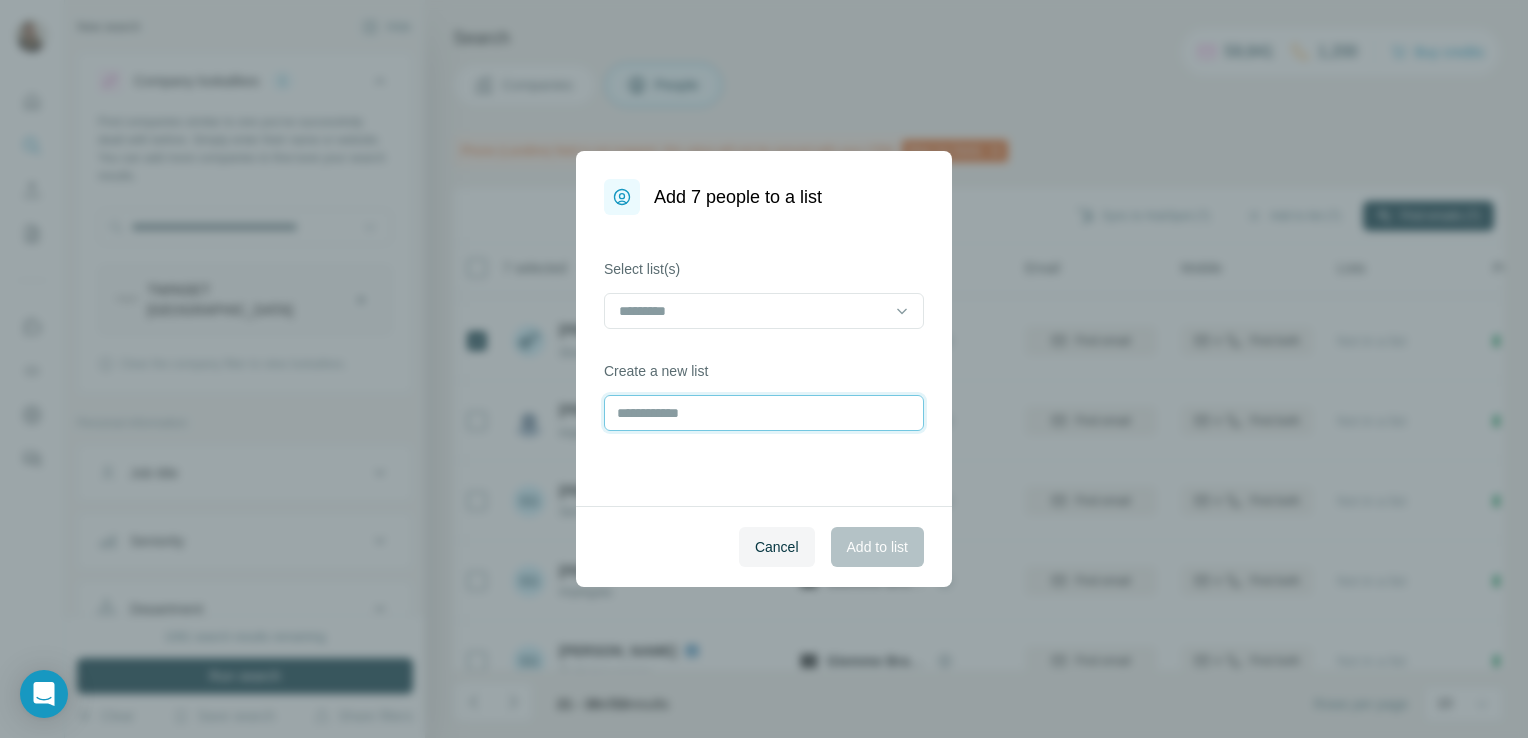
click at [804, 404] on input "text" at bounding box center [764, 413] width 320 height 36
type input "**********"
click at [876, 550] on span "Add to list" at bounding box center [877, 547] width 61 height 20
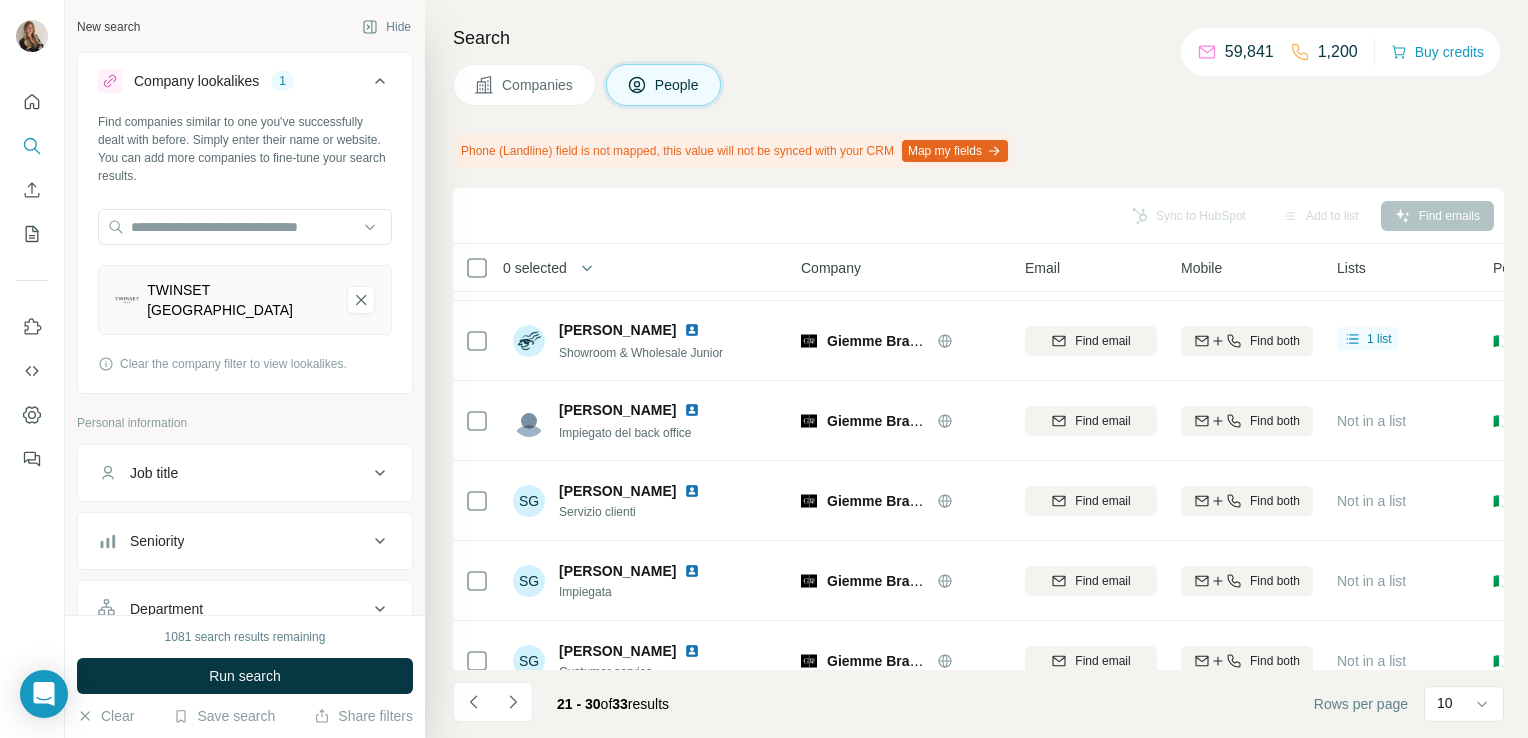
click at [559, 90] on span "Companies" at bounding box center [538, 85] width 73 height 20
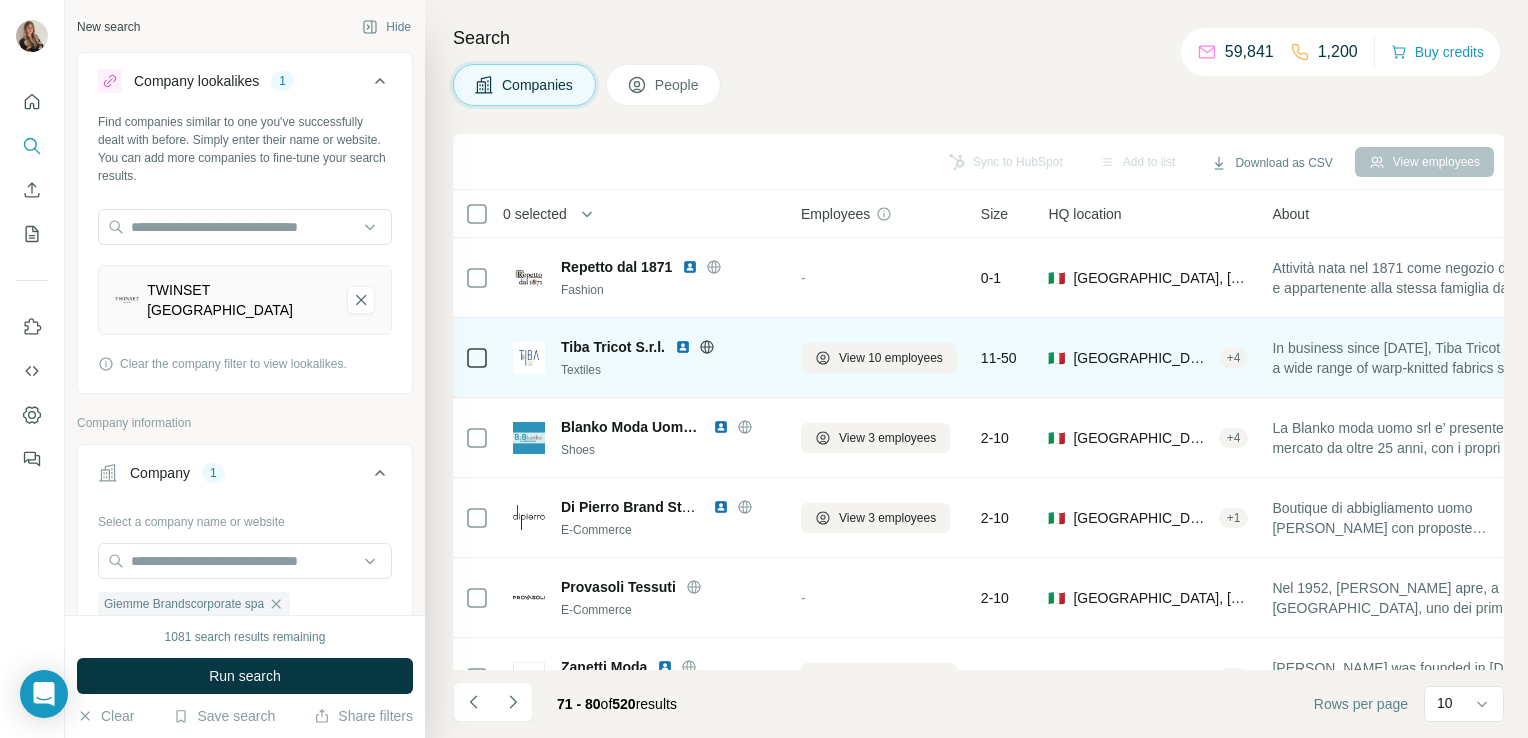
click at [712, 345] on icon at bounding box center [707, 347] width 16 height 16
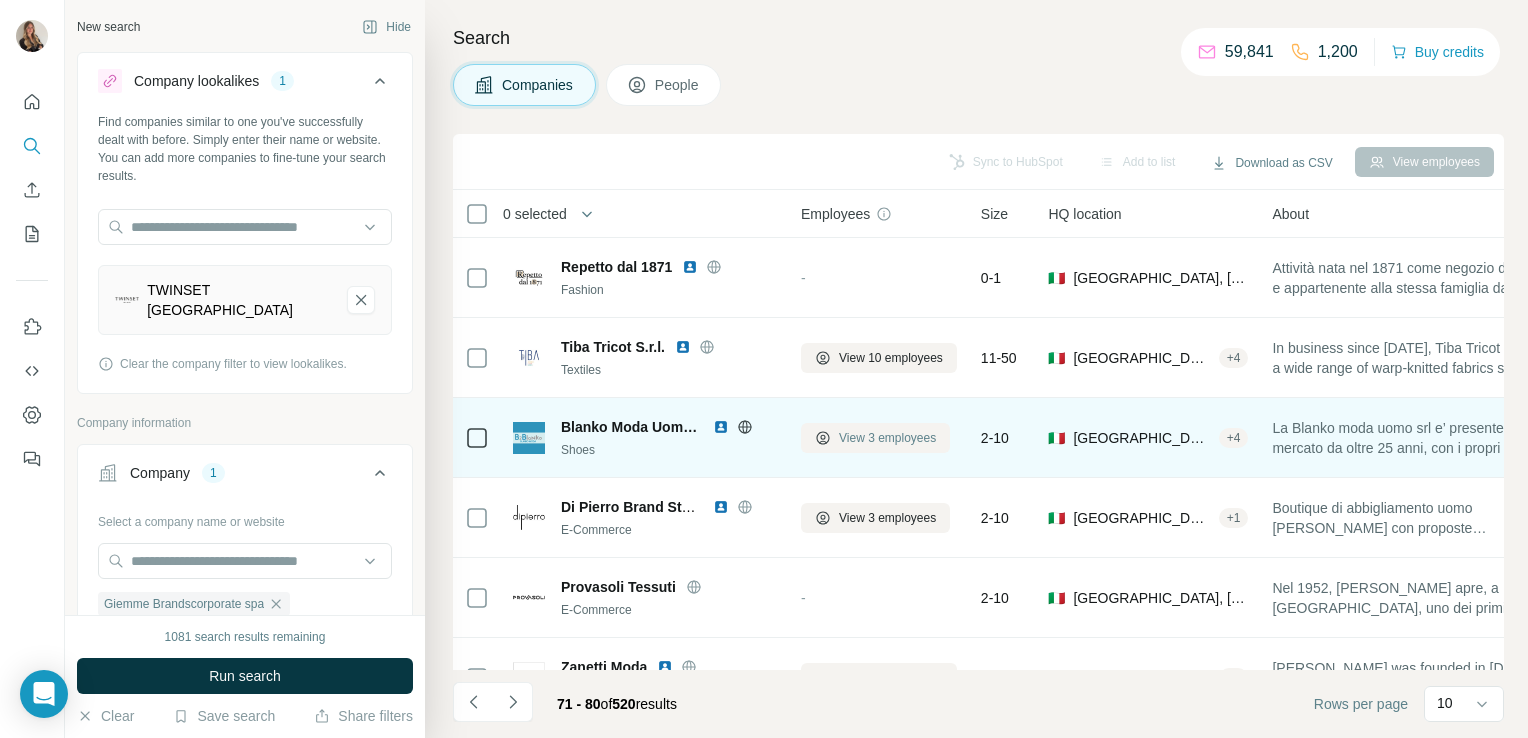
scroll to position [377, 0]
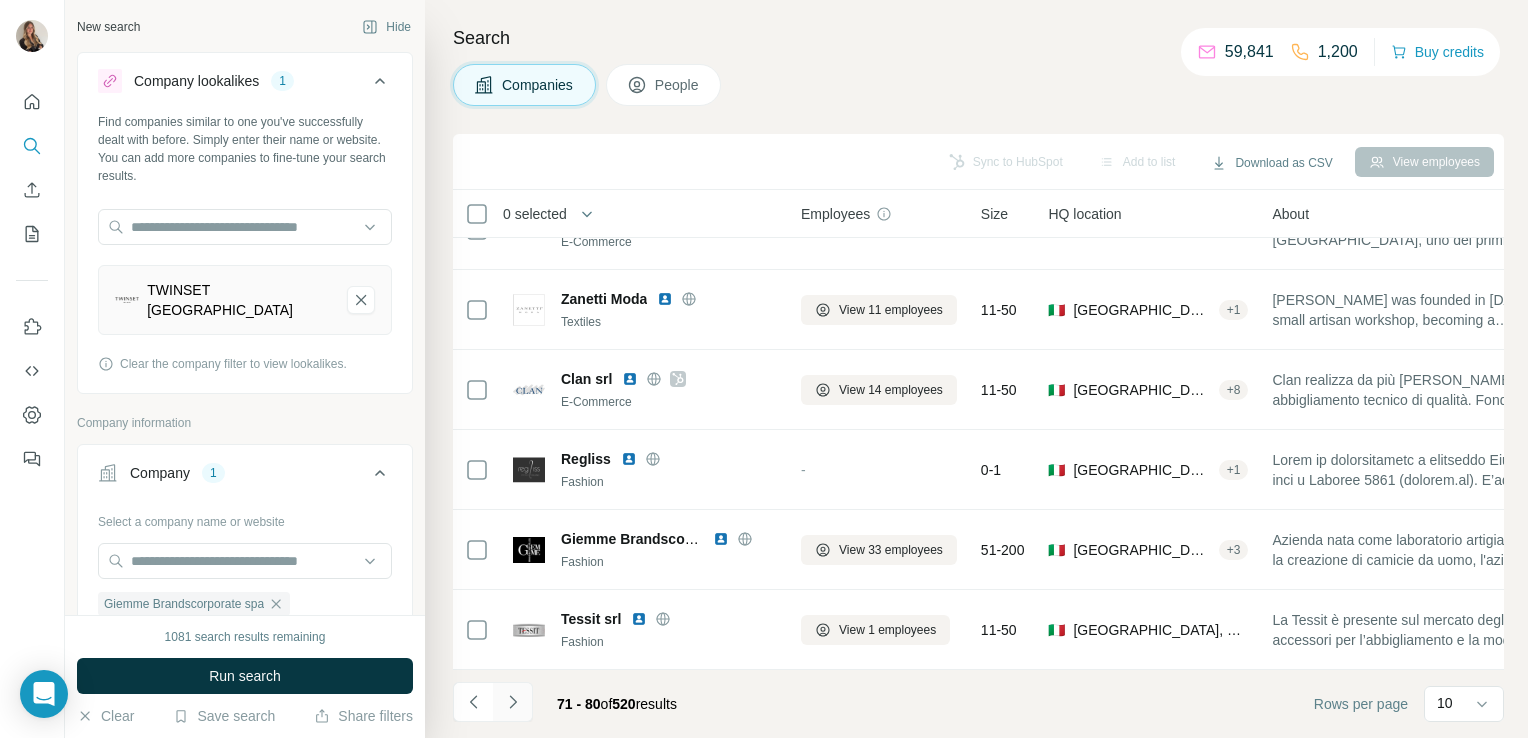
click at [517, 710] on icon "Navigate to next page" at bounding box center [513, 702] width 20 height 20
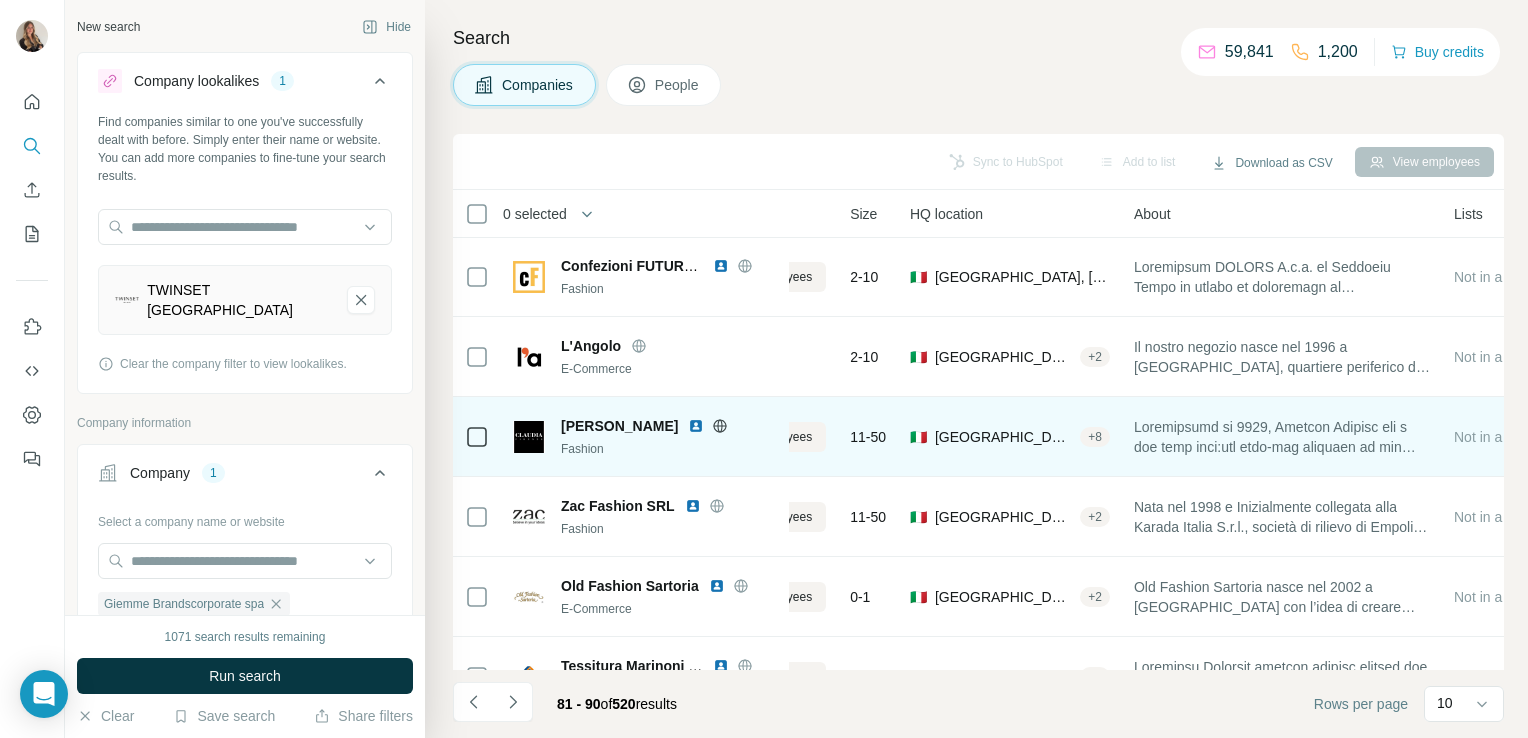
scroll to position [161, 0]
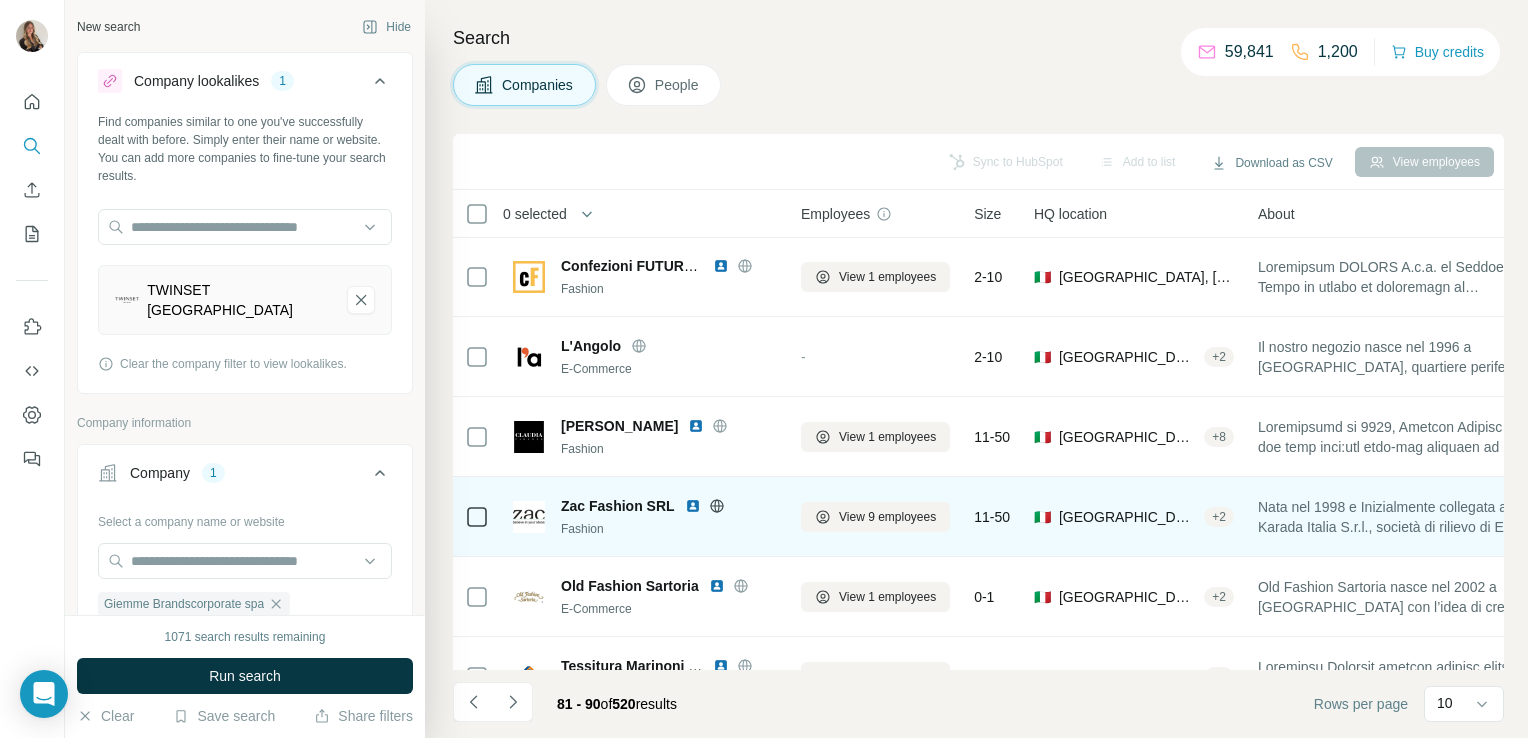
click at [715, 506] on icon at bounding box center [717, 506] width 16 height 16
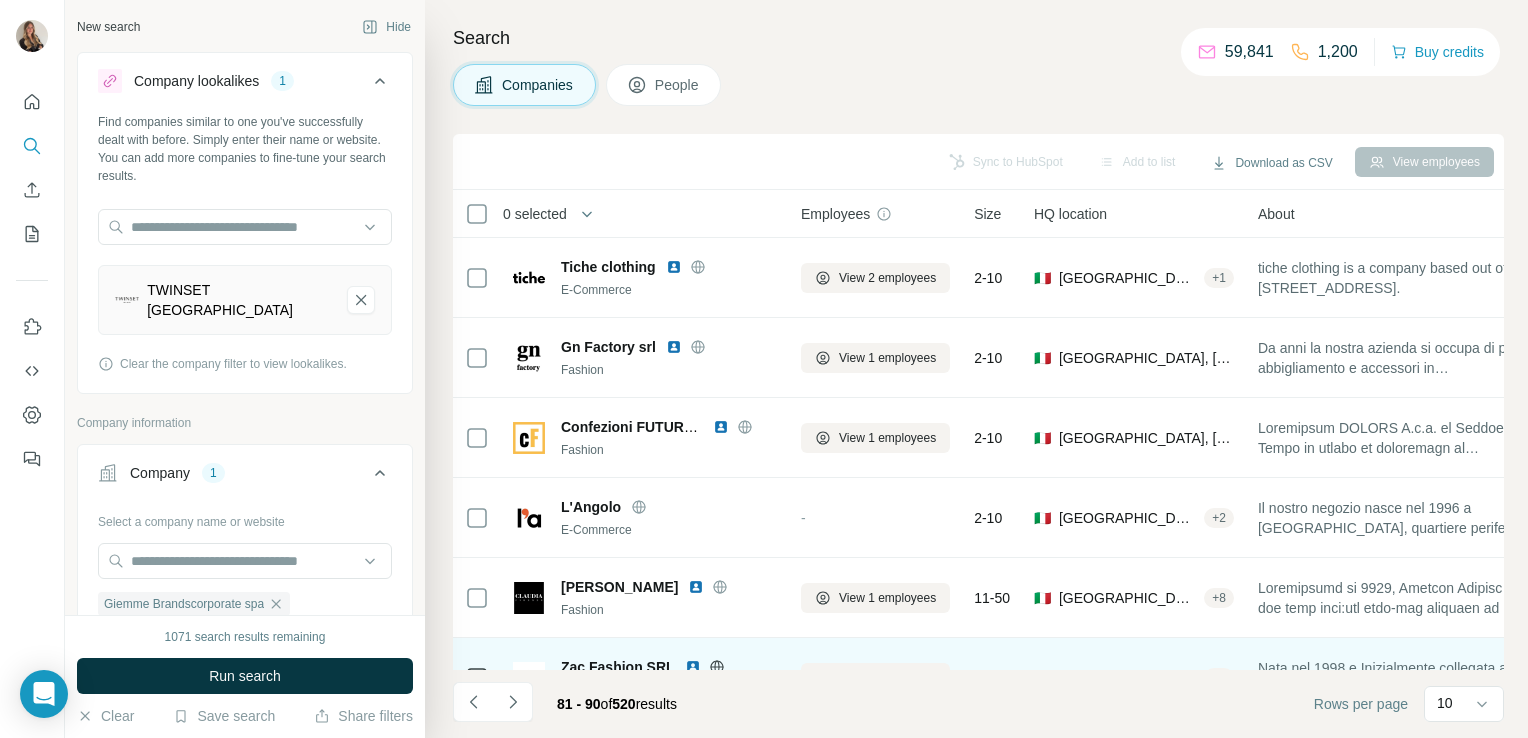
scroll to position [377, 0]
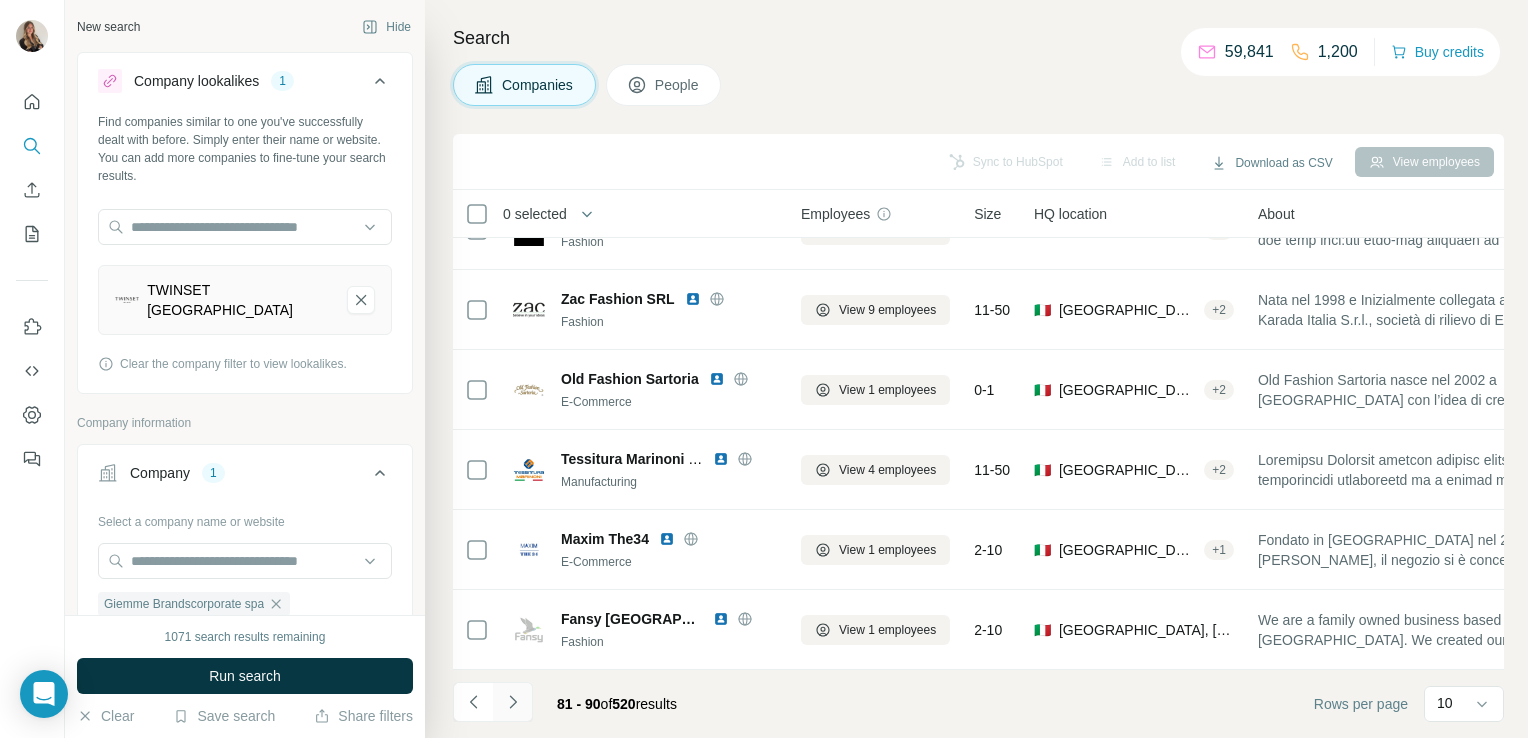
click at [521, 699] on icon "Navigate to next page" at bounding box center [513, 702] width 20 height 20
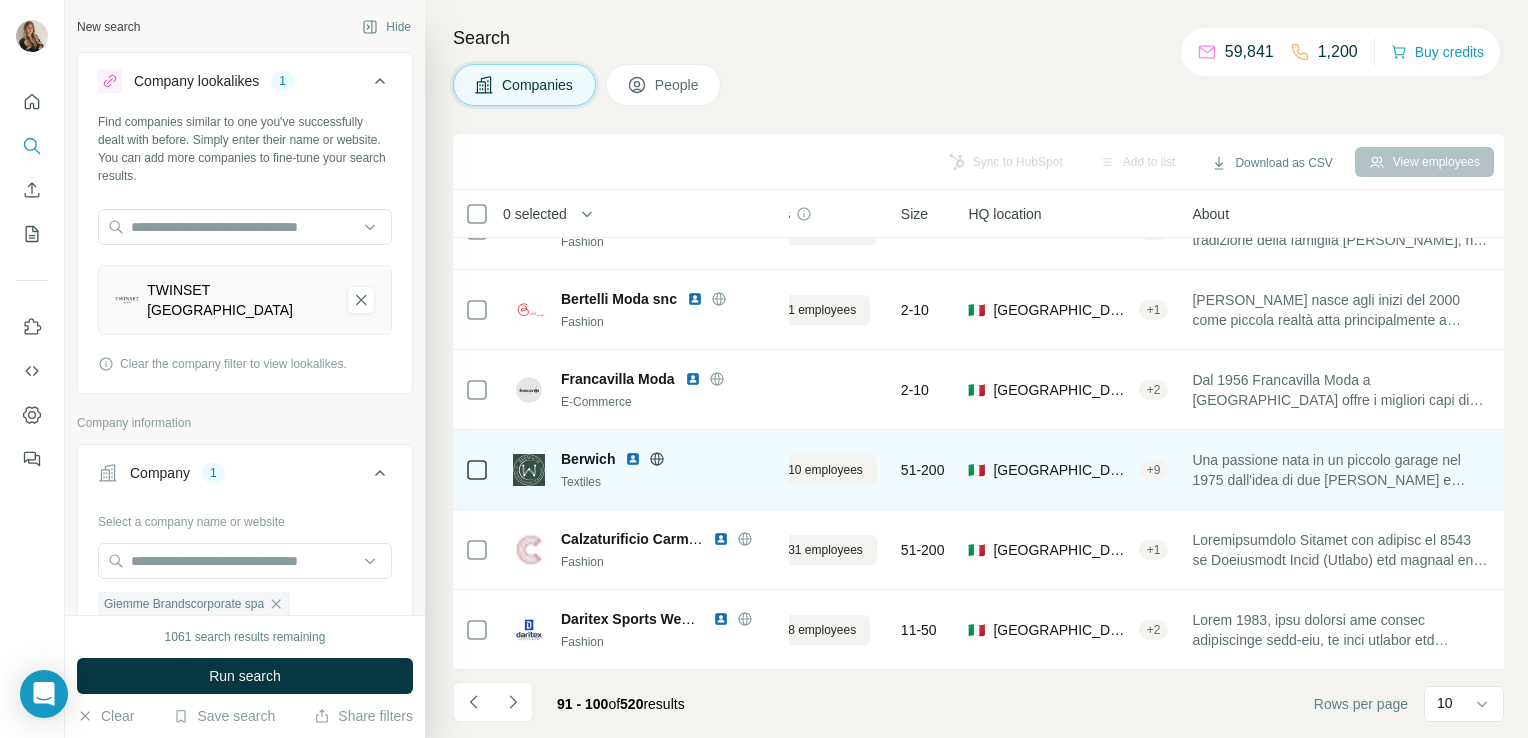
scroll to position [377, 80]
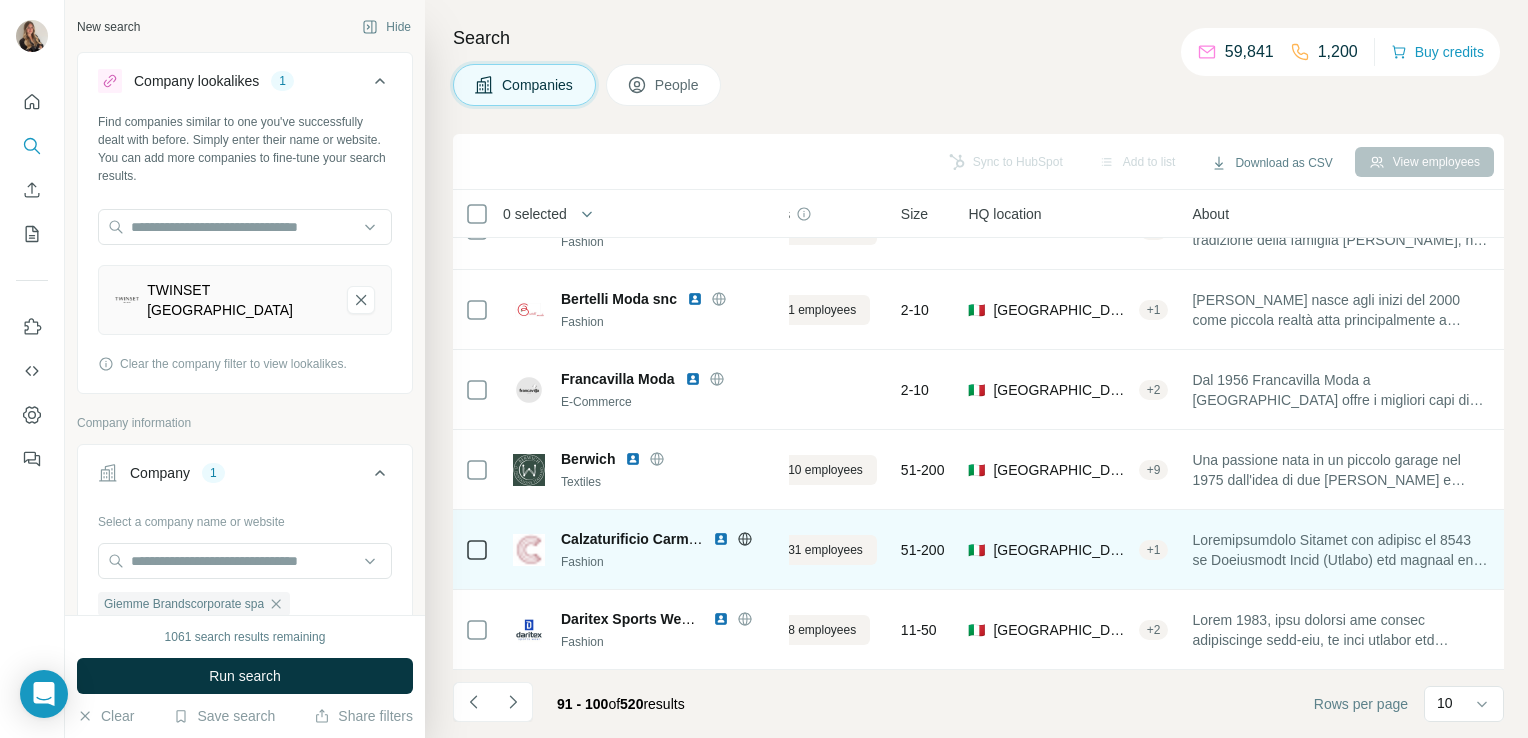
click at [745, 538] on icon at bounding box center [744, 538] width 13 height 1
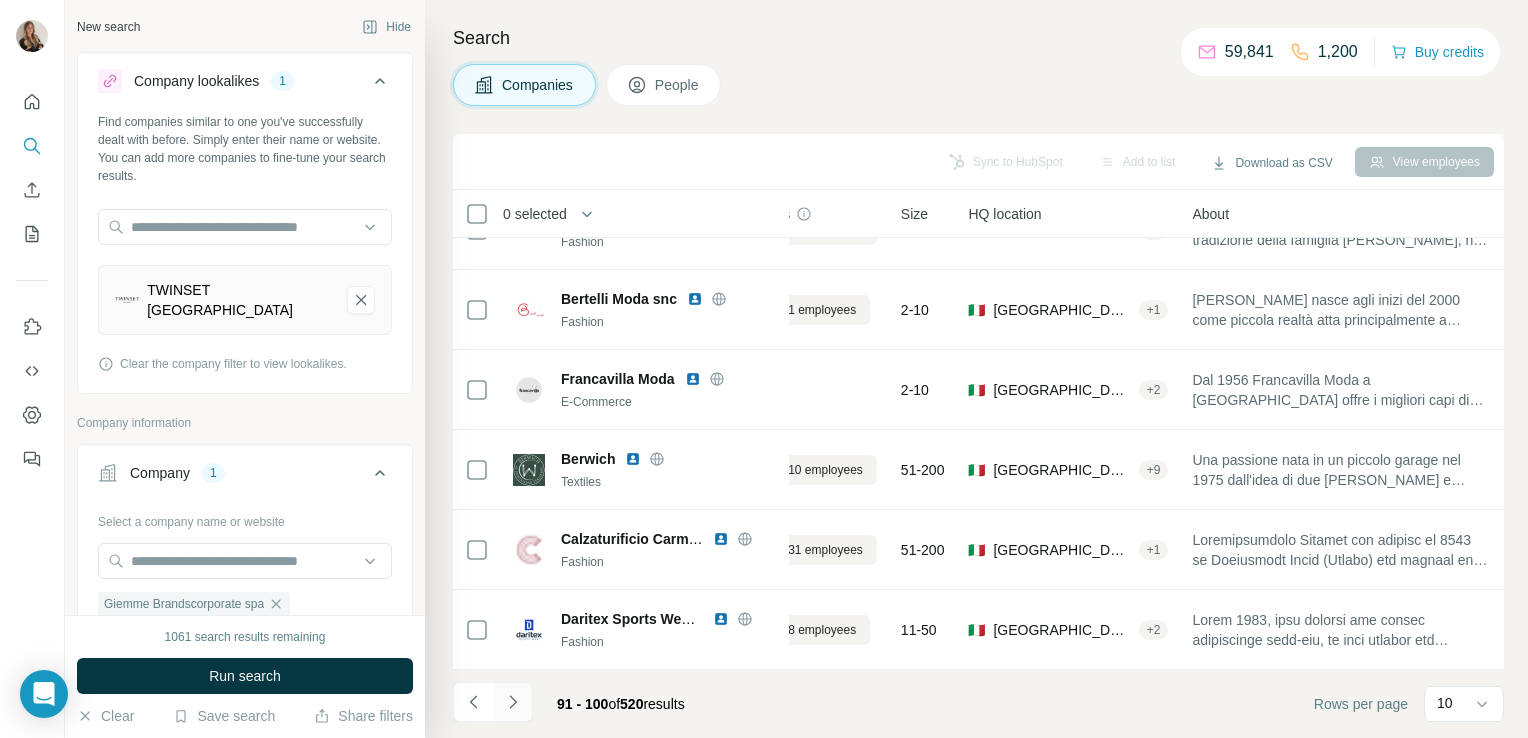
click at [509, 701] on icon "Navigate to next page" at bounding box center [513, 702] width 20 height 20
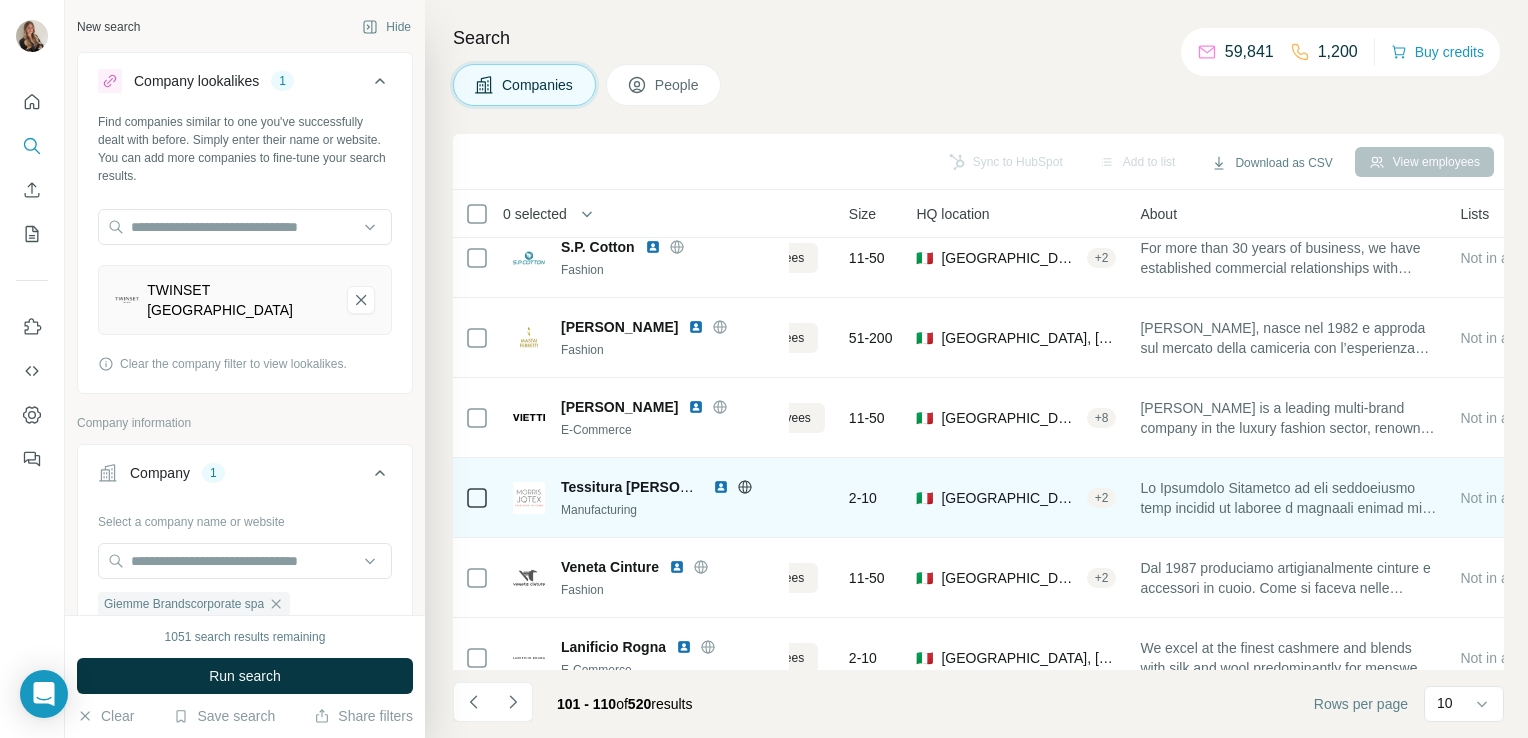
scroll to position [260, 0]
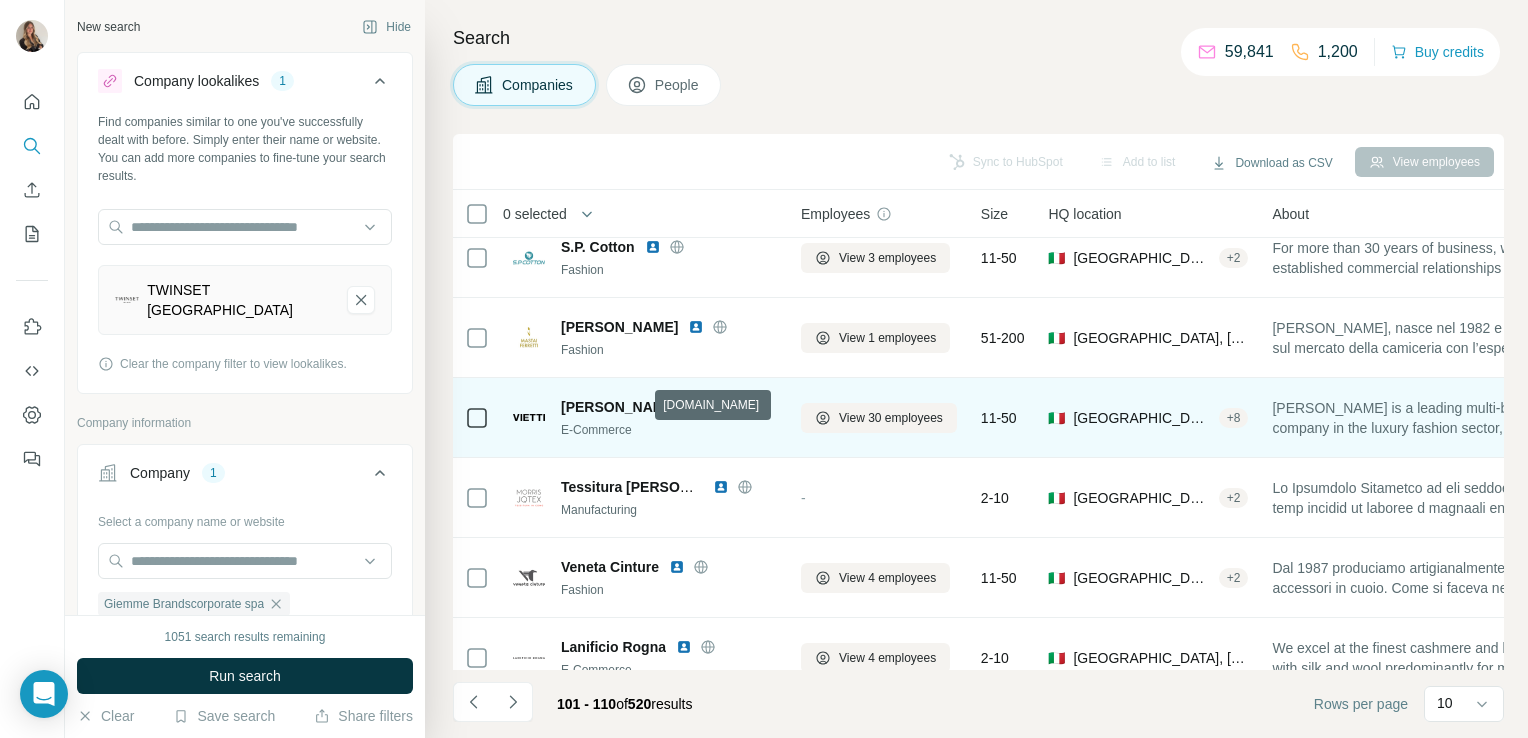
click at [712, 409] on icon at bounding box center [720, 407] width 16 height 16
click at [884, 414] on span "View 30 employees" at bounding box center [891, 418] width 104 height 18
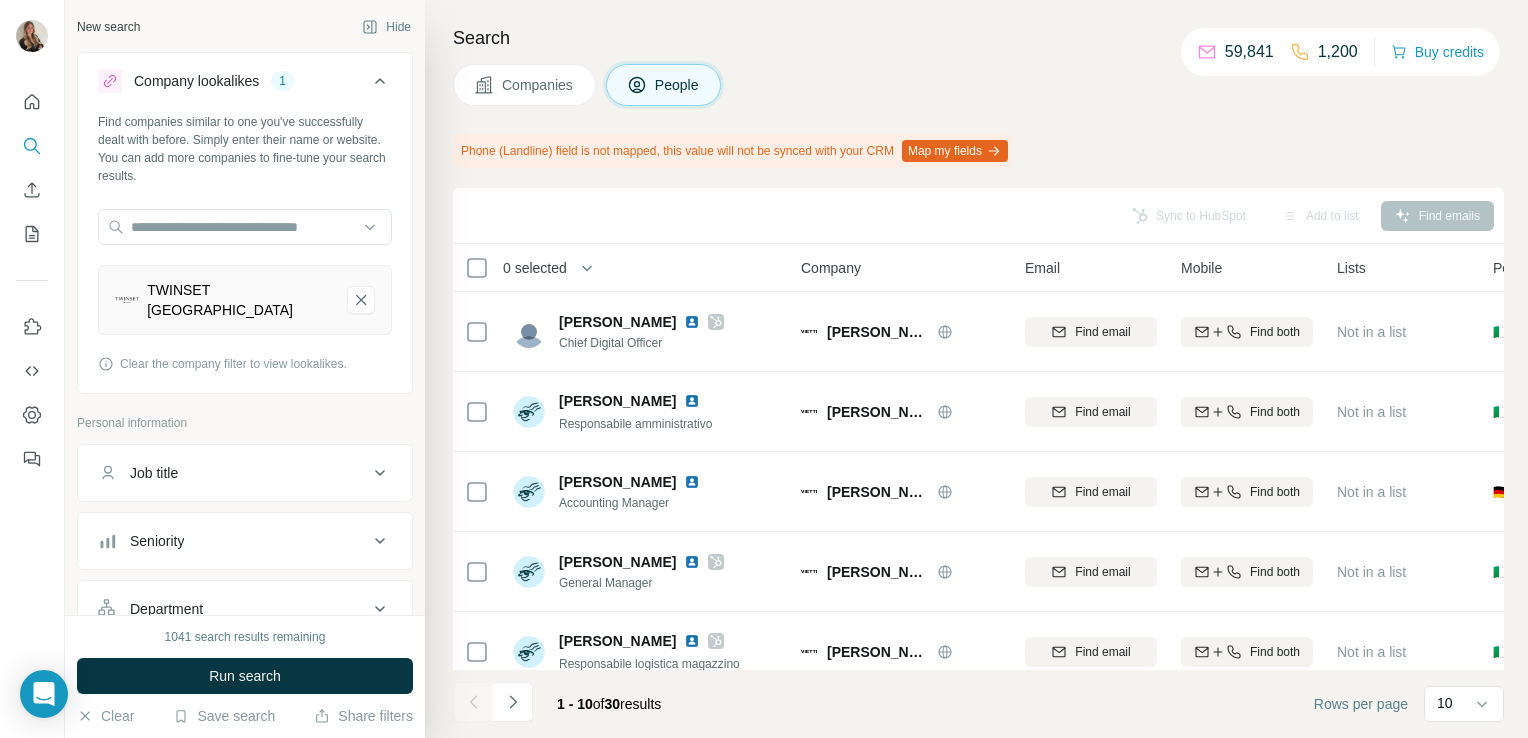
scroll to position [431, 0]
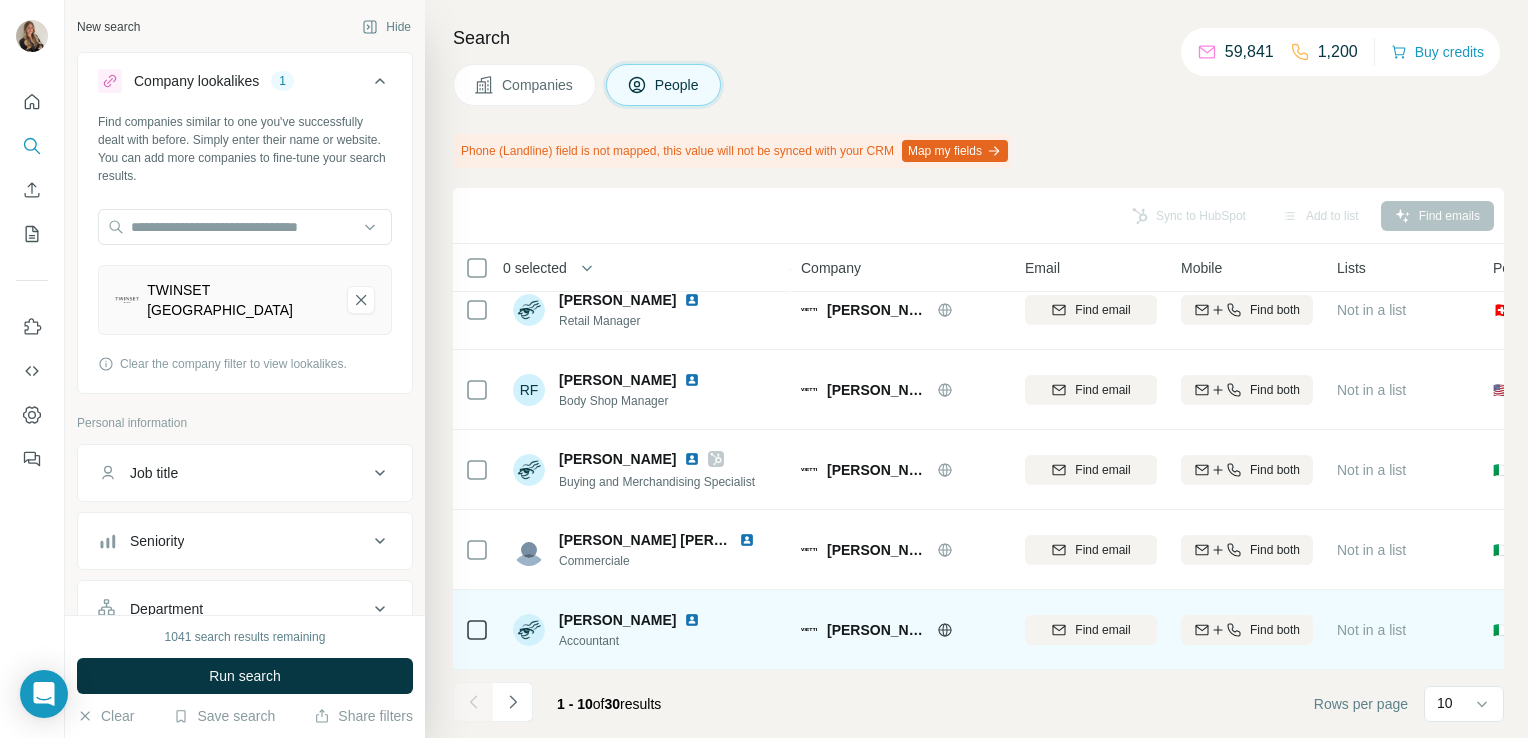
click at [693, 612] on img at bounding box center [692, 620] width 16 height 16
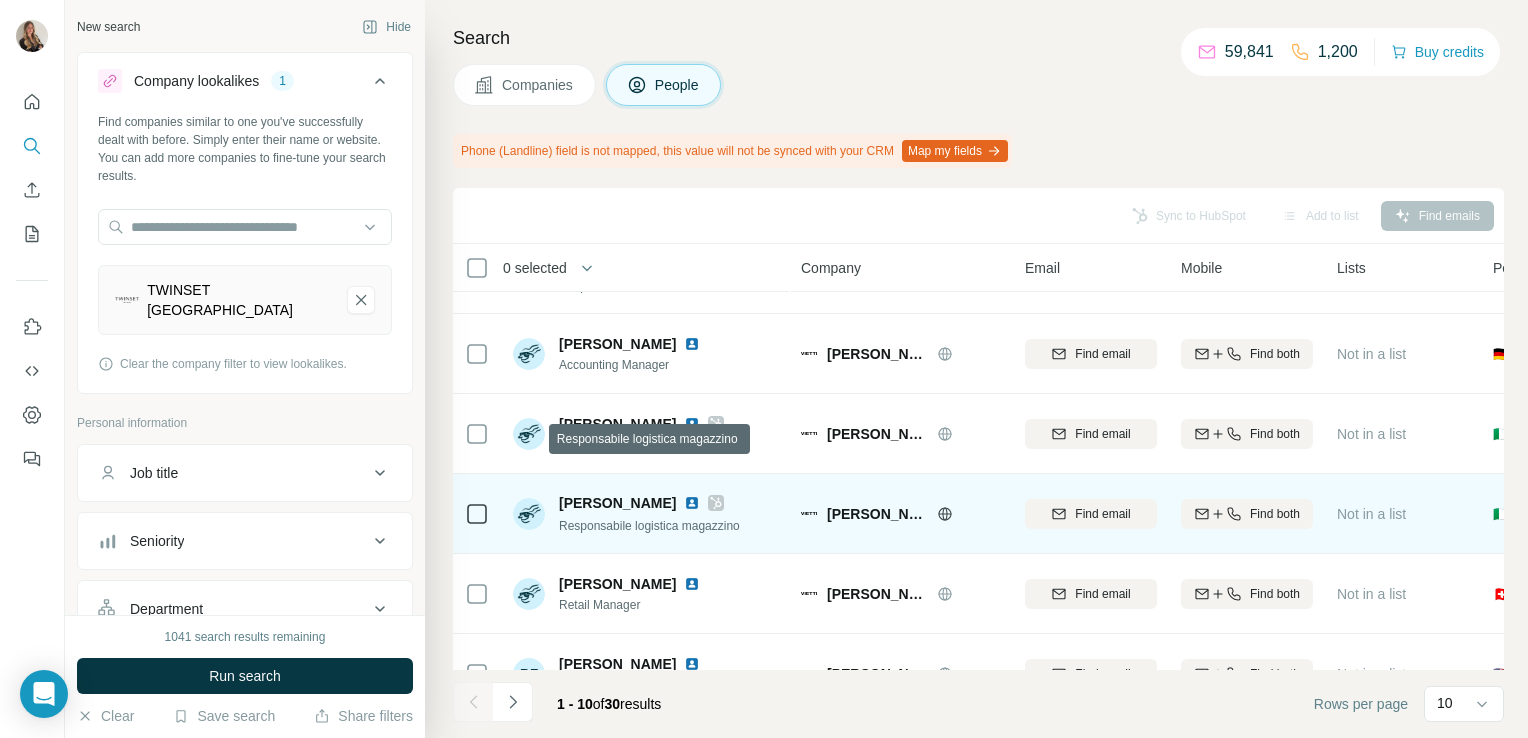
scroll to position [130, 0]
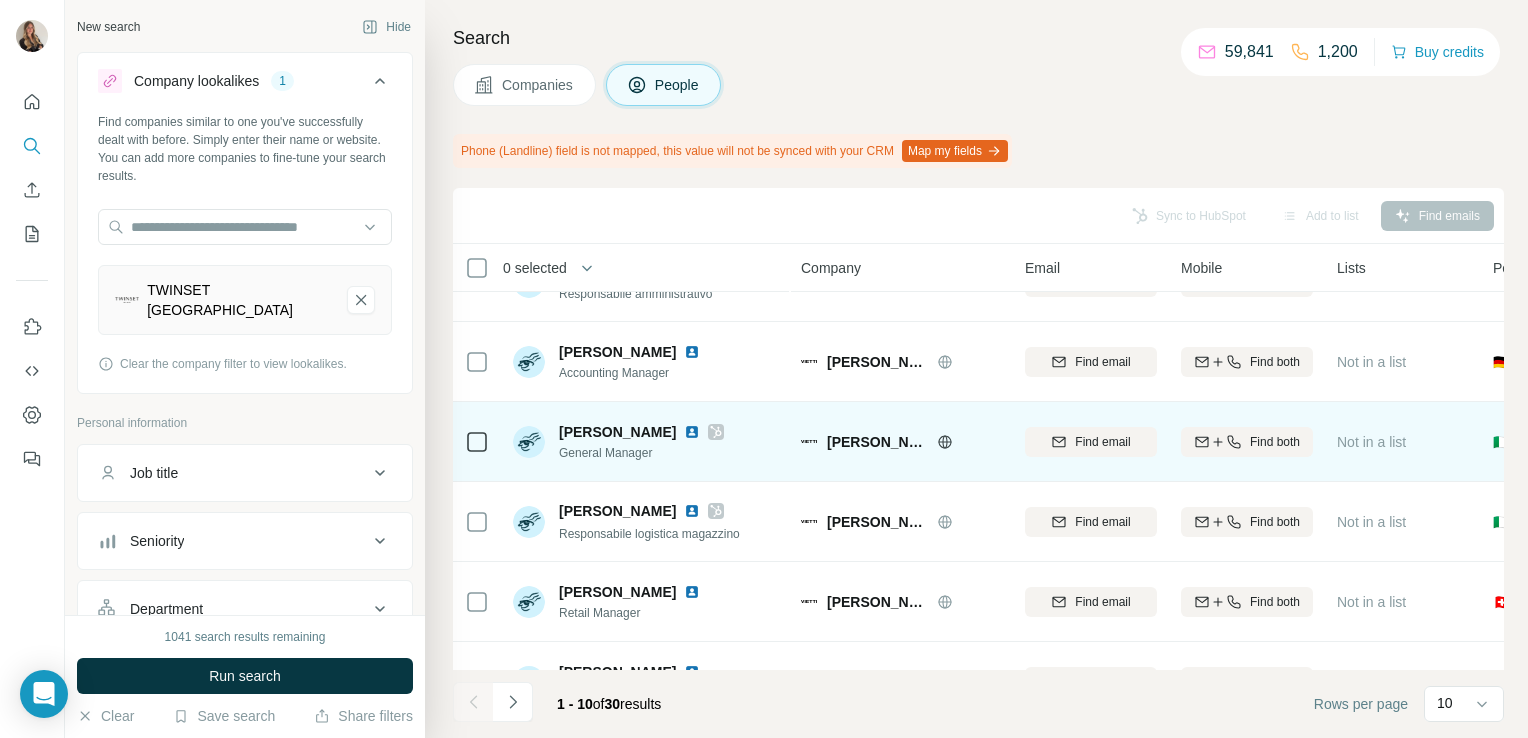
click at [684, 430] on img at bounding box center [692, 432] width 16 height 16
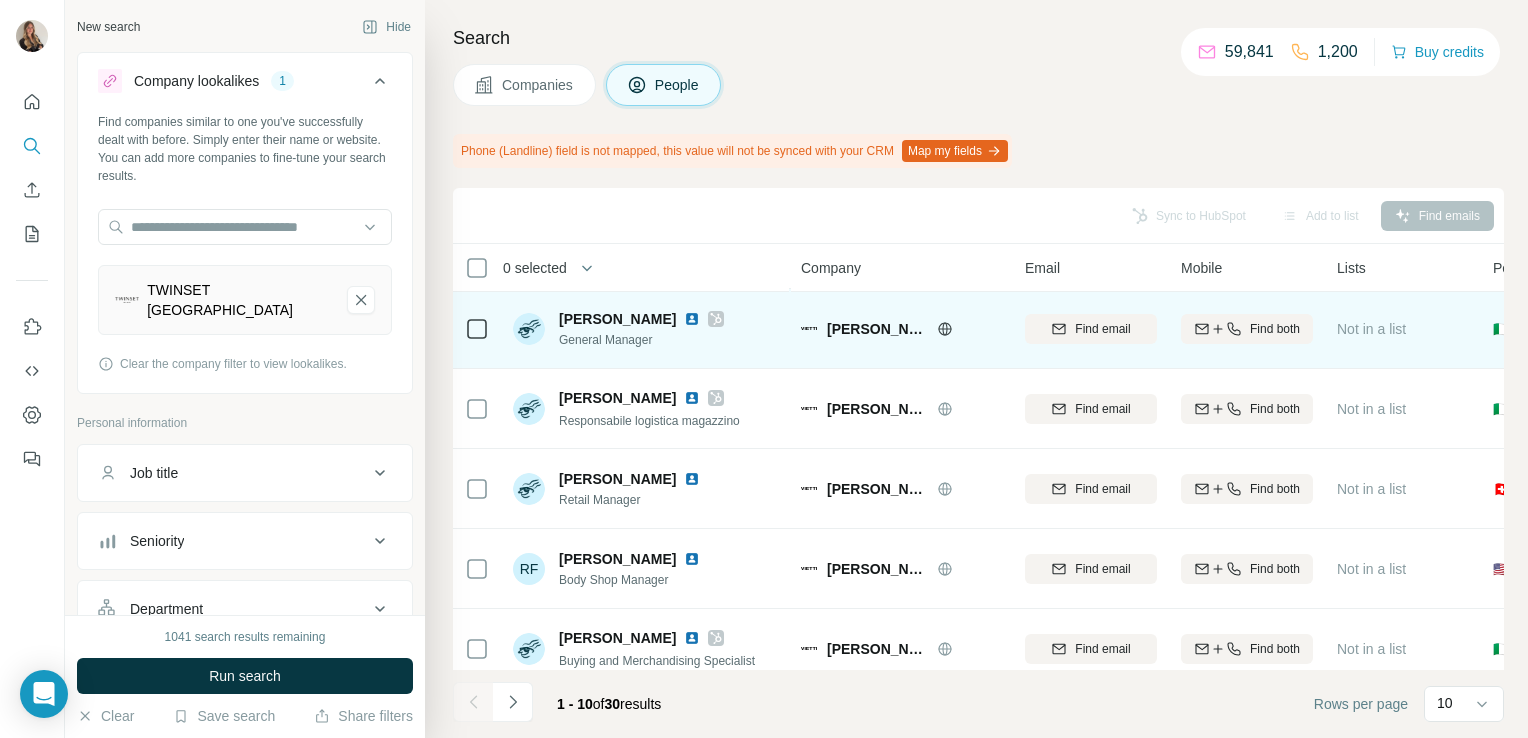
scroll to position [0, 0]
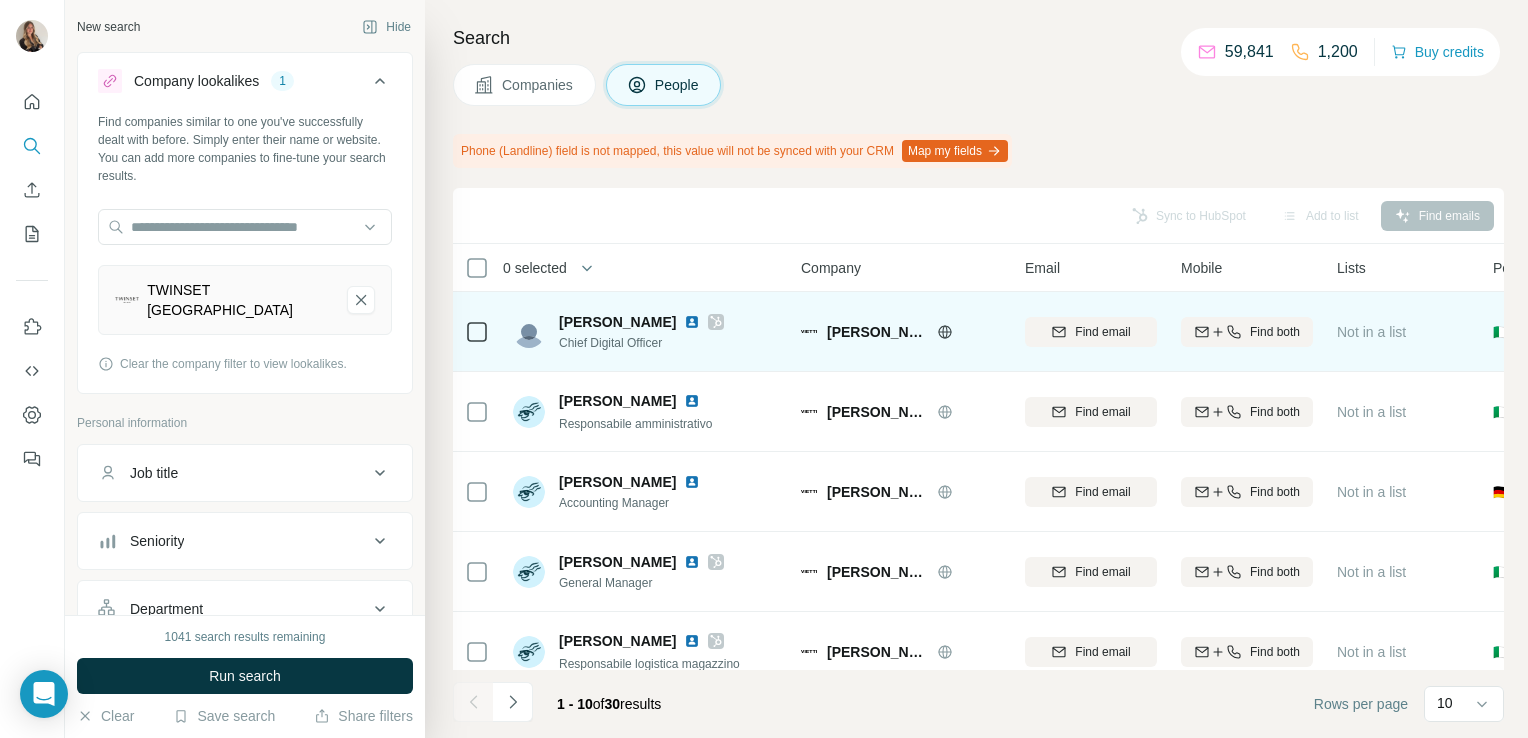
click at [684, 318] on img at bounding box center [692, 322] width 16 height 16
click at [710, 323] on icon at bounding box center [716, 322] width 12 height 16
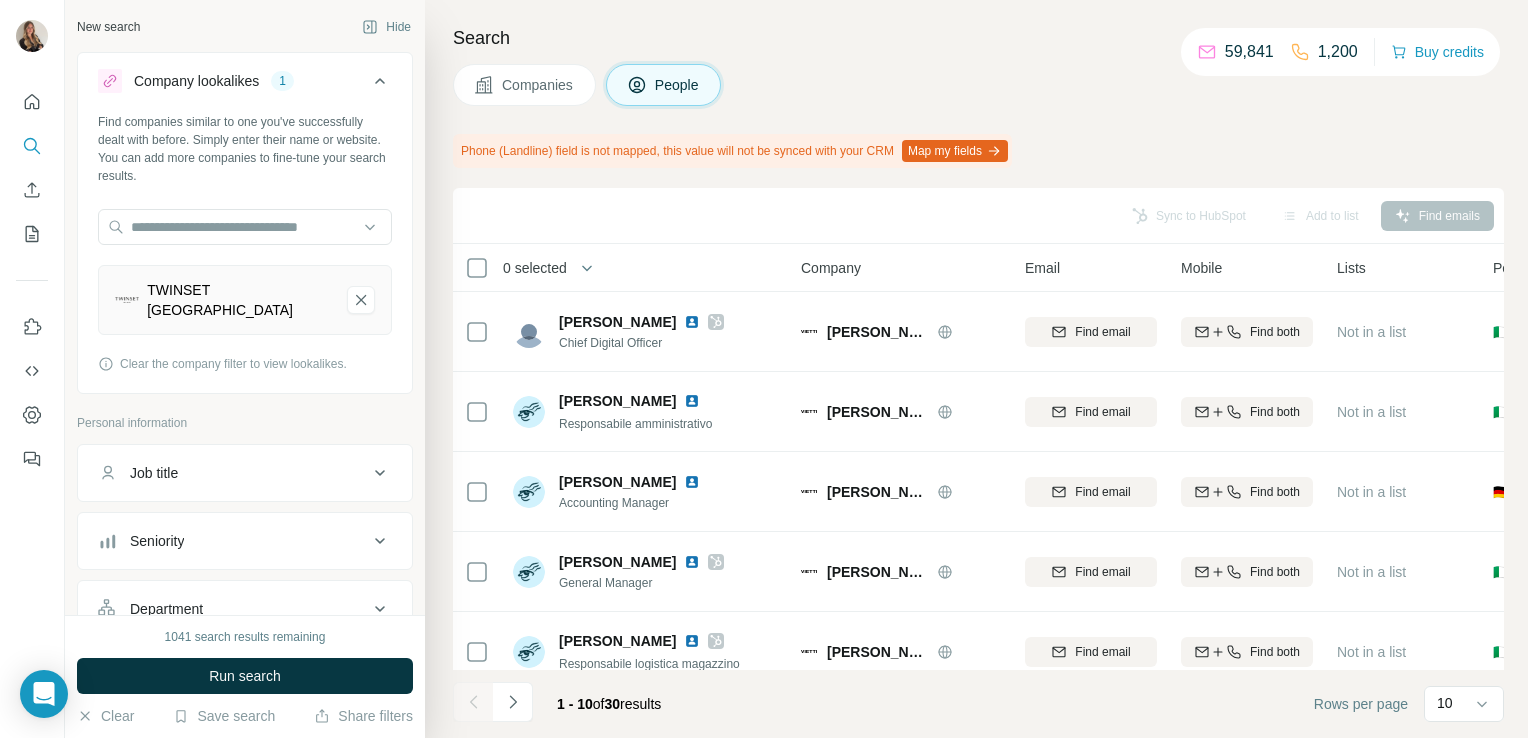
click at [511, 85] on span "Companies" at bounding box center [538, 85] width 73 height 20
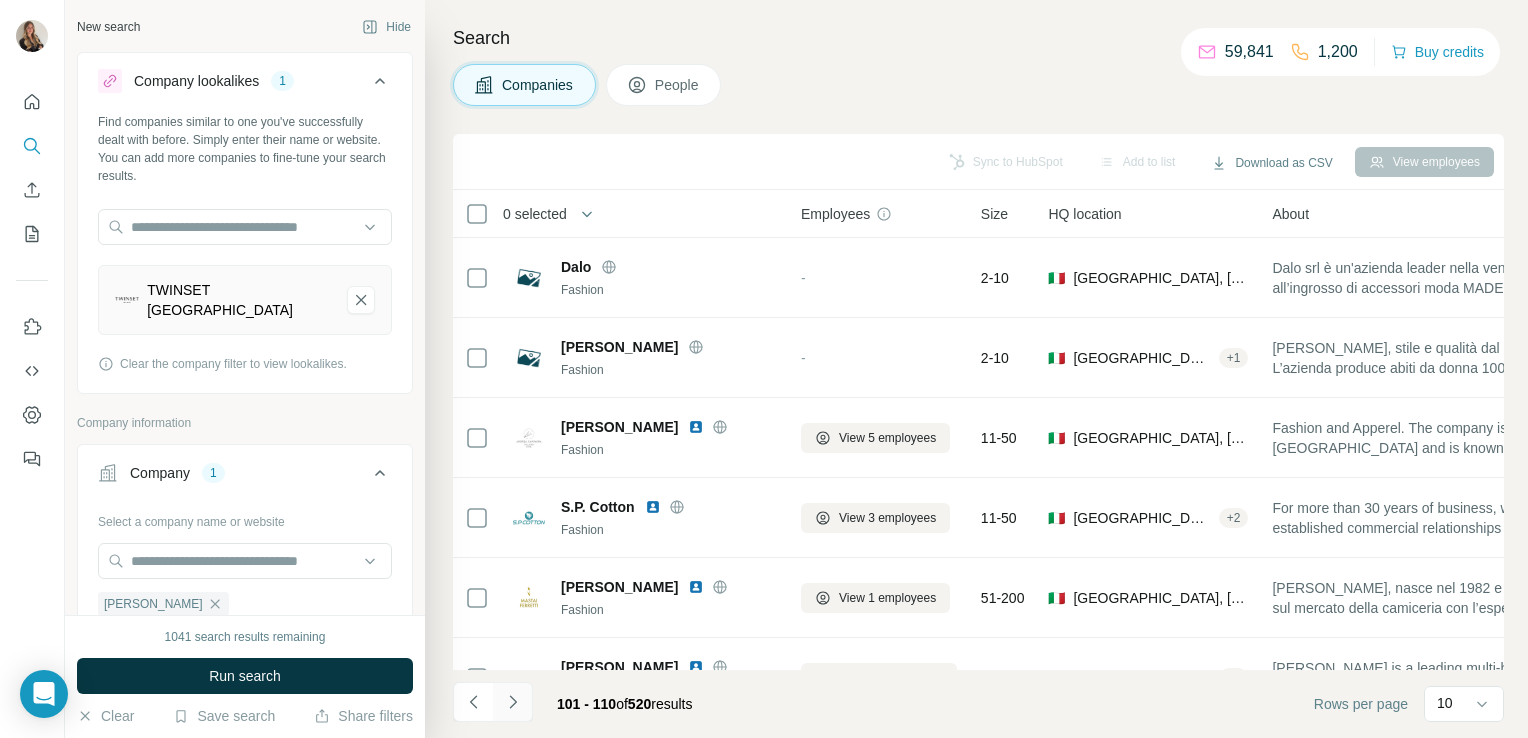
click at [520, 694] on icon "Navigate to next page" at bounding box center [513, 702] width 20 height 20
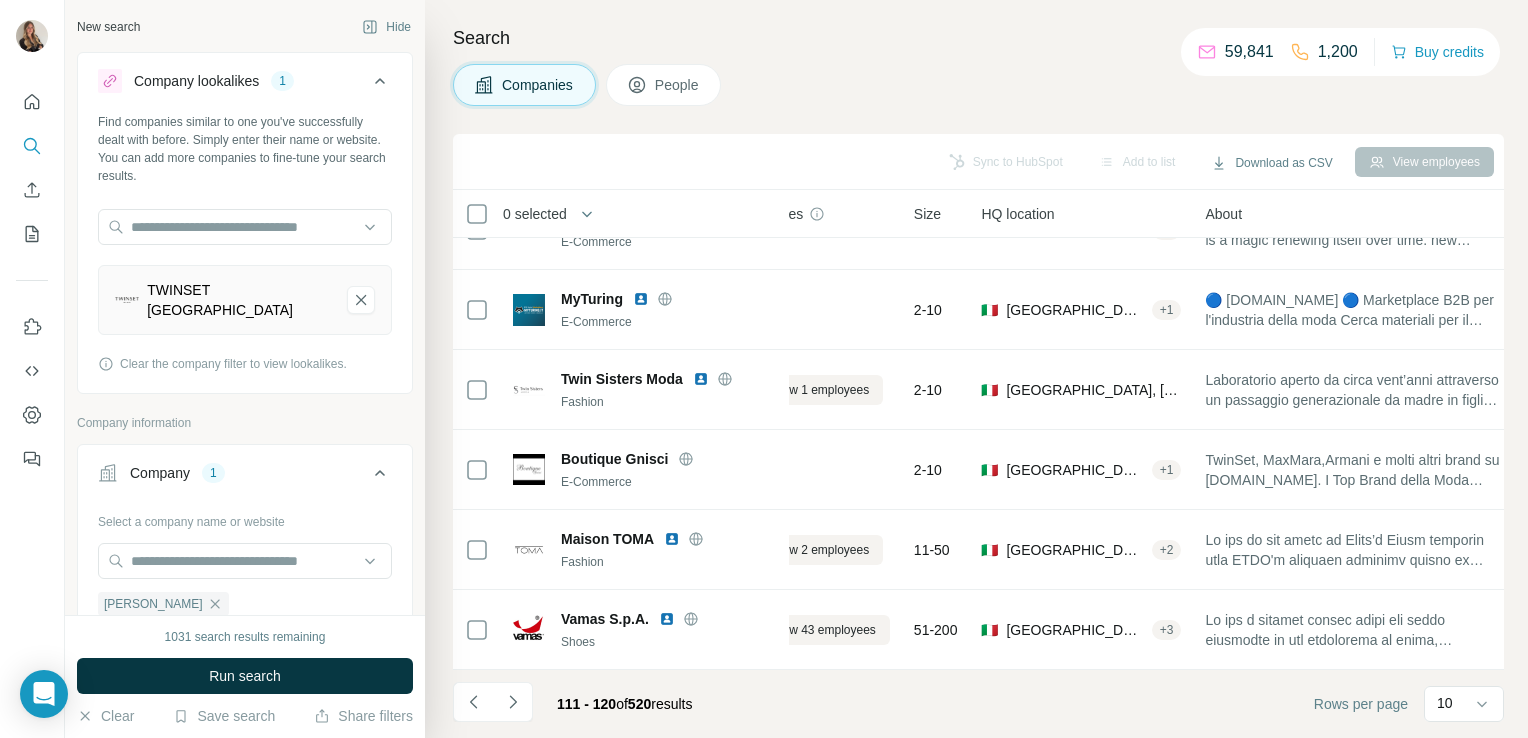
scroll to position [377, 60]
click at [517, 694] on icon "Navigate to next page" at bounding box center [513, 702] width 20 height 20
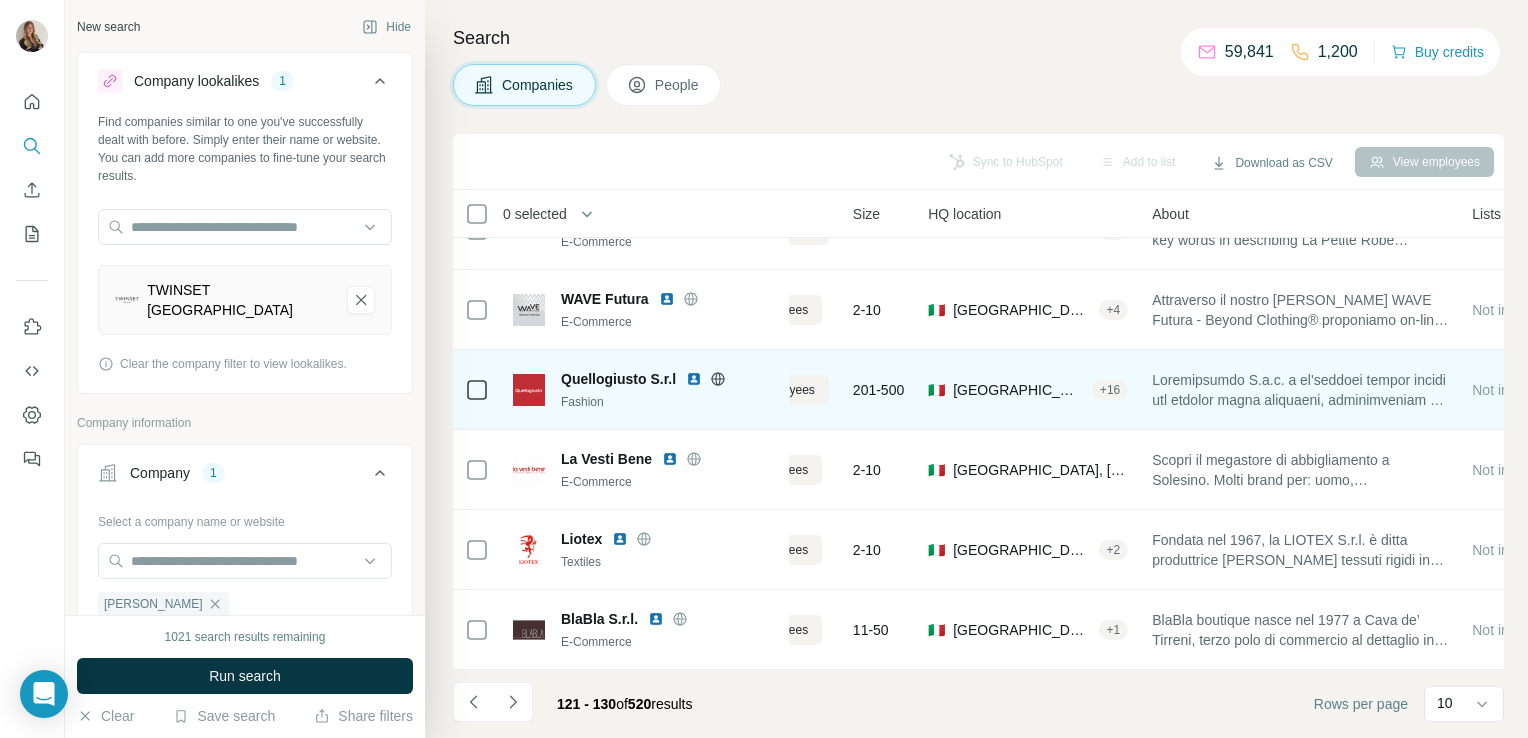
scroll to position [377, 0]
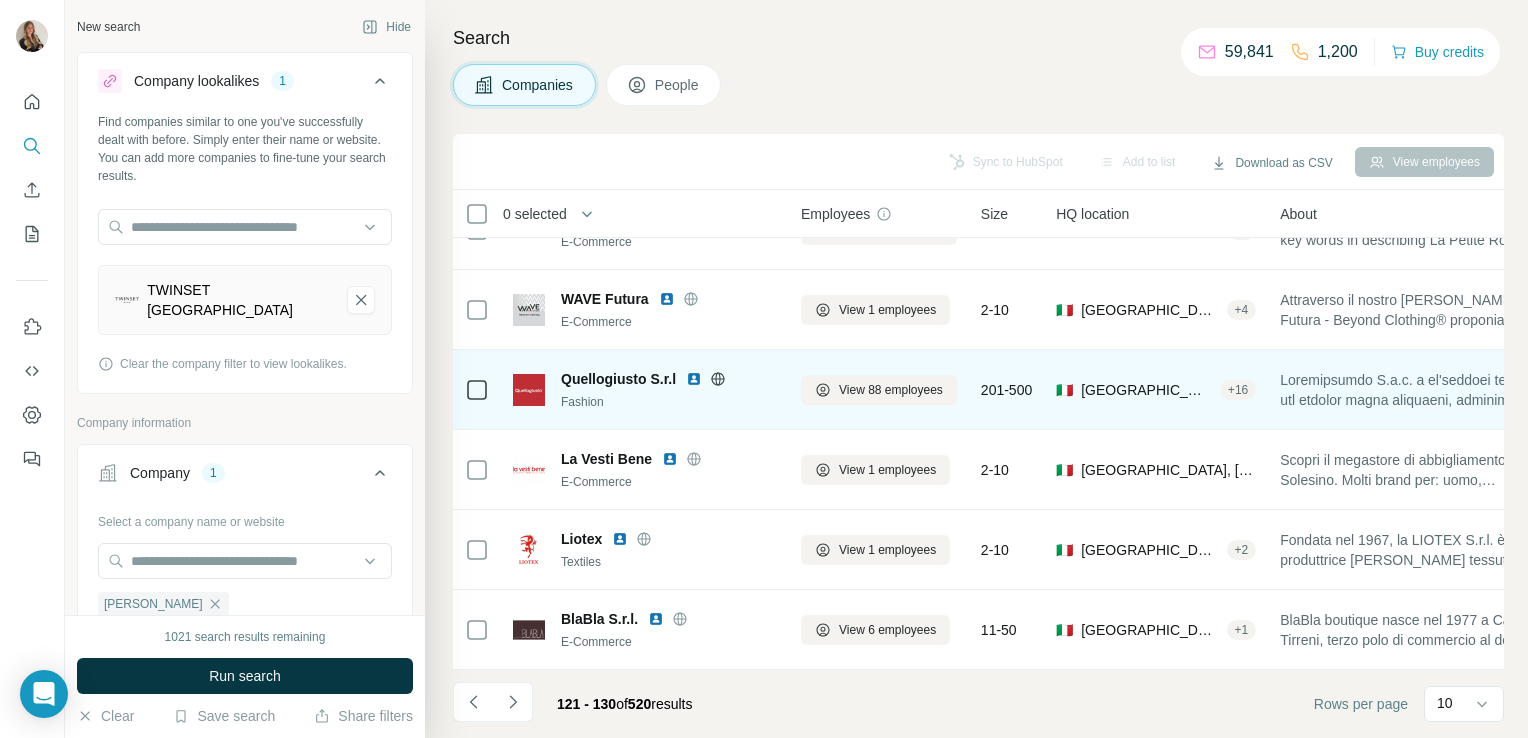
click at [720, 372] on icon at bounding box center [718, 378] width 5 height 13
click at [892, 381] on span "View 88 employees" at bounding box center [891, 390] width 104 height 18
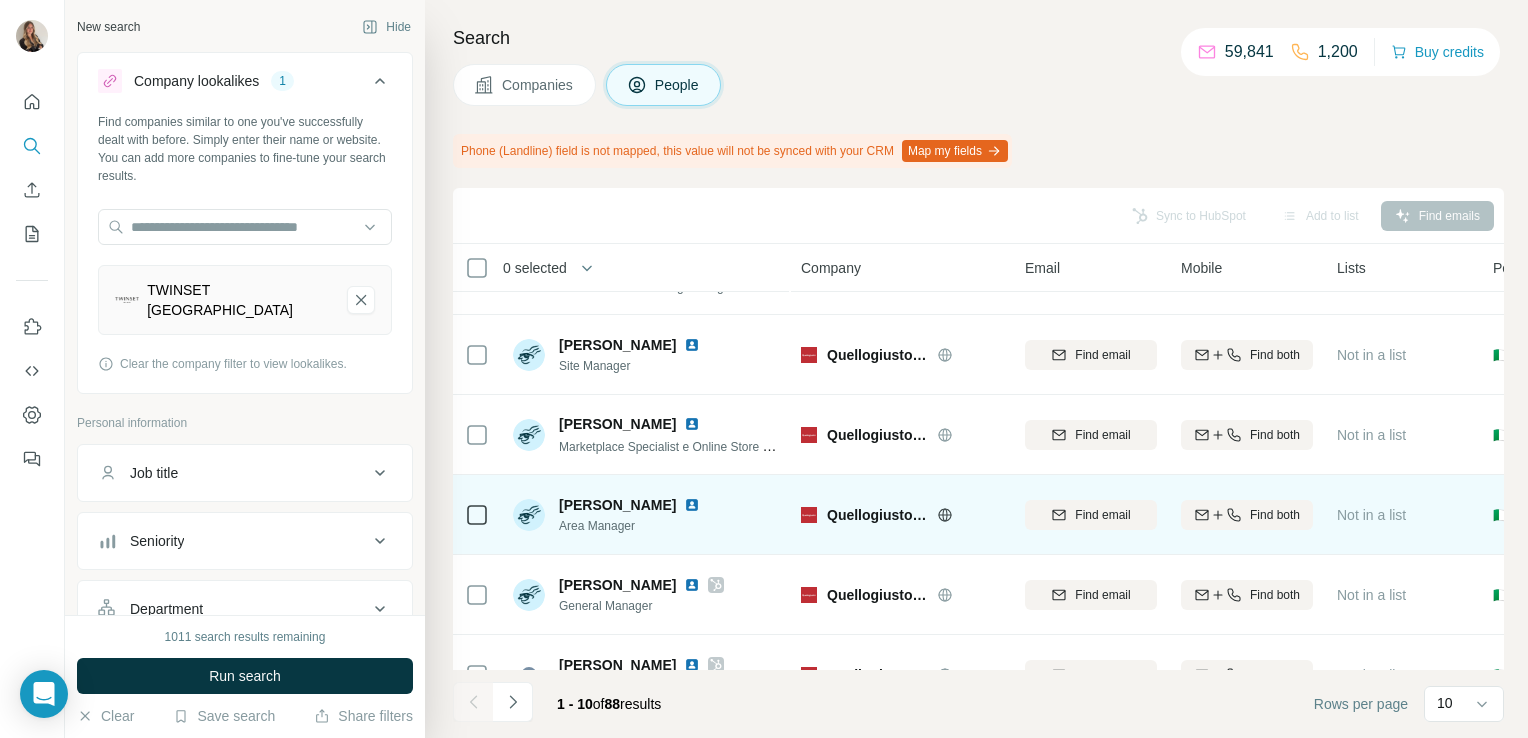
scroll to position [431, 0]
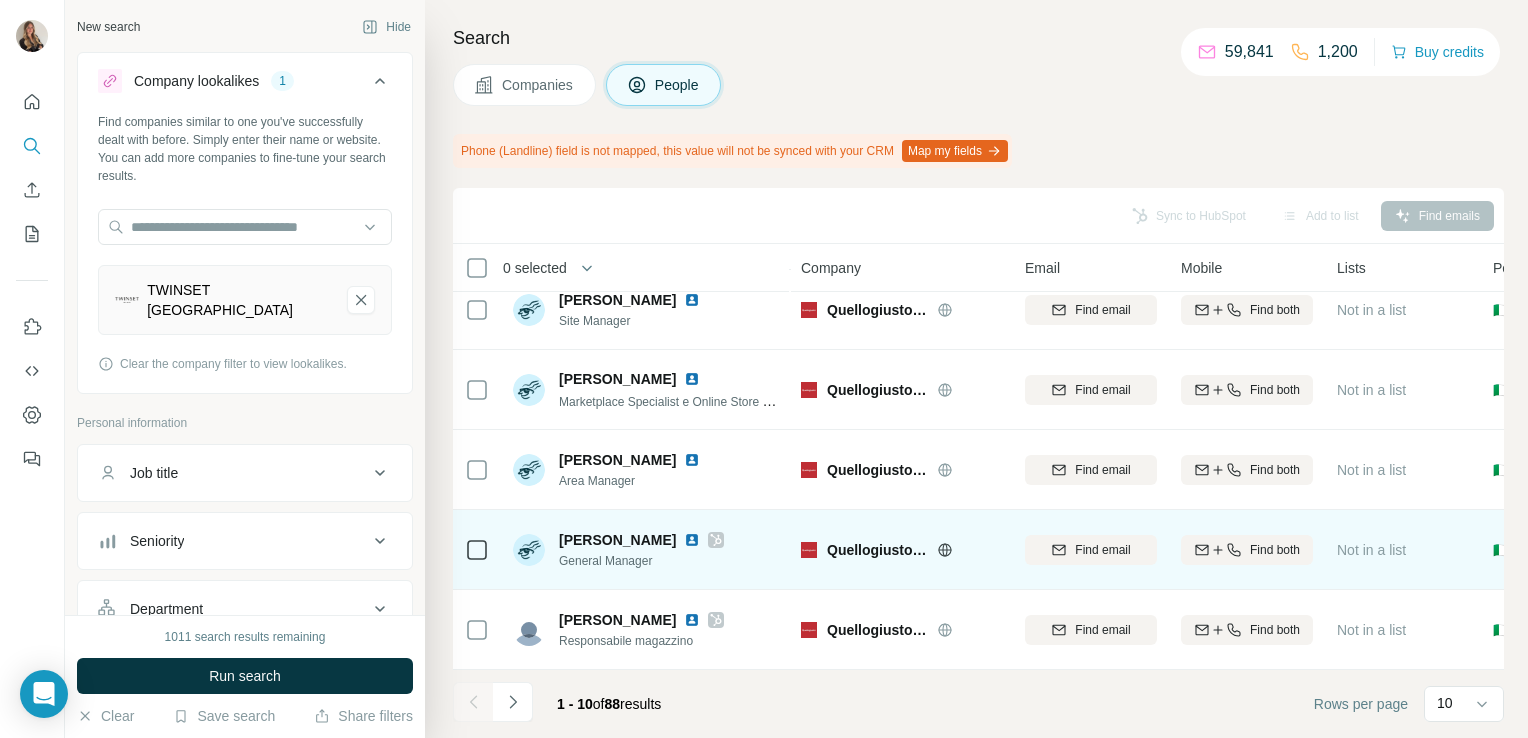
click at [711, 534] on icon at bounding box center [716, 540] width 11 height 12
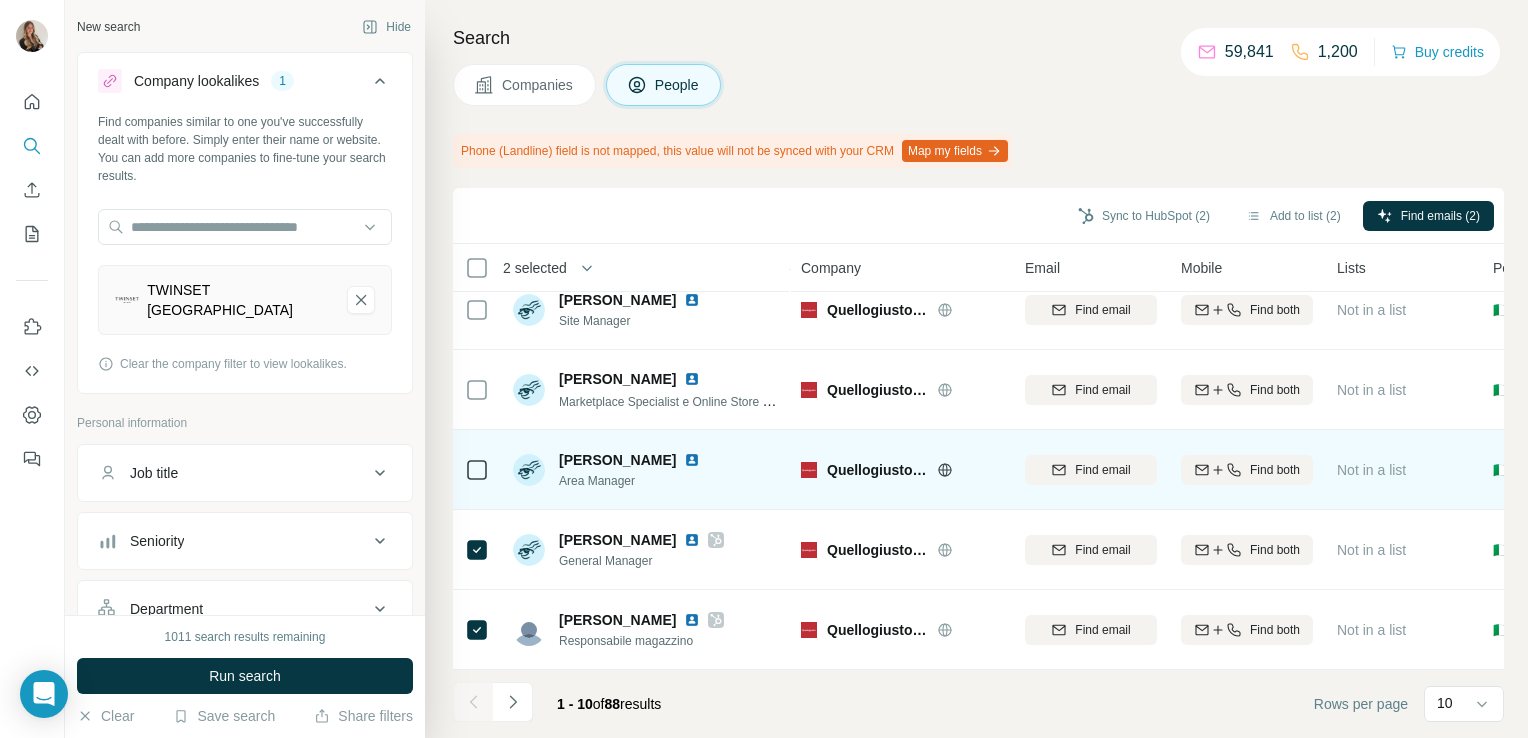
click at [477, 458] on icon at bounding box center [477, 470] width 24 height 24
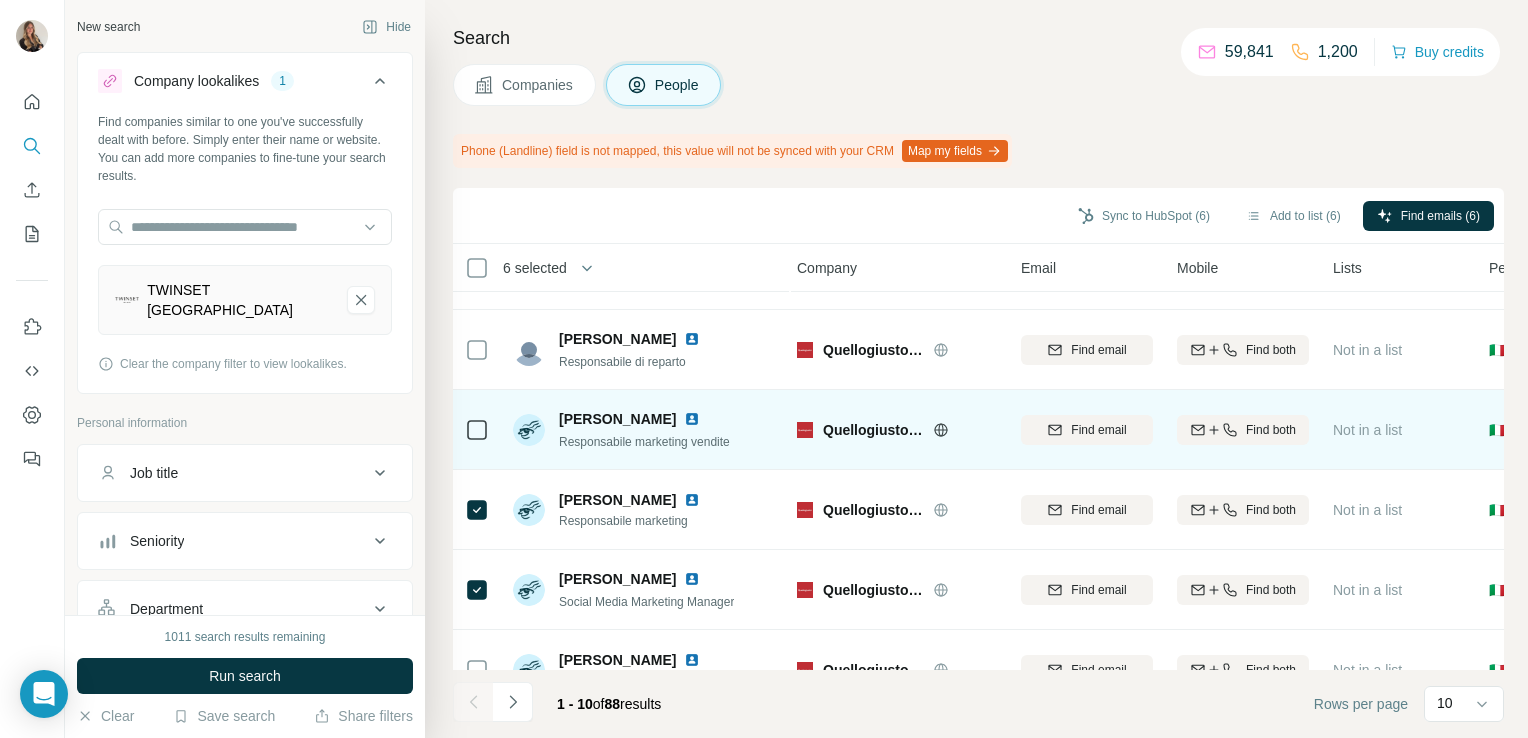
scroll to position [45, 4]
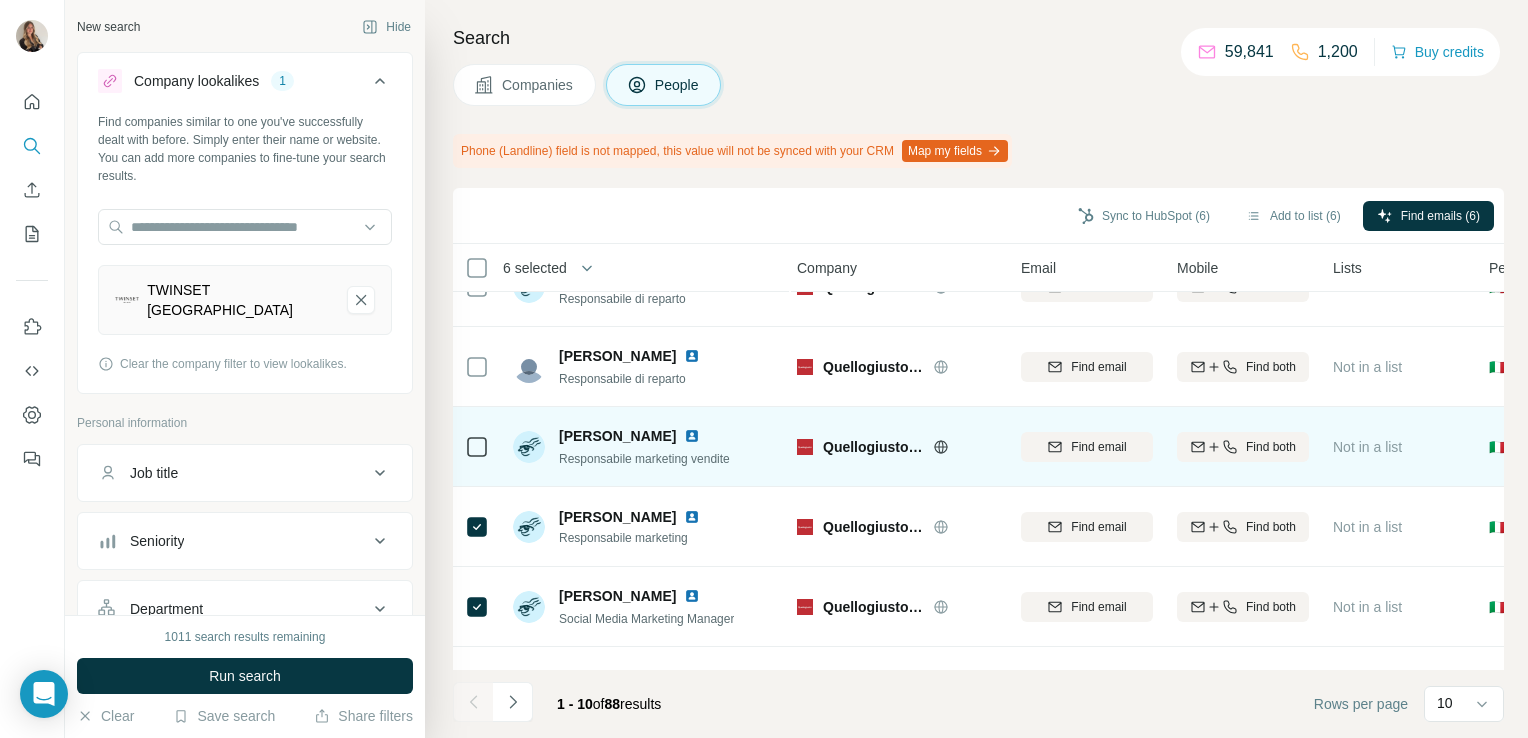
click at [684, 436] on img at bounding box center [692, 436] width 16 height 16
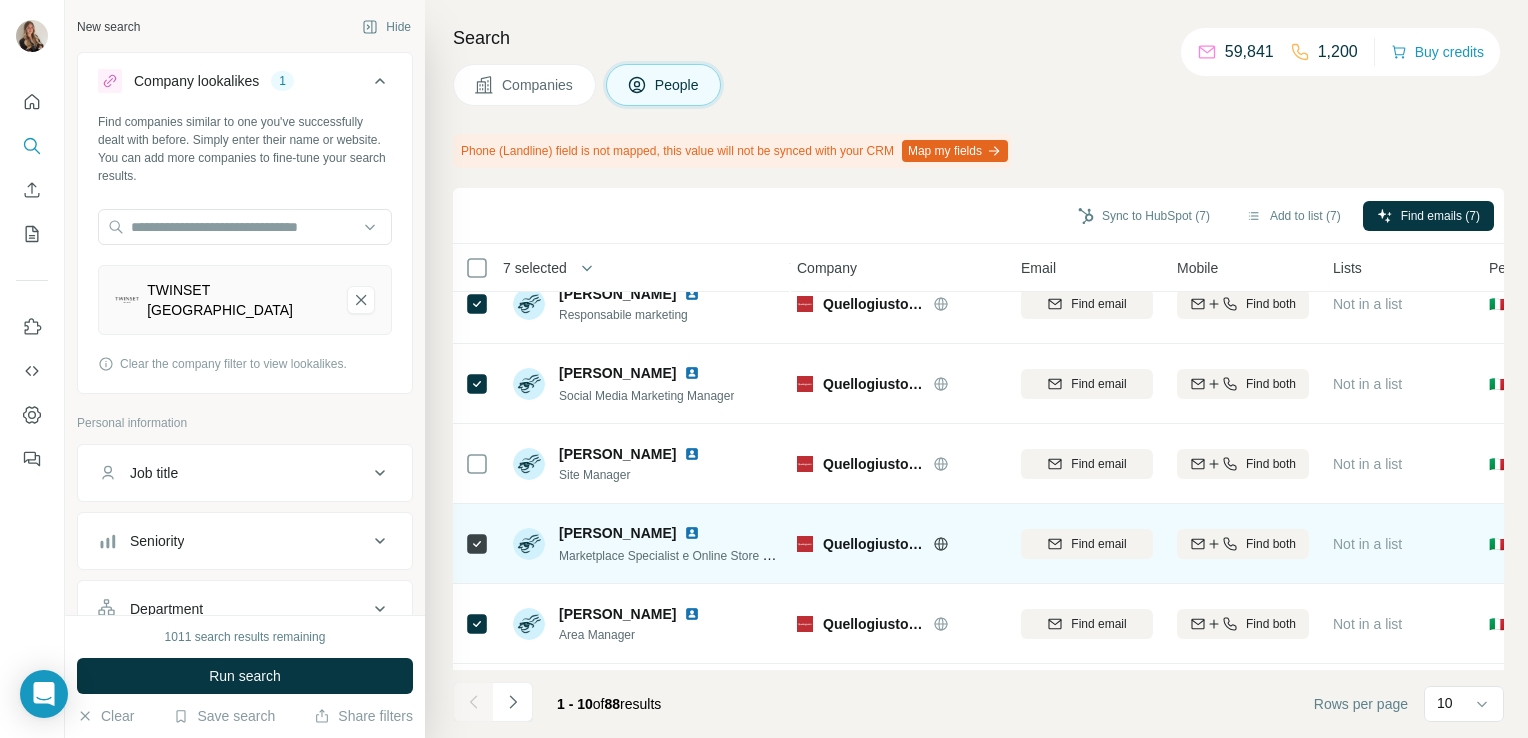
scroll to position [431, 4]
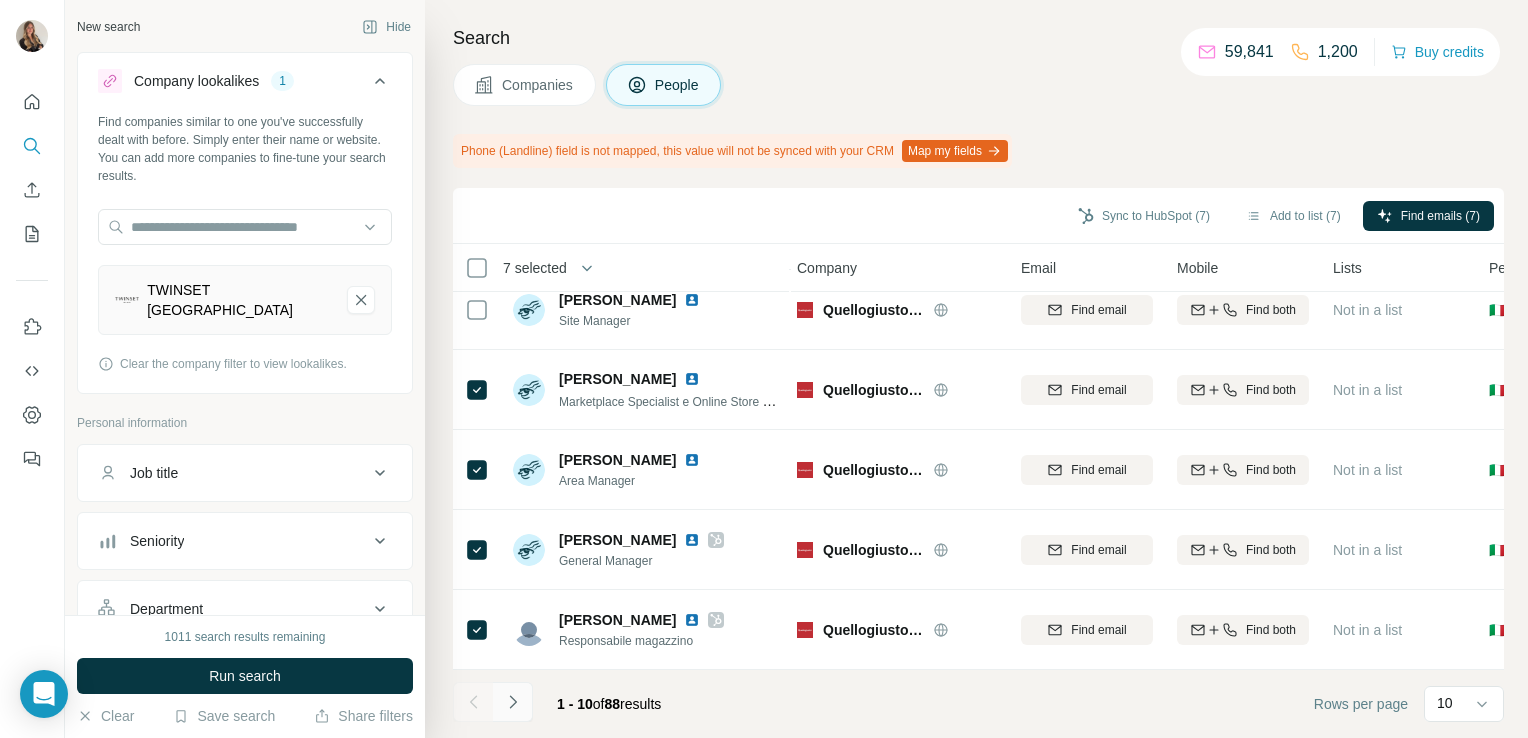
click at [521, 715] on button "Navigate to next page" at bounding box center [513, 702] width 40 height 40
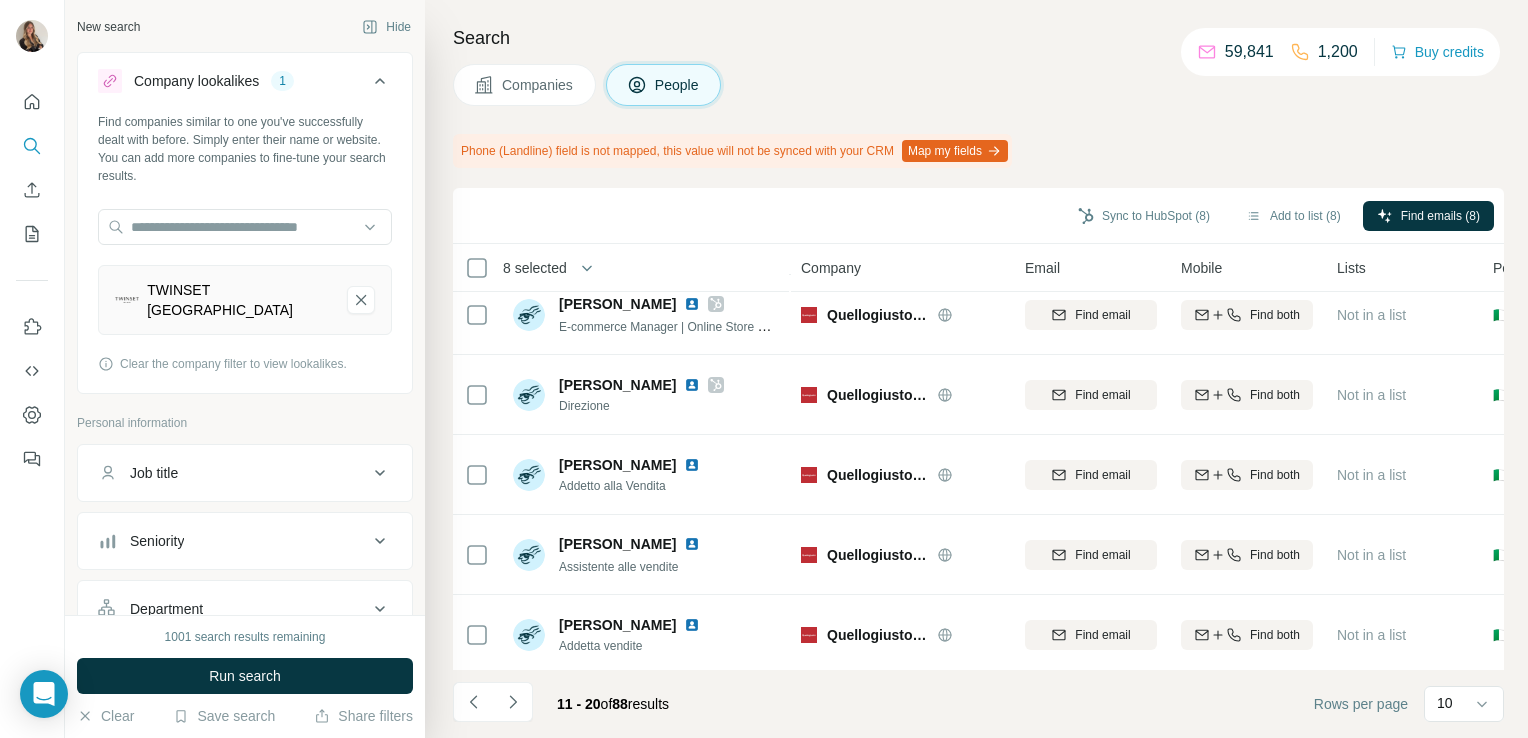
scroll to position [0, 0]
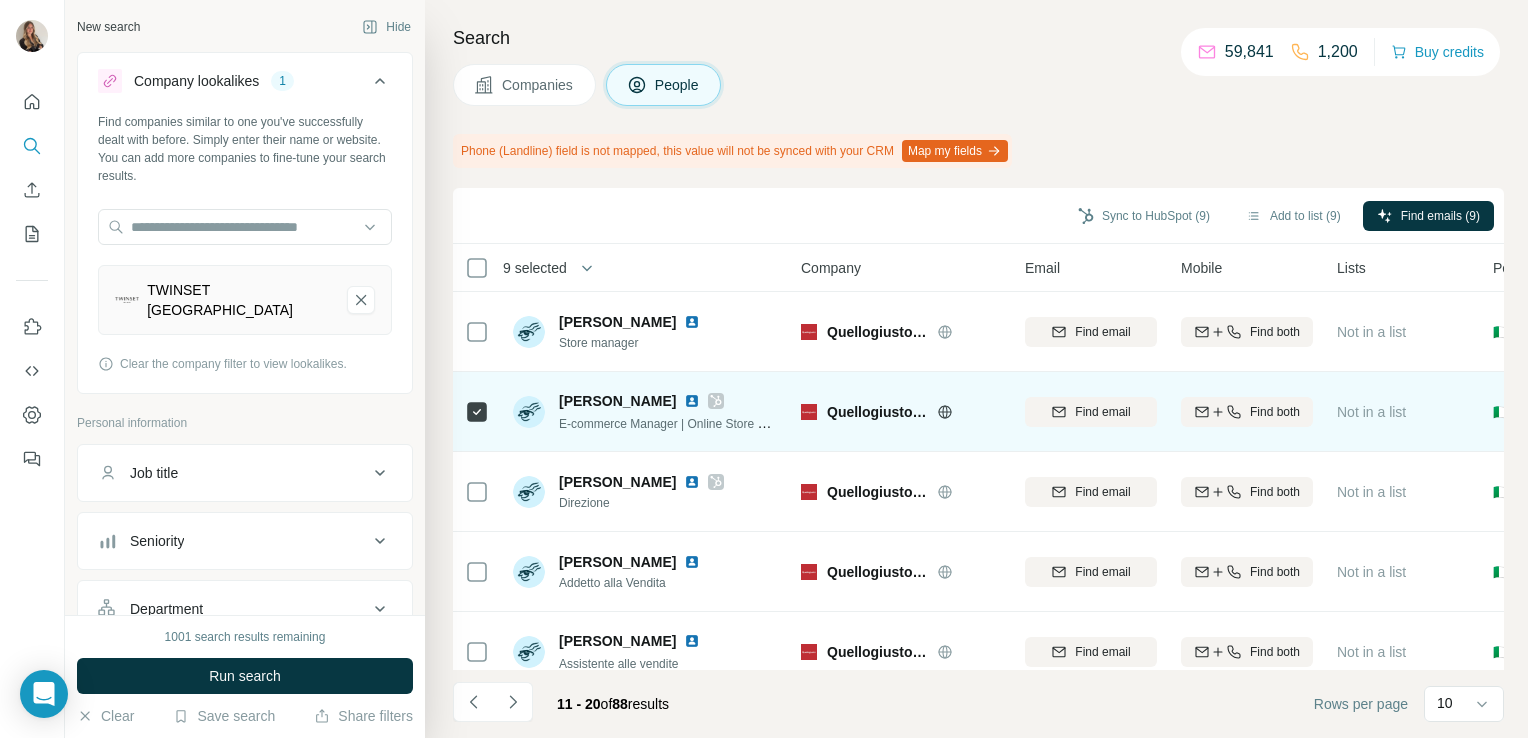
click at [684, 401] on img at bounding box center [692, 401] width 16 height 16
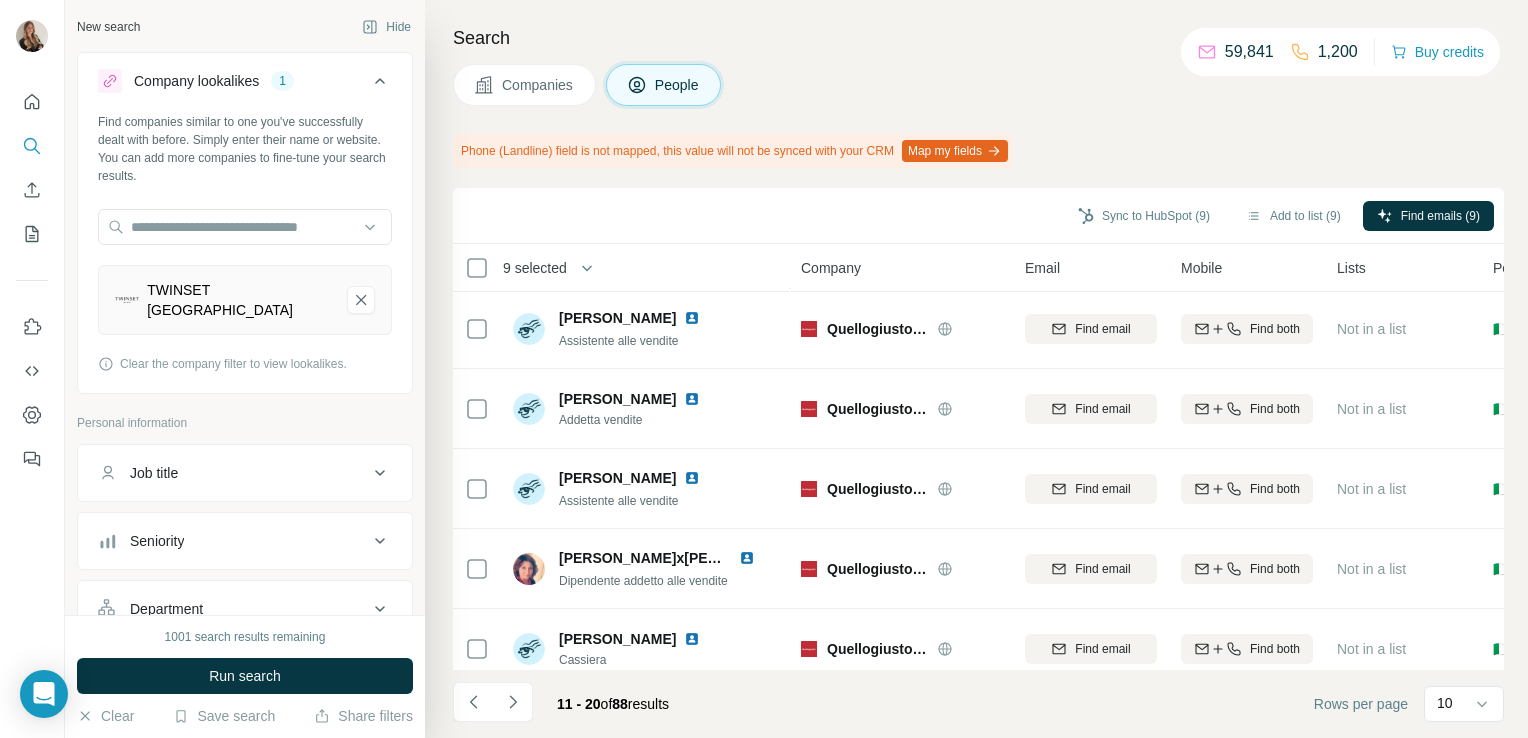
scroll to position [431, 0]
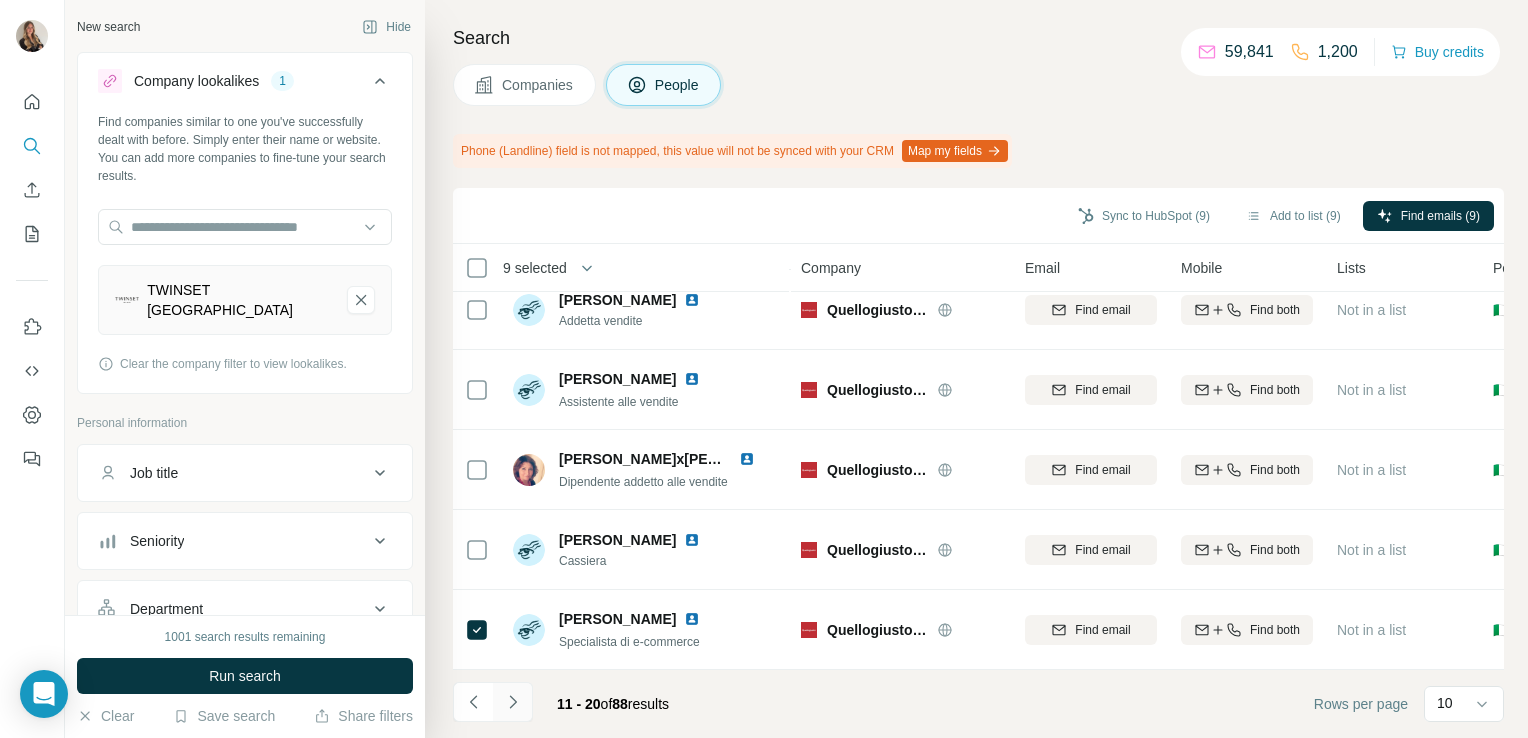
click at [513, 714] on button "Navigate to next page" at bounding box center [513, 702] width 40 height 40
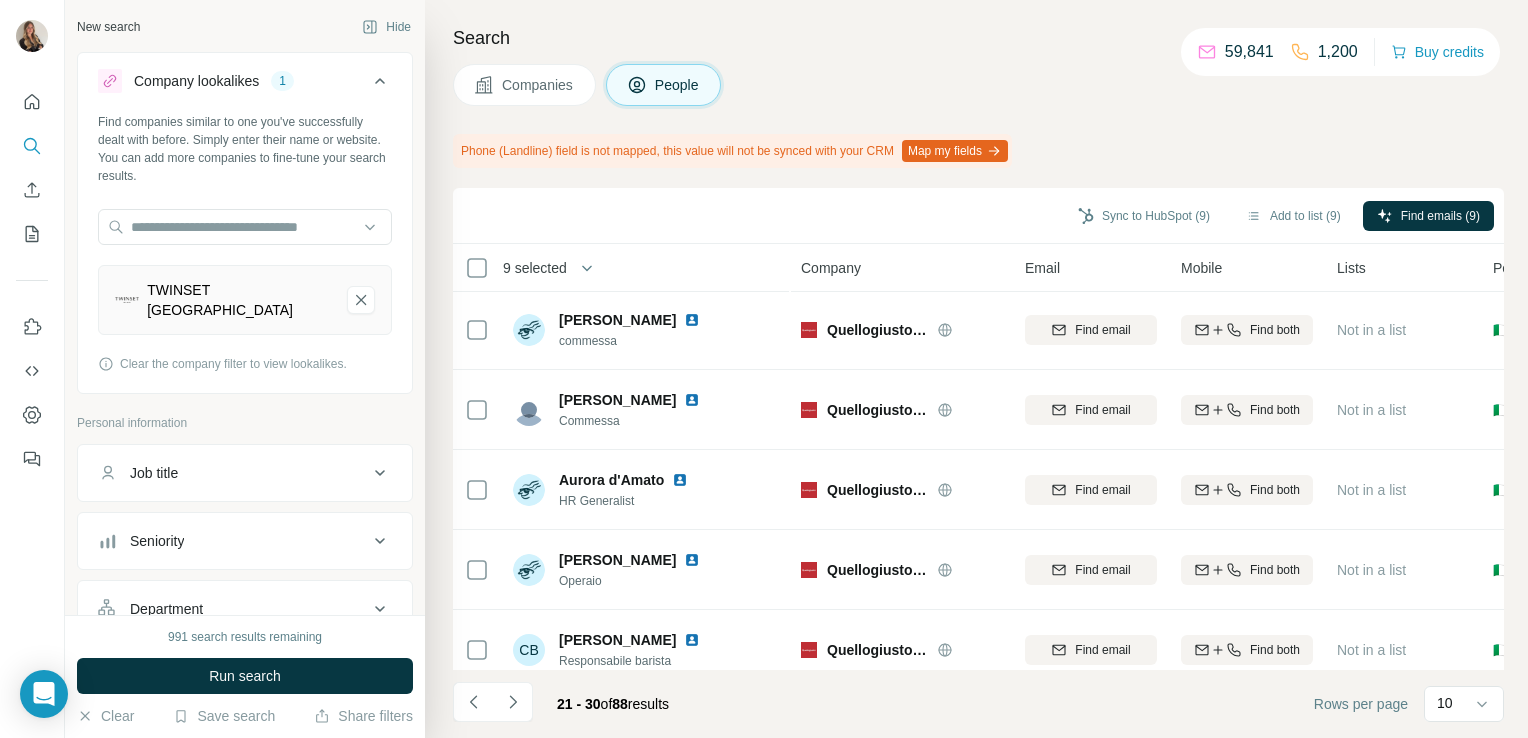
scroll to position [0, 0]
click at [507, 692] on icon "Navigate to next page" at bounding box center [513, 702] width 20 height 20
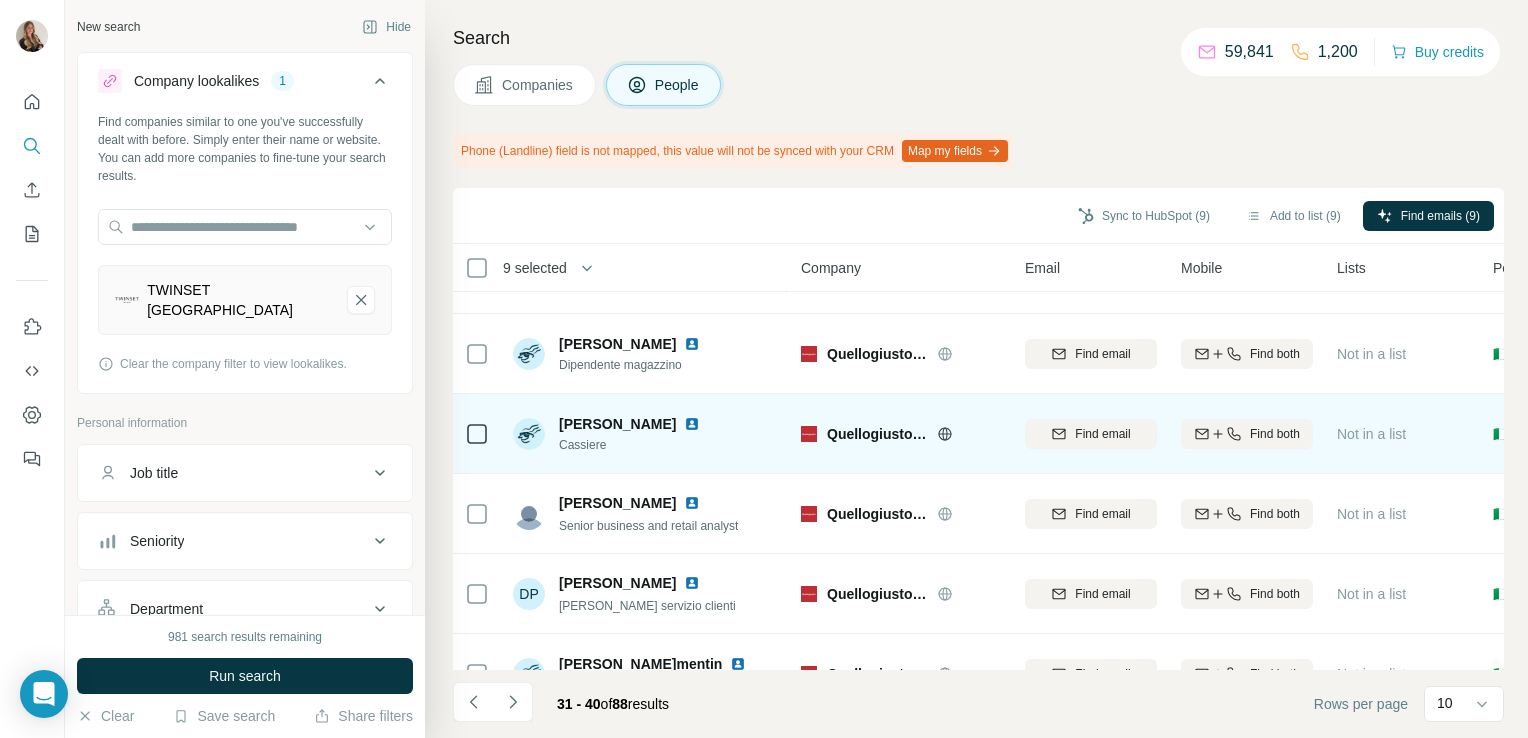
scroll to position [74, 0]
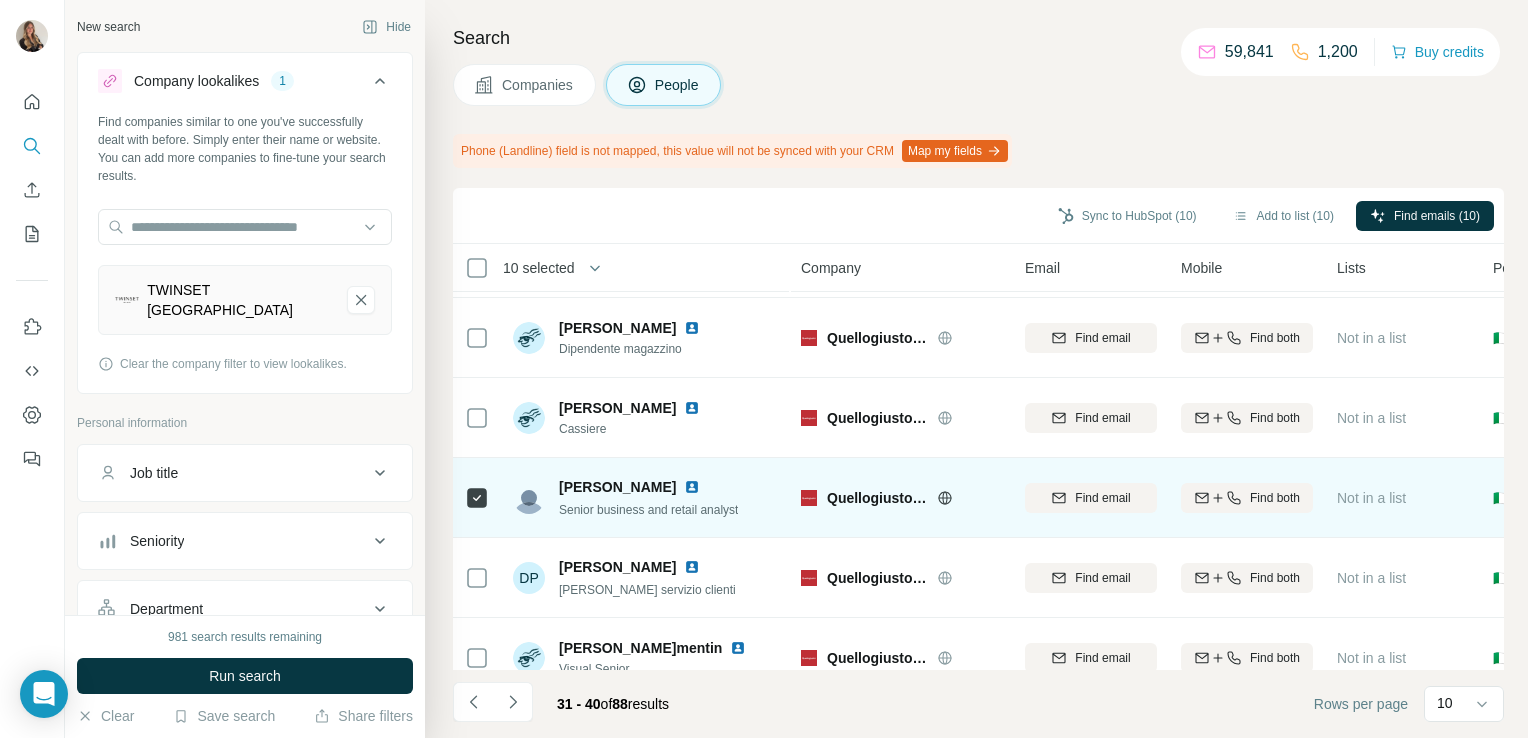
click at [686, 487] on img at bounding box center [692, 487] width 16 height 16
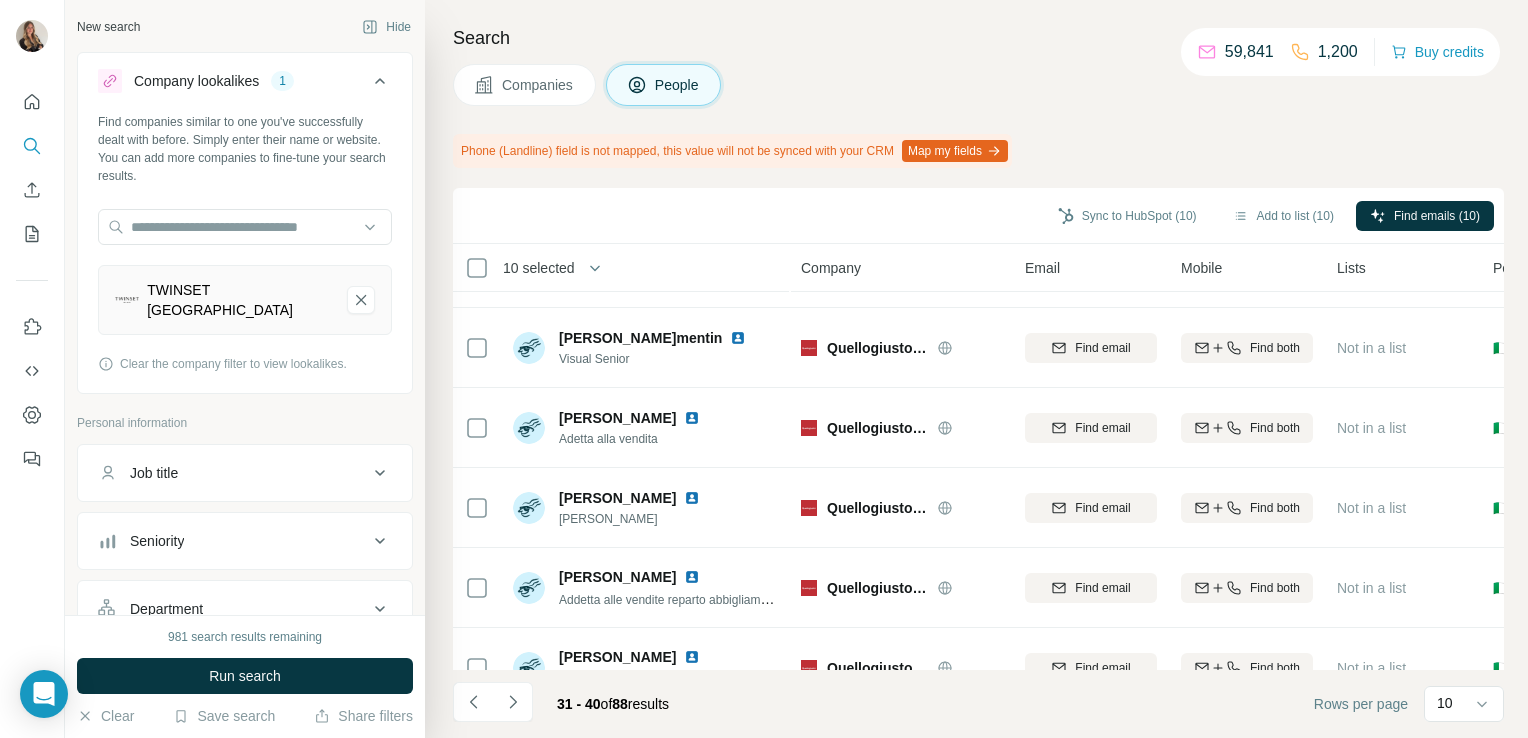
scroll to position [431, 0]
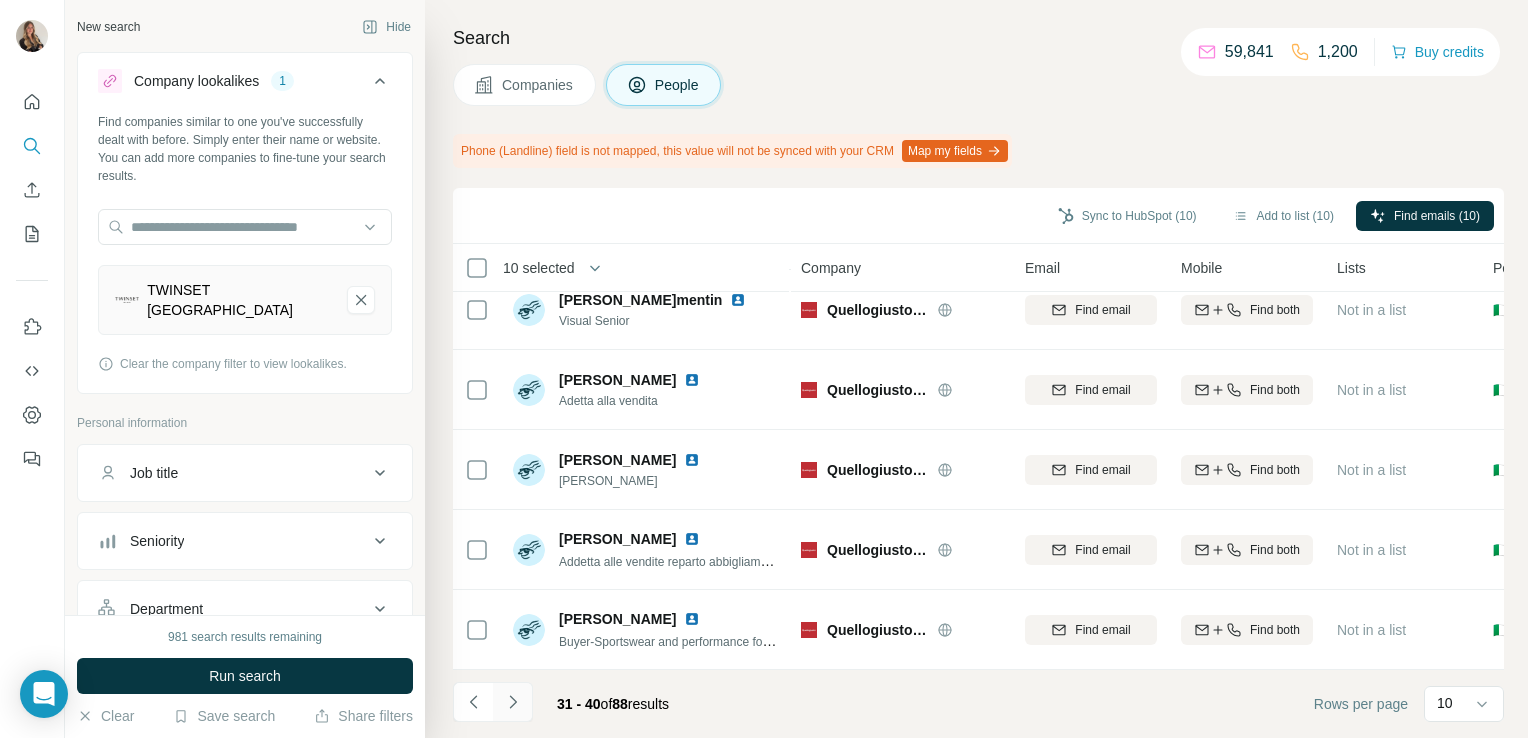
click at [509, 706] on icon "Navigate to next page" at bounding box center [513, 702] width 20 height 20
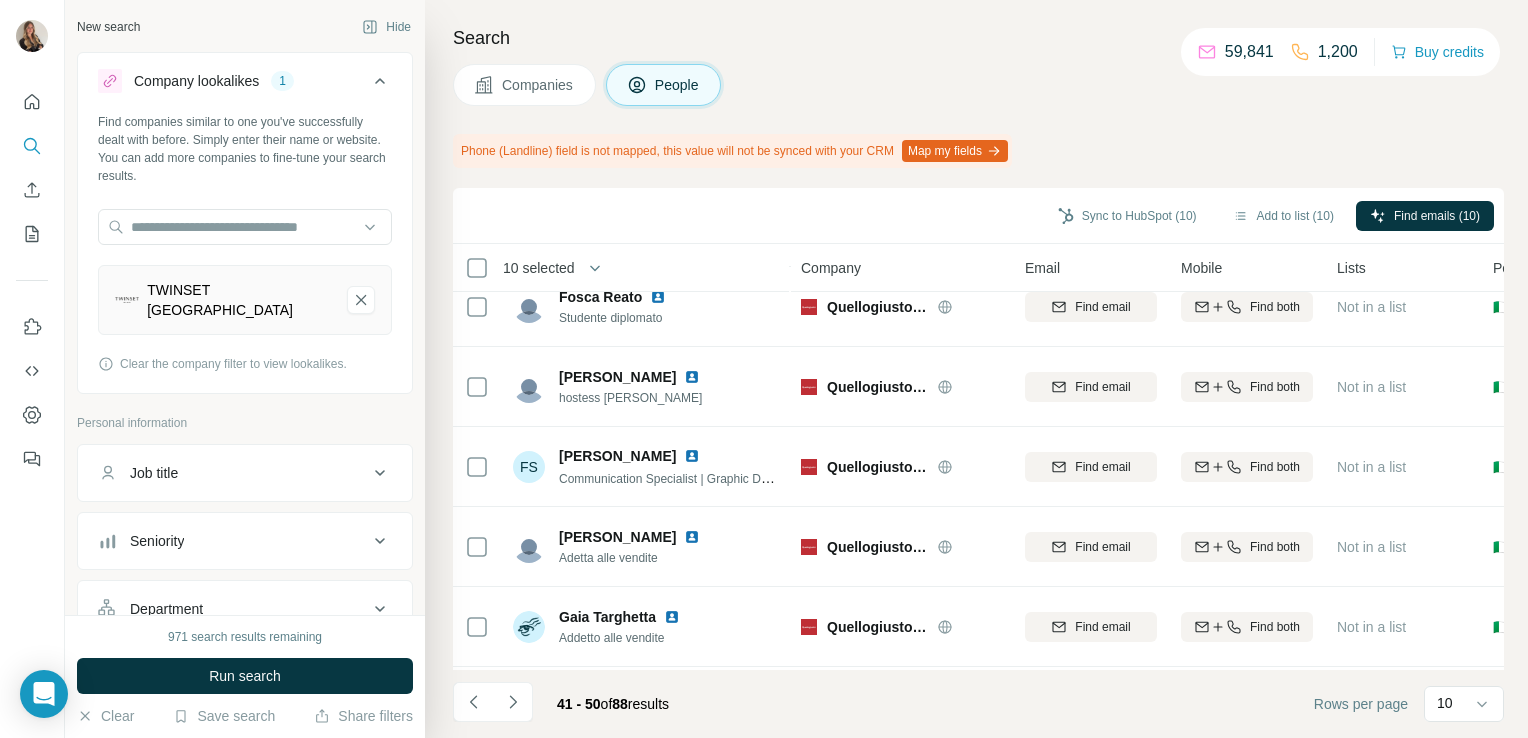
scroll to position [184, 0]
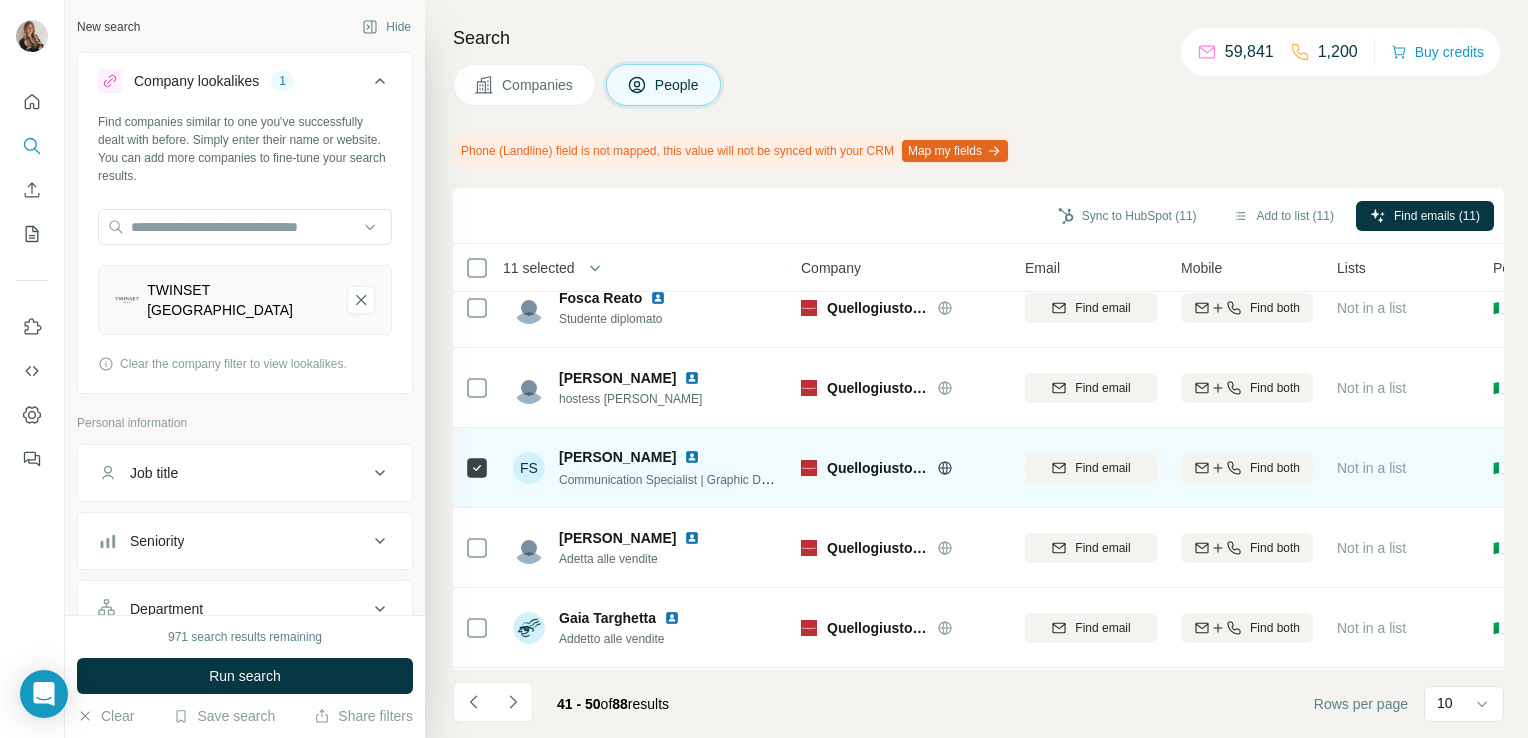
click at [700, 459] on img at bounding box center [692, 457] width 16 height 16
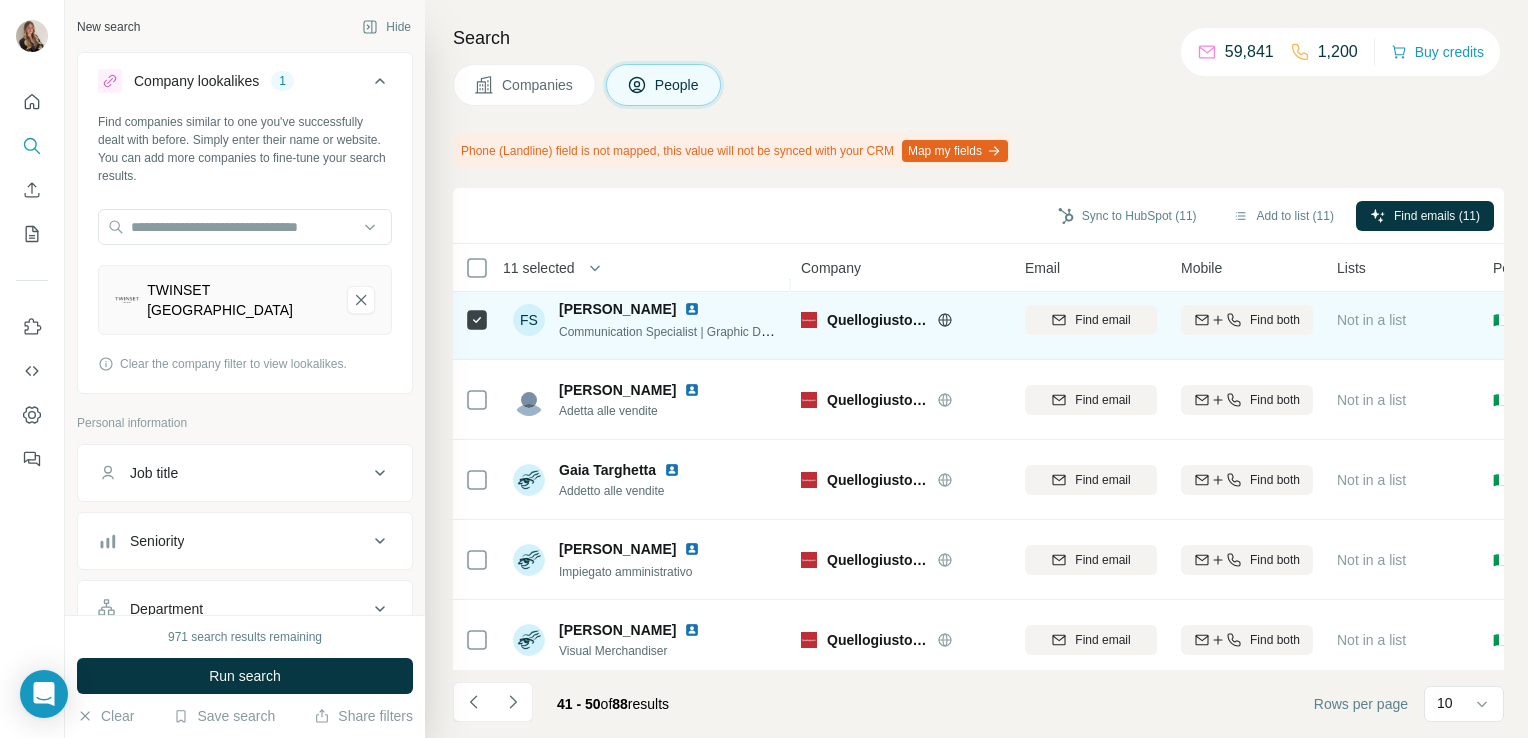
scroll to position [431, 0]
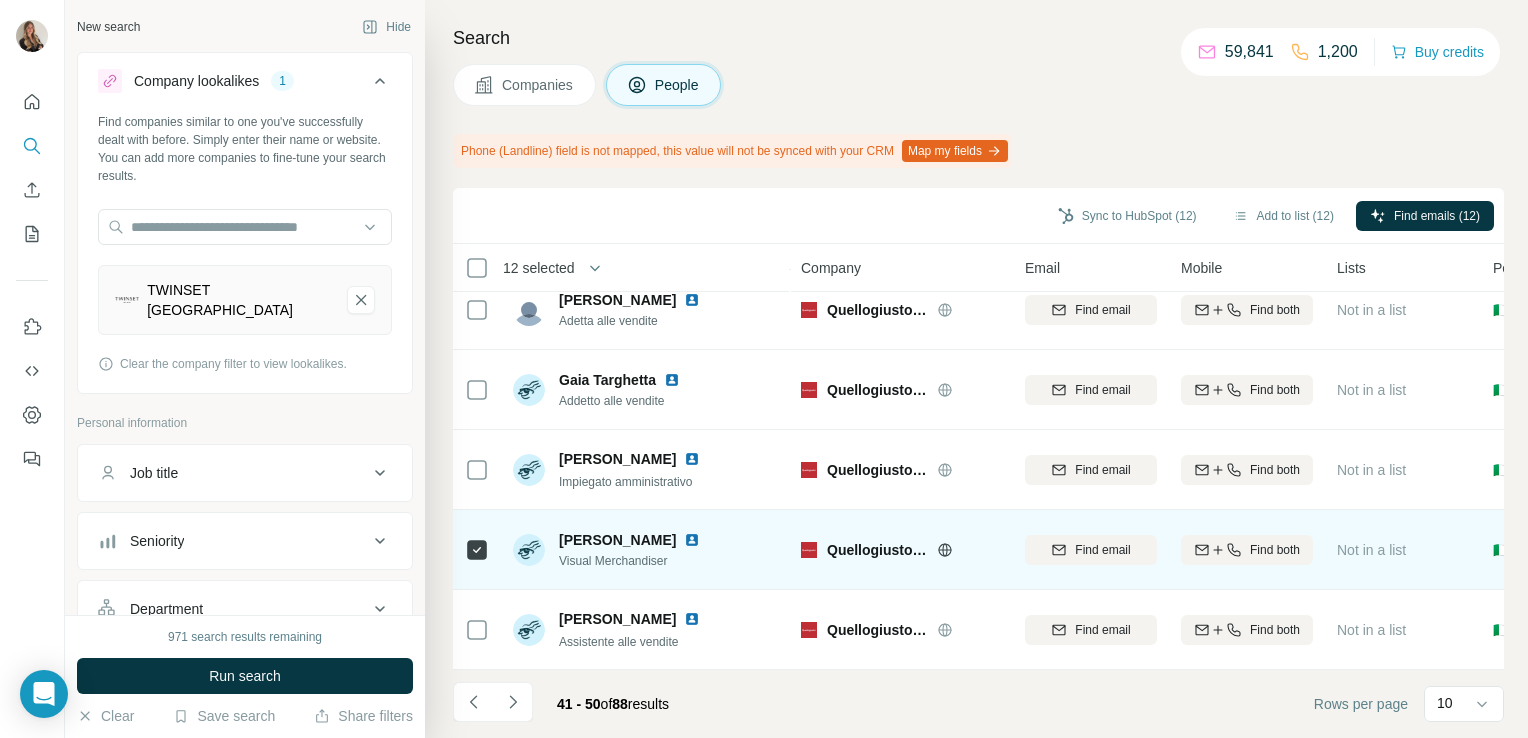
click at [684, 534] on img at bounding box center [692, 540] width 16 height 16
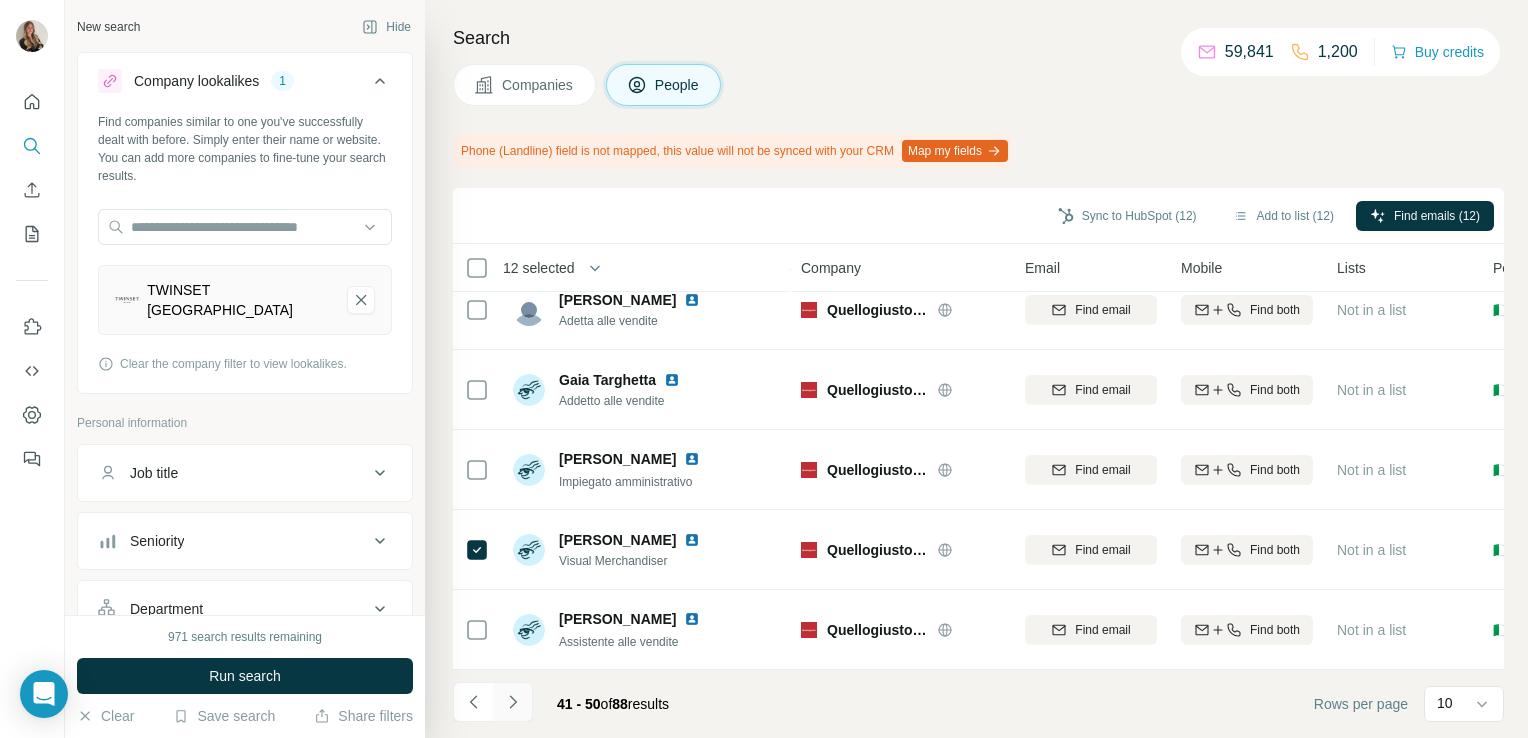
click at [521, 709] on icon "Navigate to next page" at bounding box center [513, 702] width 20 height 20
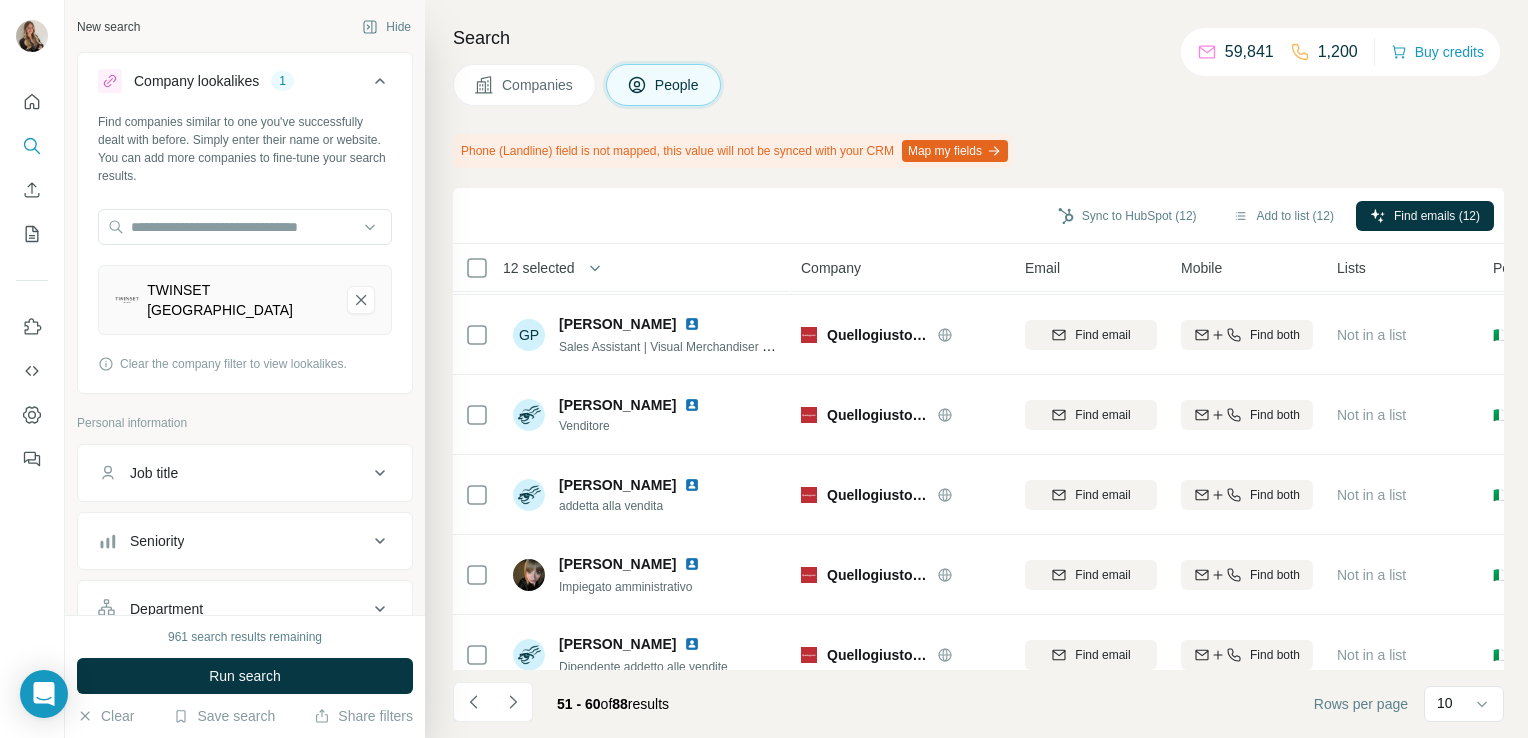
scroll to position [0, 0]
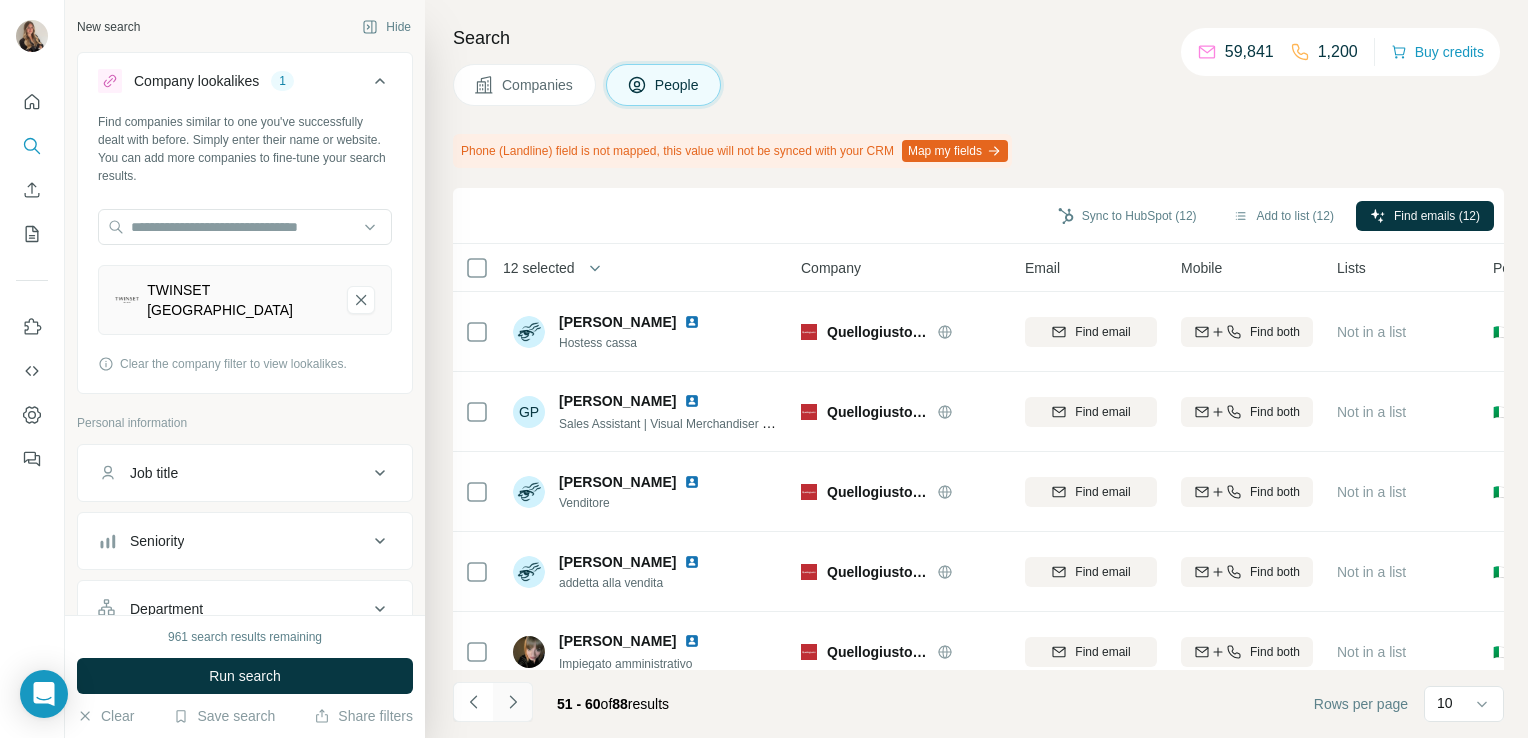
click at [515, 699] on icon "Navigate to next page" at bounding box center [513, 702] width 20 height 20
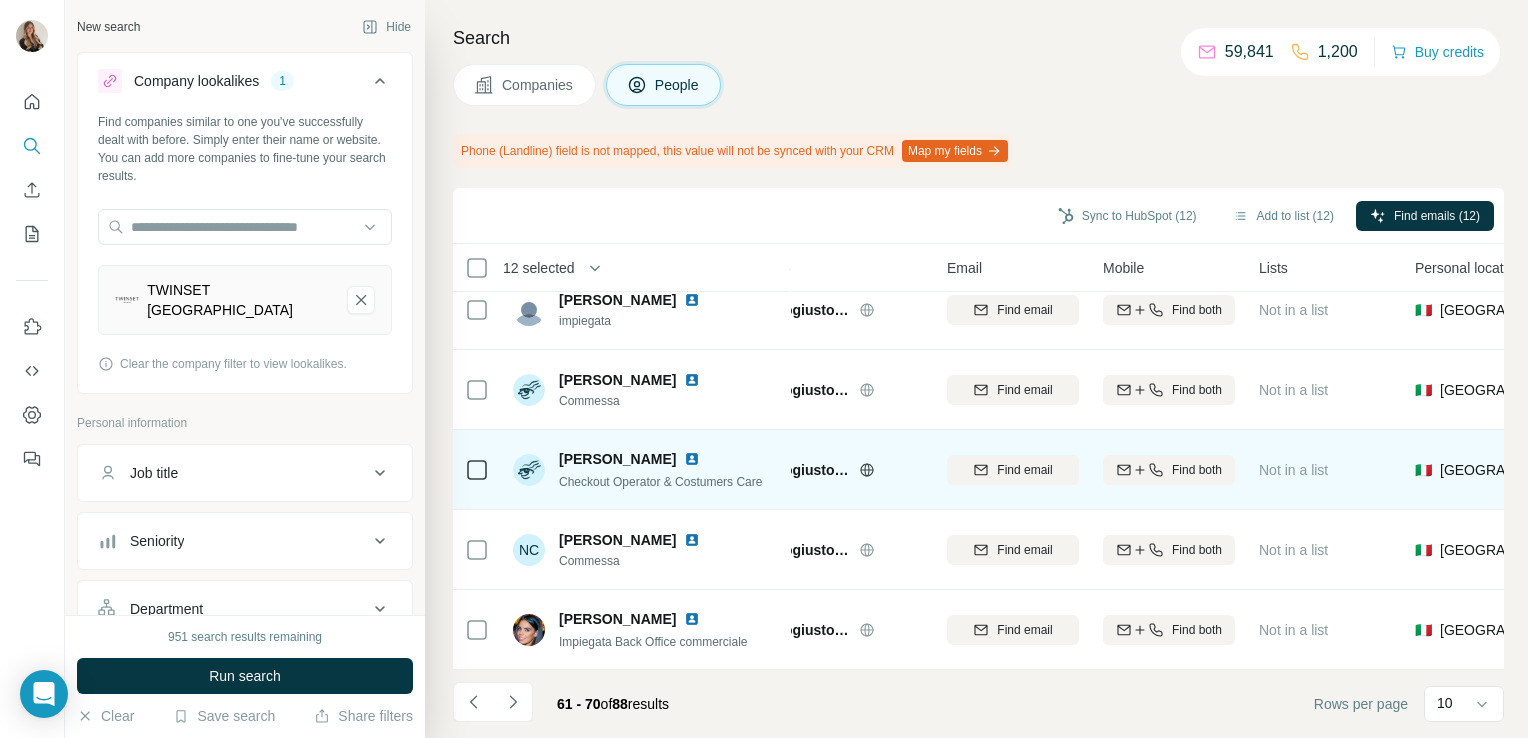
scroll to position [431, 0]
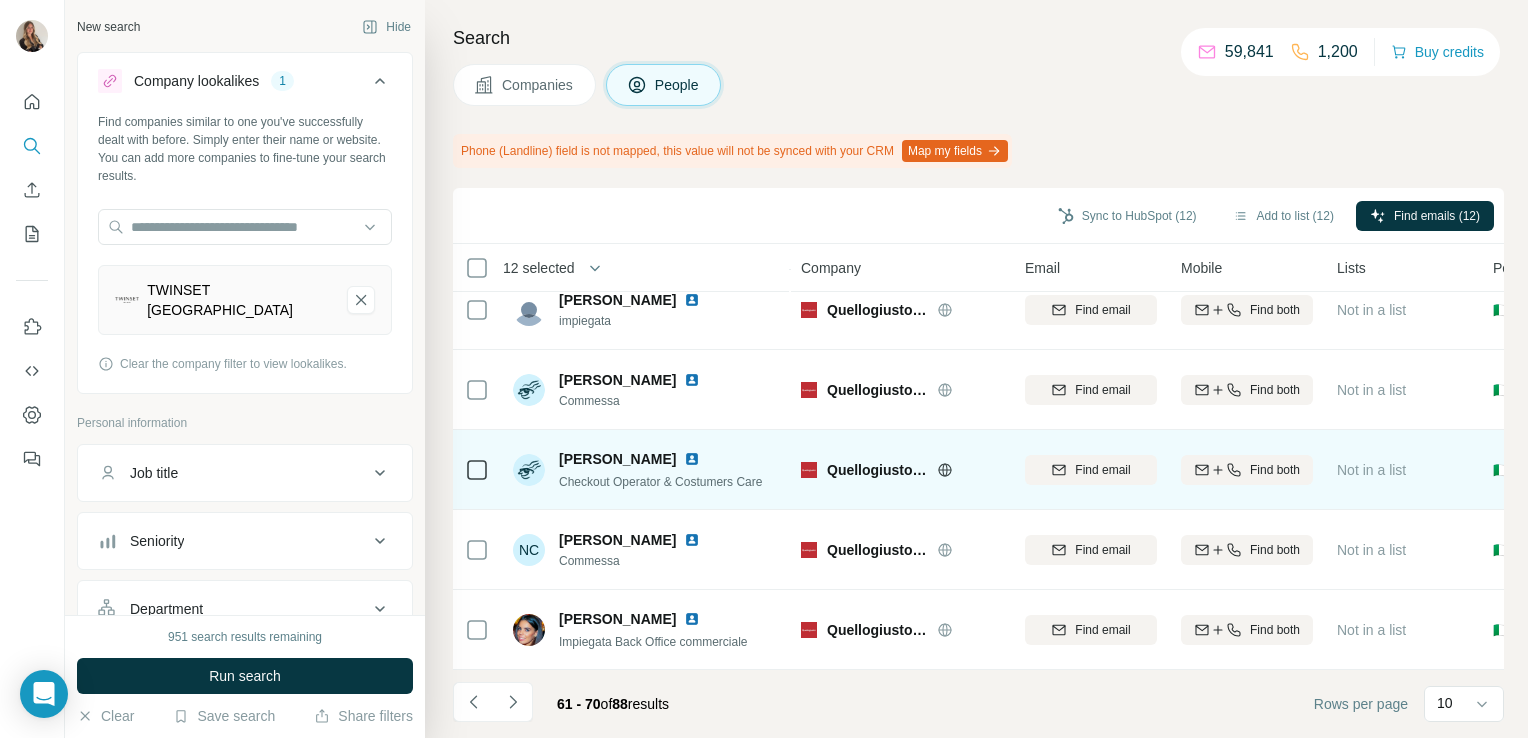
click at [692, 451] on img at bounding box center [692, 459] width 16 height 16
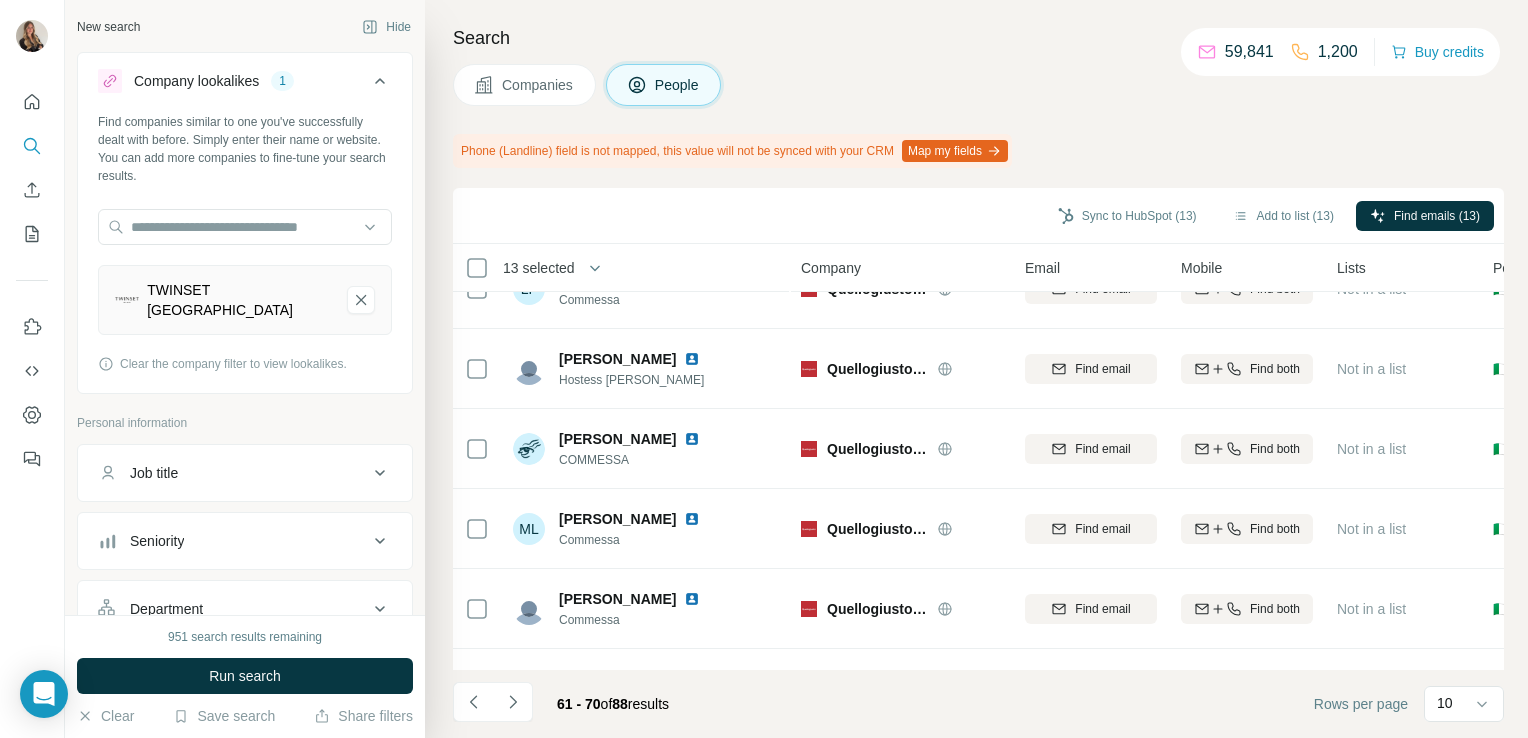
scroll to position [0, 0]
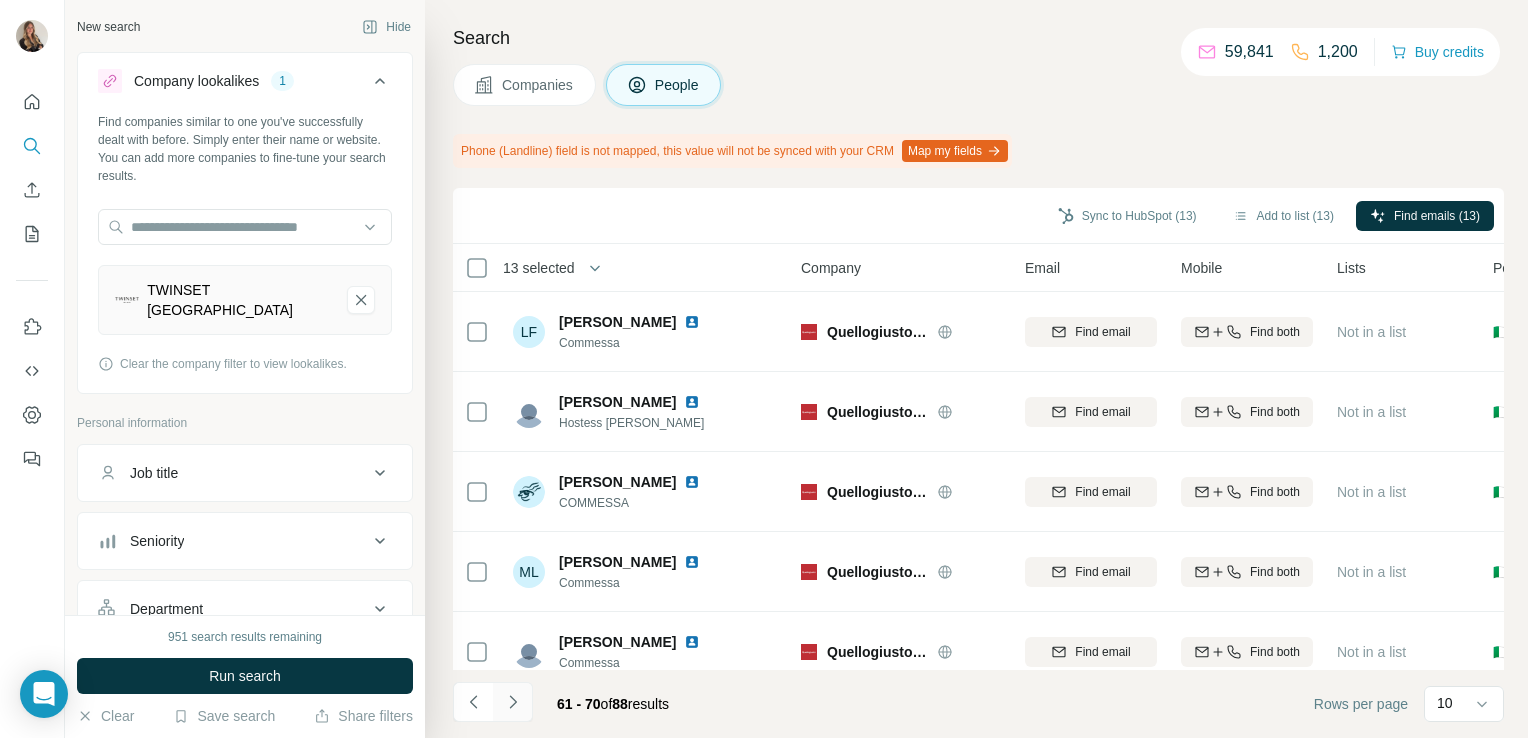
click at [516, 699] on icon "Navigate to next page" at bounding box center [513, 702] width 20 height 20
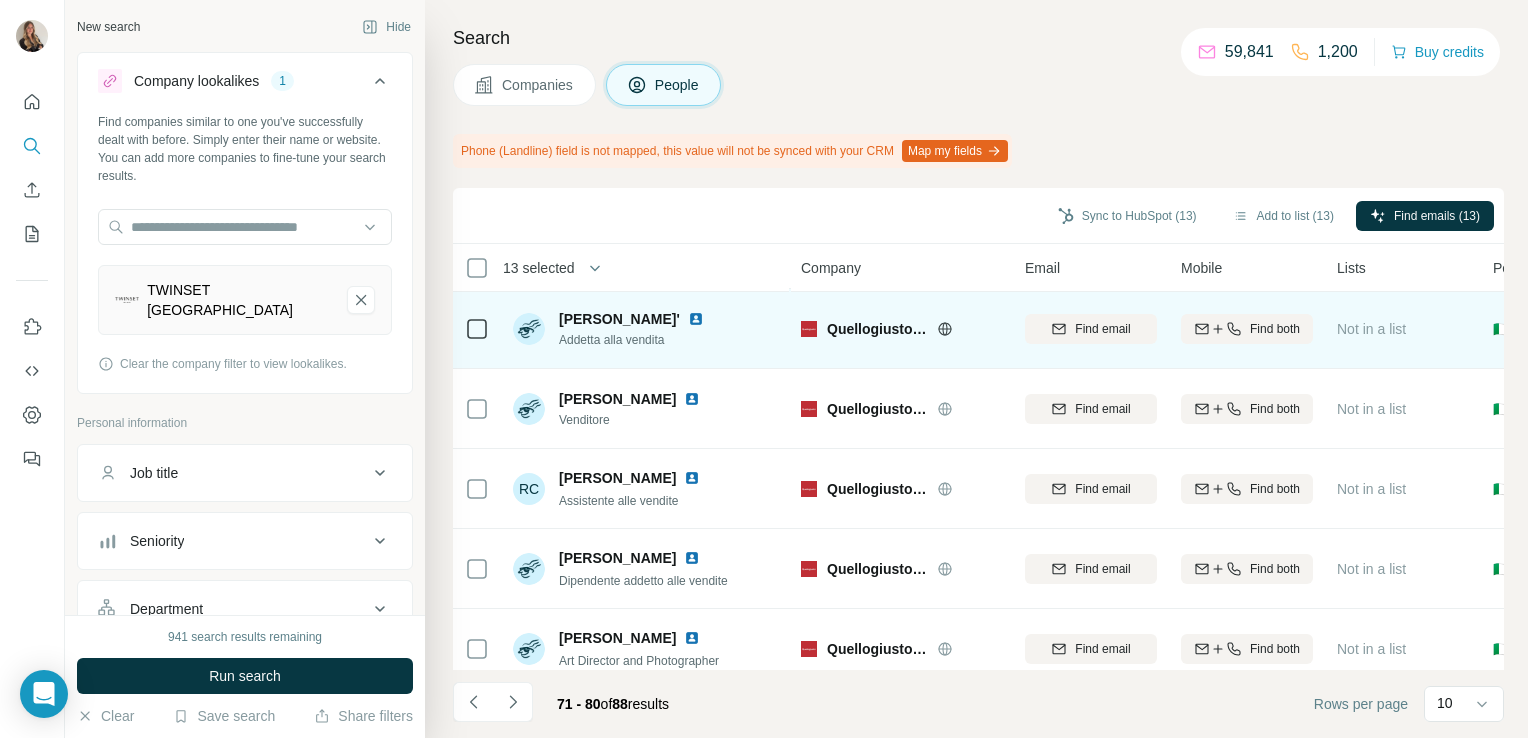
scroll to position [431, 0]
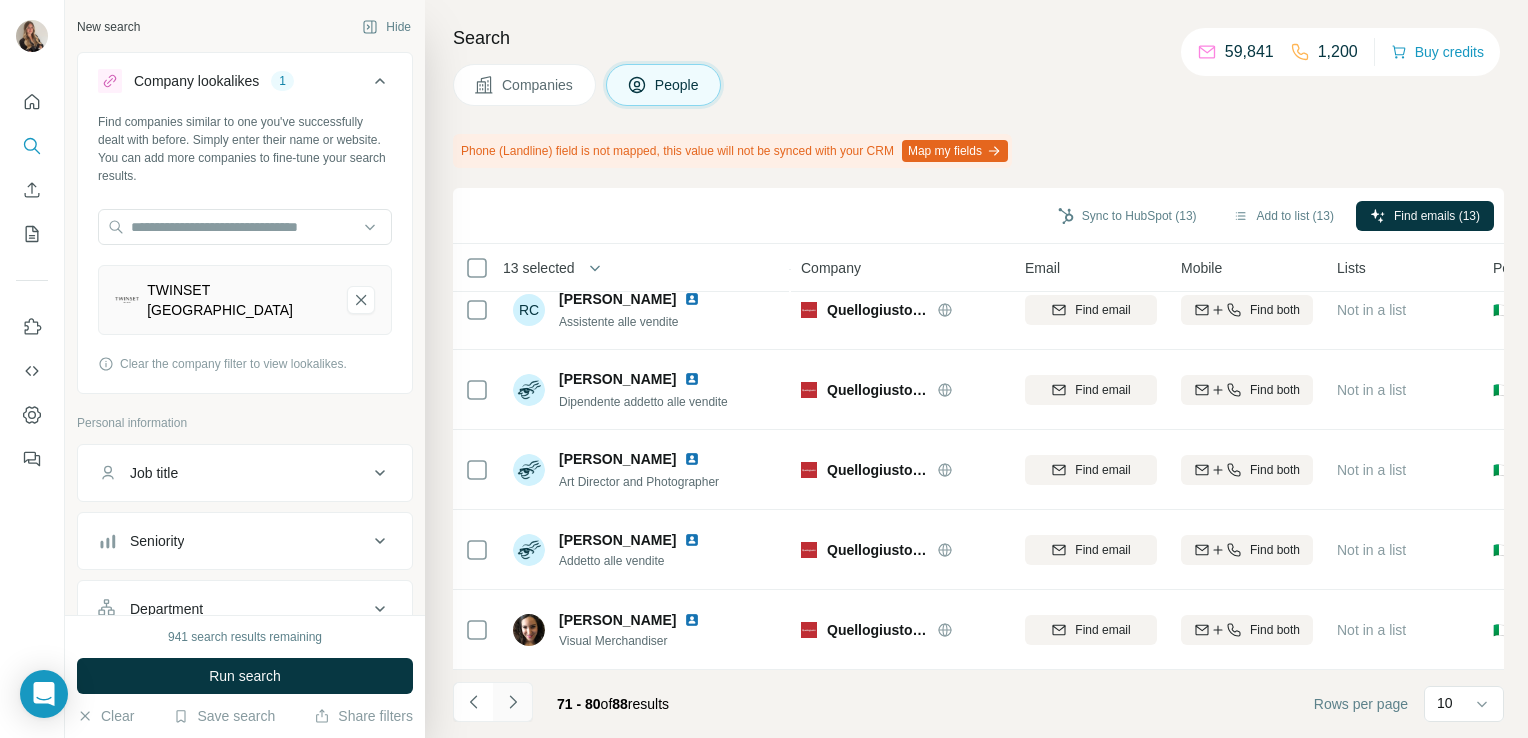
click at [511, 705] on icon "Navigate to next page" at bounding box center [513, 702] width 20 height 20
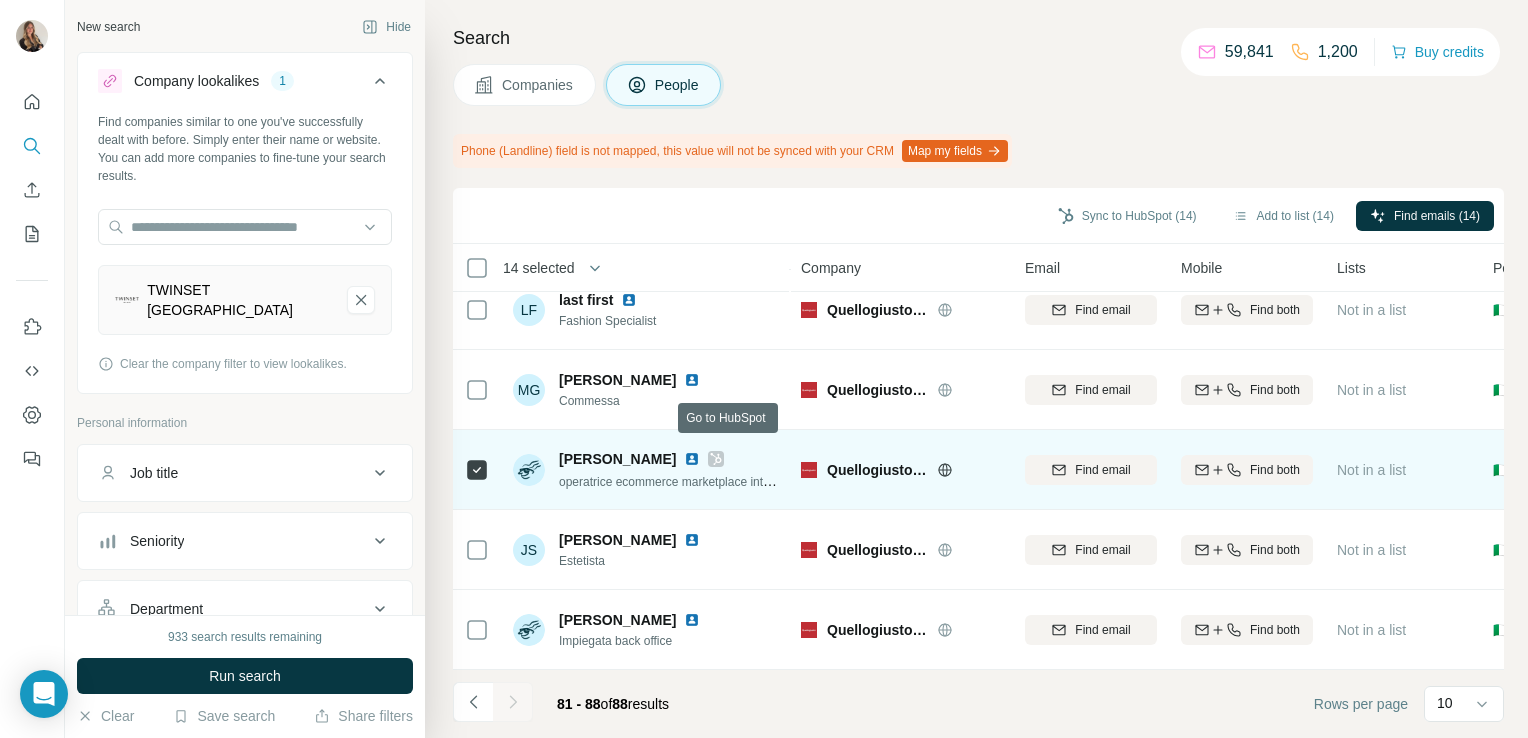
click at [722, 453] on icon at bounding box center [716, 459] width 11 height 12
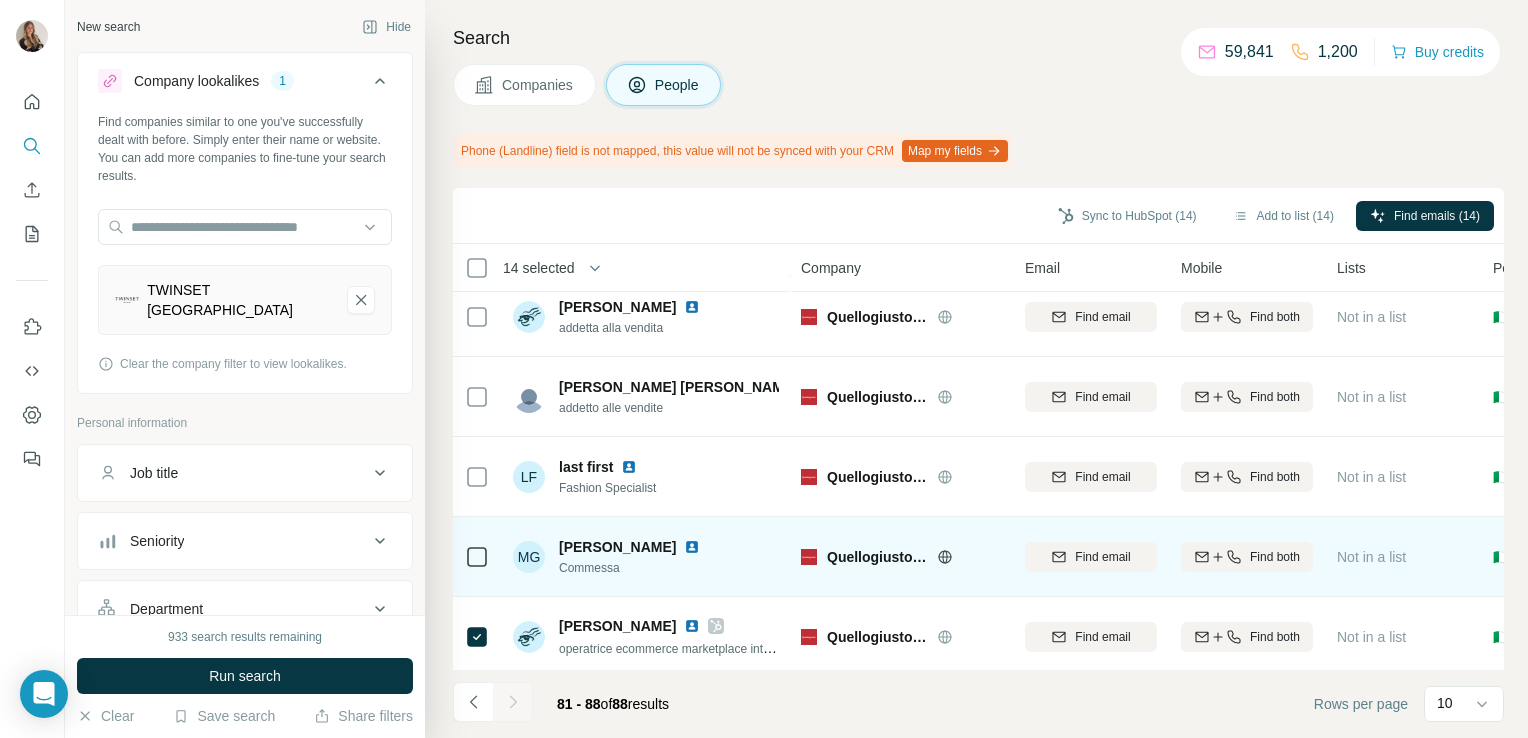
scroll to position [0, 0]
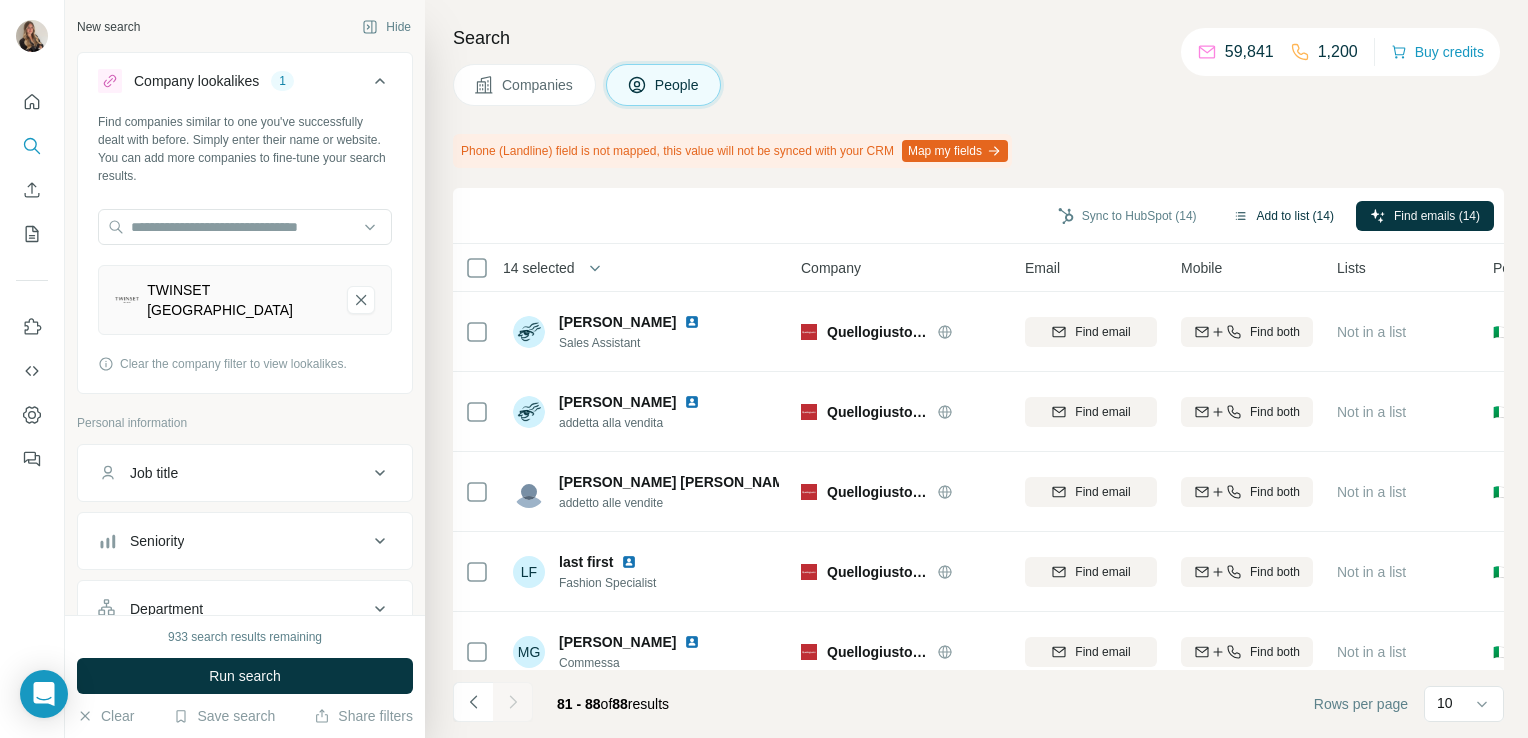
click at [1260, 216] on button "Add to list (14)" at bounding box center [1283, 216] width 129 height 30
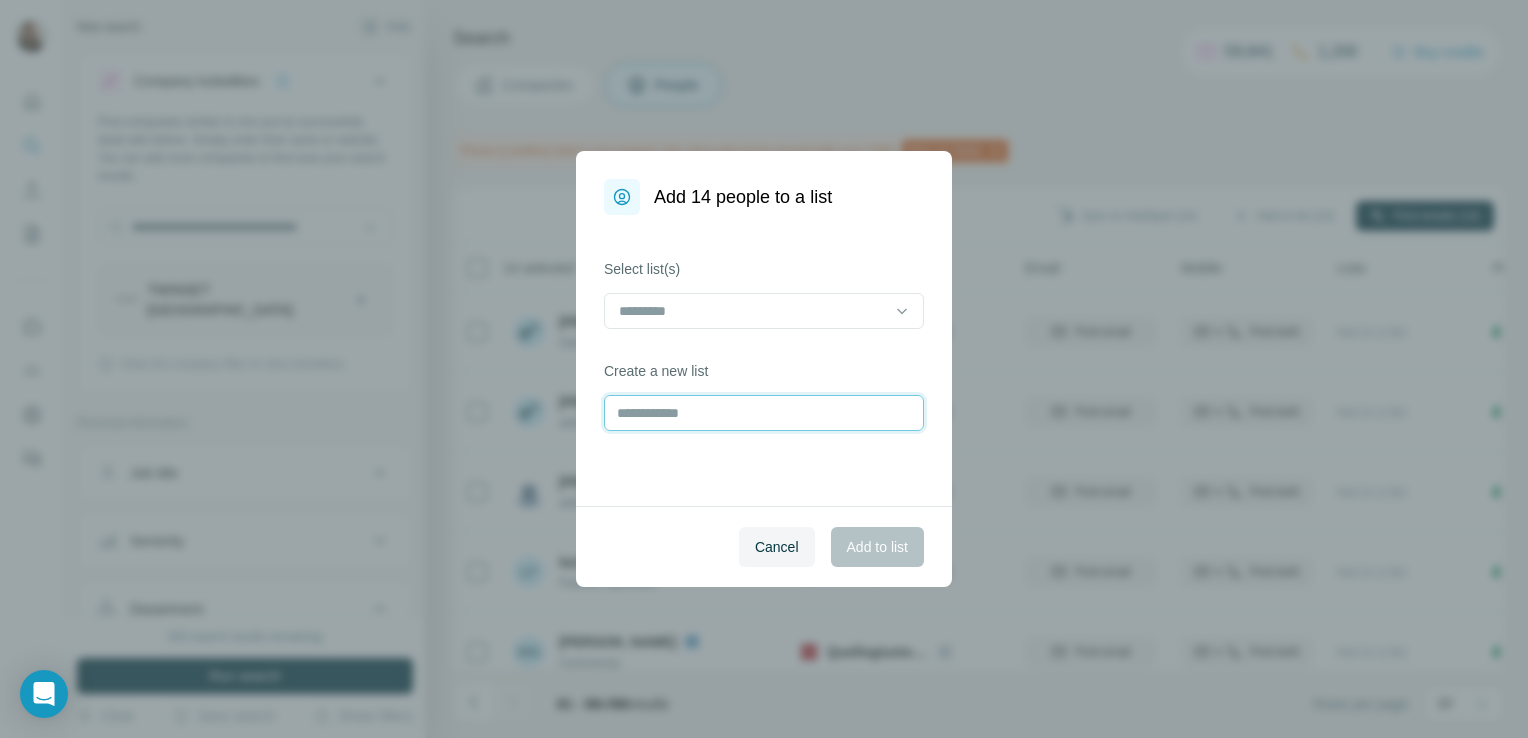
click at [728, 408] on input "text" at bounding box center [764, 413] width 320 height 36
type input "**********"
click at [893, 551] on span "Add to list" at bounding box center [877, 547] width 61 height 20
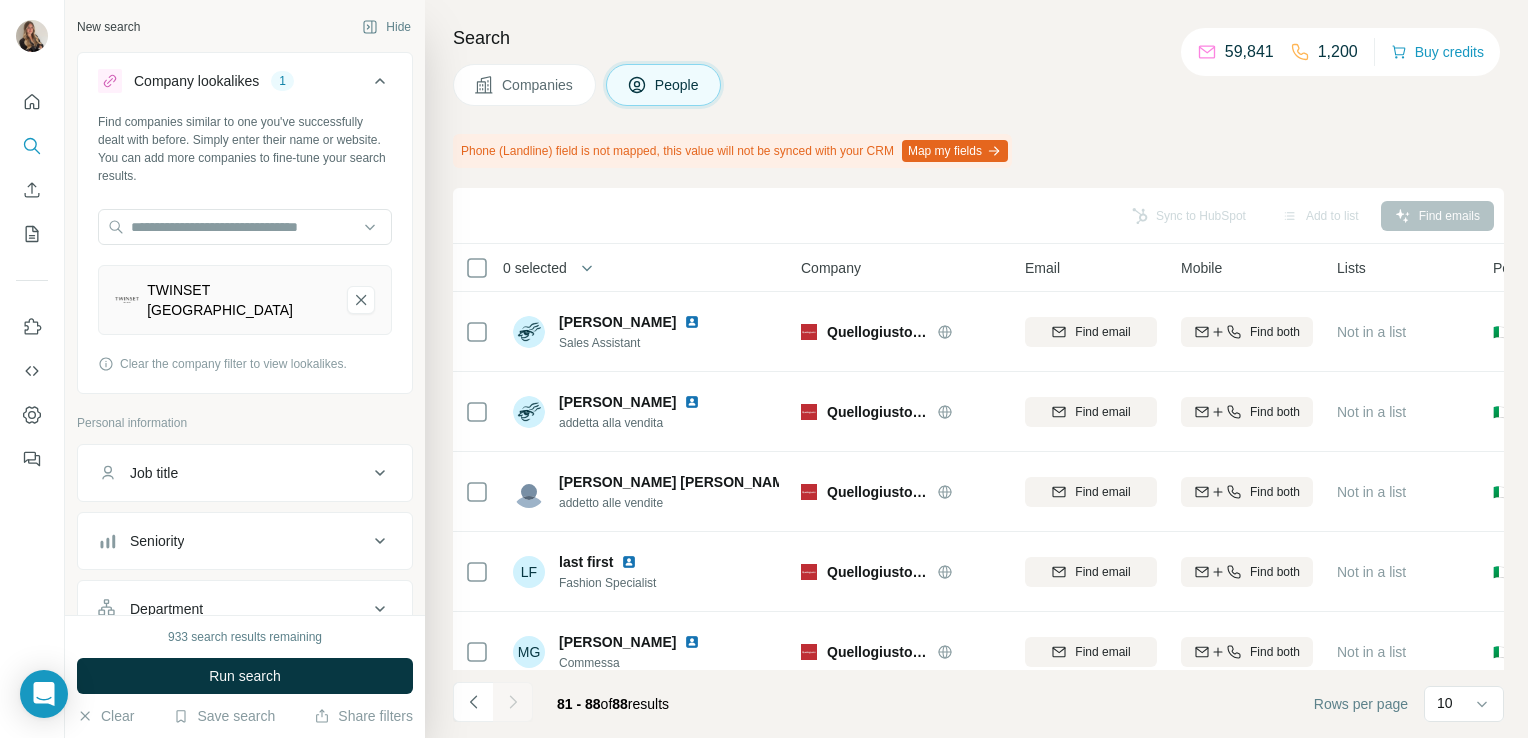
click at [520, 86] on span "Companies" at bounding box center [538, 85] width 73 height 20
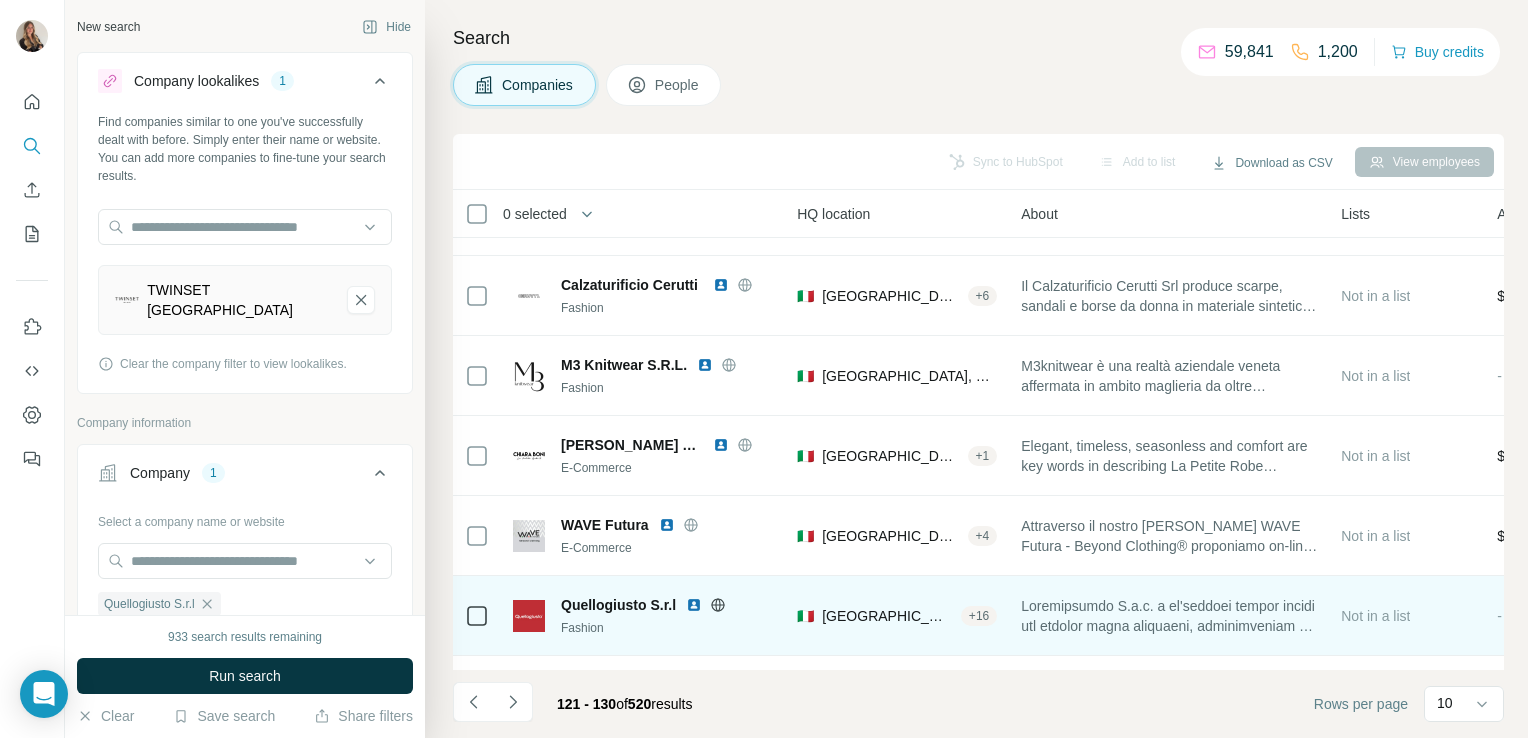
scroll to position [142, 0]
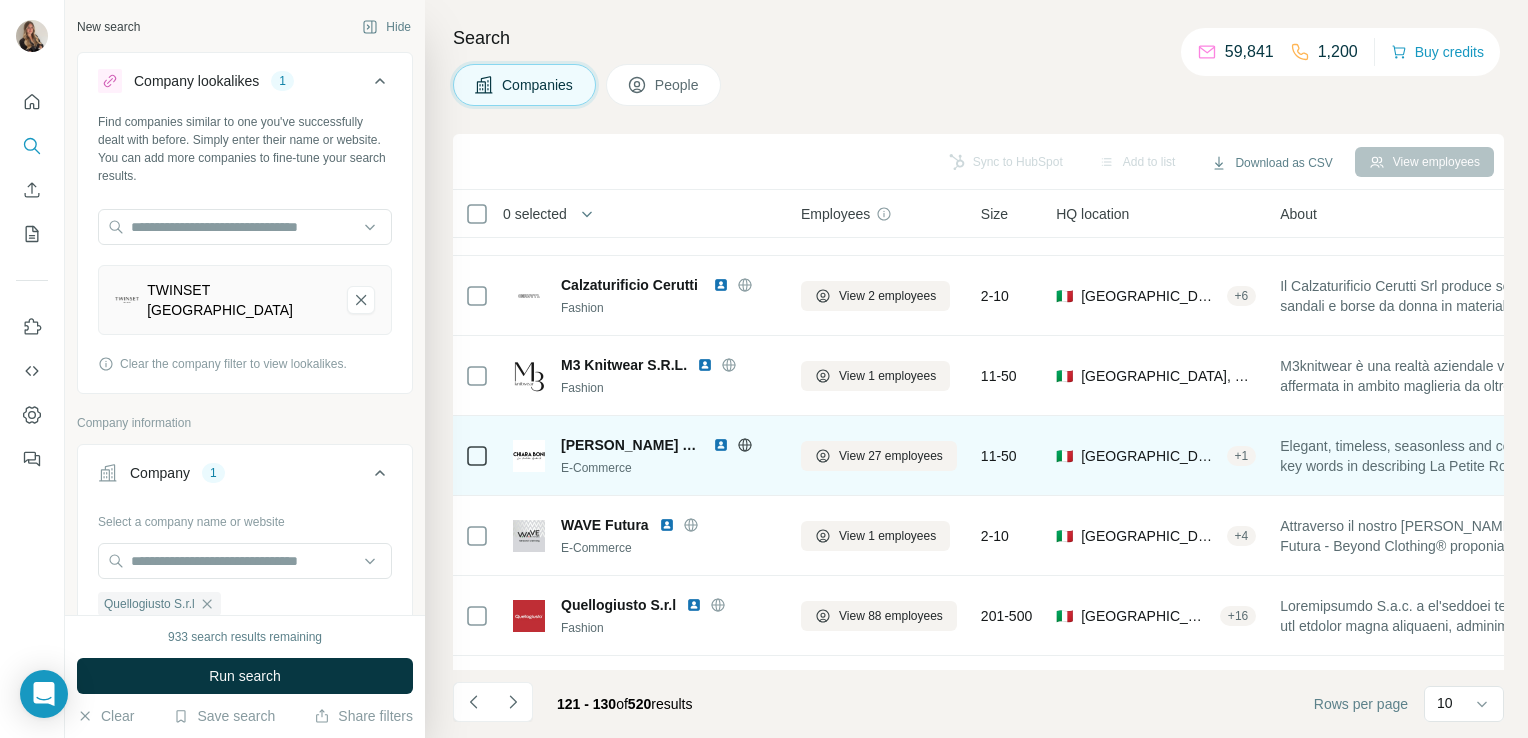
click at [738, 448] on icon at bounding box center [744, 444] width 13 height 13
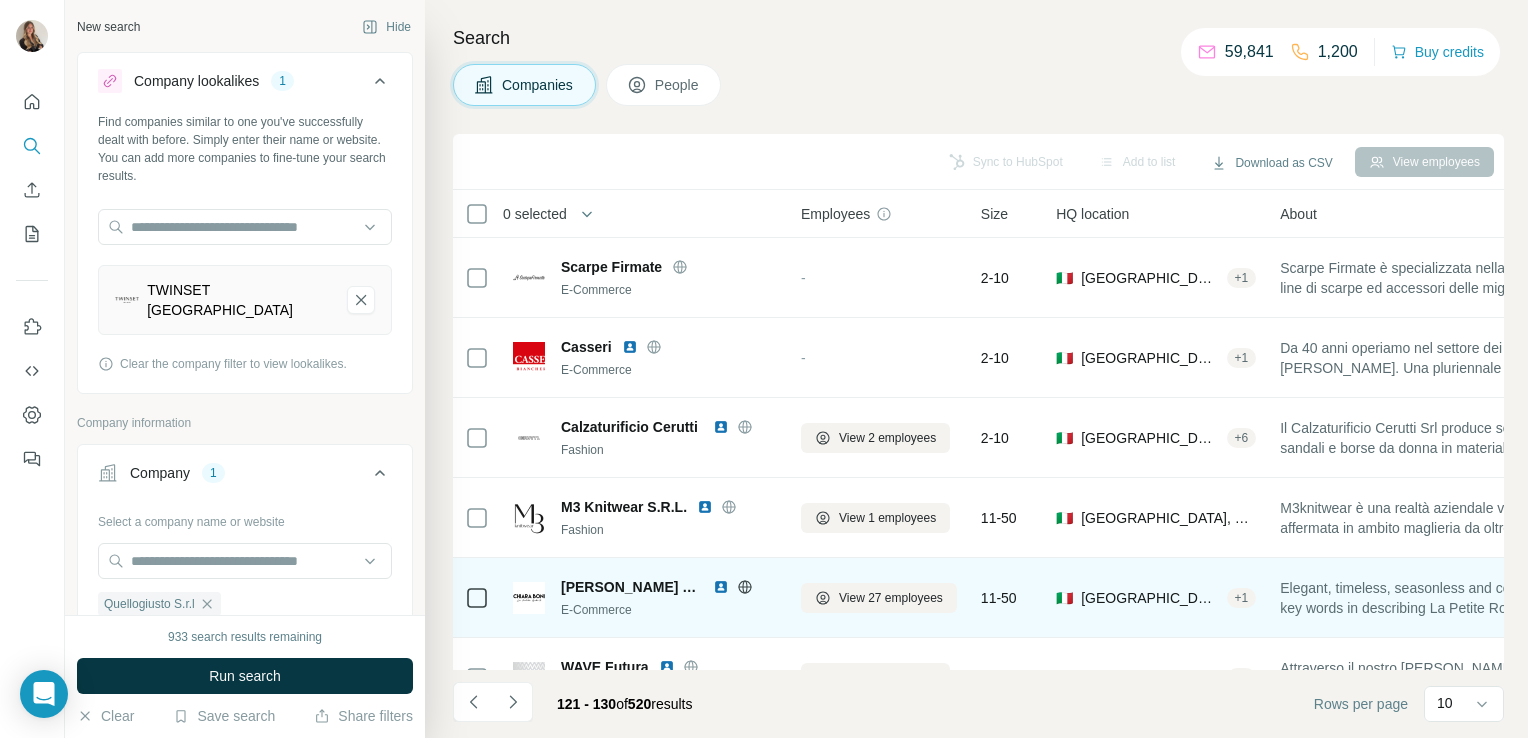
scroll to position [377, 0]
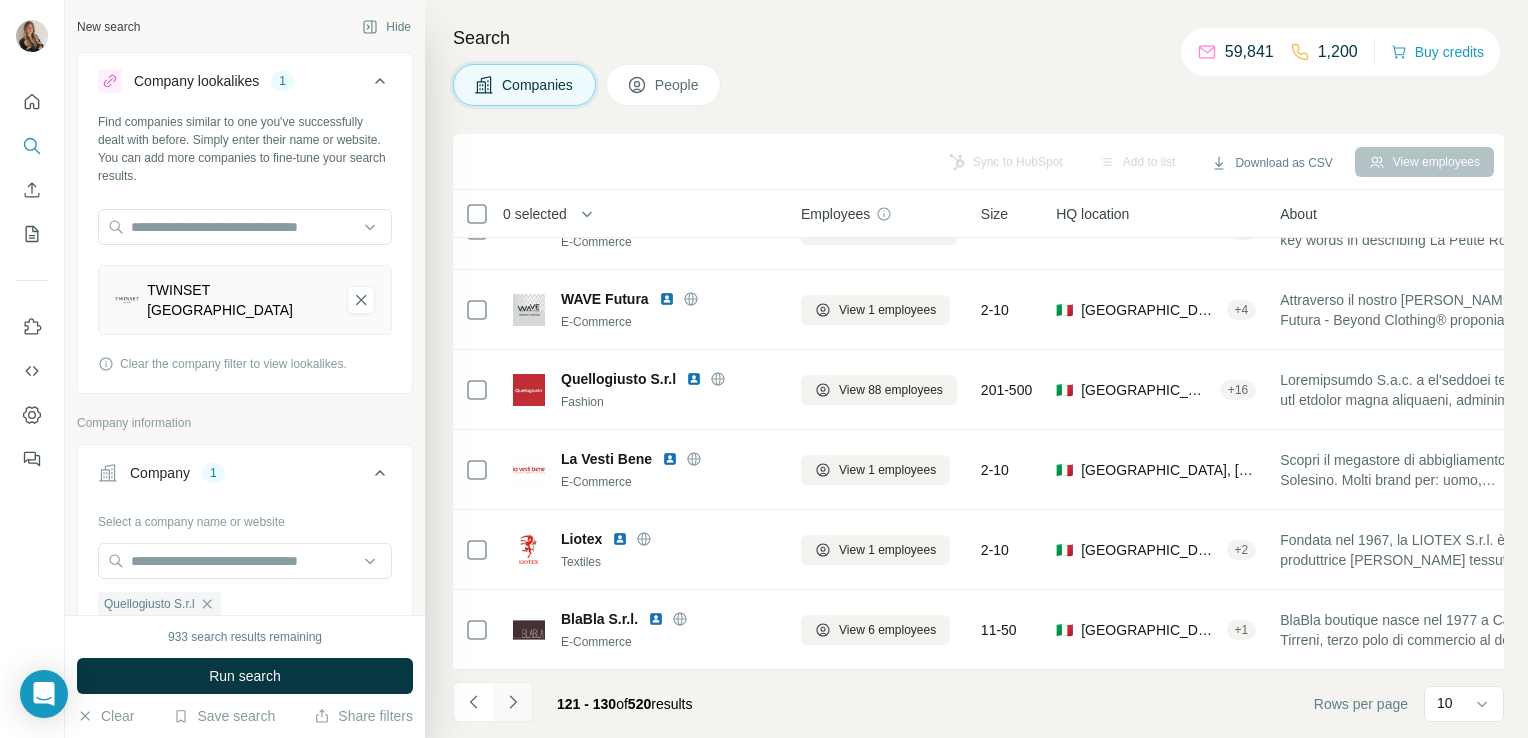
click at [520, 702] on icon "Navigate to next page" at bounding box center [513, 702] width 20 height 20
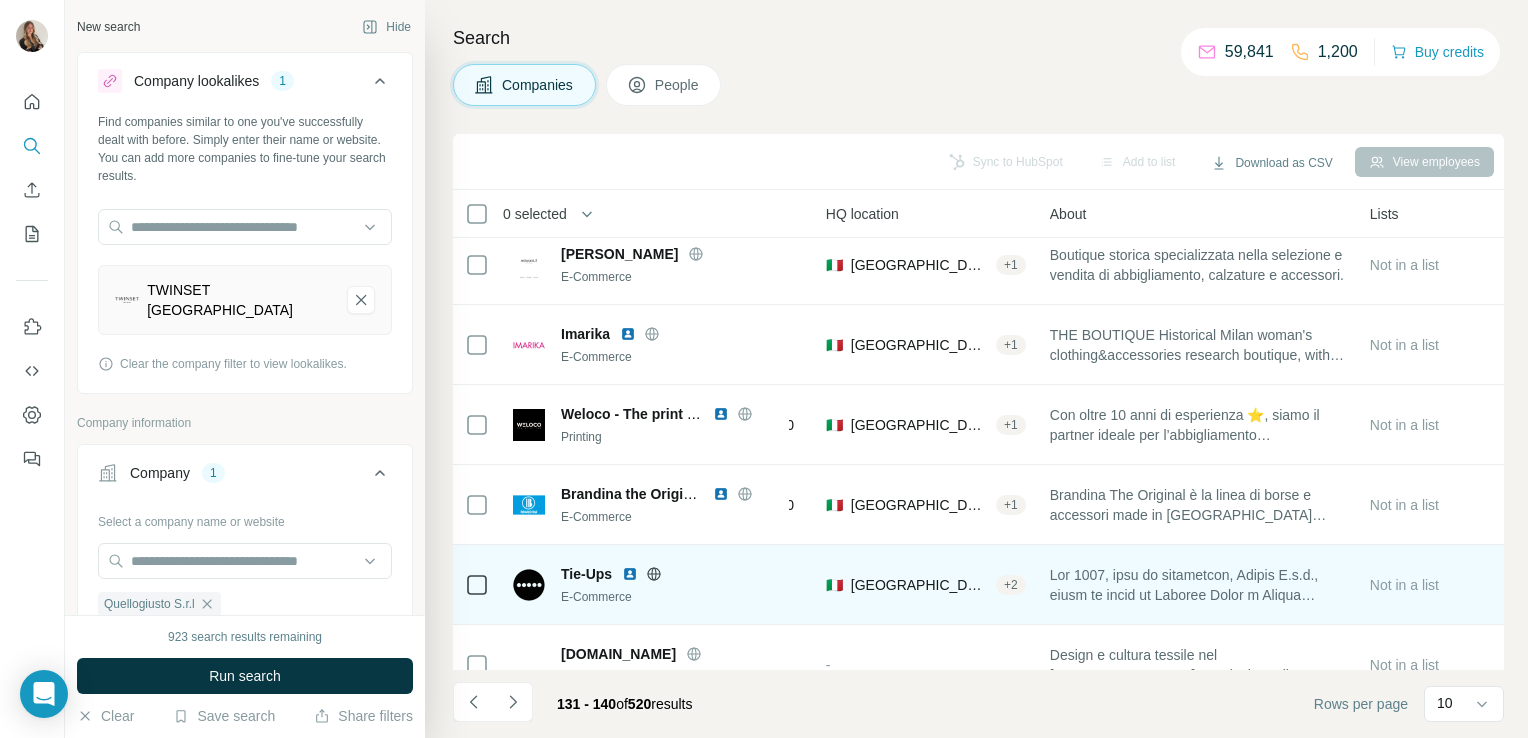
scroll to position [173, 0]
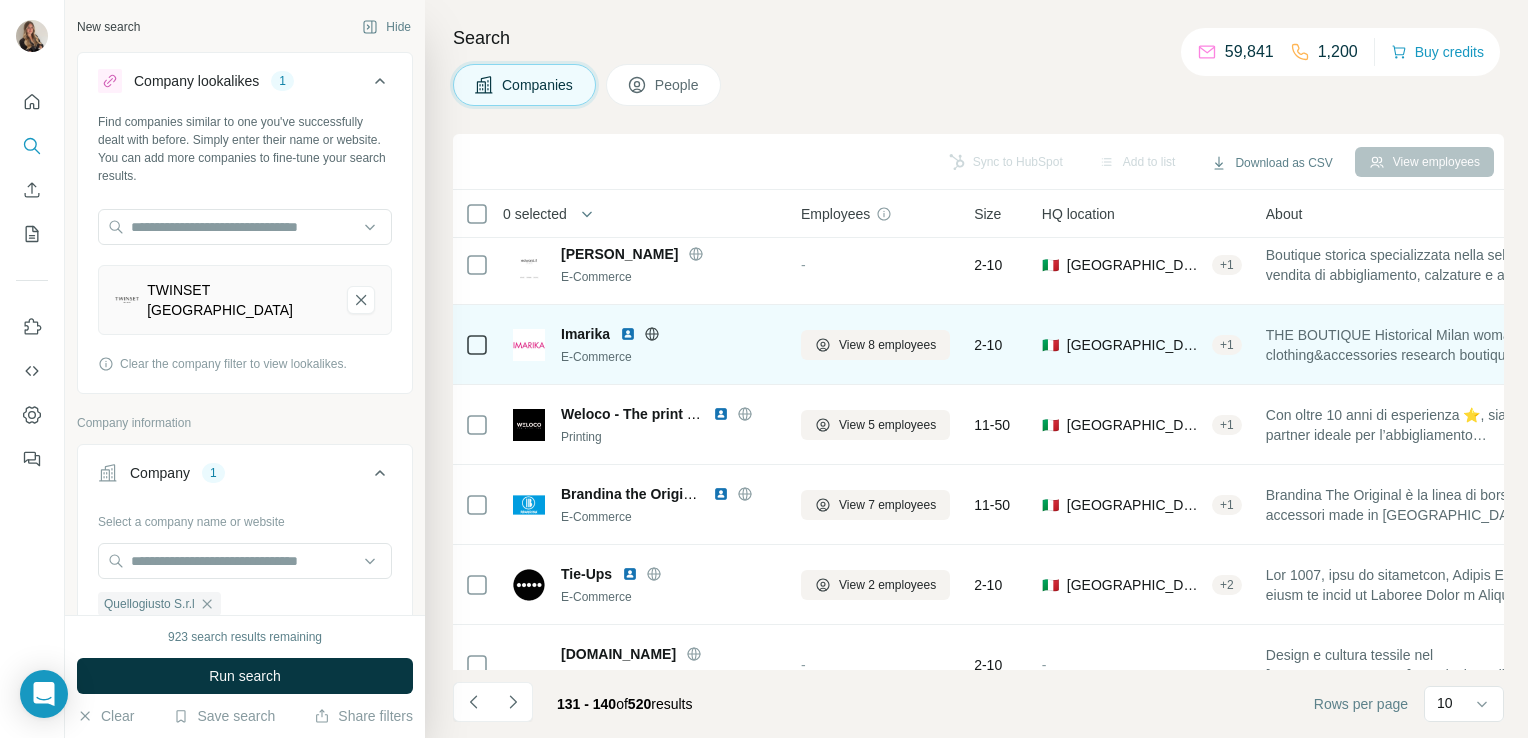
click at [653, 337] on icon at bounding box center [652, 333] width 5 height 13
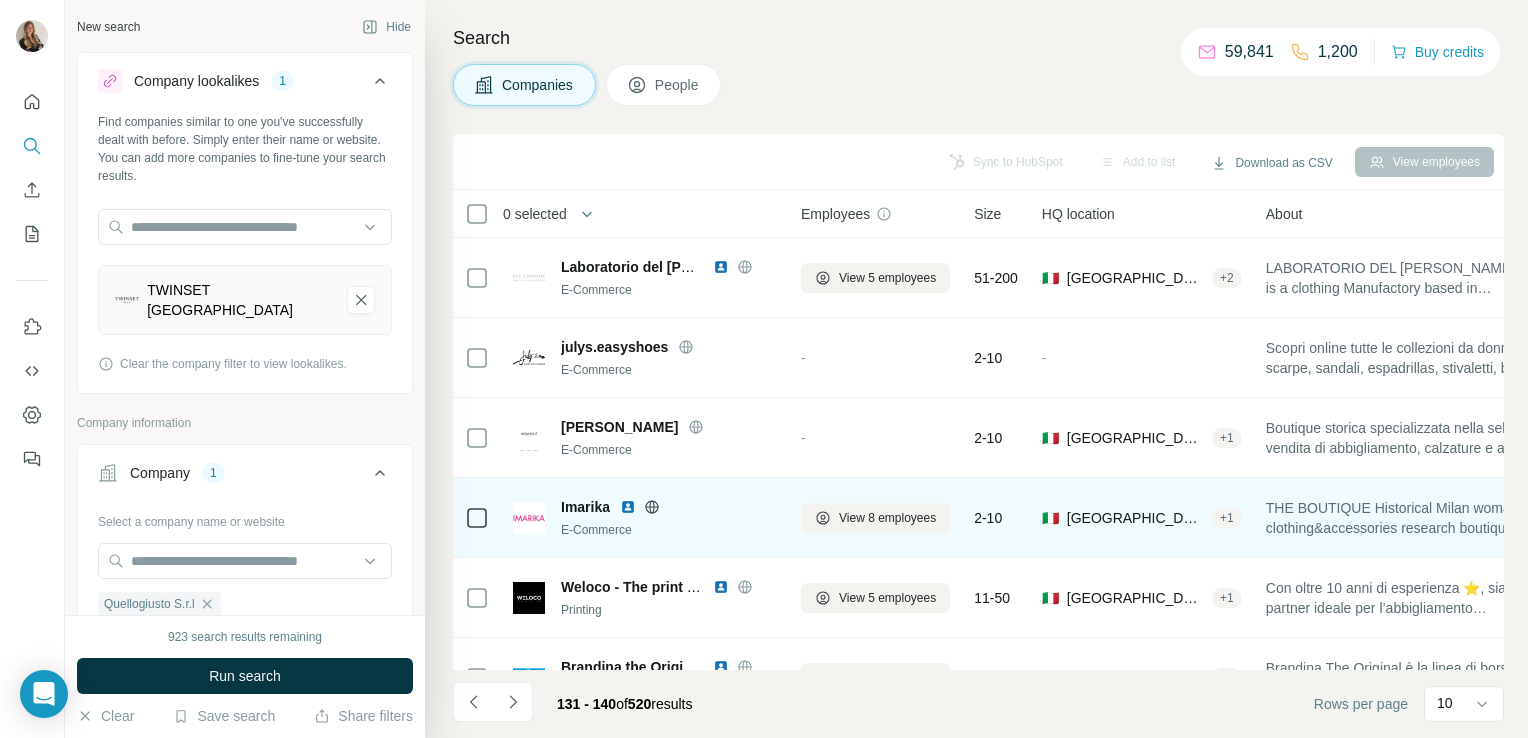
scroll to position [377, 0]
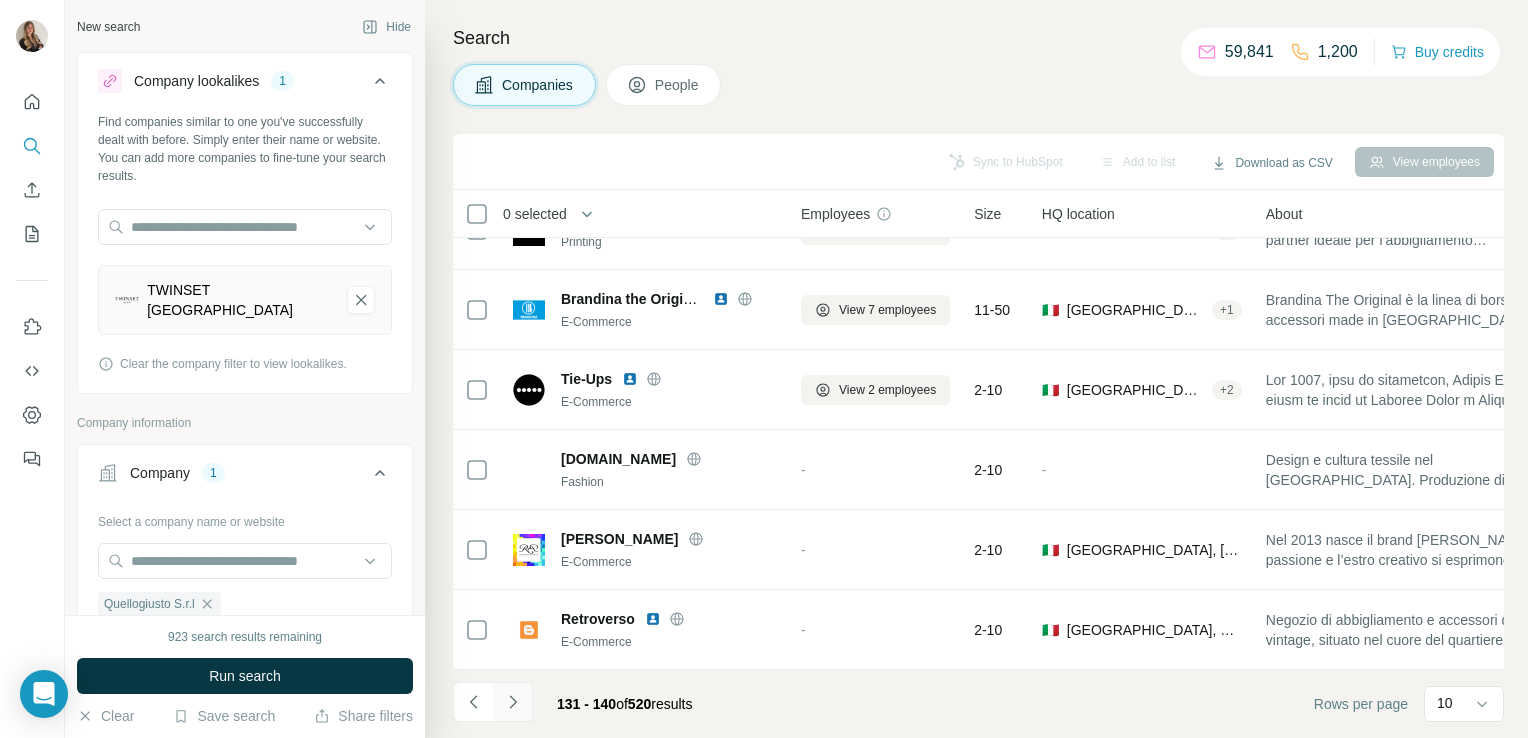
click at [514, 706] on icon "Navigate to next page" at bounding box center [513, 702] width 20 height 20
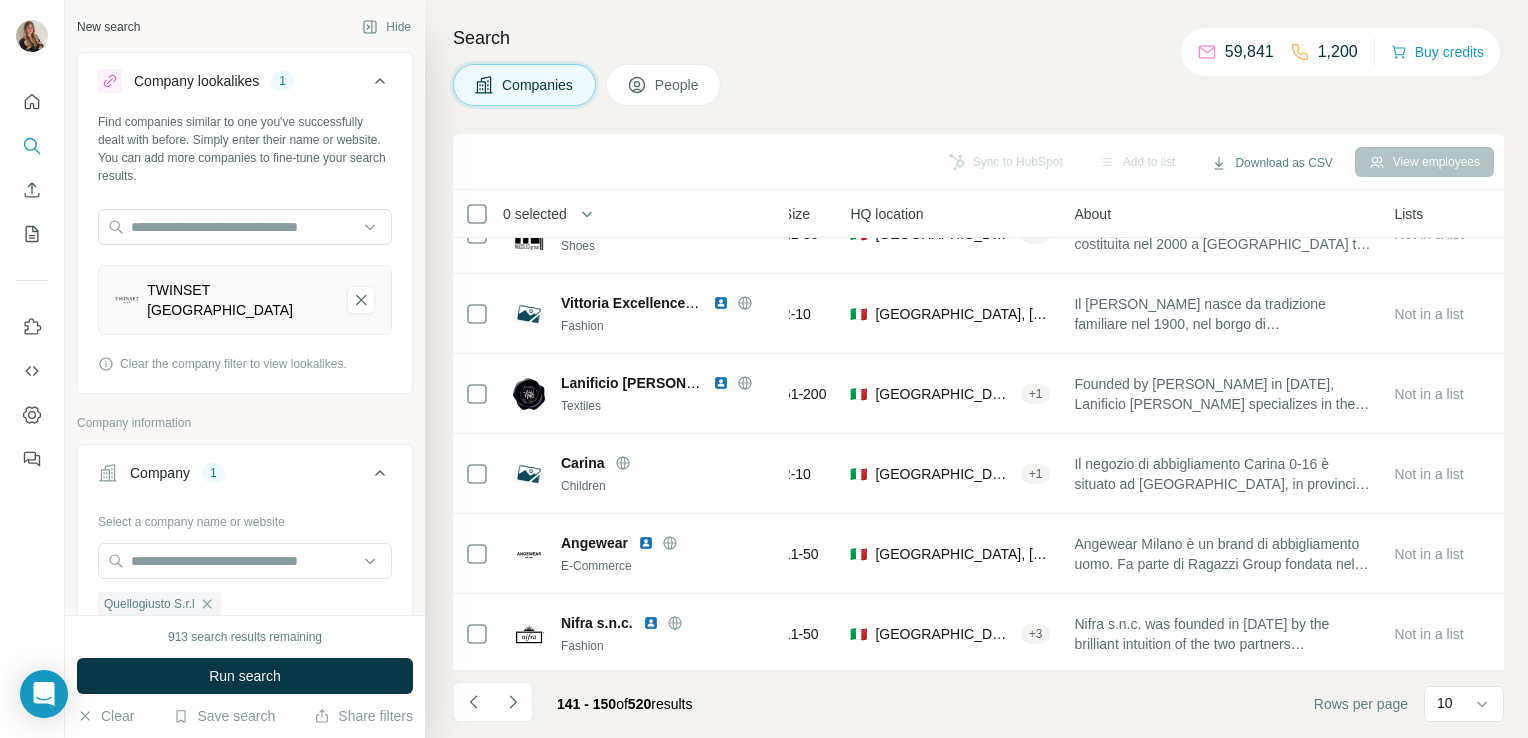
scroll to position [44, 0]
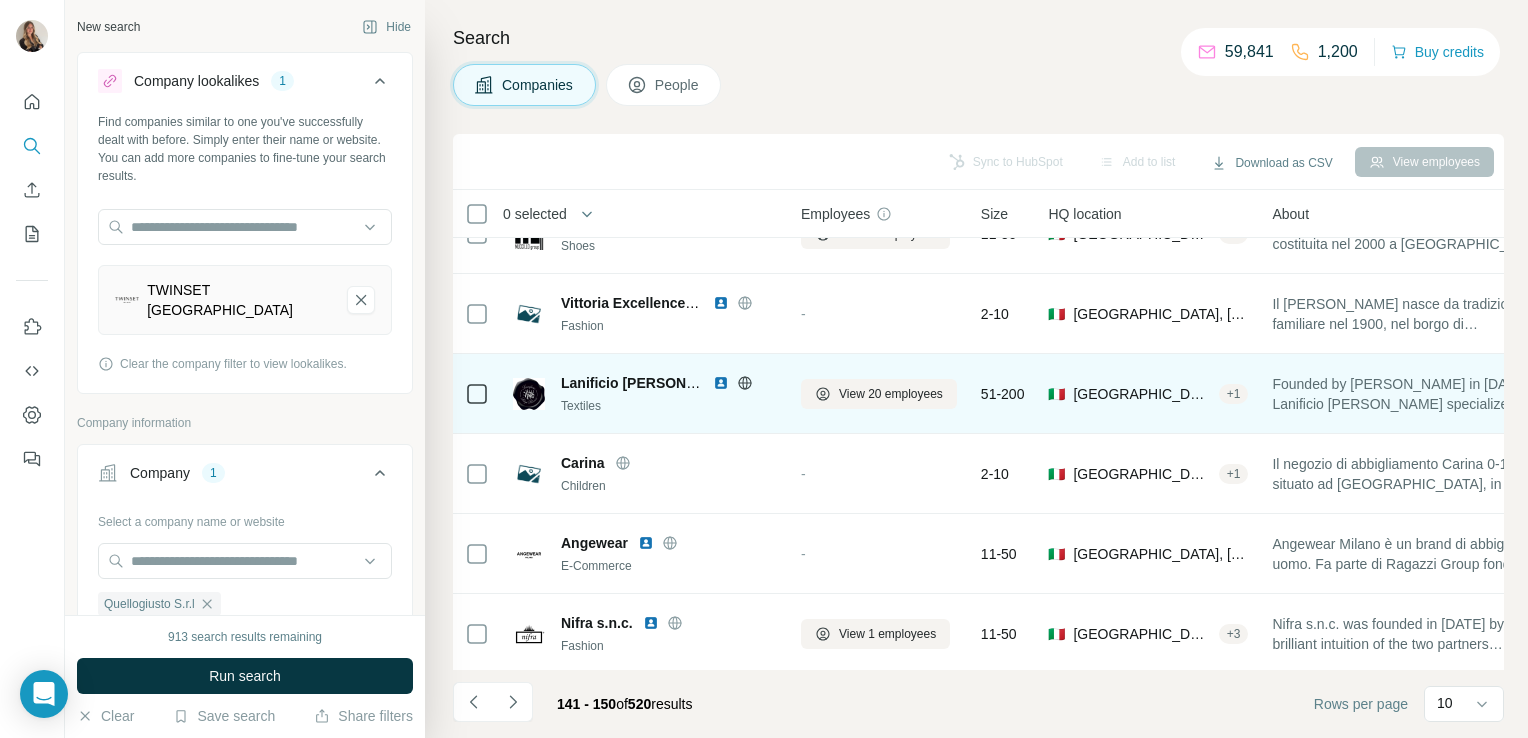
click at [742, 386] on icon at bounding box center [745, 383] width 16 height 16
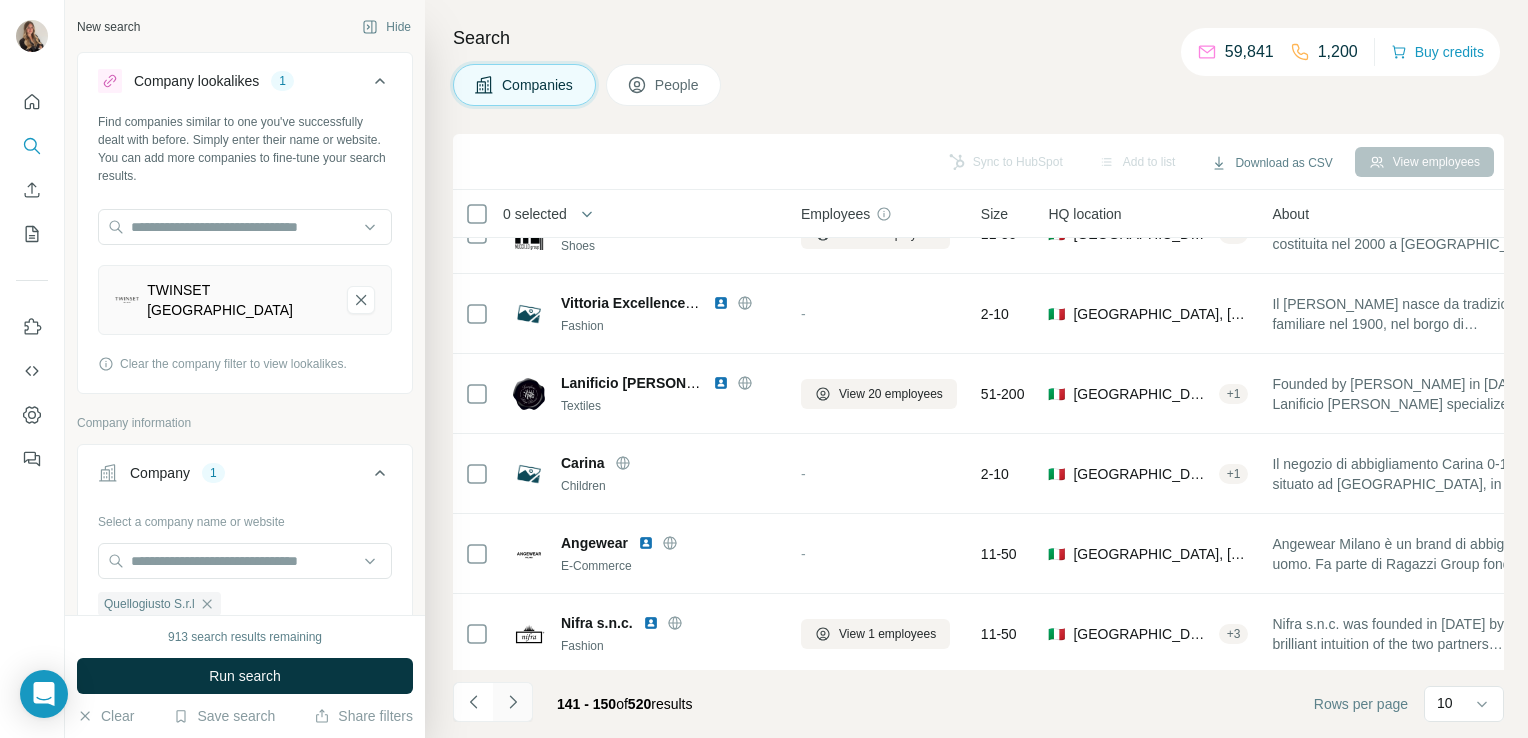
click at [524, 712] on button "Navigate to next page" at bounding box center [513, 702] width 40 height 40
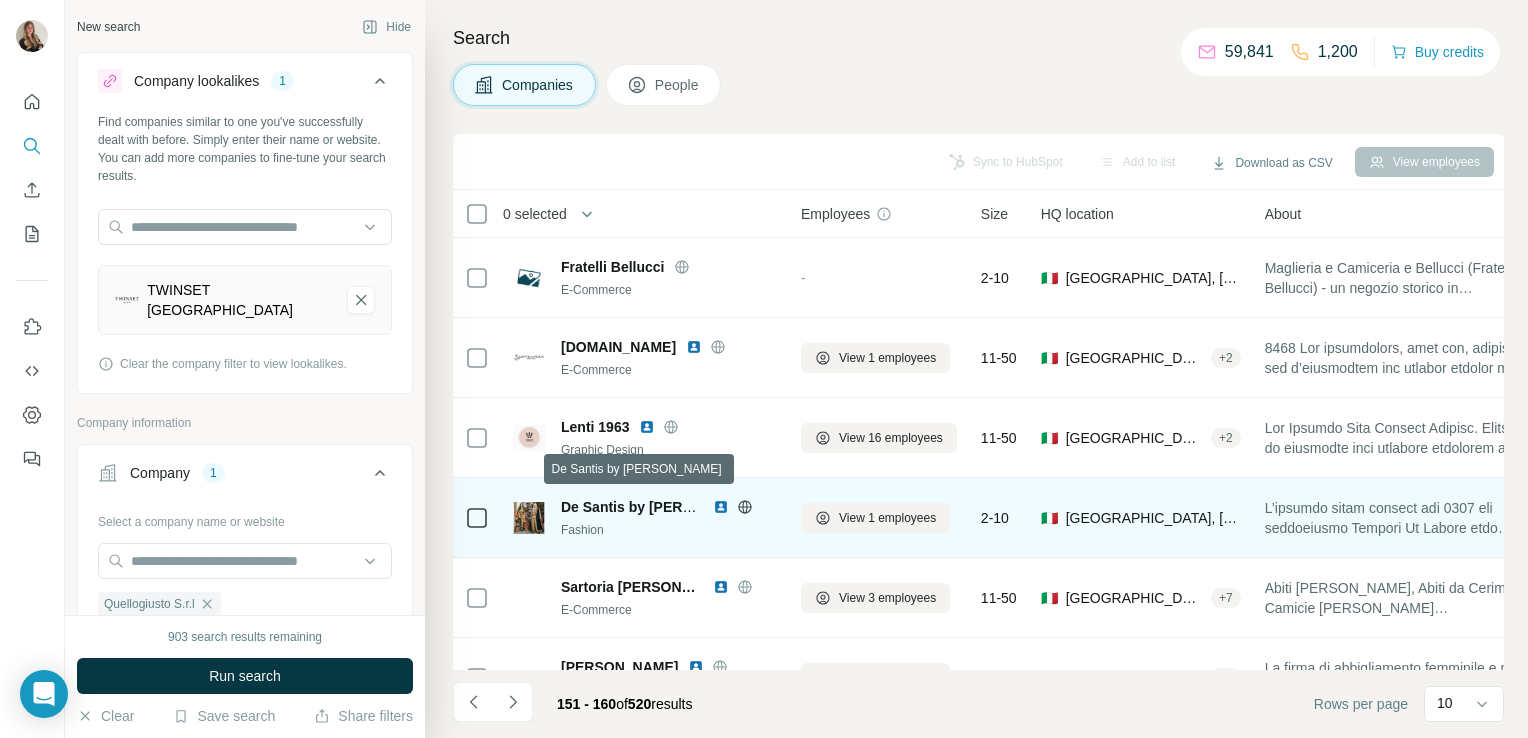
scroll to position [377, 0]
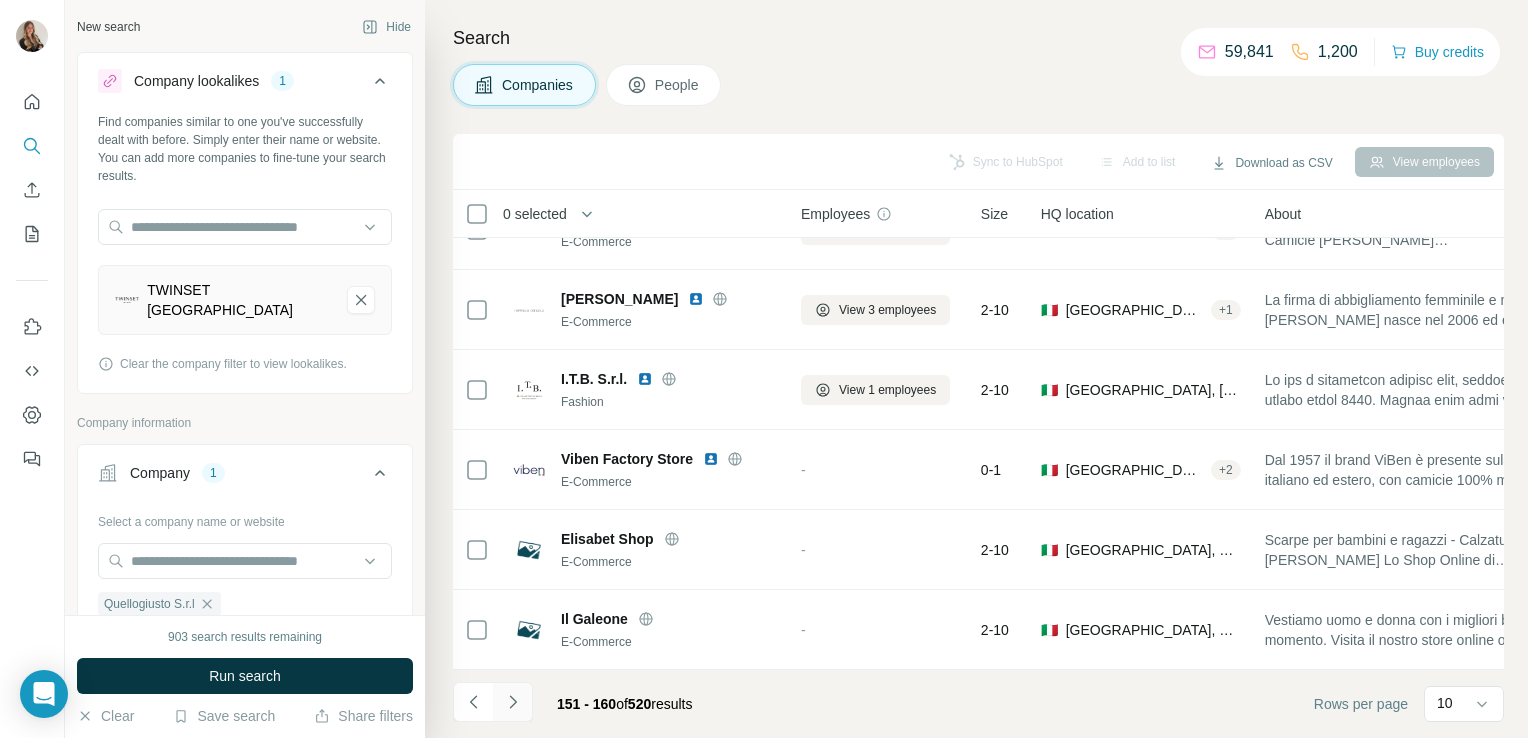
click at [520, 697] on icon "Navigate to next page" at bounding box center [513, 702] width 20 height 20
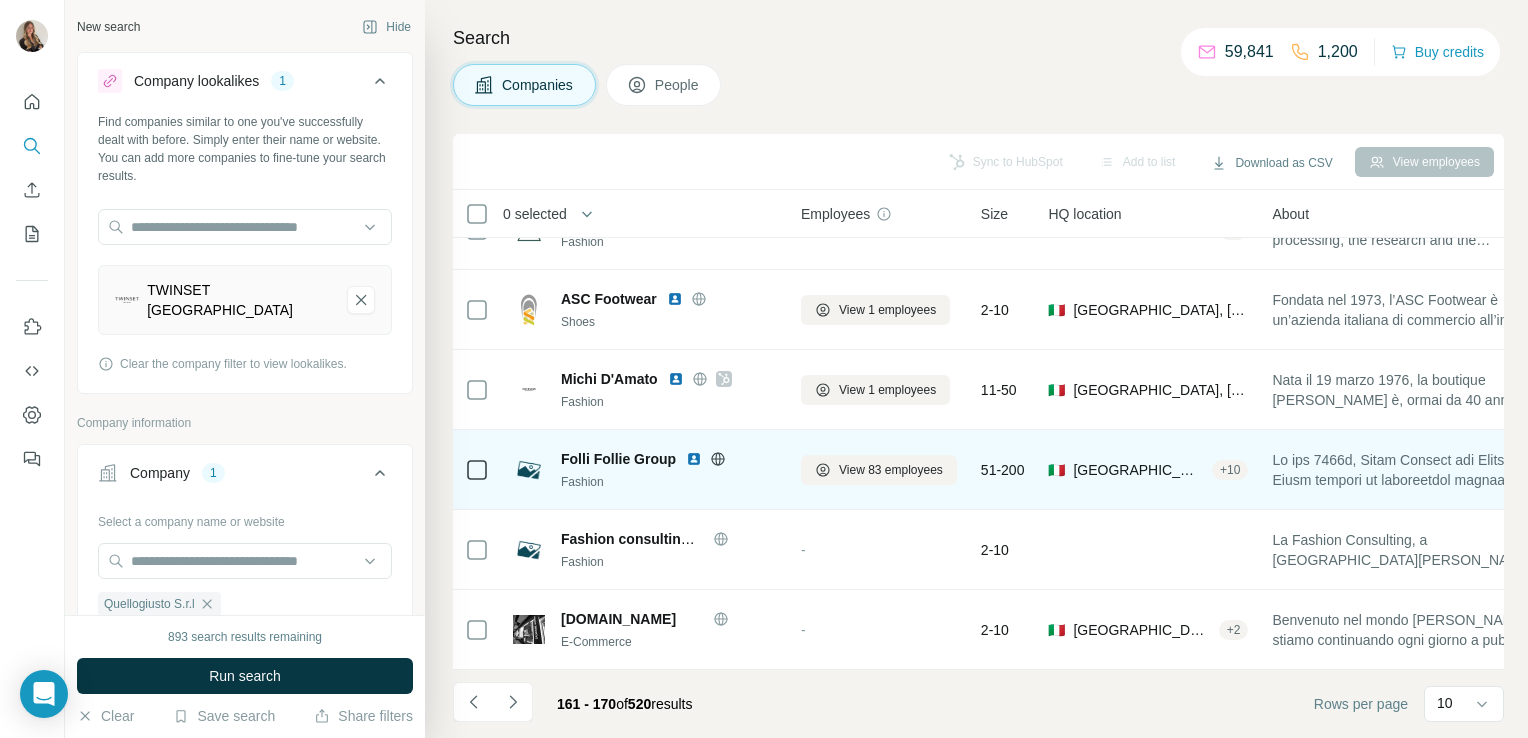
click at [718, 454] on icon at bounding box center [718, 459] width 16 height 16
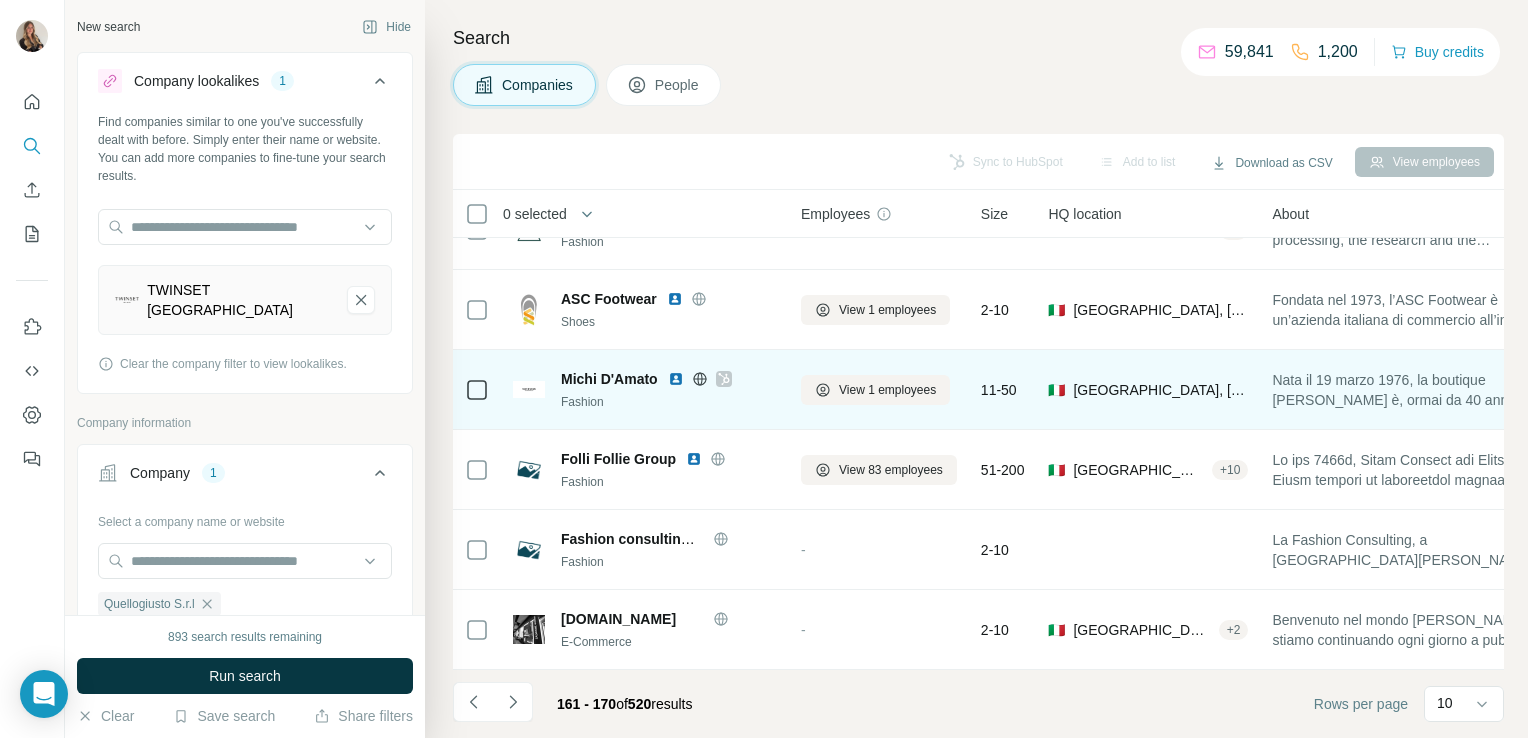
scroll to position [0, 0]
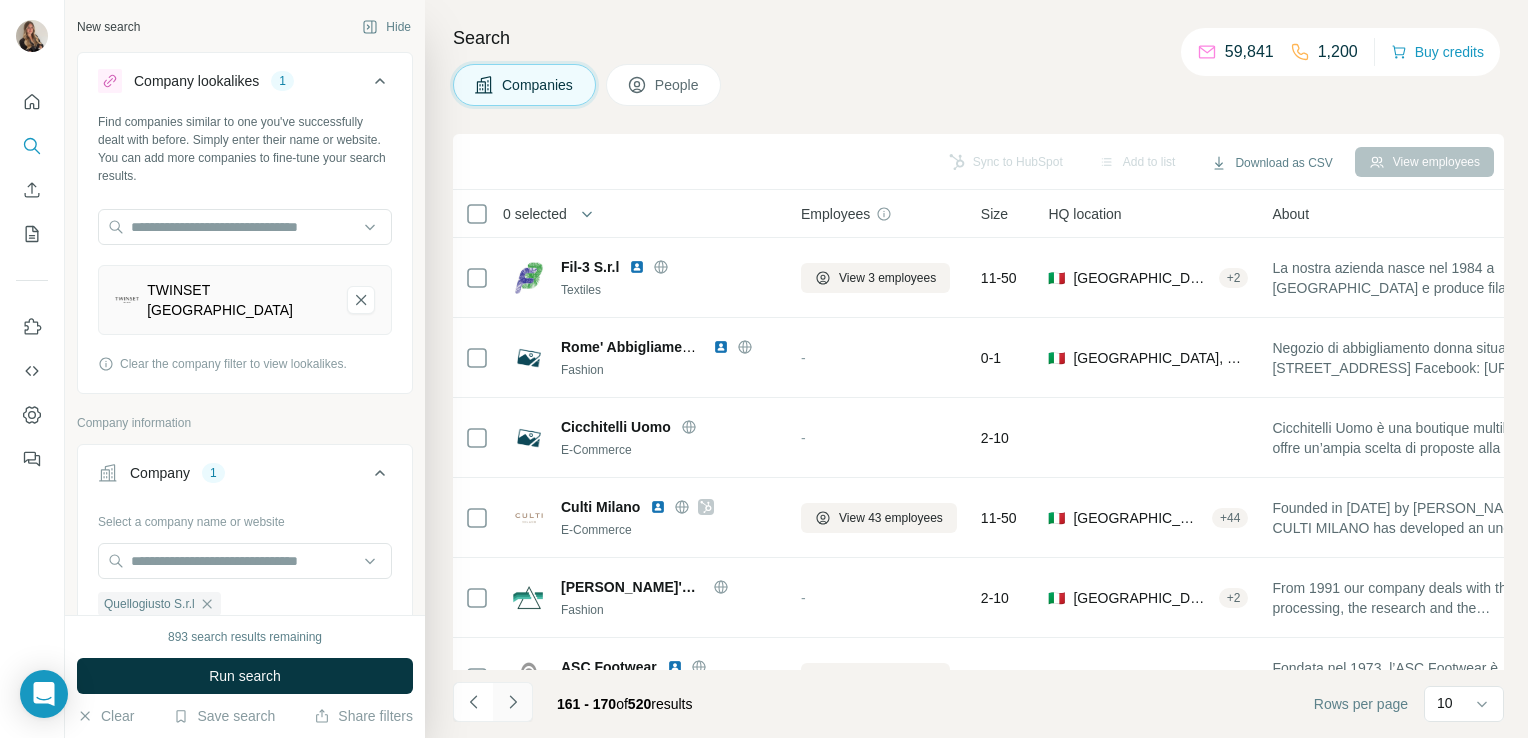
click at [517, 698] on icon "Navigate to next page" at bounding box center [513, 702] width 20 height 20
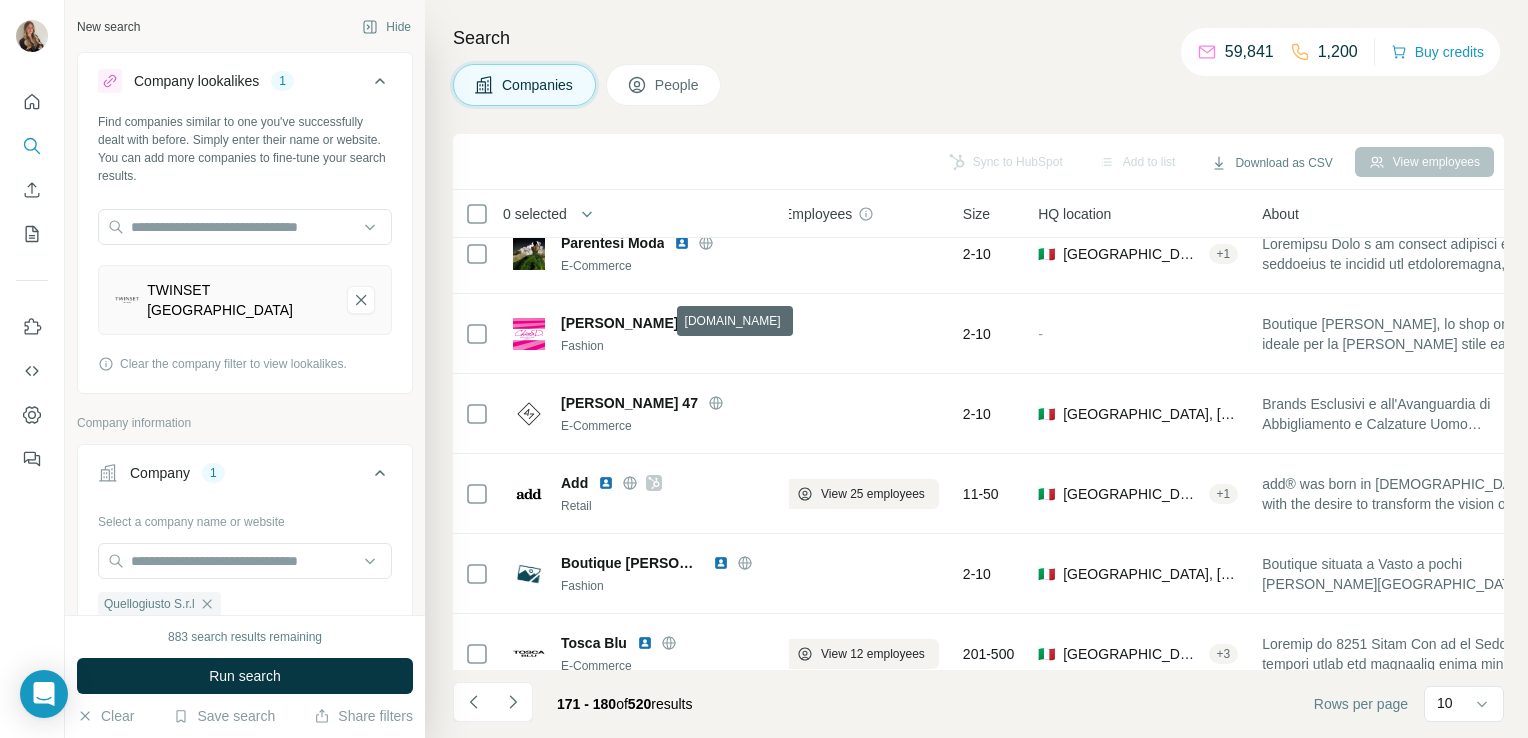
scroll to position [344, 0]
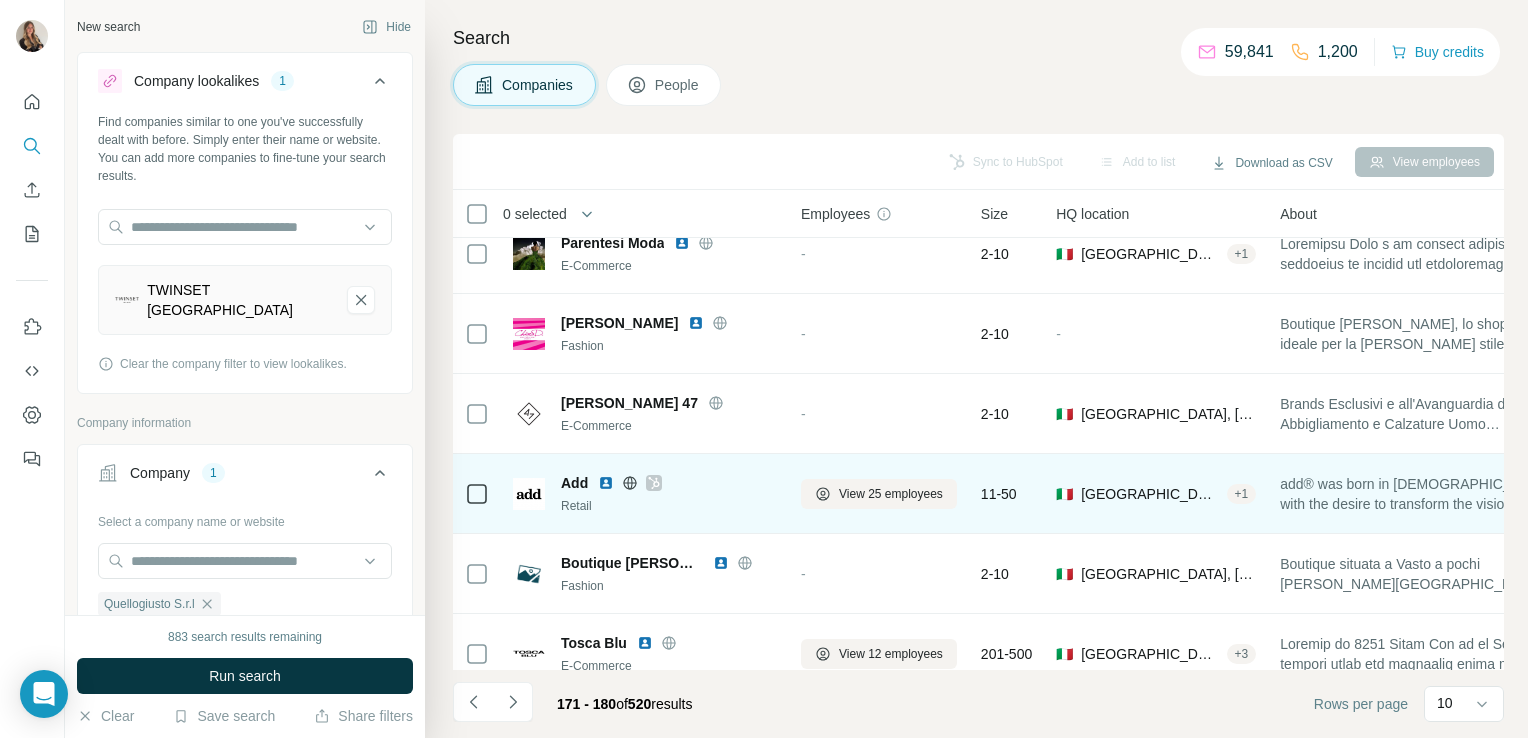
click at [628, 484] on icon at bounding box center [630, 483] width 16 height 16
click at [654, 487] on icon at bounding box center [654, 483] width 12 height 16
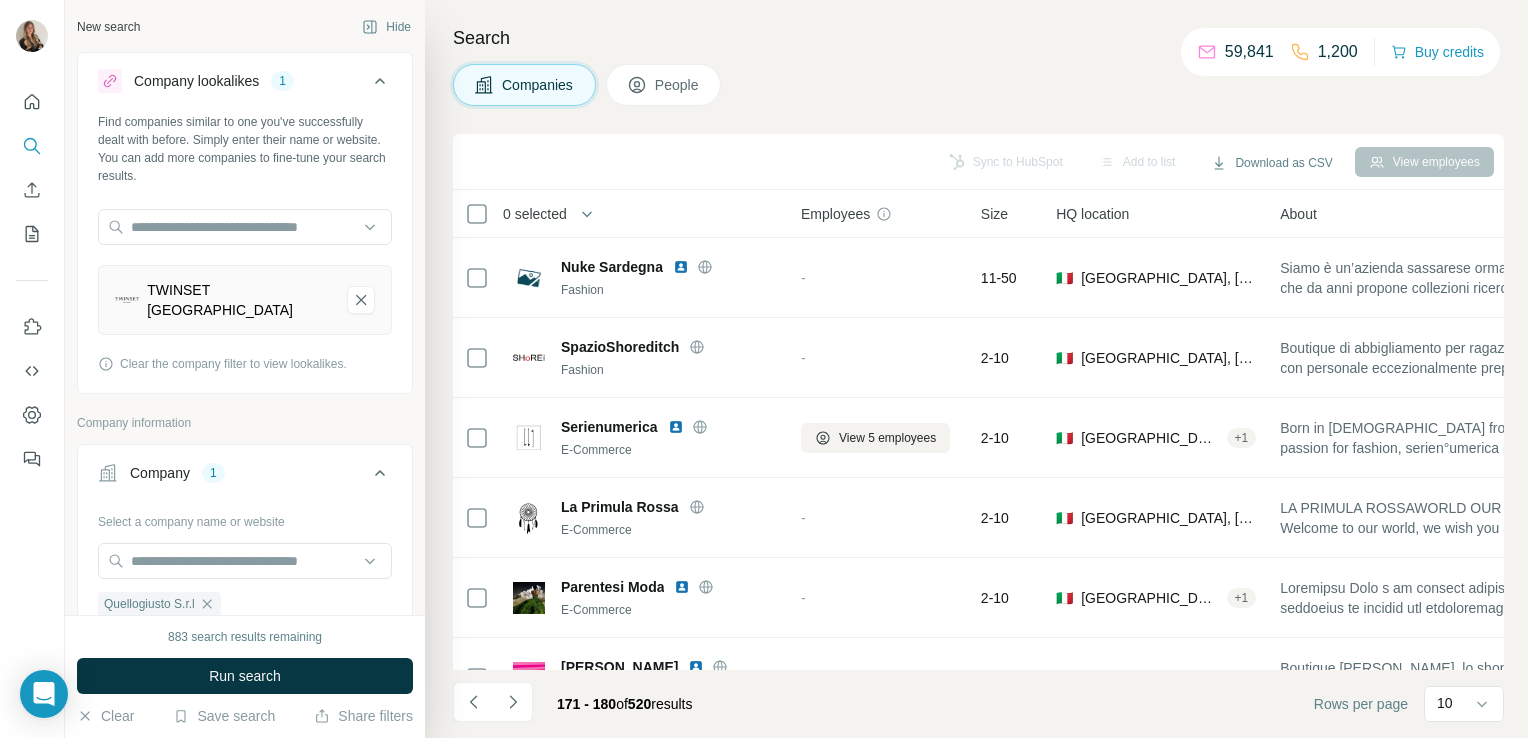
scroll to position [377, 0]
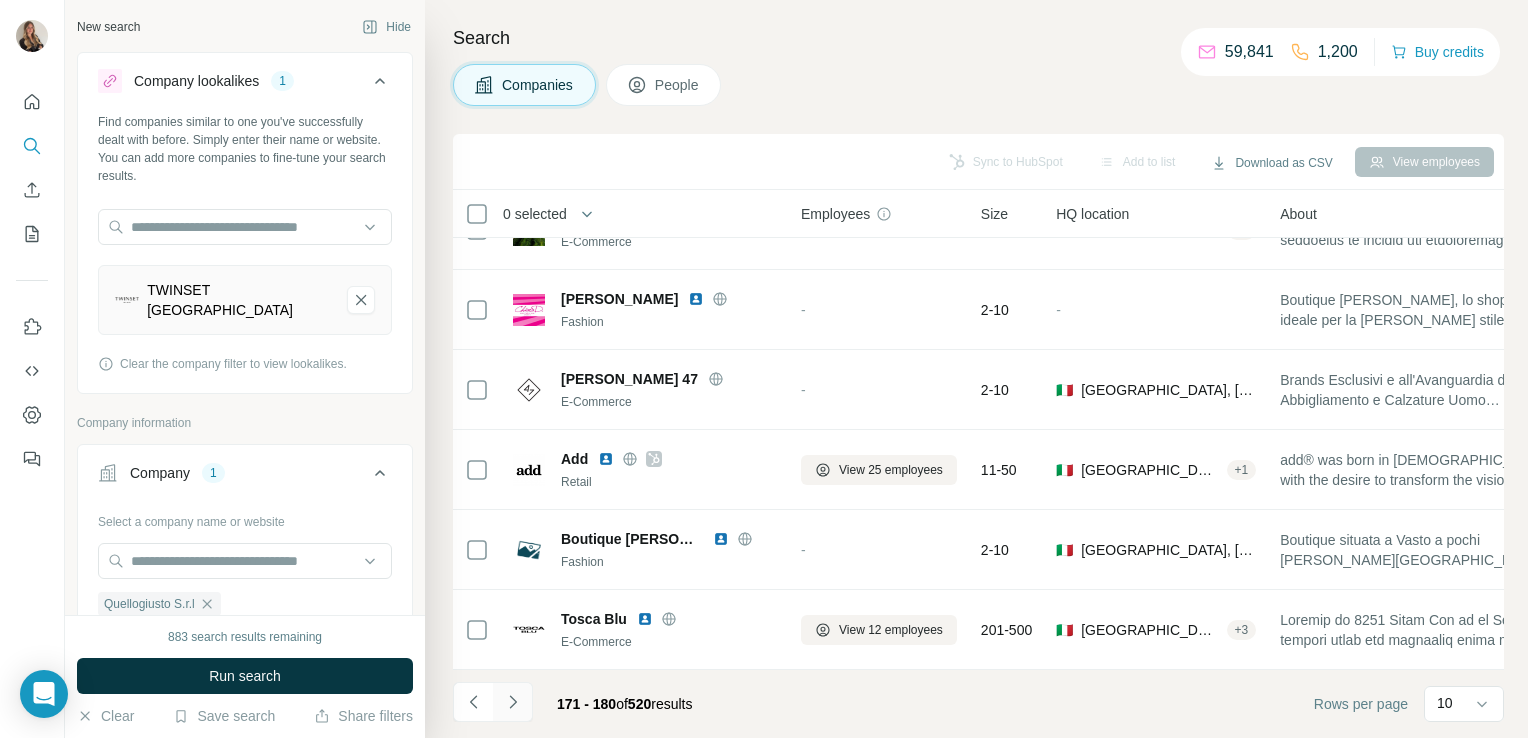
click at [508, 695] on icon "Navigate to next page" at bounding box center [513, 702] width 20 height 20
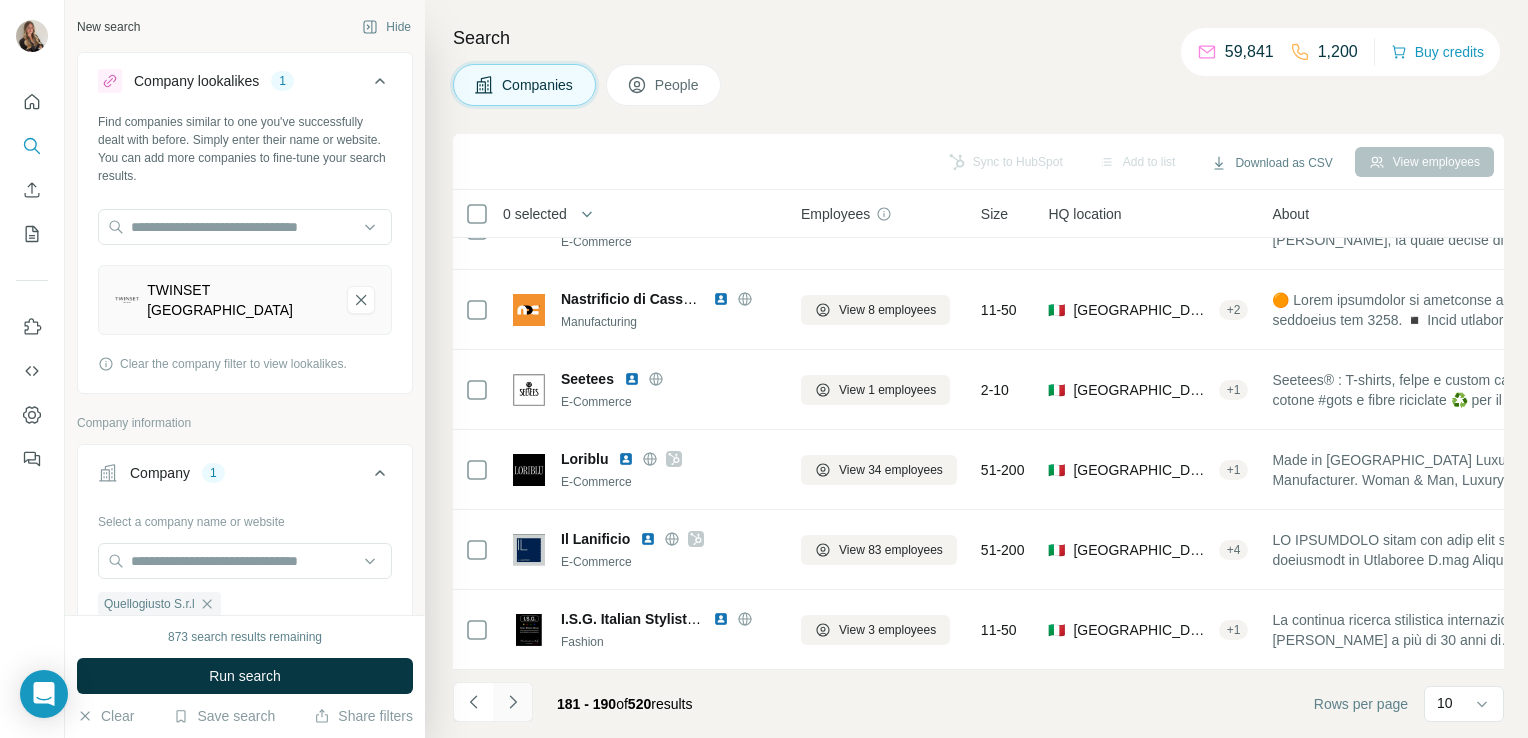
click at [516, 703] on icon "Navigate to next page" at bounding box center [513, 702] width 20 height 20
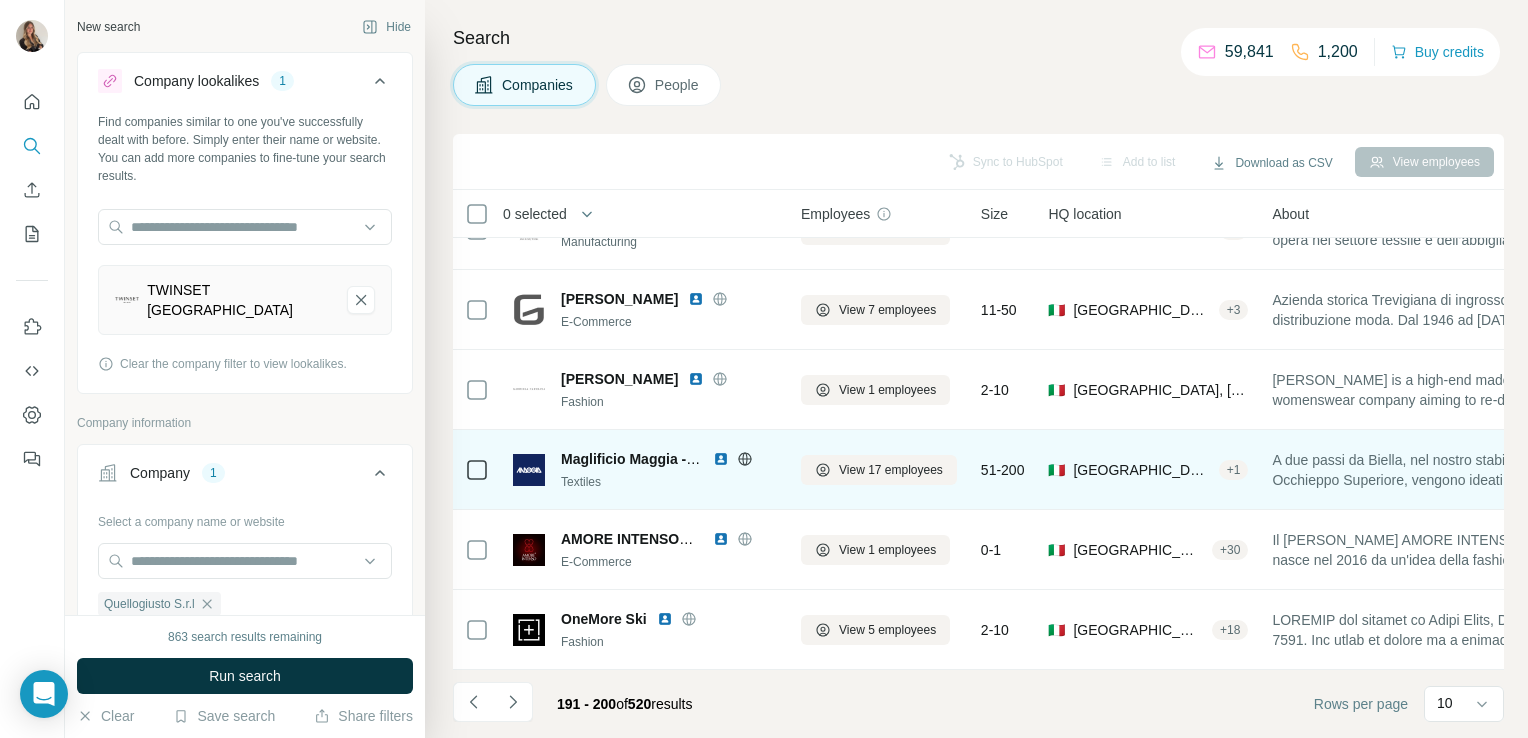
click at [740, 451] on icon at bounding box center [745, 459] width 16 height 16
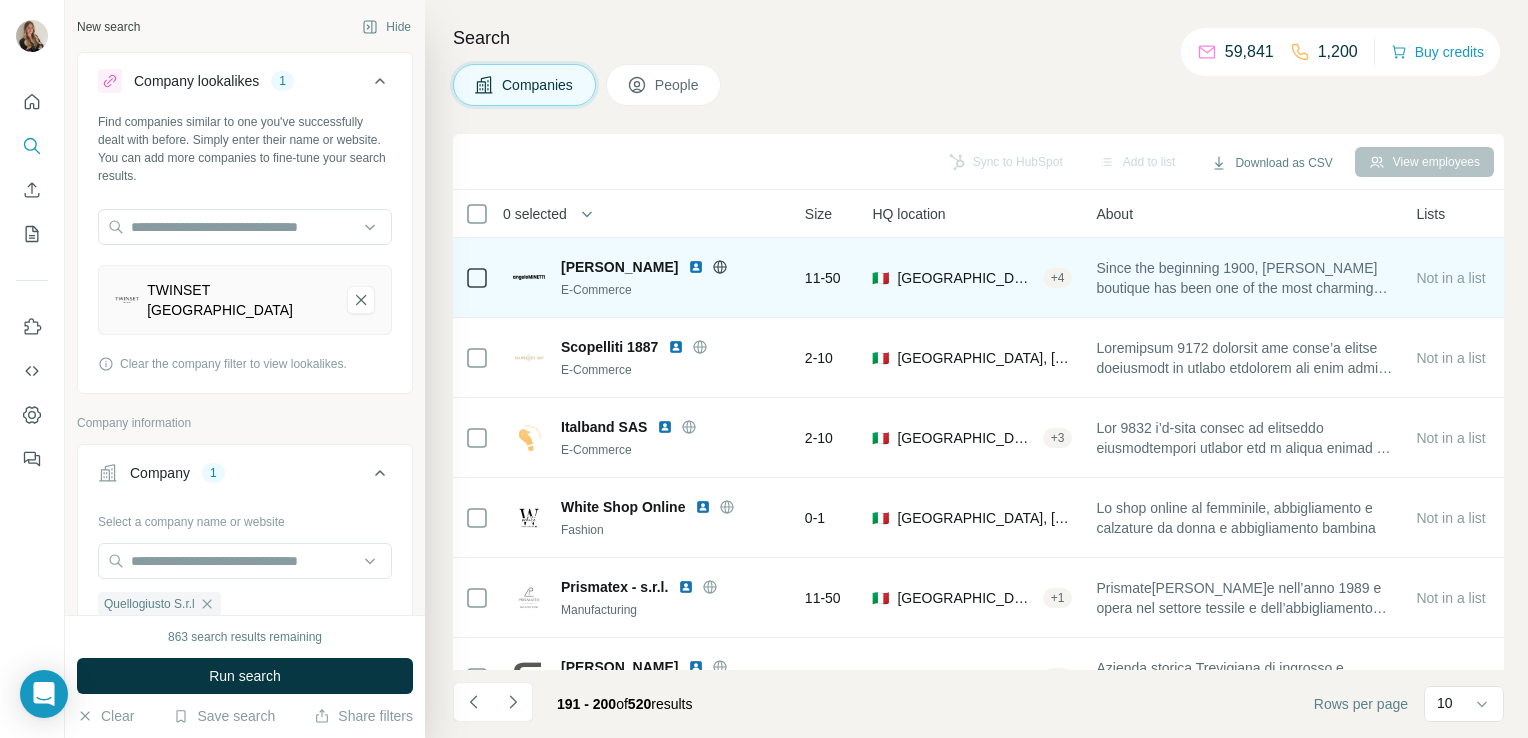
scroll to position [0, 0]
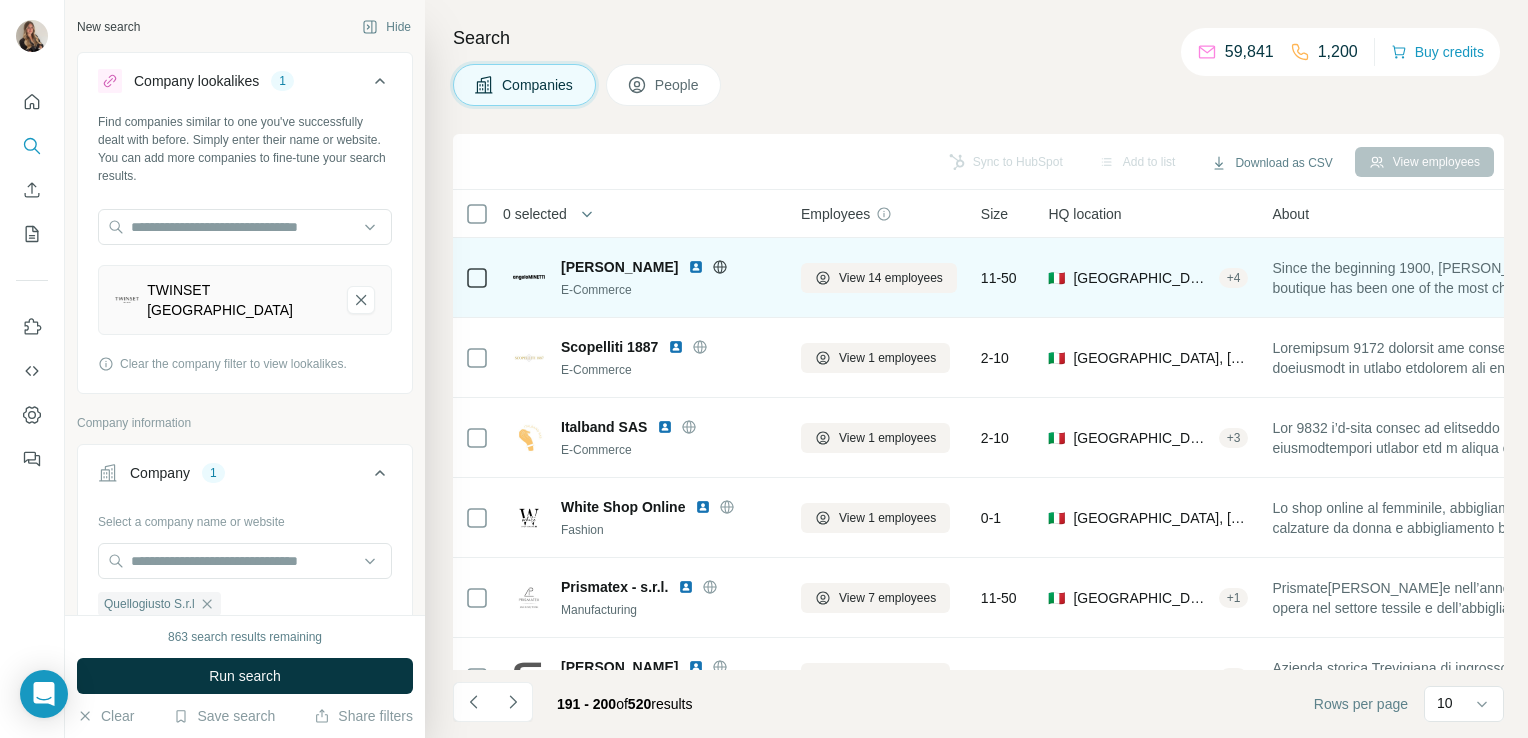
click at [718, 264] on icon at bounding box center [720, 266] width 5 height 13
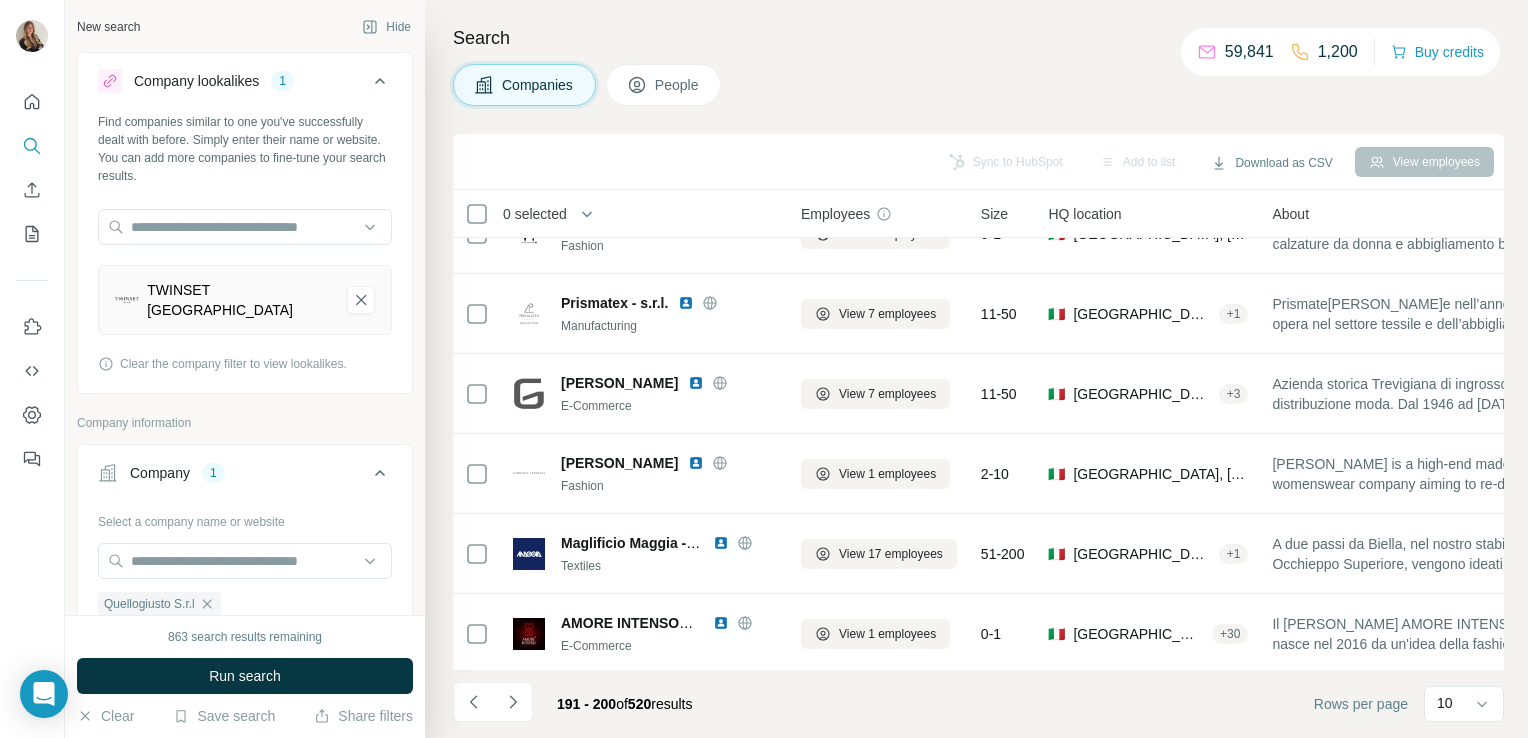
scroll to position [377, 0]
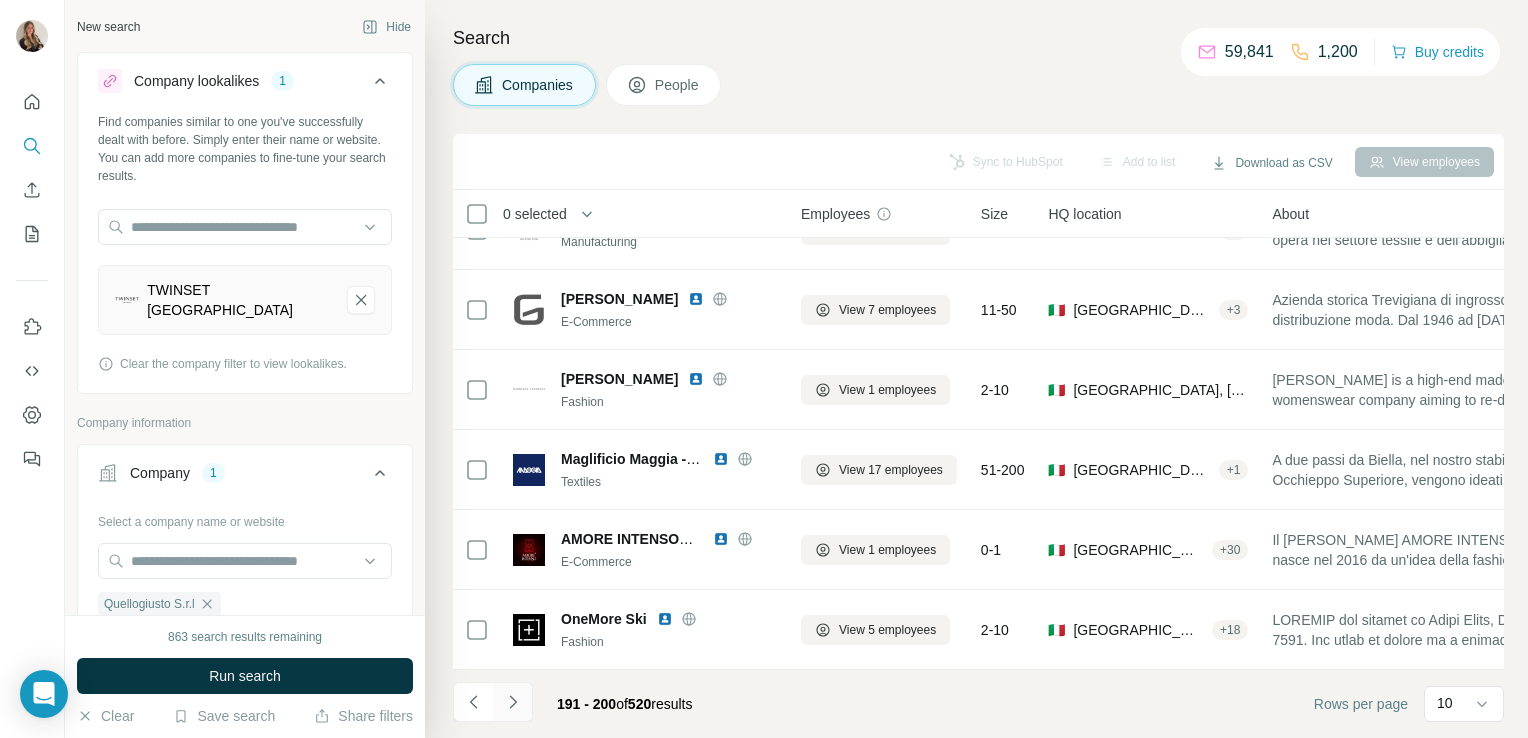
click at [504, 703] on icon "Navigate to next page" at bounding box center [513, 702] width 20 height 20
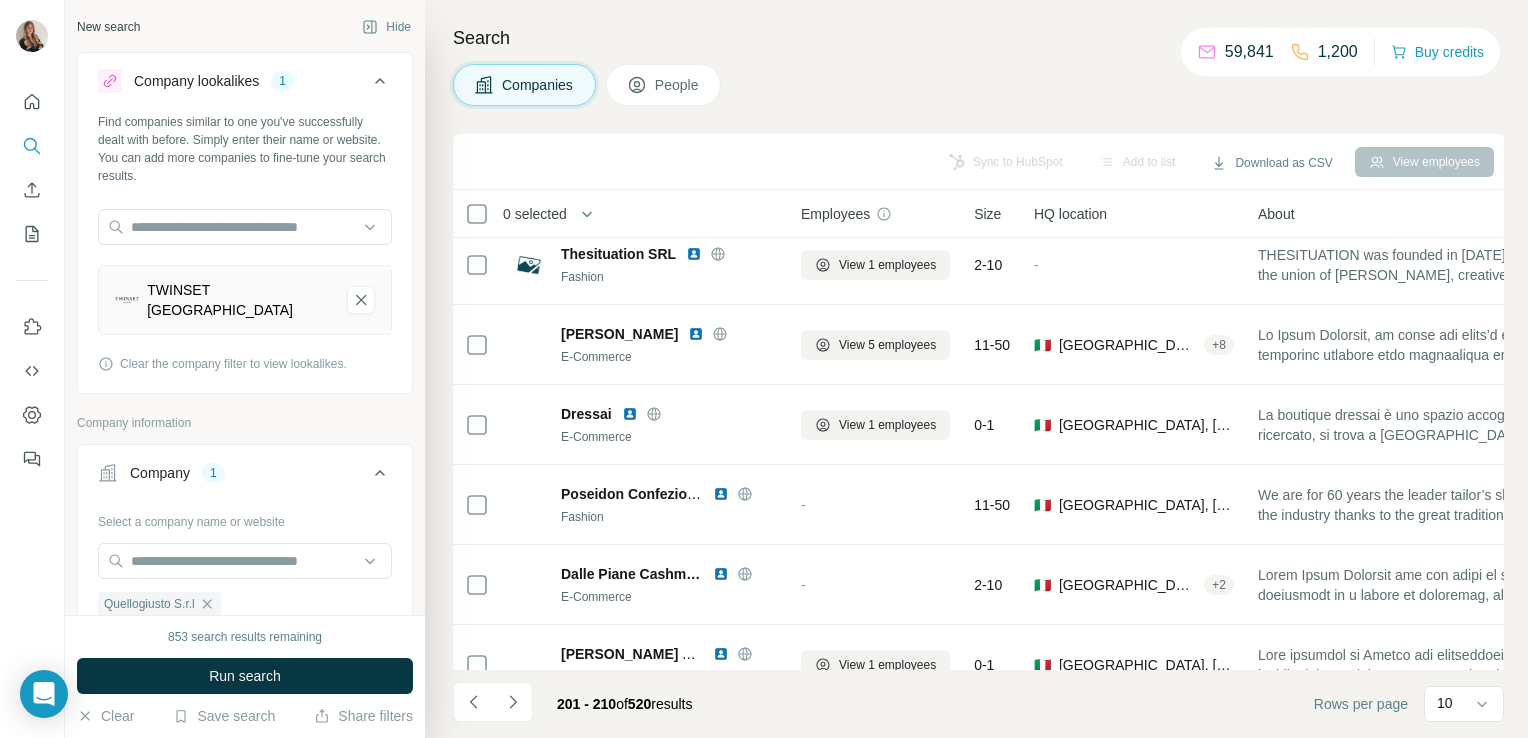
scroll to position [0, 0]
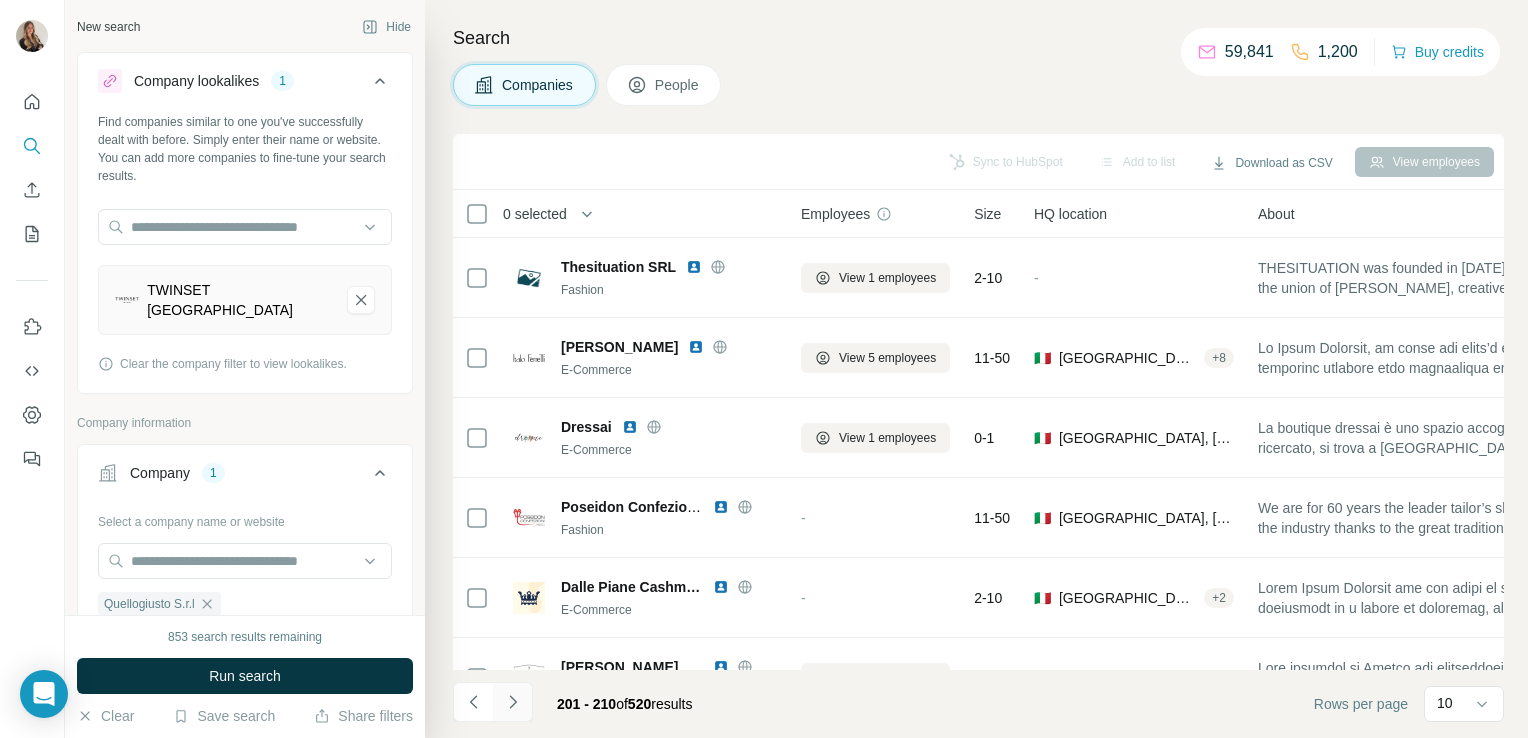
click at [508, 699] on icon "Navigate to next page" at bounding box center [513, 702] width 20 height 20
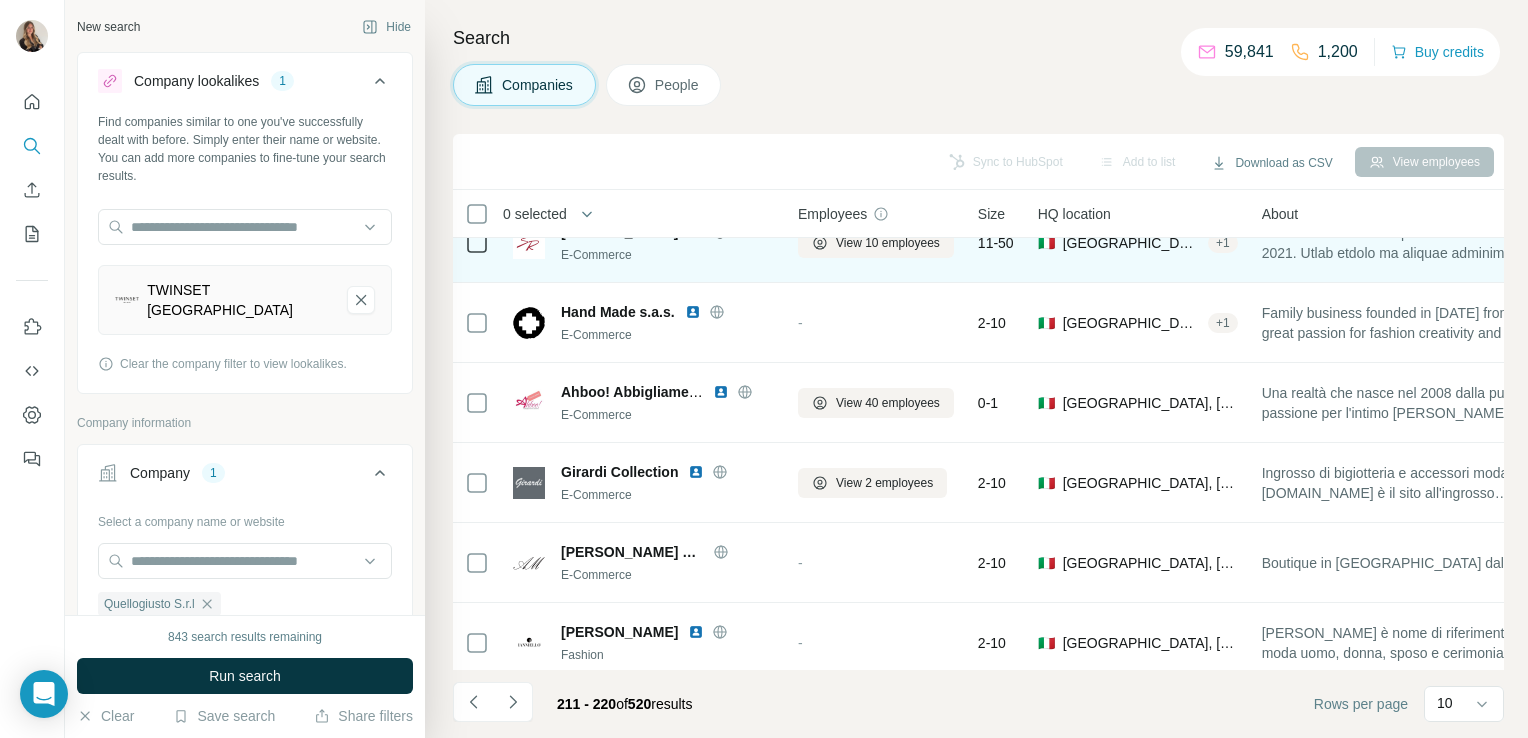
scroll to position [195, 0]
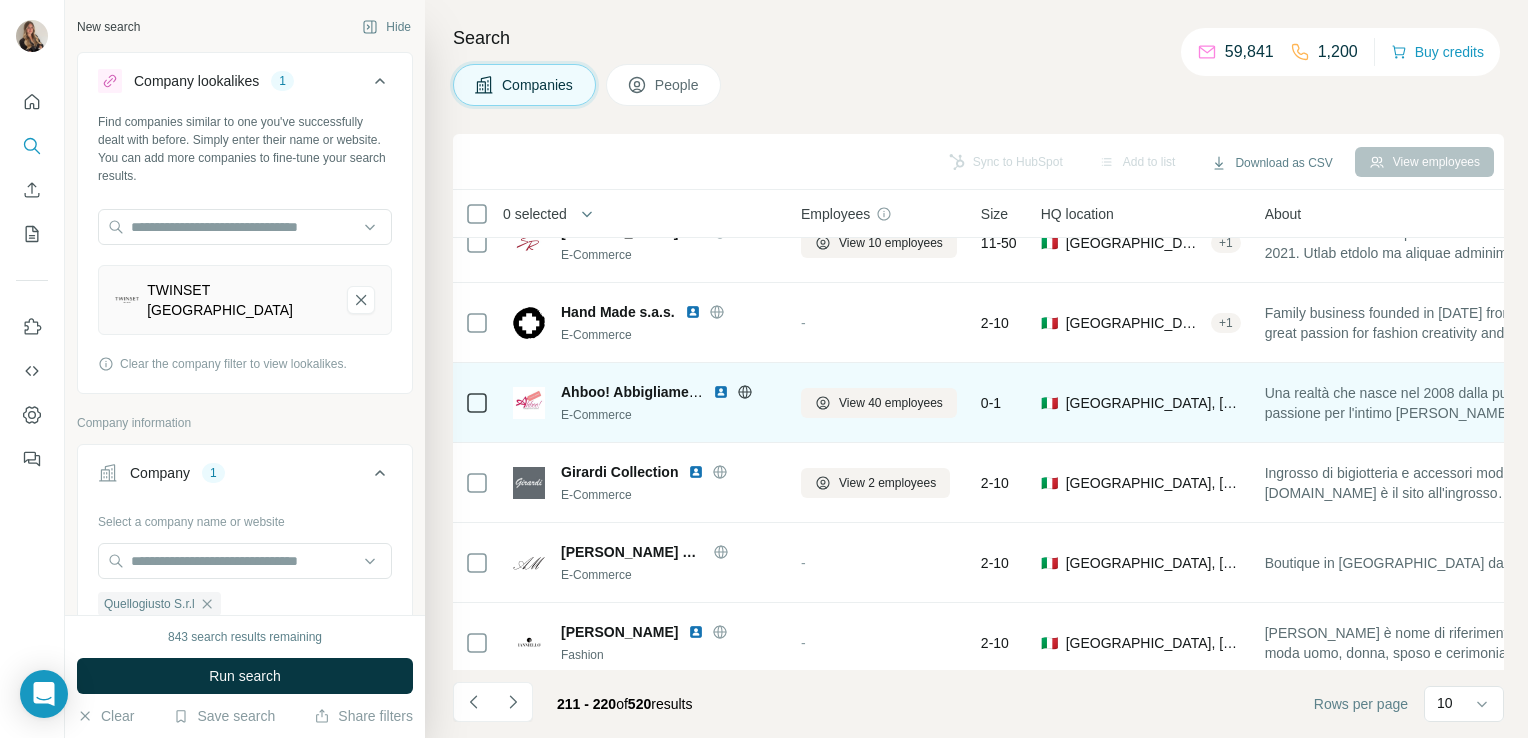
click at [741, 395] on icon at bounding box center [744, 391] width 13 height 13
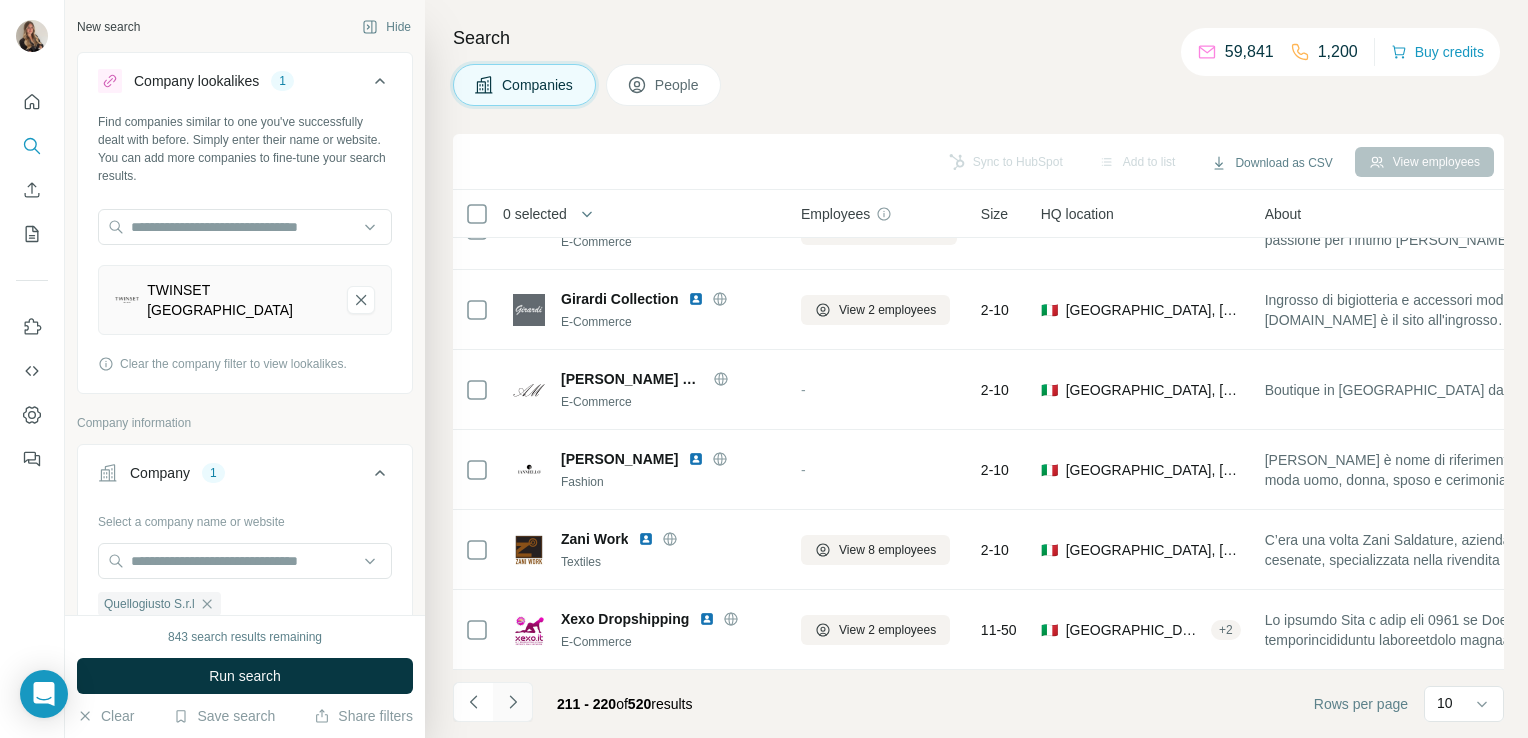
click at [512, 717] on button "Navigate to next page" at bounding box center [513, 702] width 40 height 40
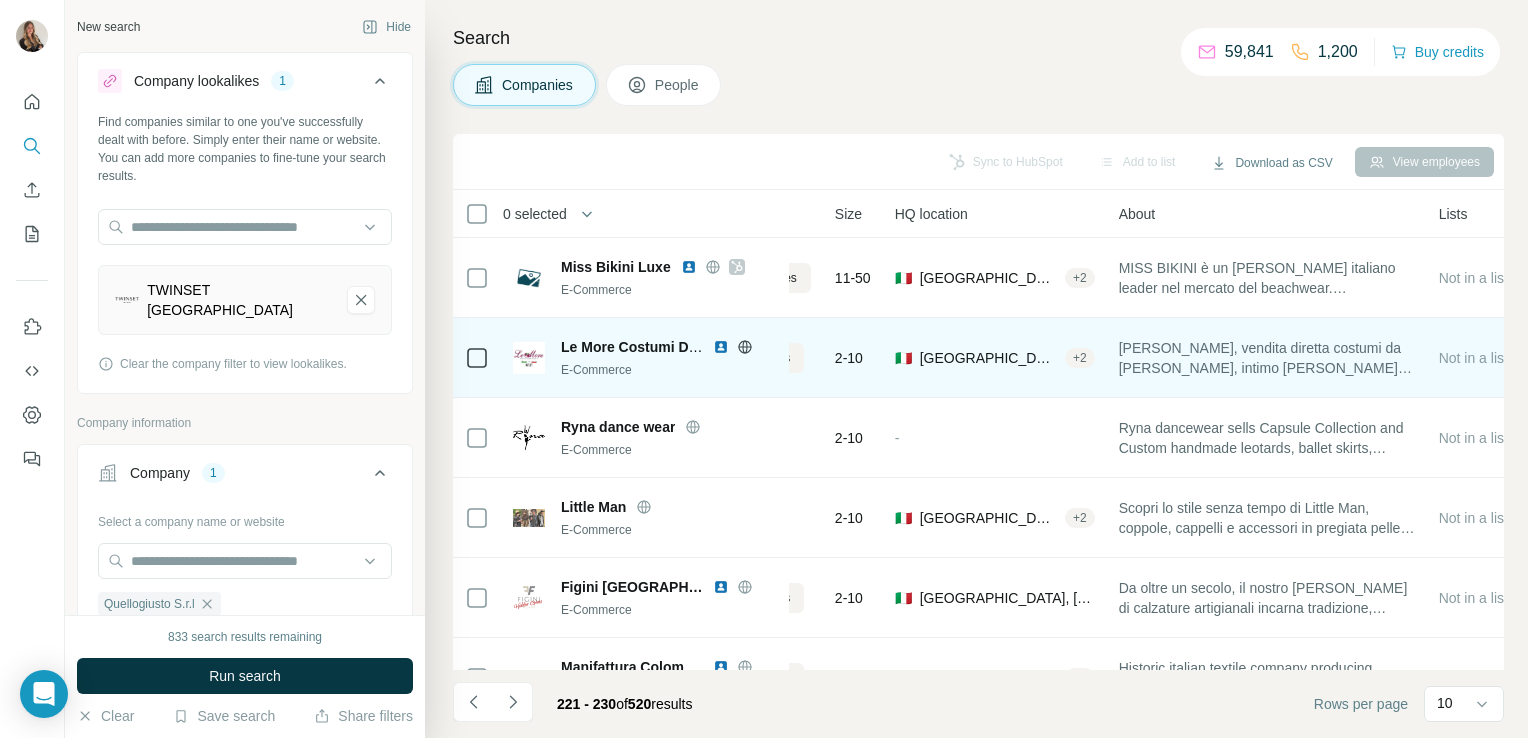
scroll to position [0, 0]
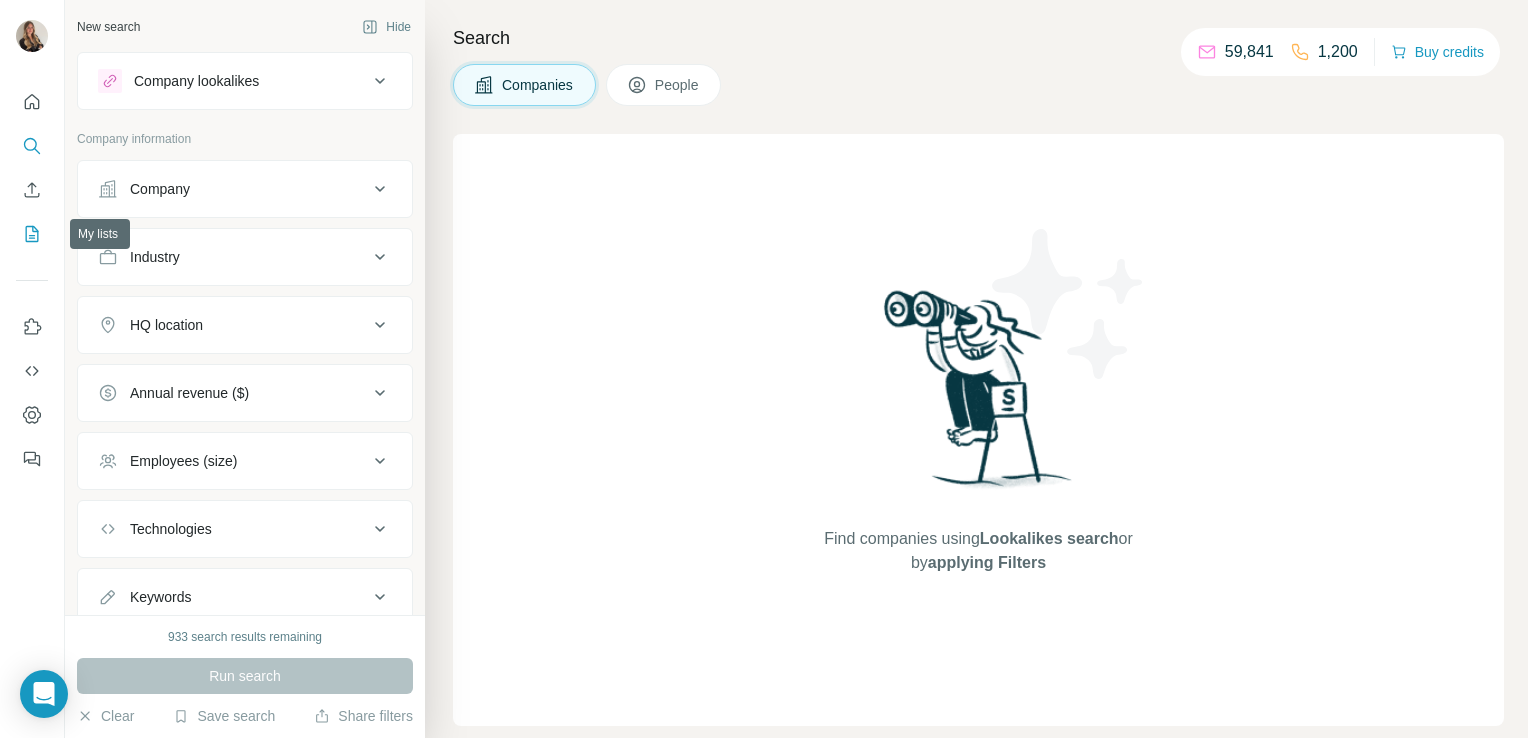
click at [26, 234] on icon "My lists" at bounding box center [32, 234] width 13 height 16
